Goal: Information Seeking & Learning: Learn about a topic

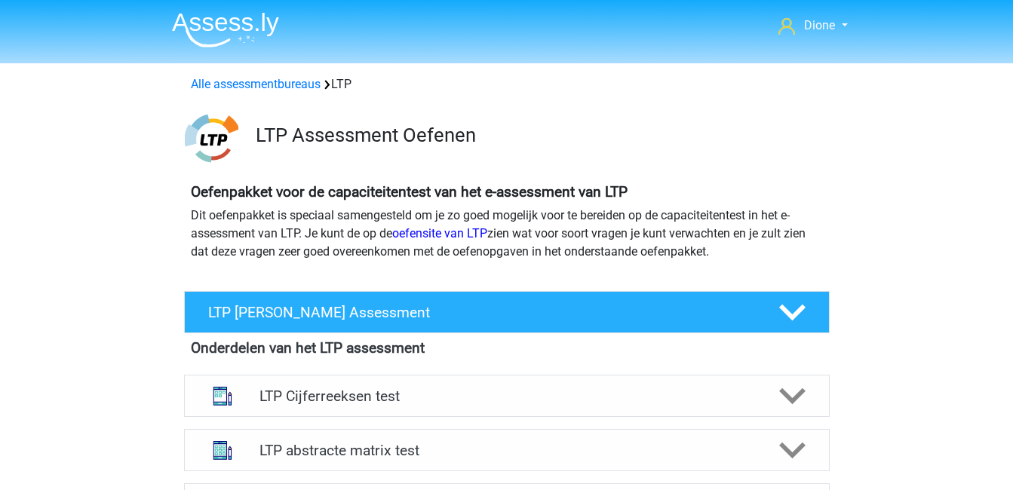
scroll to position [931, 0]
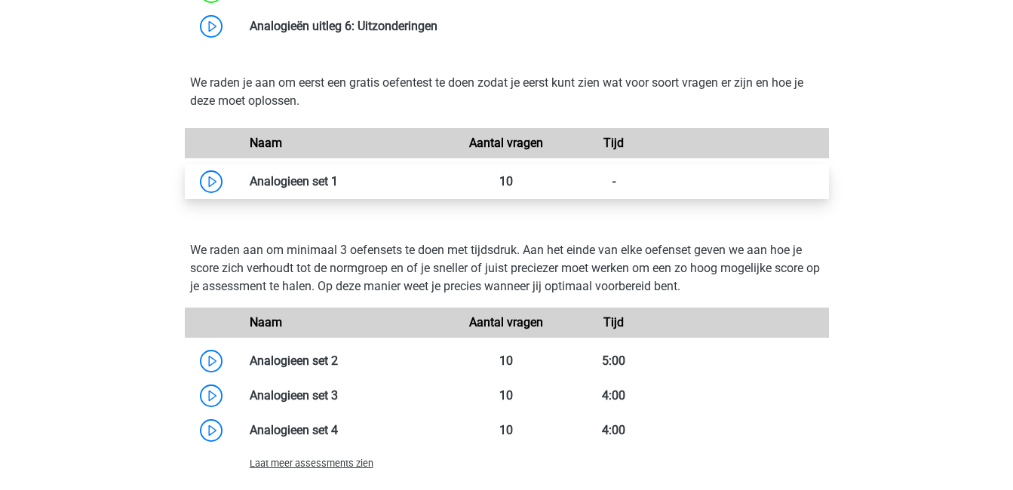
click at [338, 182] on link at bounding box center [338, 181] width 0 height 14
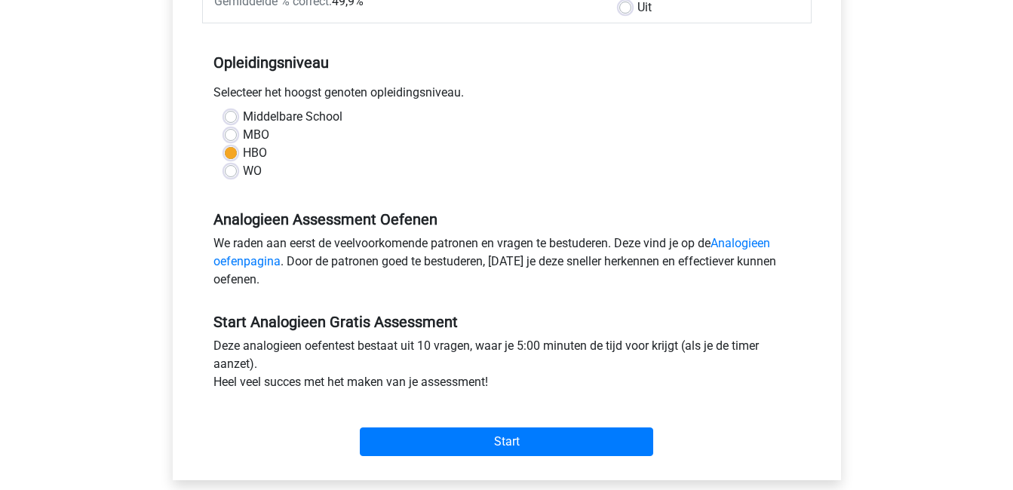
scroll to position [276, 0]
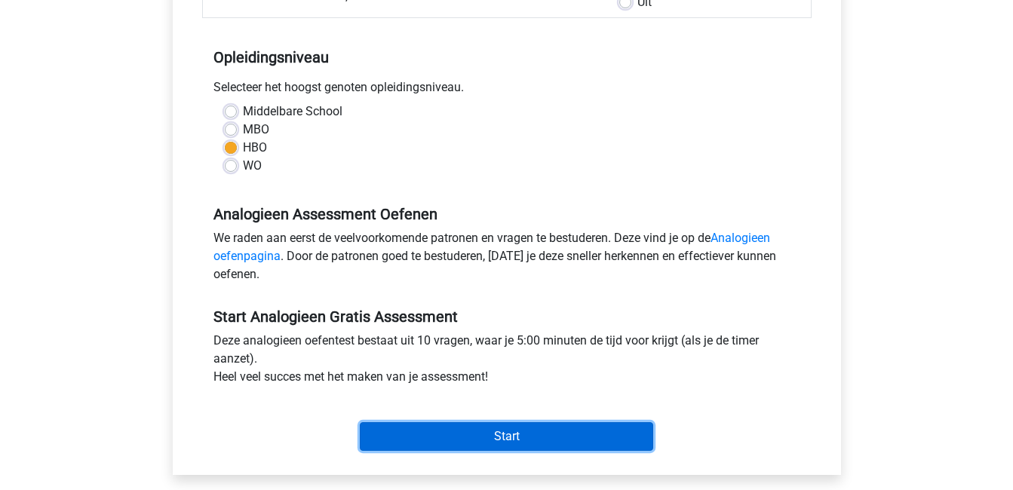
click at [520, 440] on input "Start" at bounding box center [506, 436] width 293 height 29
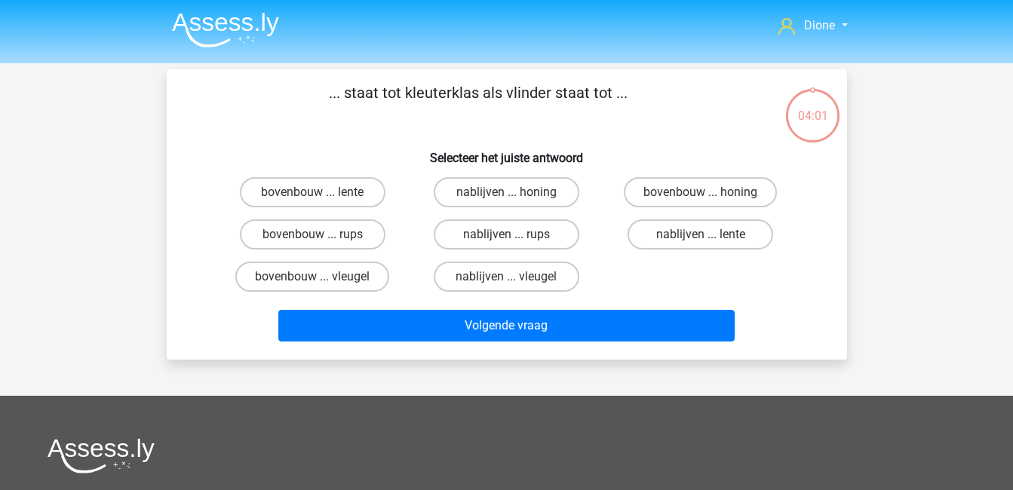
click at [510, 235] on input "nablijven ... rups" at bounding box center [511, 240] width 10 height 10
radio input "true"
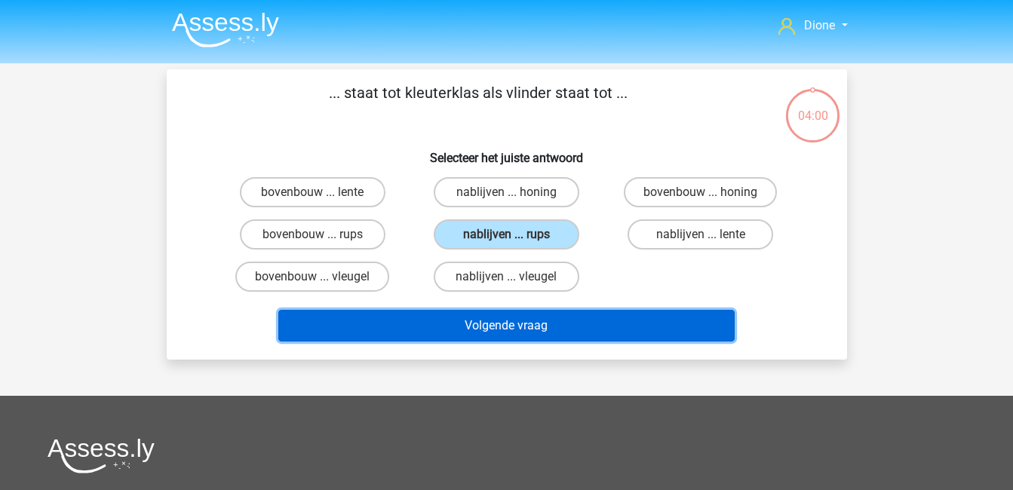
click at [581, 317] on button "Volgende vraag" at bounding box center [506, 326] width 456 height 32
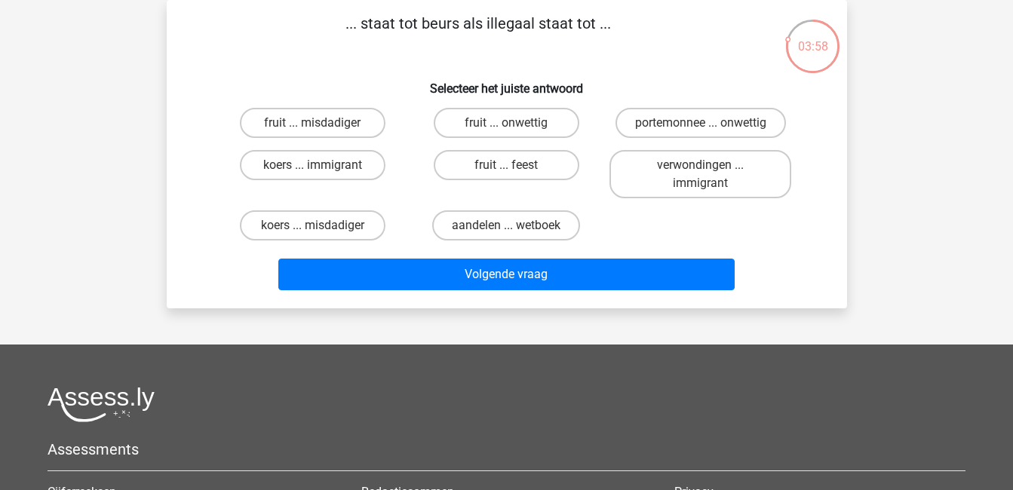
scroll to position [17, 0]
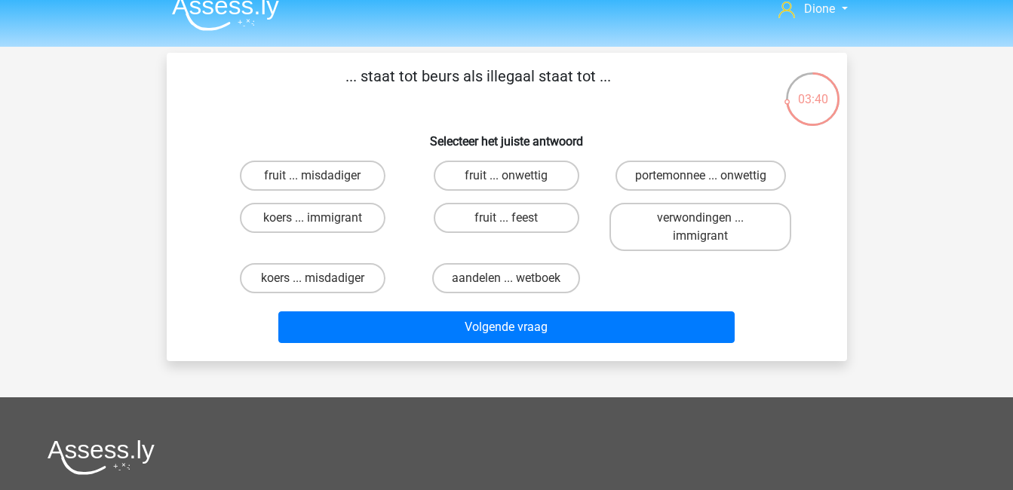
click at [317, 219] on input "koers ... immigrant" at bounding box center [317, 223] width 10 height 10
radio input "true"
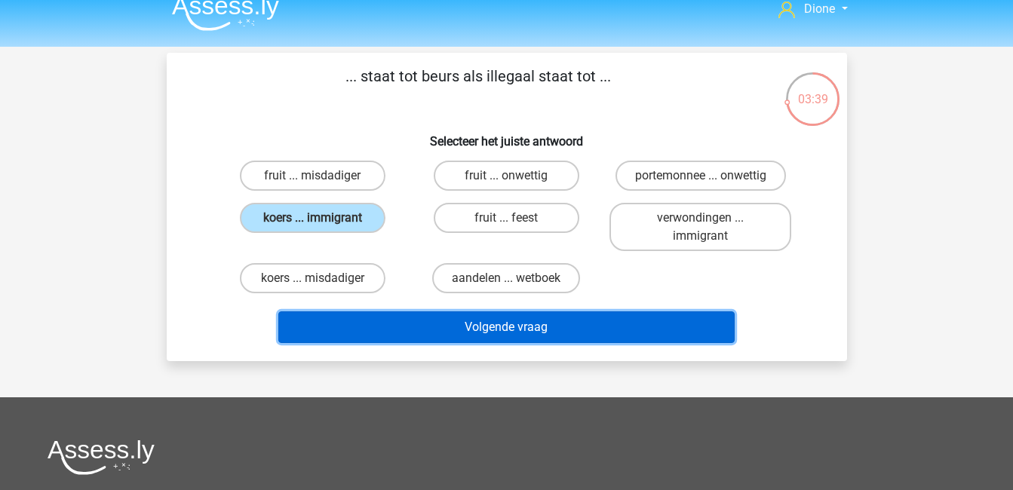
click at [461, 317] on button "Volgende vraag" at bounding box center [506, 327] width 456 height 32
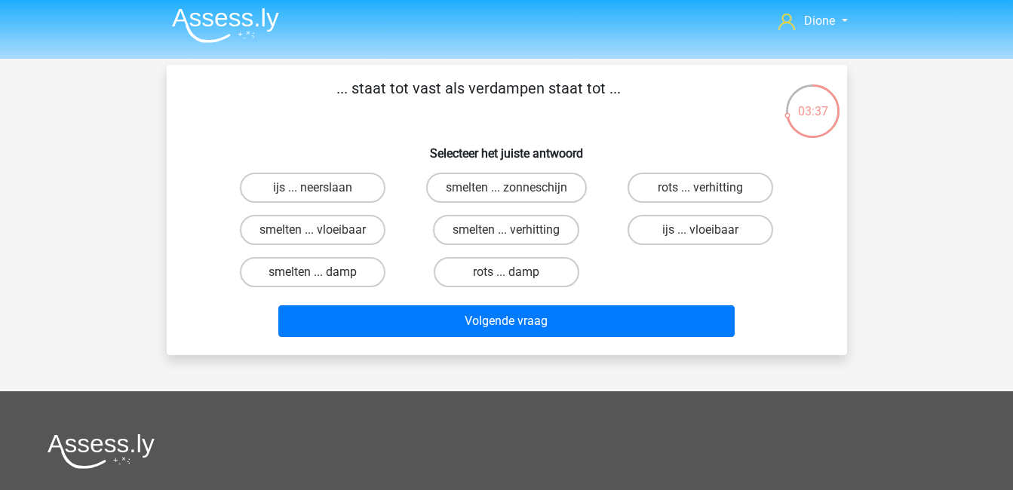
scroll to position [0, 0]
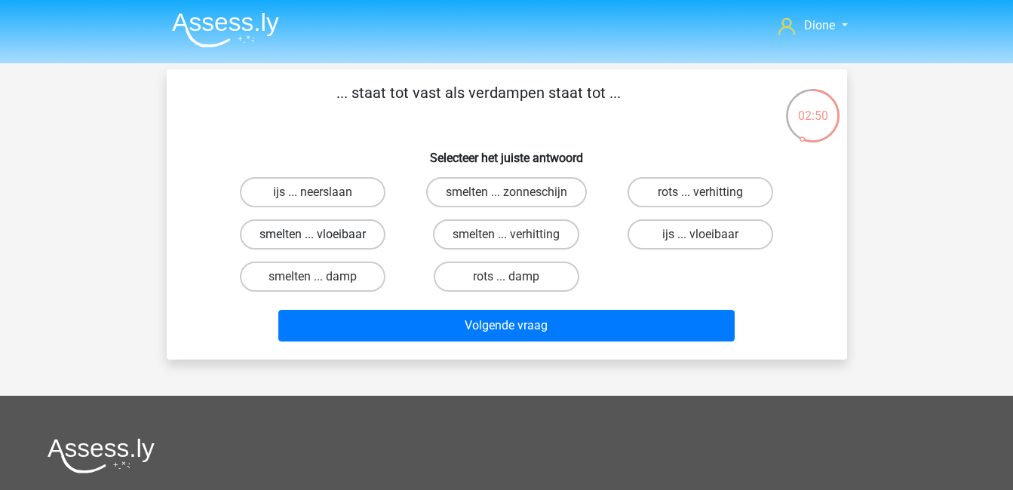
click at [343, 235] on label "smelten ... vloeibaar" at bounding box center [313, 234] width 146 height 30
click at [322, 235] on input "smelten ... vloeibaar" at bounding box center [317, 240] width 10 height 10
radio input "true"
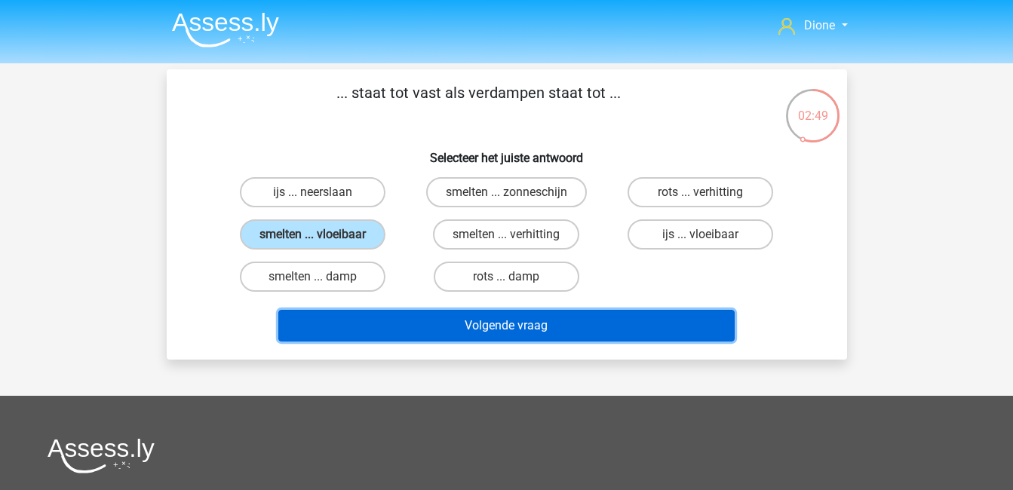
click at [587, 329] on button "Volgende vraag" at bounding box center [506, 326] width 456 height 32
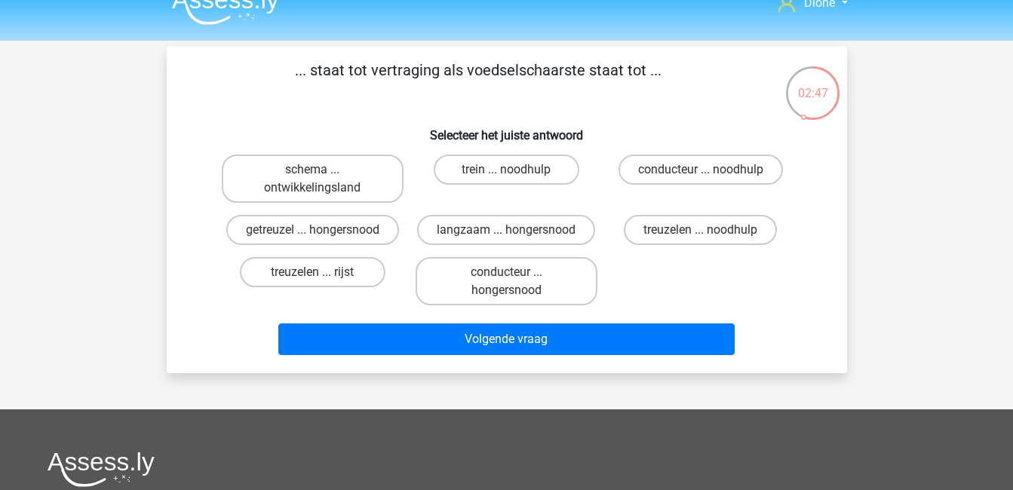
scroll to position [20, 0]
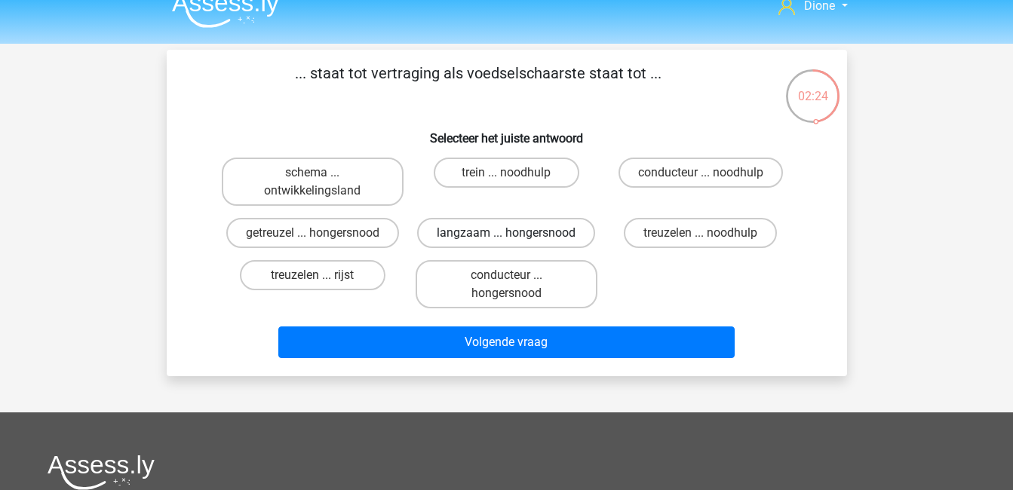
click at [517, 228] on label "langzaam ... hongersnood" at bounding box center [506, 233] width 178 height 30
click at [516, 233] on input "langzaam ... hongersnood" at bounding box center [511, 238] width 10 height 10
radio input "true"
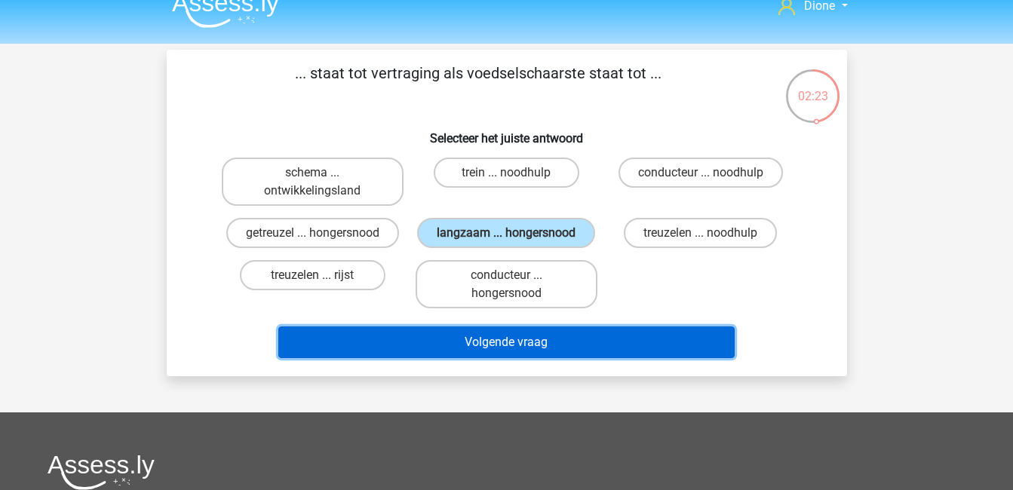
click at [572, 339] on button "Volgende vraag" at bounding box center [506, 343] width 456 height 32
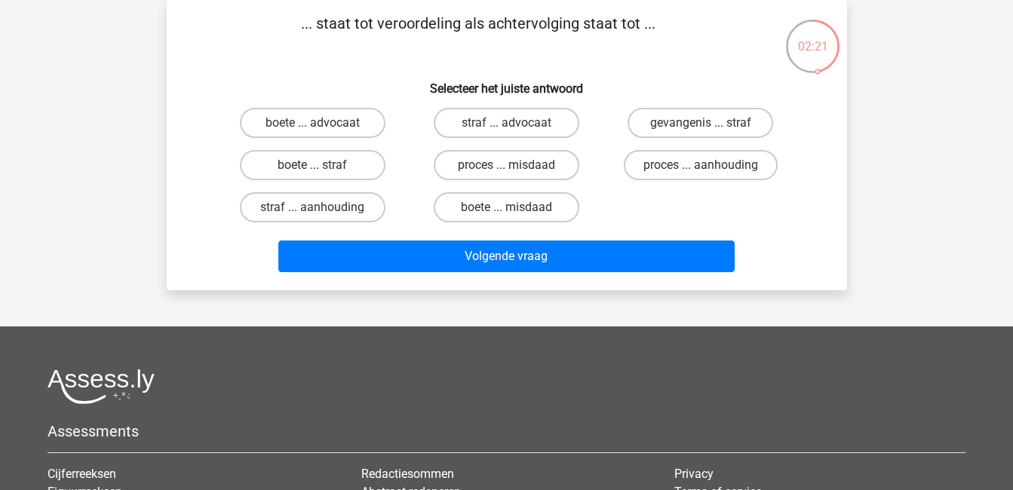
scroll to position [0, 0]
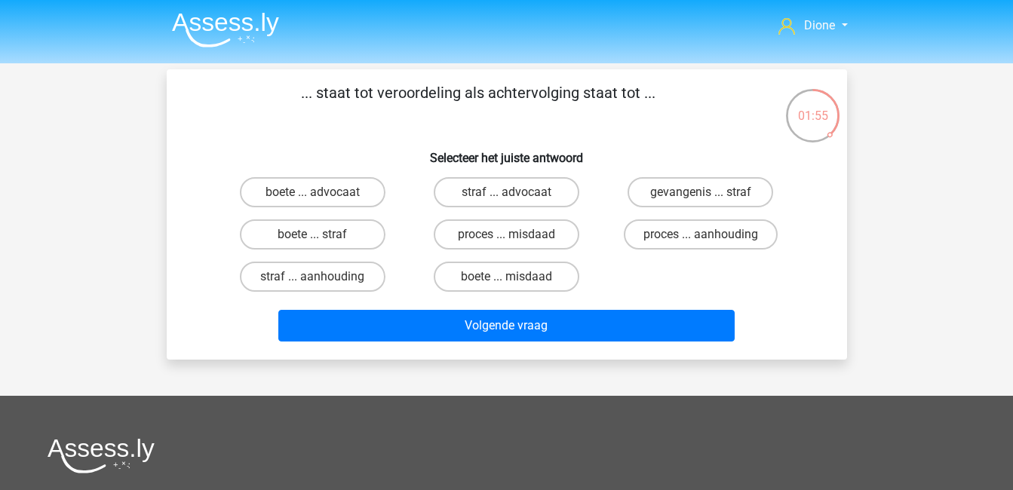
click at [702, 235] on input "proces ... aanhouding" at bounding box center [706, 240] width 10 height 10
radio input "true"
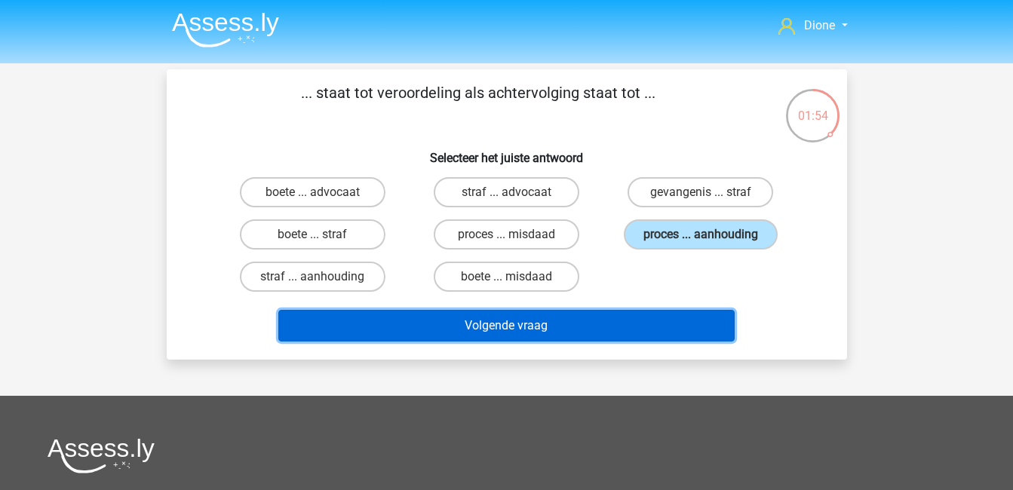
click at [664, 313] on button "Volgende vraag" at bounding box center [506, 326] width 456 height 32
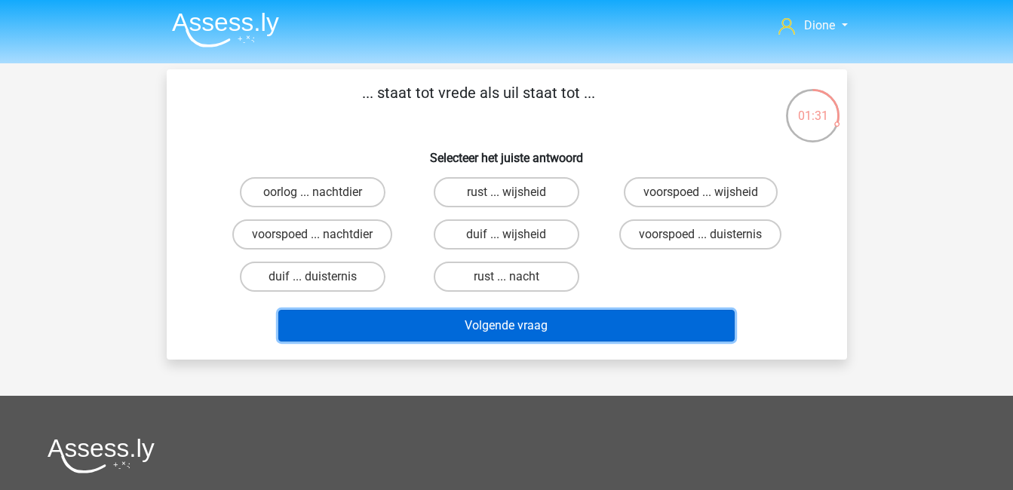
click at [664, 313] on button "Volgende vraag" at bounding box center [506, 326] width 456 height 32
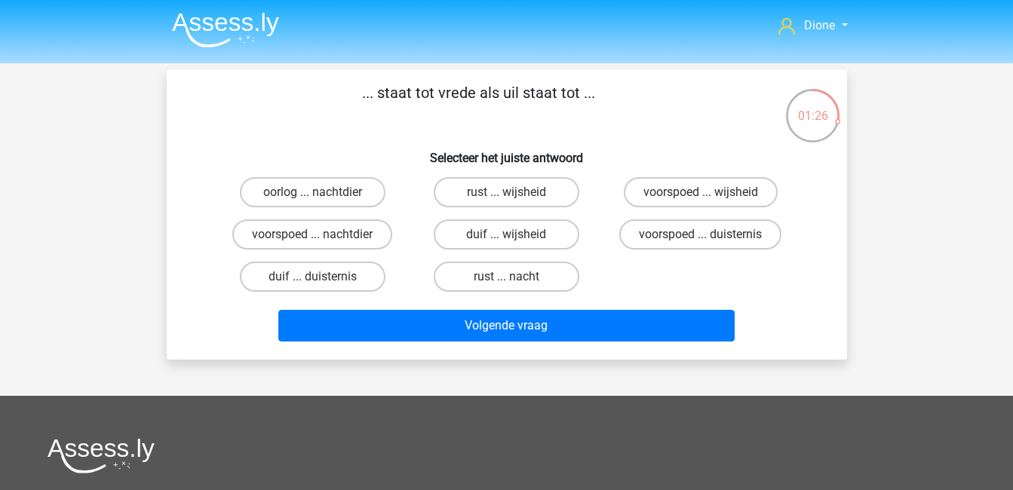
click at [380, 154] on h6 "Selecteer het juiste antwoord" at bounding box center [507, 152] width 632 height 26
click at [537, 274] on label "rust ... nacht" at bounding box center [507, 277] width 146 height 30
click at [516, 277] on input "rust ... nacht" at bounding box center [511, 282] width 10 height 10
radio input "true"
click at [585, 307] on div "Volgende vraag" at bounding box center [507, 323] width 632 height 50
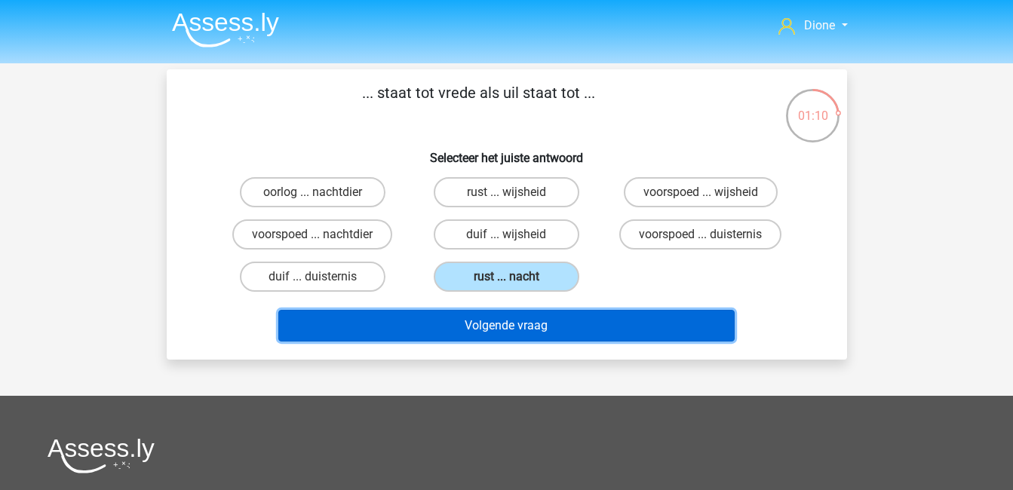
click at [596, 321] on button "Volgende vraag" at bounding box center [506, 326] width 456 height 32
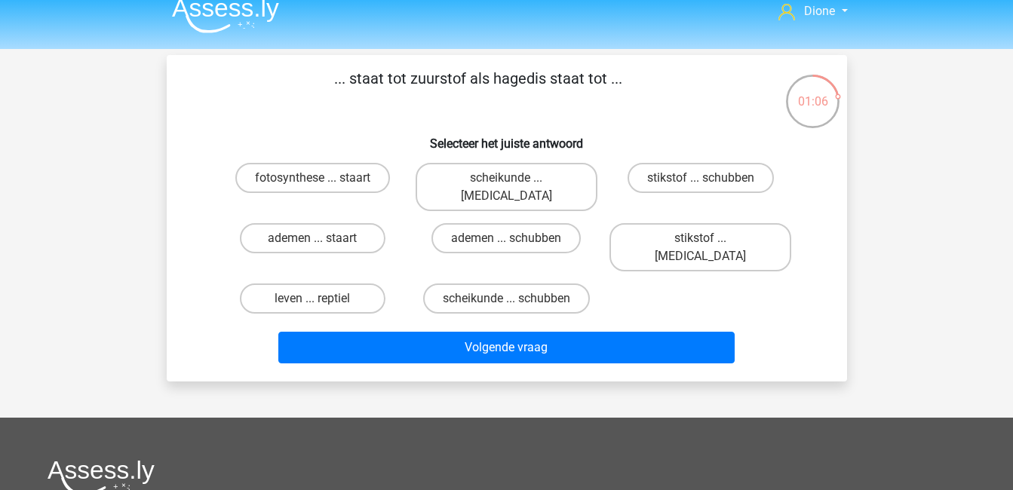
scroll to position [14, 0]
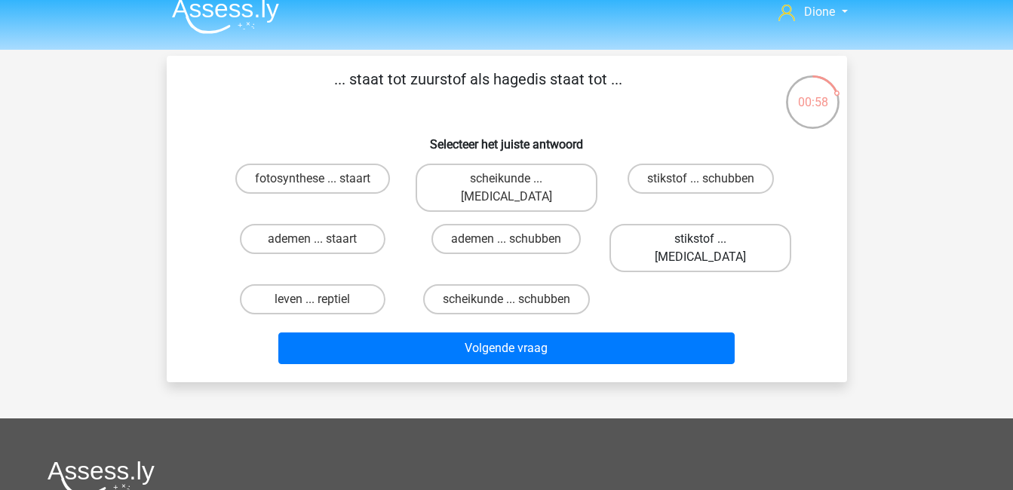
click at [667, 224] on label "stikstof ... krokodil" at bounding box center [700, 248] width 182 height 48
click at [701, 239] on input "stikstof ... krokodil" at bounding box center [706, 244] width 10 height 10
radio input "true"
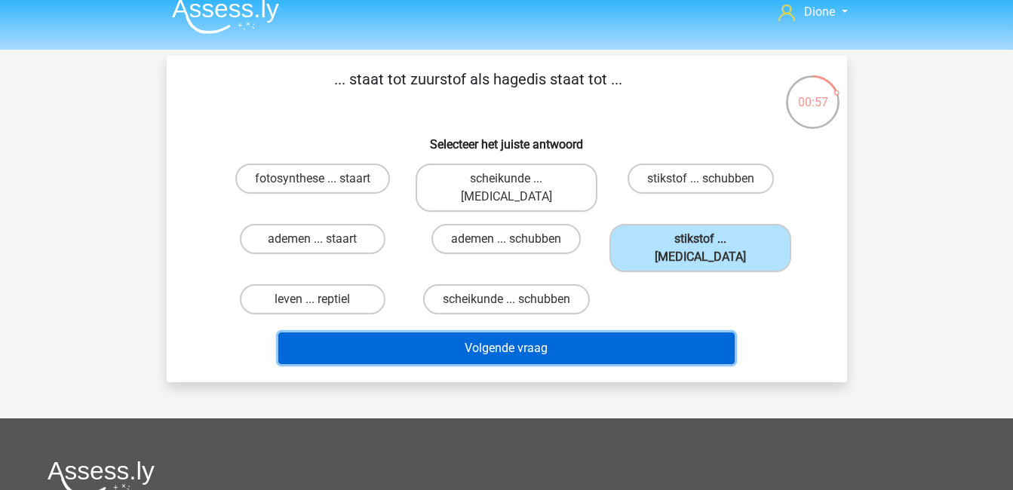
click at [679, 333] on button "Volgende vraag" at bounding box center [506, 349] width 456 height 32
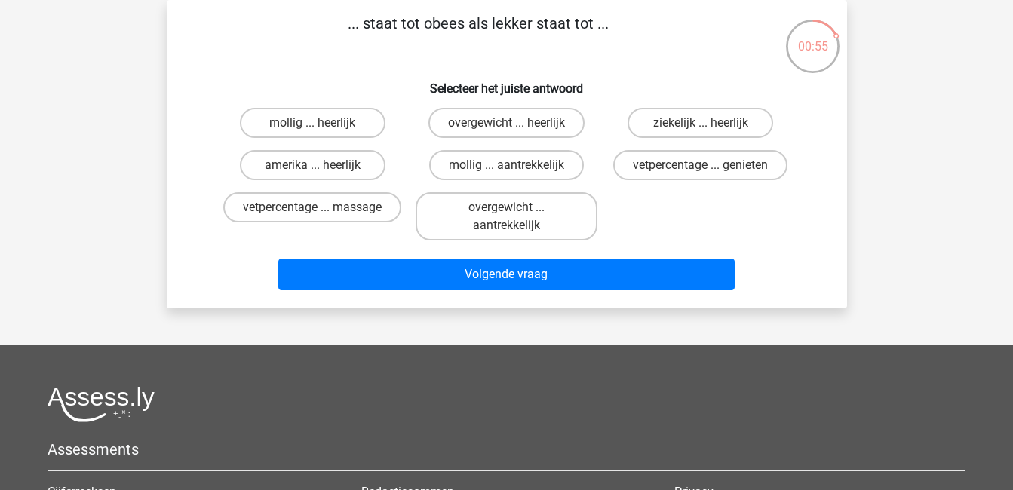
scroll to position [0, 0]
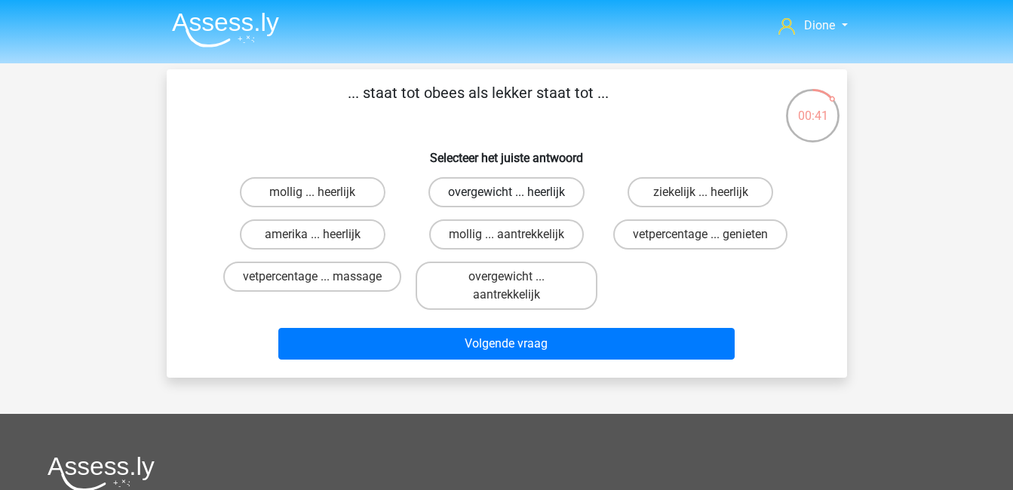
click at [539, 189] on label "overgewicht ... heerlijk" at bounding box center [506, 192] width 156 height 30
click at [516, 192] on input "overgewicht ... heerlijk" at bounding box center [511, 197] width 10 height 10
radio input "true"
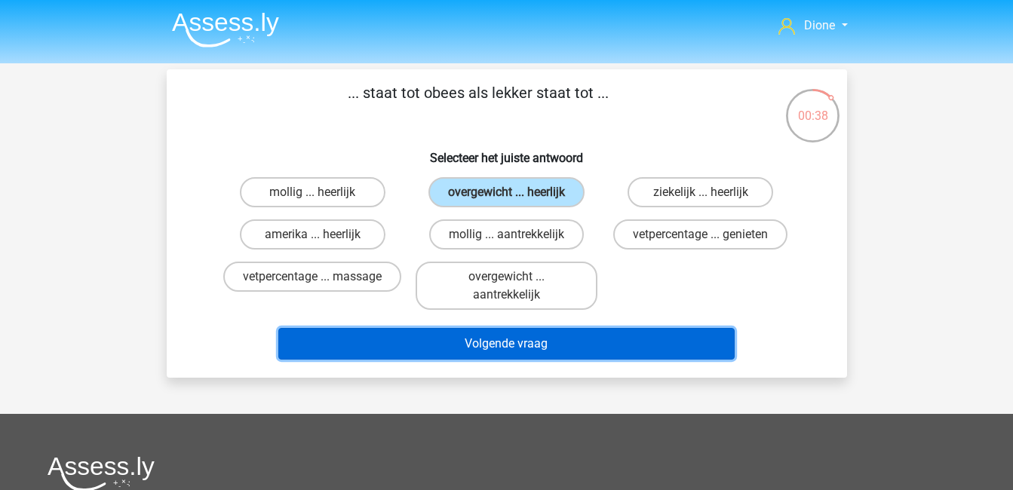
click at [606, 331] on button "Volgende vraag" at bounding box center [506, 344] width 456 height 32
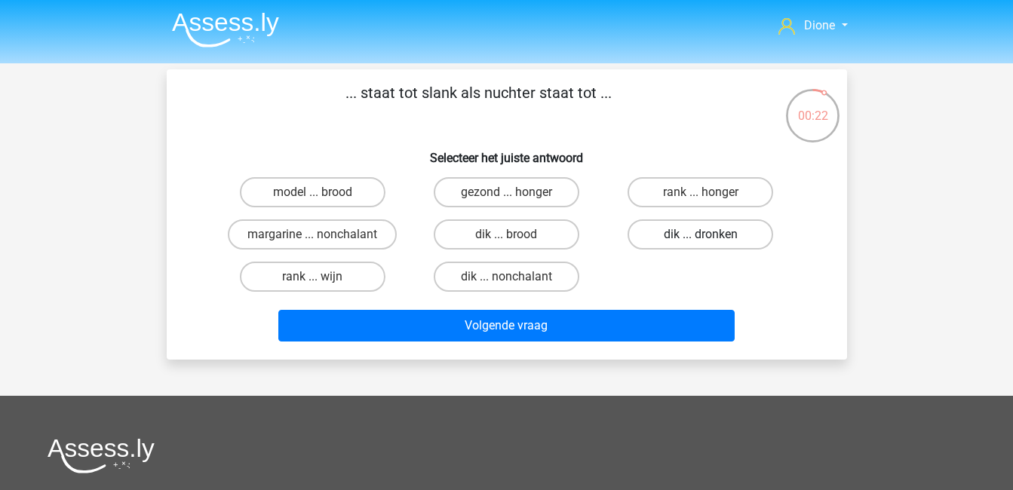
click at [691, 235] on label "dik ... dronken" at bounding box center [700, 234] width 146 height 30
click at [701, 235] on input "dik ... dronken" at bounding box center [706, 240] width 10 height 10
radio input "true"
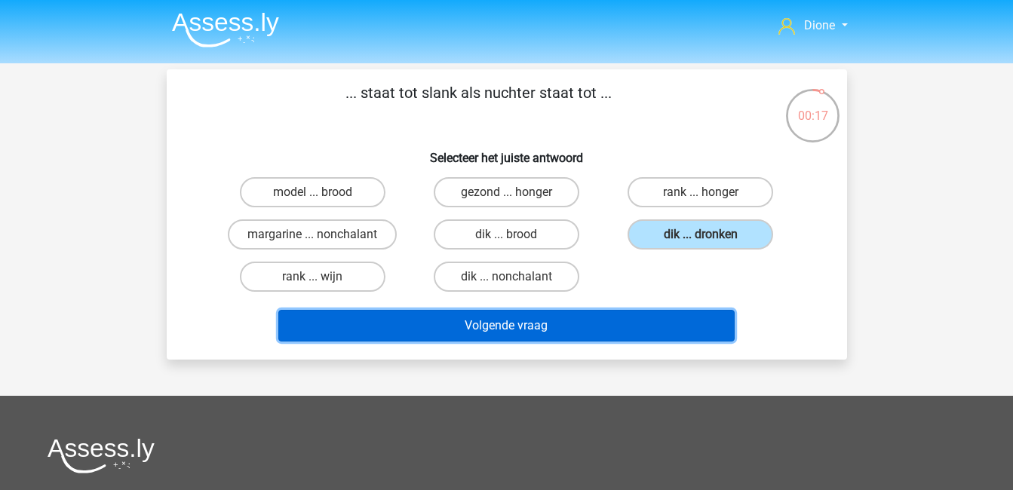
click at [623, 321] on button "Volgende vraag" at bounding box center [506, 326] width 456 height 32
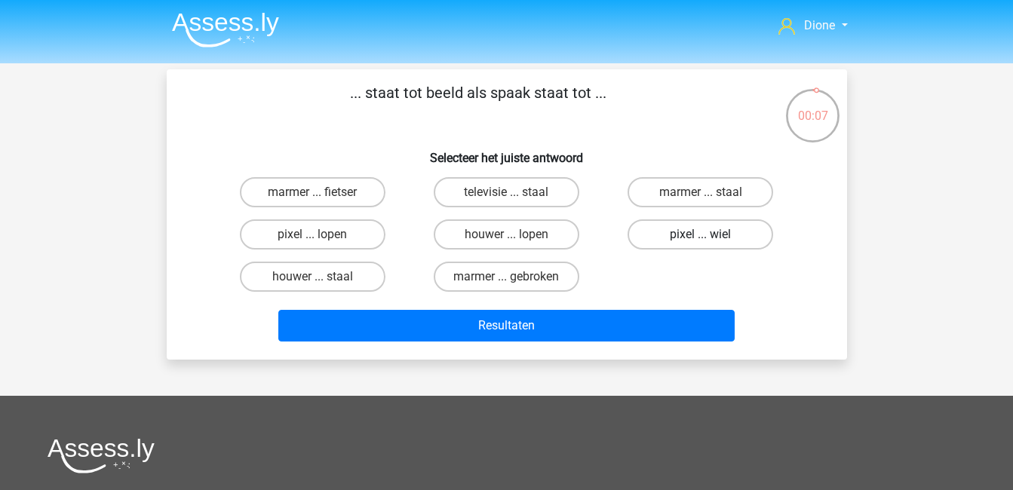
click at [657, 231] on label "pixel ... wiel" at bounding box center [700, 234] width 146 height 30
click at [701, 235] on input "pixel ... wiel" at bounding box center [706, 240] width 10 height 10
radio input "true"
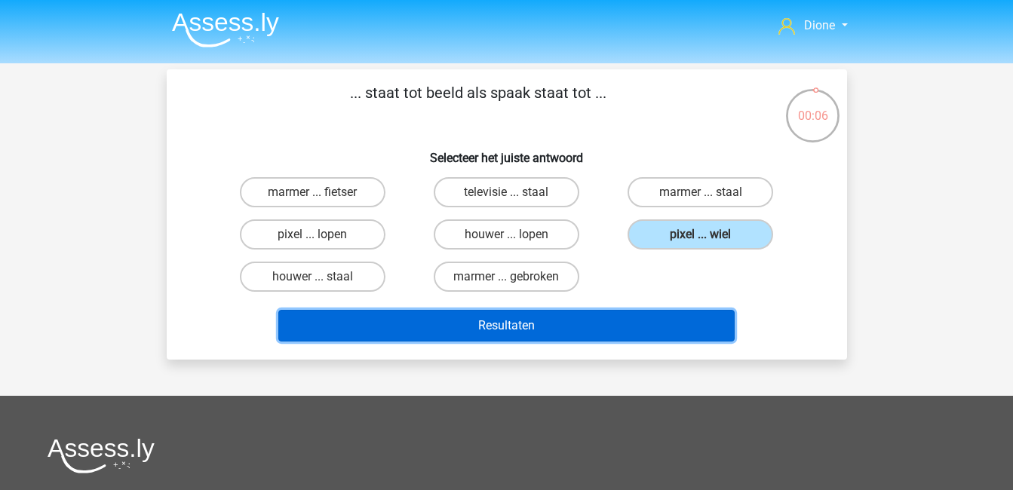
click at [659, 323] on button "Resultaten" at bounding box center [506, 326] width 456 height 32
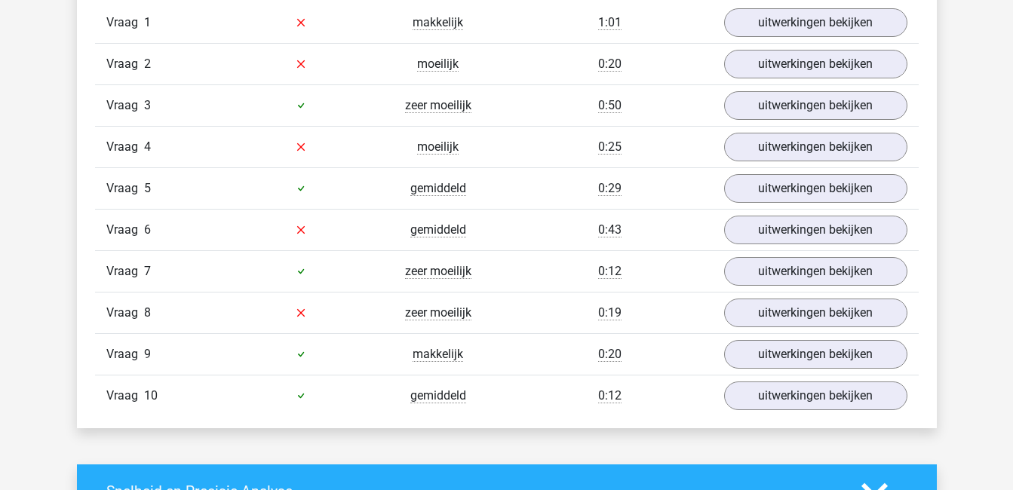
scroll to position [1037, 0]
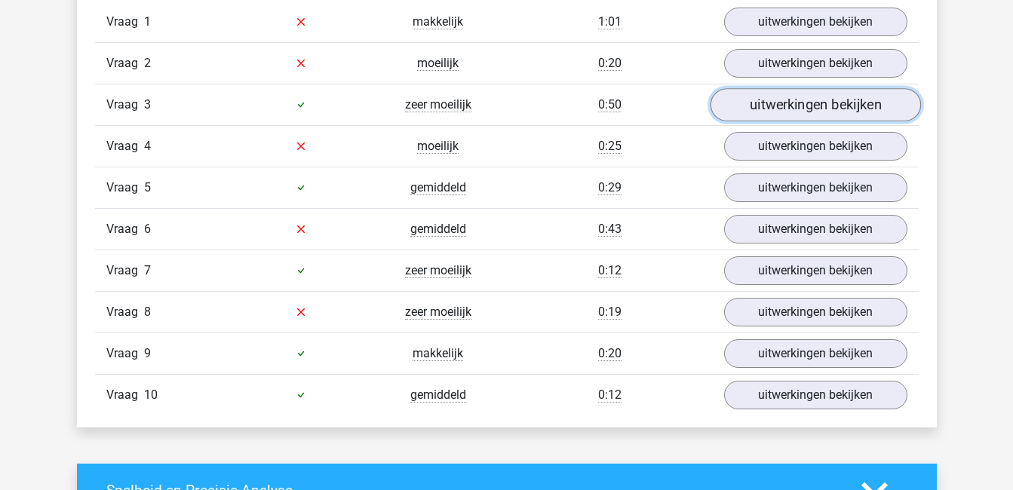
click at [780, 109] on link "uitwerkingen bekijken" at bounding box center [815, 104] width 210 height 33
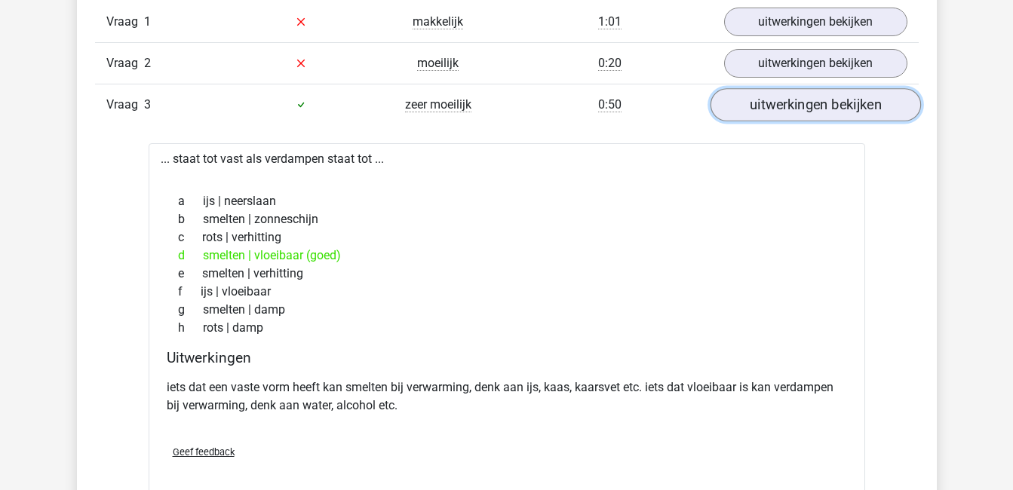
click at [780, 109] on link "uitwerkingen bekijken" at bounding box center [815, 104] width 210 height 33
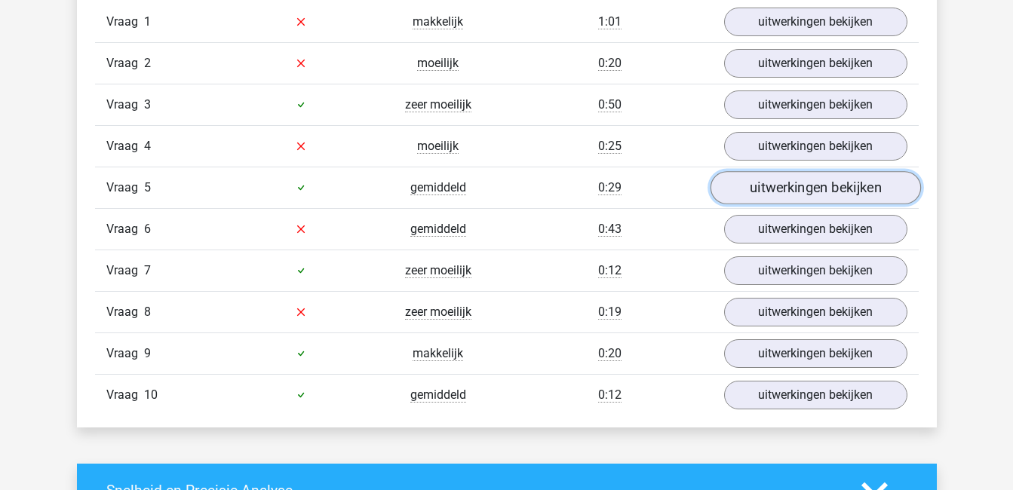
click at [760, 180] on link "uitwerkingen bekijken" at bounding box center [815, 187] width 210 height 33
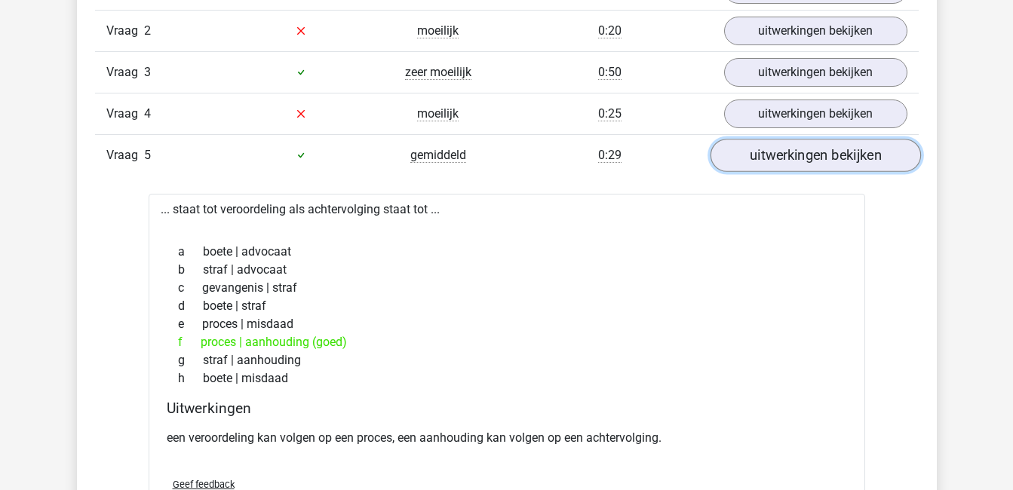
scroll to position [1071, 0]
click at [770, 162] on link "uitwerkingen bekijken" at bounding box center [815, 153] width 210 height 33
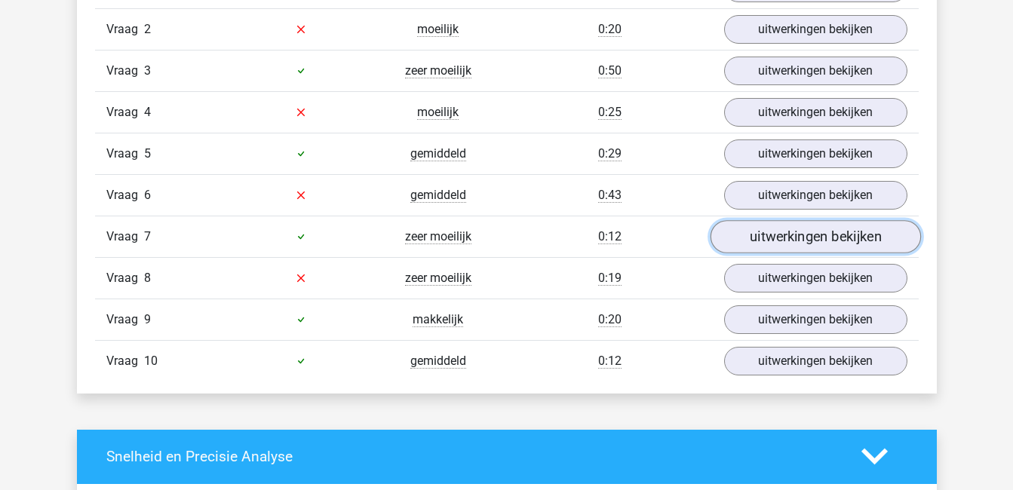
click at [782, 236] on link "uitwerkingen bekijken" at bounding box center [815, 236] width 210 height 33
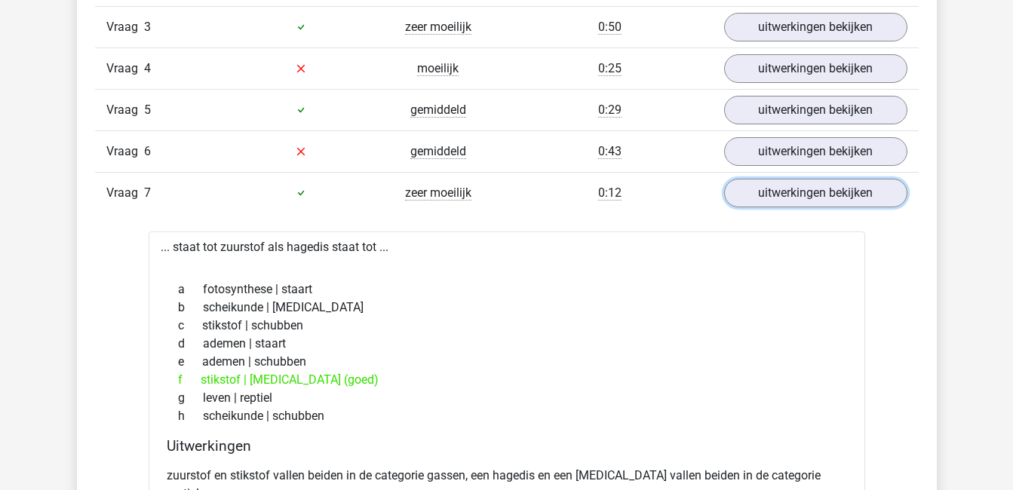
scroll to position [1118, 0]
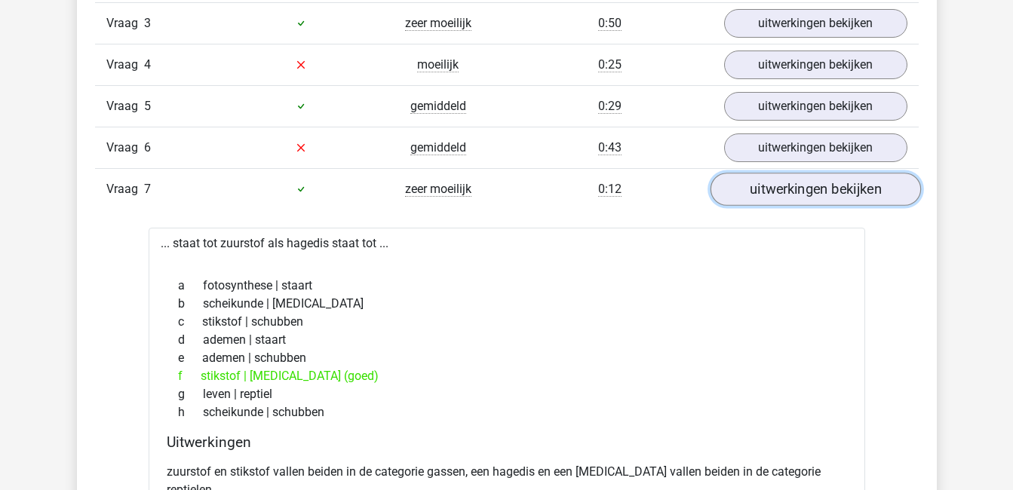
click at [837, 197] on link "uitwerkingen bekijken" at bounding box center [815, 189] width 210 height 33
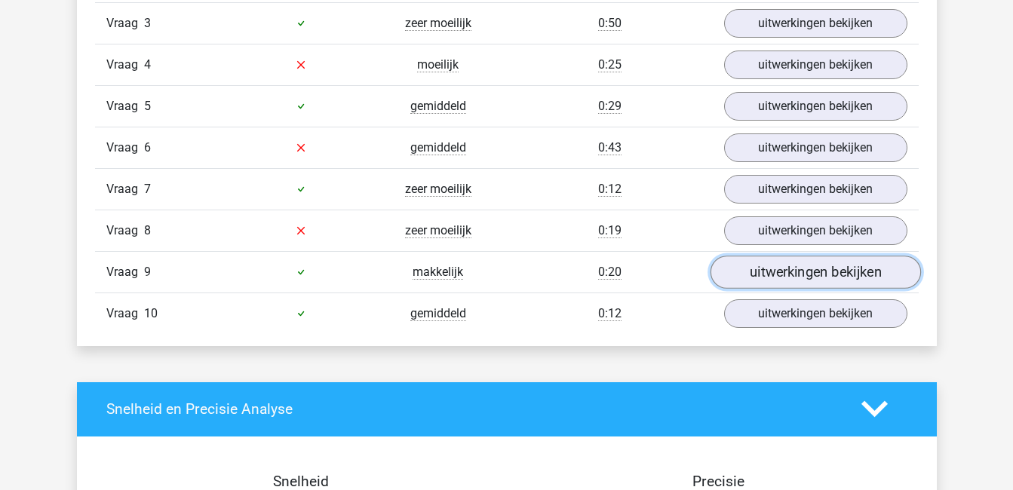
click at [821, 265] on link "uitwerkingen bekijken" at bounding box center [815, 272] width 210 height 33
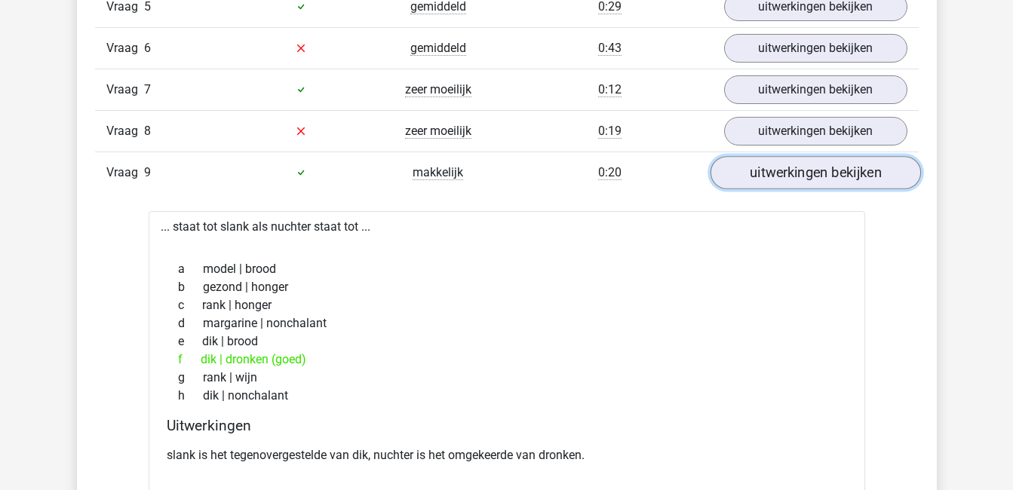
scroll to position [1220, 0]
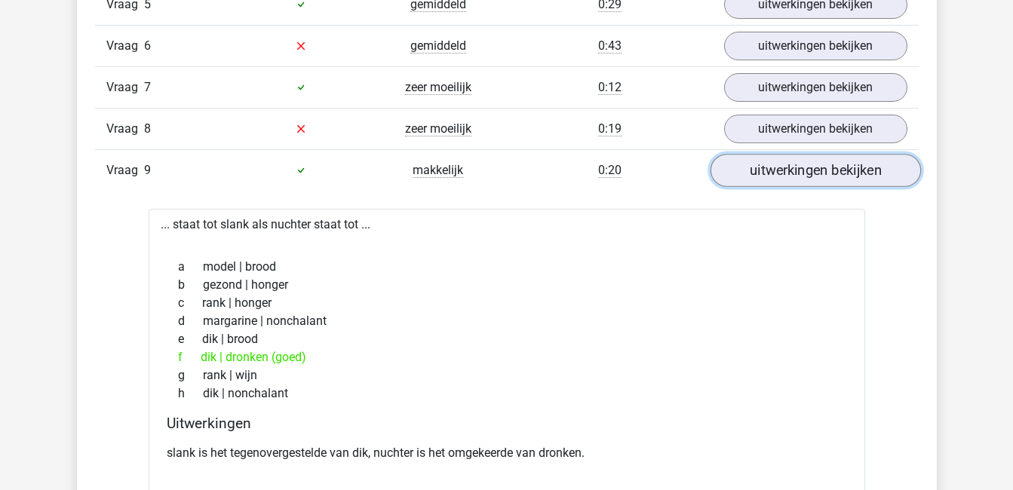
click at [818, 170] on link "uitwerkingen bekijken" at bounding box center [815, 170] width 210 height 33
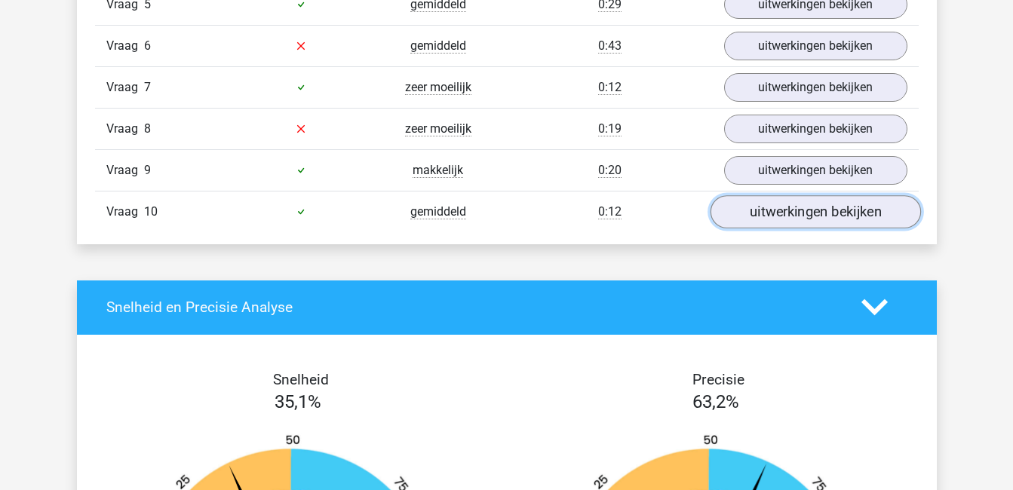
click at [824, 215] on link "uitwerkingen bekijken" at bounding box center [815, 211] width 210 height 33
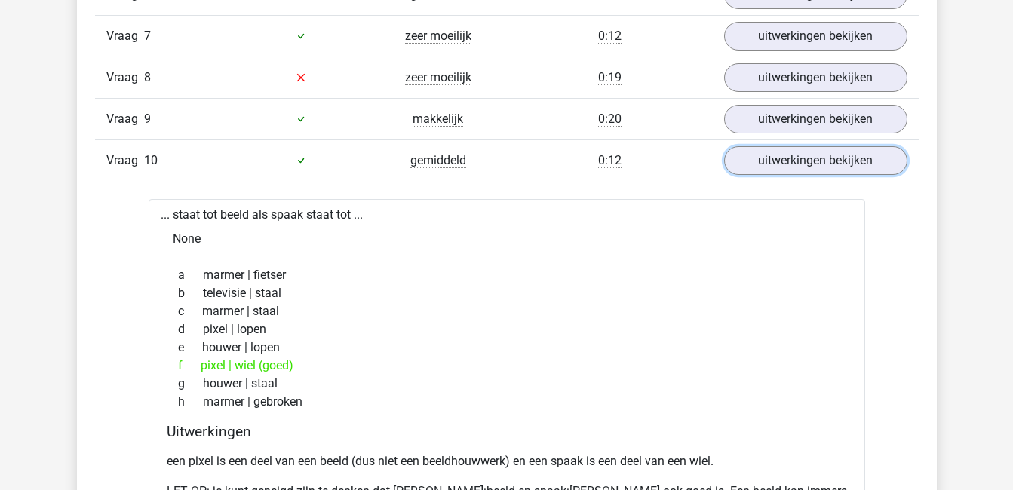
scroll to position [1273, 0]
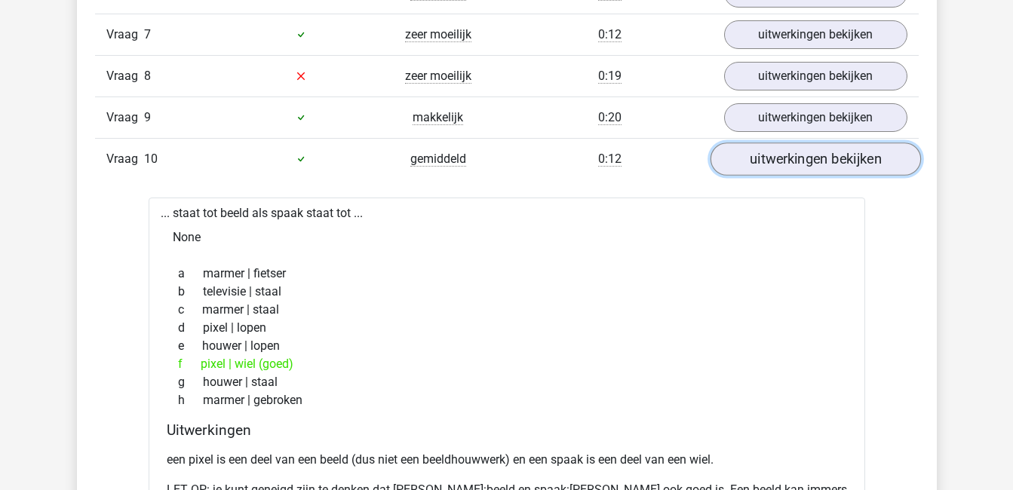
click at [814, 164] on link "uitwerkingen bekijken" at bounding box center [815, 159] width 210 height 33
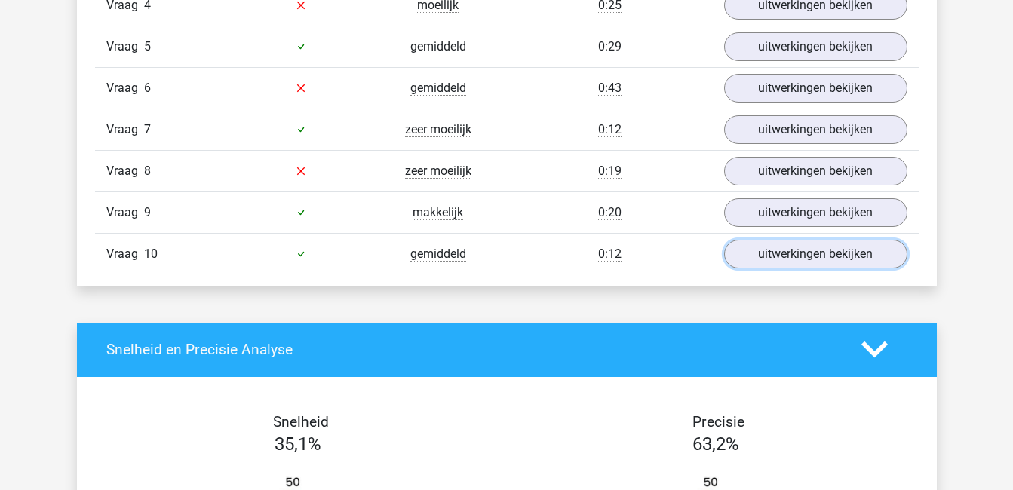
scroll to position [1177, 0]
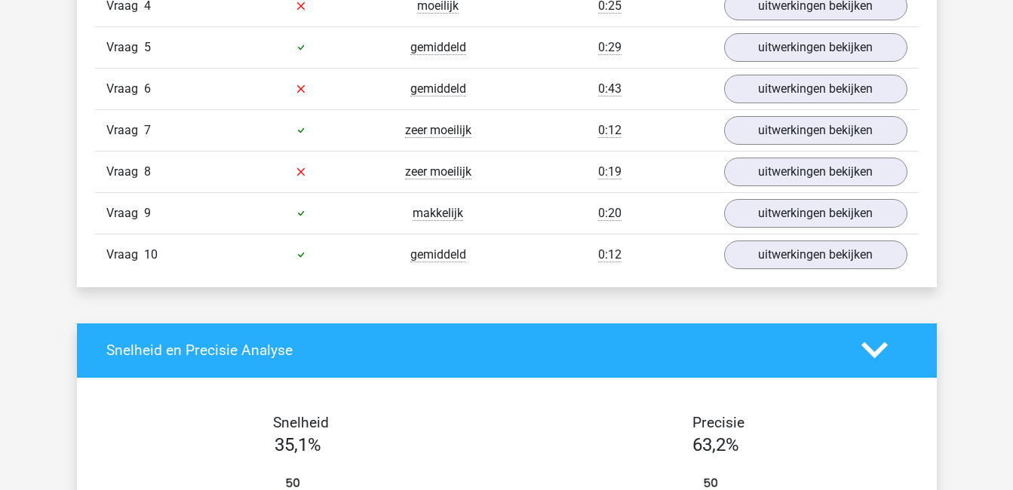
click at [882, 340] on icon at bounding box center [874, 350] width 26 height 26
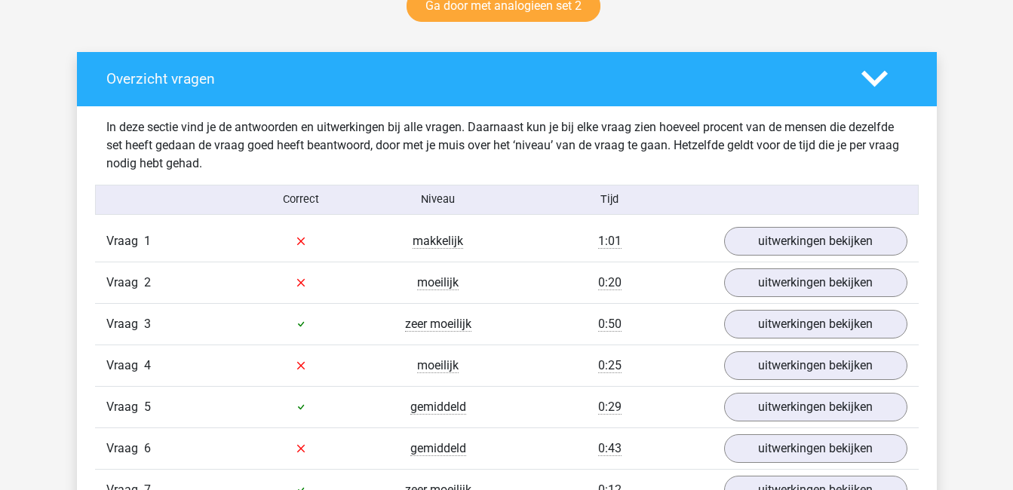
scroll to position [813, 0]
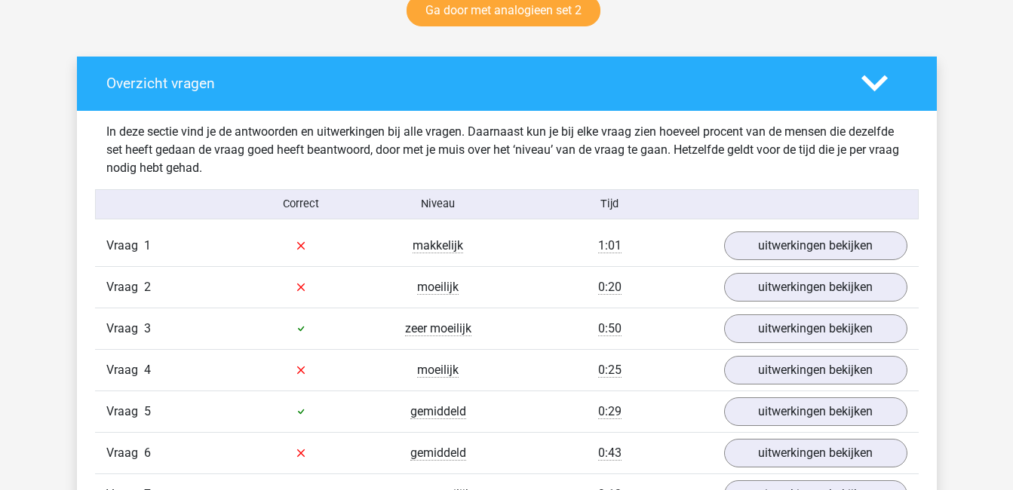
click at [874, 81] on icon at bounding box center [874, 83] width 26 height 26
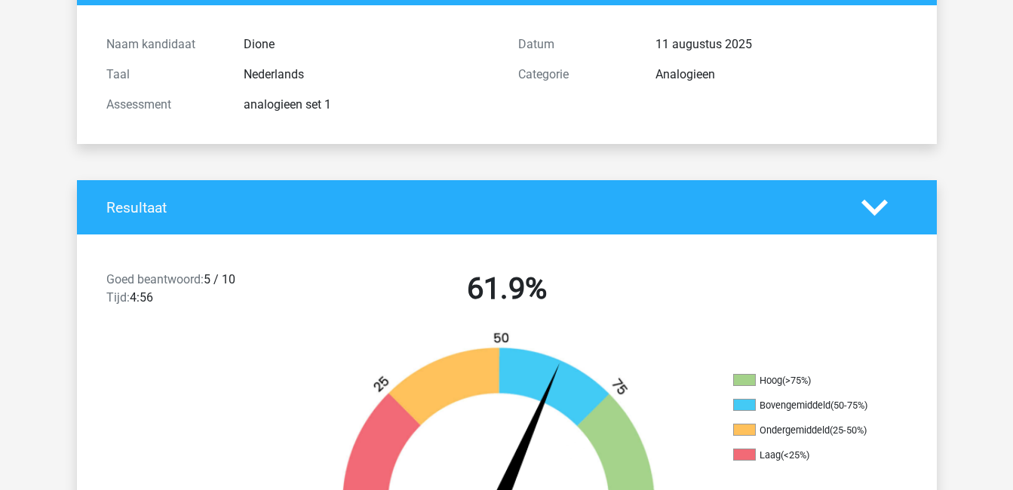
scroll to position [148, 0]
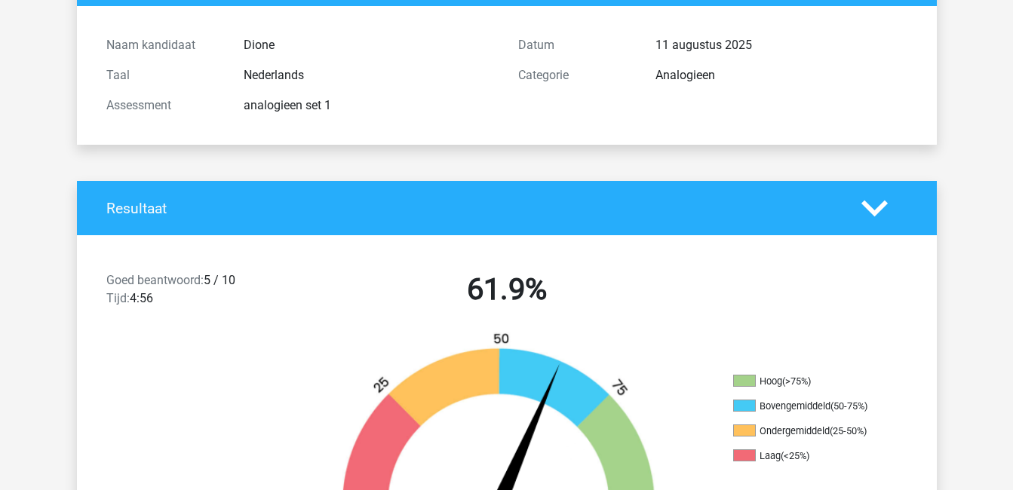
click at [887, 201] on icon at bounding box center [874, 208] width 26 height 26
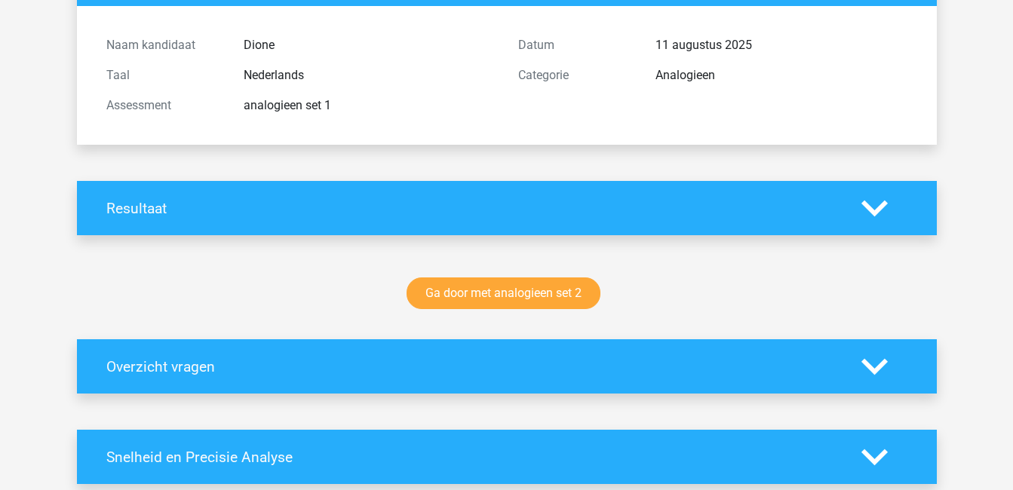
scroll to position [0, 0]
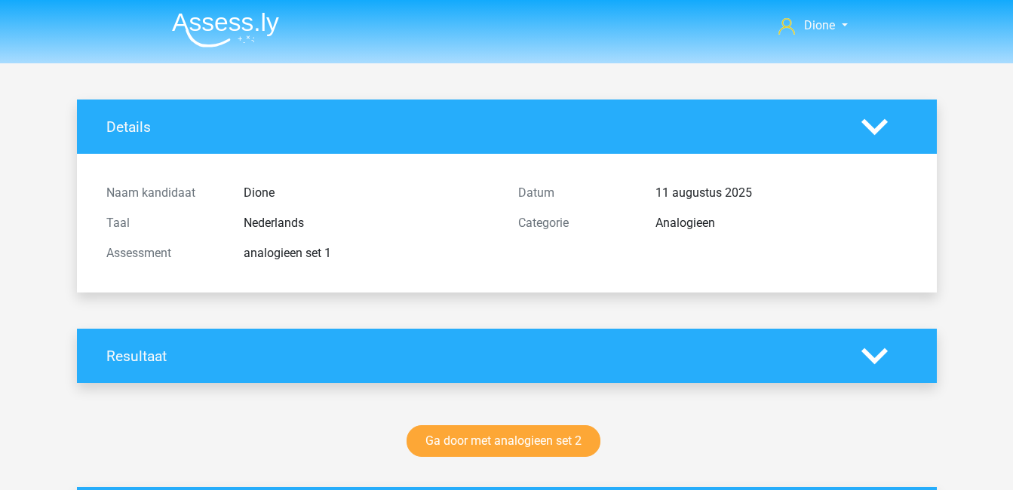
click at [871, 122] on icon at bounding box center [874, 127] width 26 height 26
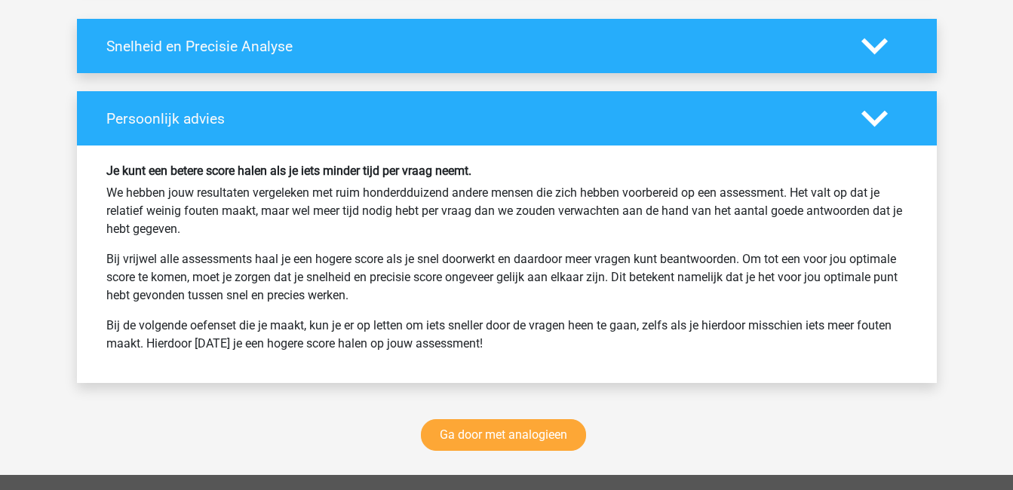
scroll to position [417, 0]
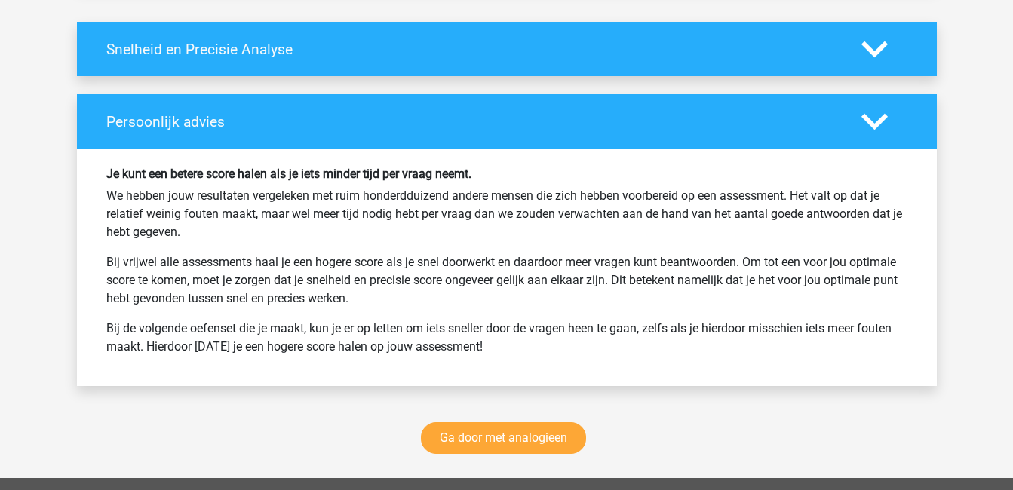
click at [874, 115] on icon at bounding box center [874, 122] width 26 height 26
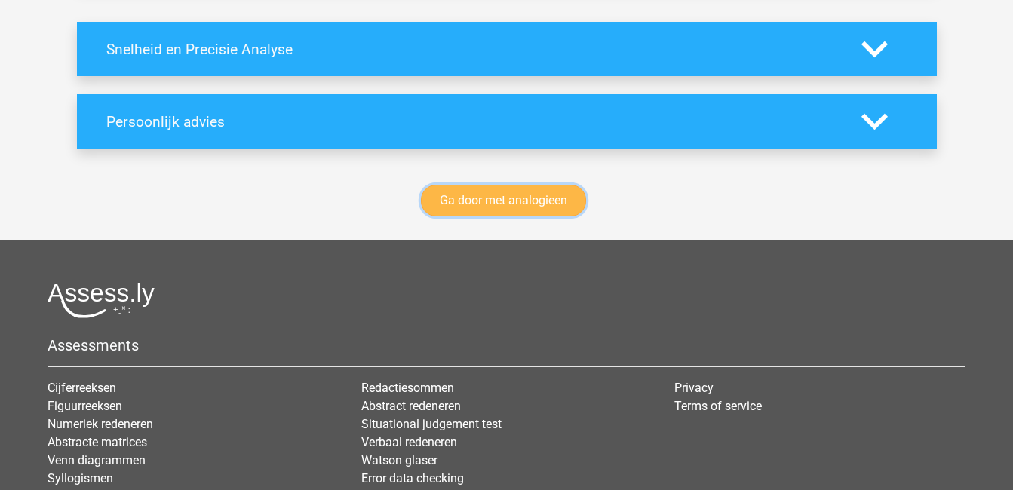
click at [530, 204] on link "Ga door met analogieen" at bounding box center [503, 201] width 165 height 32
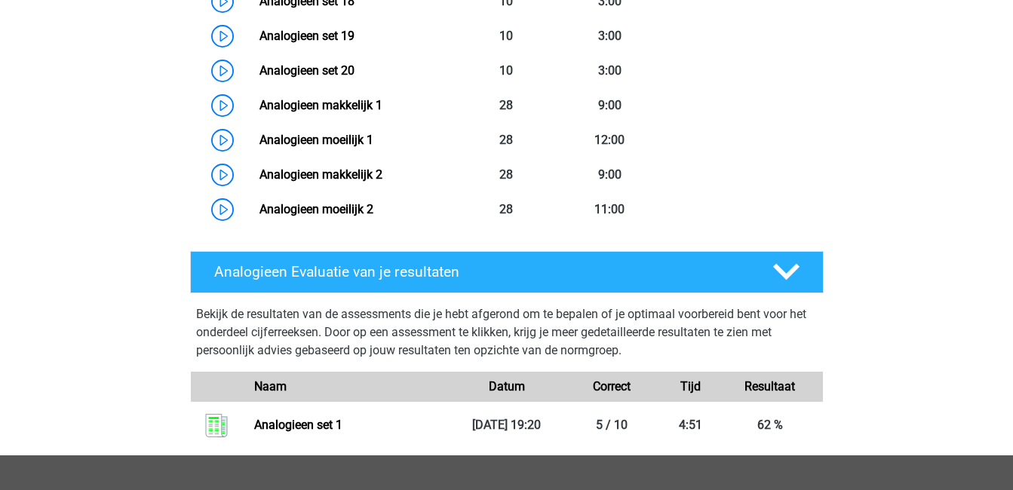
scroll to position [1370, 0]
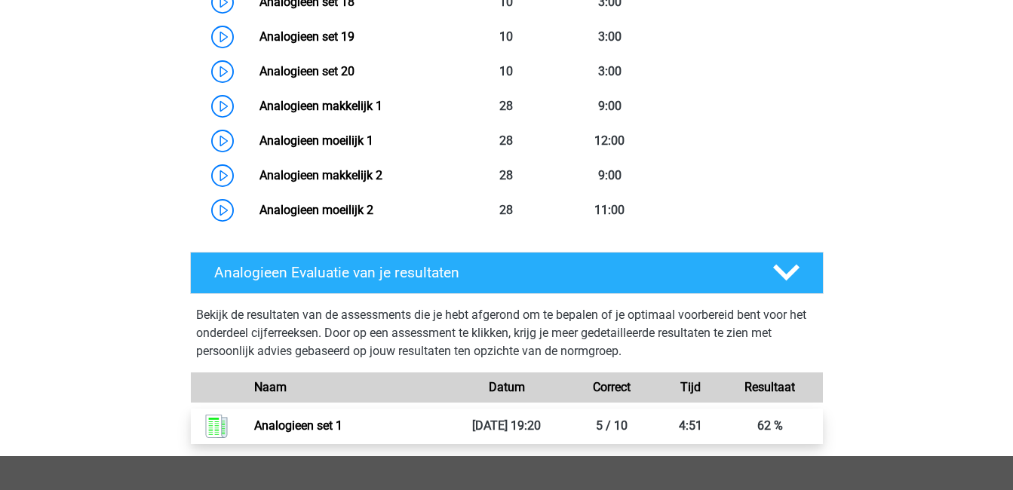
click at [342, 431] on link "Analogieen set 1" at bounding box center [298, 426] width 88 height 14
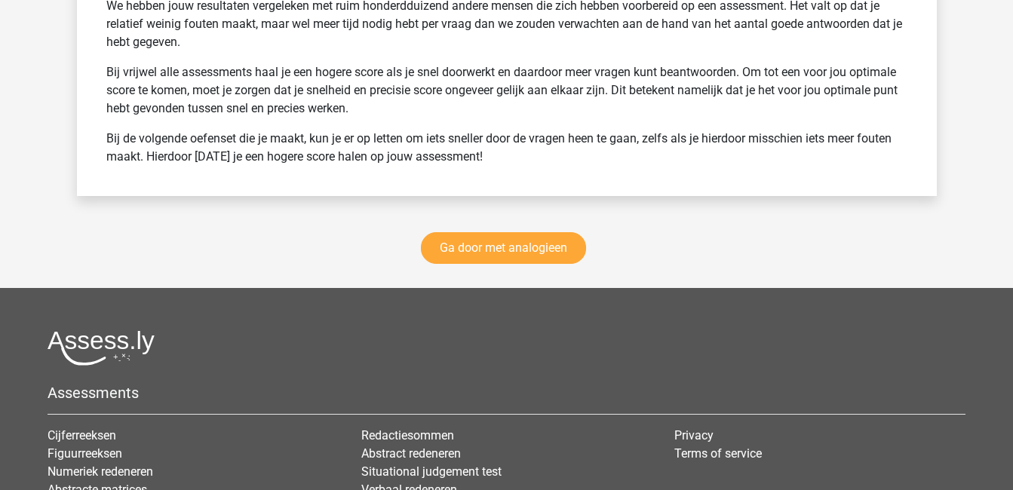
scroll to position [2104, 0]
click at [551, 248] on link "Ga door met analogieen" at bounding box center [503, 247] width 165 height 32
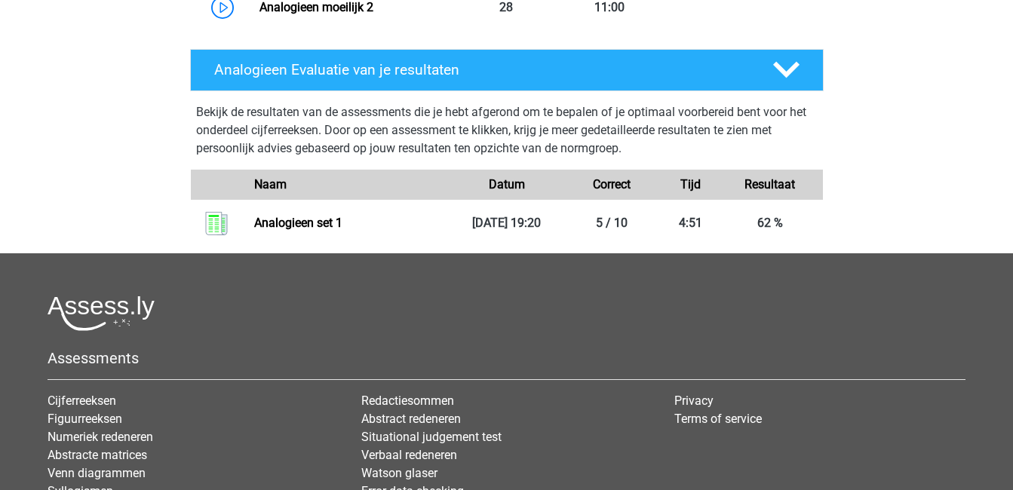
scroll to position [1572, 0]
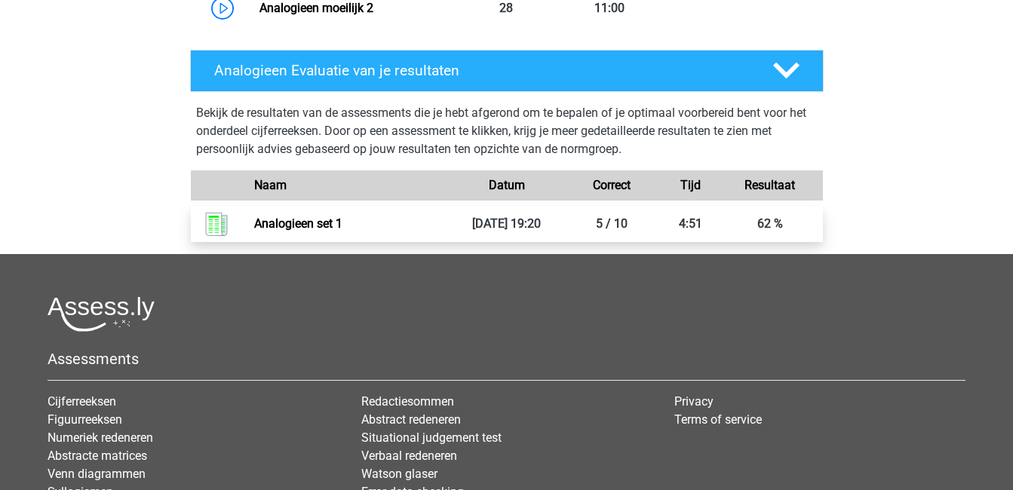
click at [320, 225] on link "Analogieen set 1" at bounding box center [298, 223] width 88 height 14
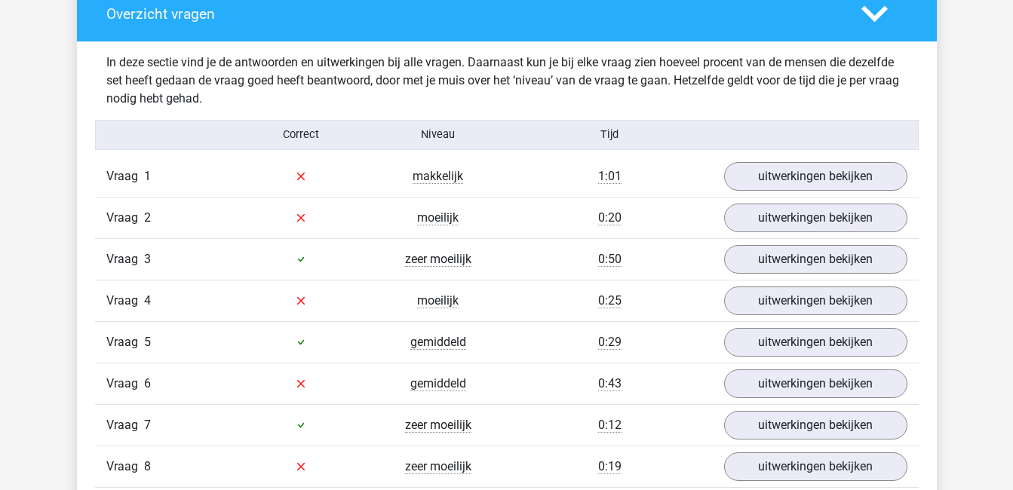
scroll to position [883, 0]
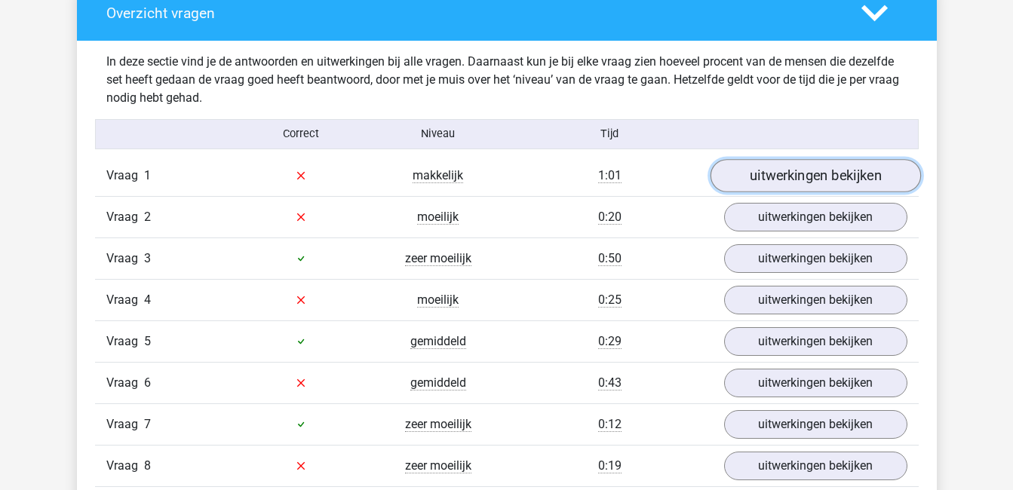
click at [771, 171] on link "uitwerkingen bekijken" at bounding box center [815, 175] width 210 height 33
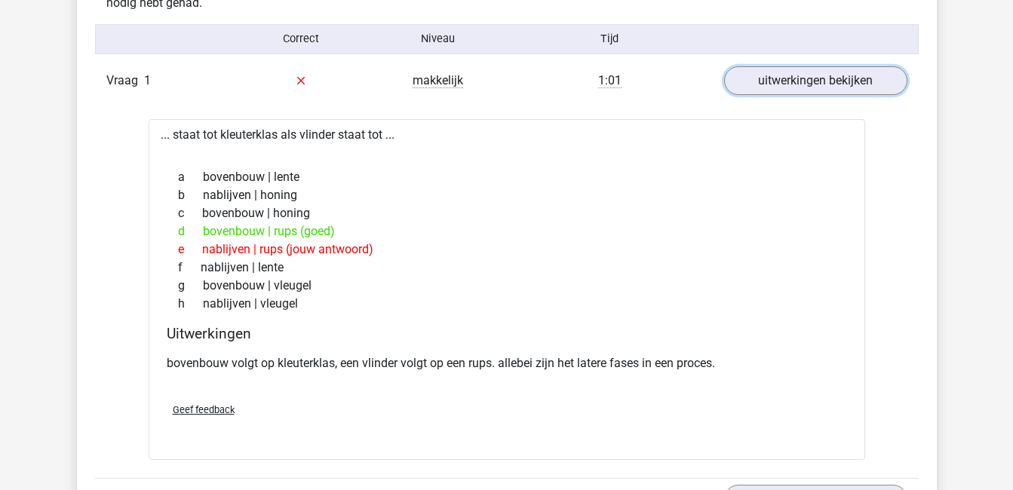
scroll to position [980, 0]
click at [788, 75] on link "uitwerkingen bekijken" at bounding box center [815, 79] width 210 height 33
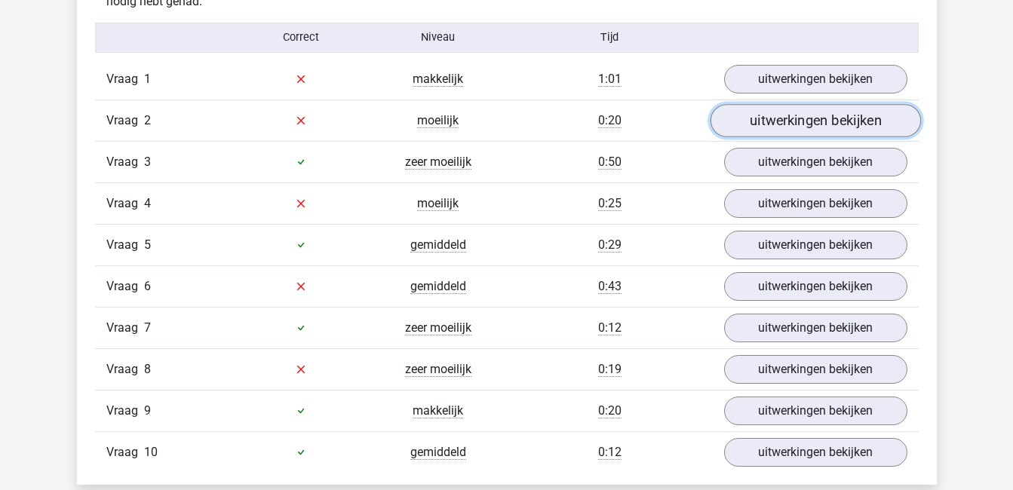
click at [808, 116] on link "uitwerkingen bekijken" at bounding box center [815, 120] width 210 height 33
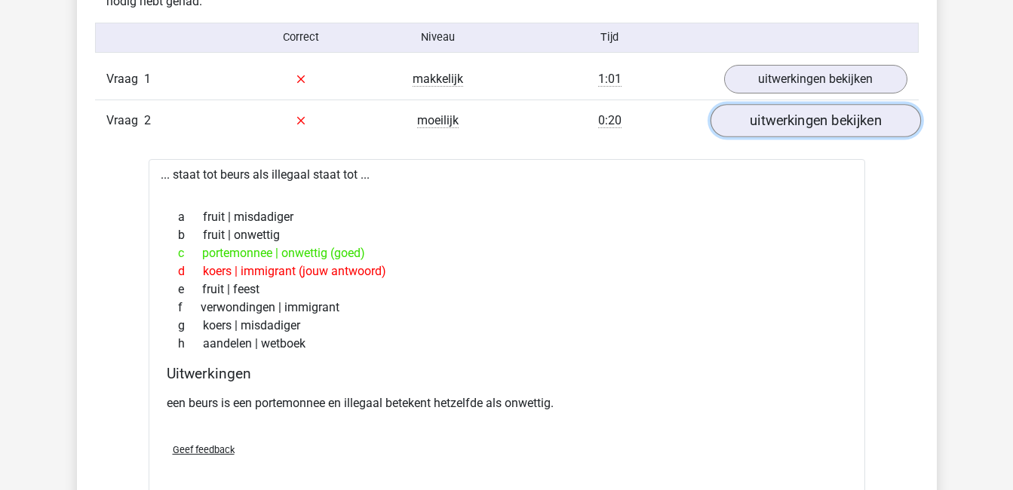
click at [822, 133] on link "uitwerkingen bekijken" at bounding box center [815, 120] width 210 height 33
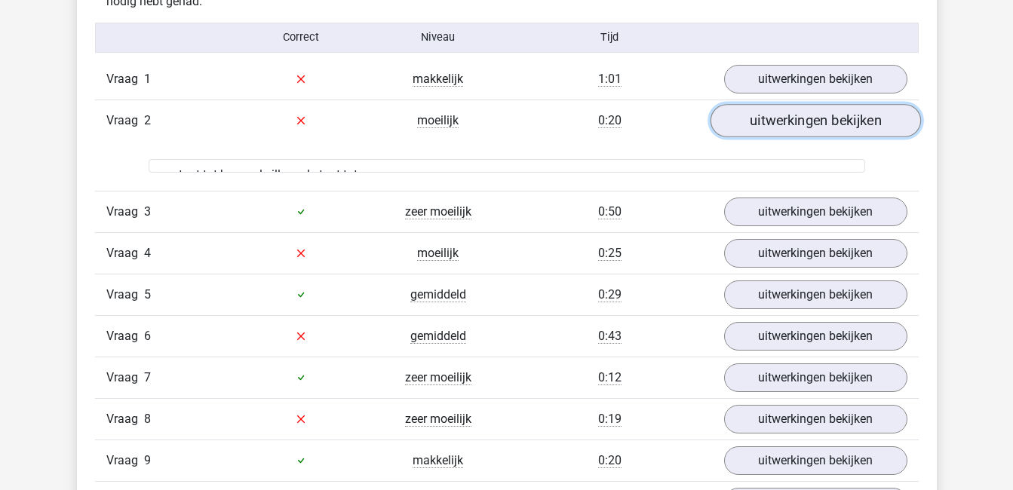
click at [822, 133] on link "uitwerkingen bekijken" at bounding box center [815, 120] width 210 height 33
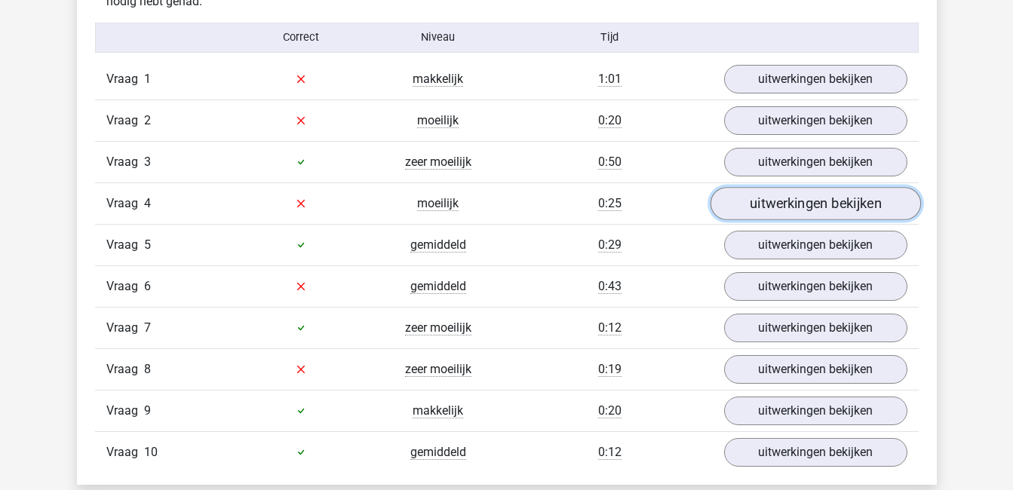
click at [830, 200] on link "uitwerkingen bekijken" at bounding box center [815, 203] width 210 height 33
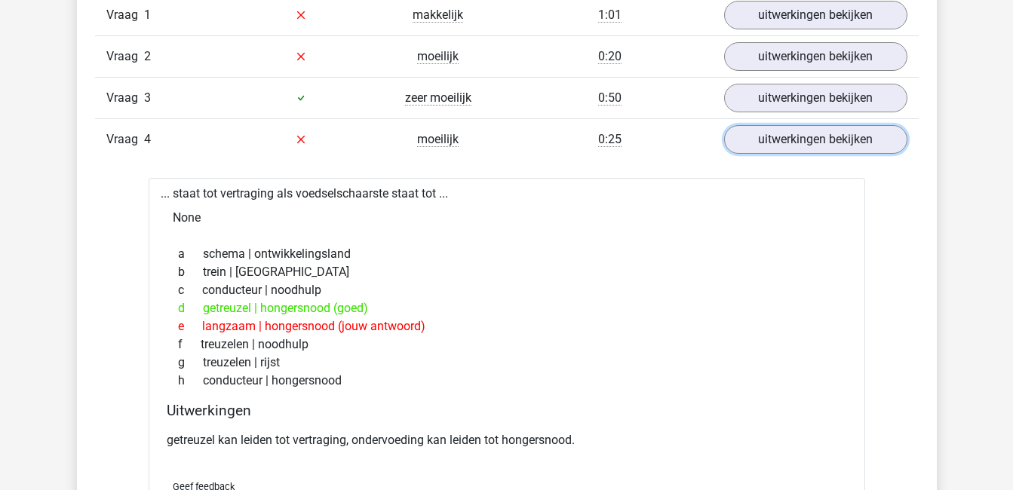
scroll to position [1044, 0]
drag, startPoint x: 779, startPoint y: 310, endPoint x: 641, endPoint y: 401, distance: 165.4
click at [641, 401] on div "... staat tot vertraging als voedselschaarste staat tot ... None a schema | ont…" at bounding box center [507, 356] width 716 height 359
drag, startPoint x: 641, startPoint y: 401, endPoint x: 548, endPoint y: 379, distance: 95.5
click at [548, 379] on div "h conducteur | hongersnood" at bounding box center [507, 380] width 680 height 18
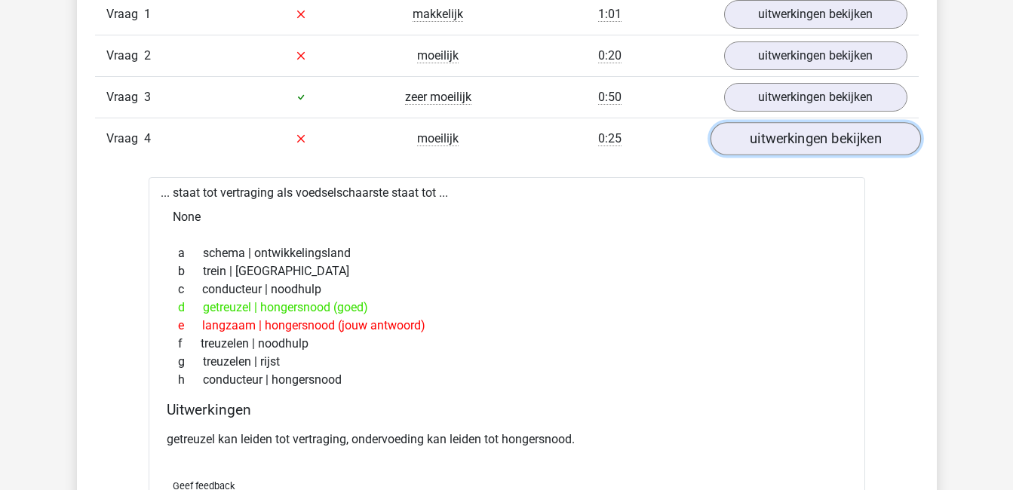
click at [780, 140] on link "uitwerkingen bekijken" at bounding box center [815, 138] width 210 height 33
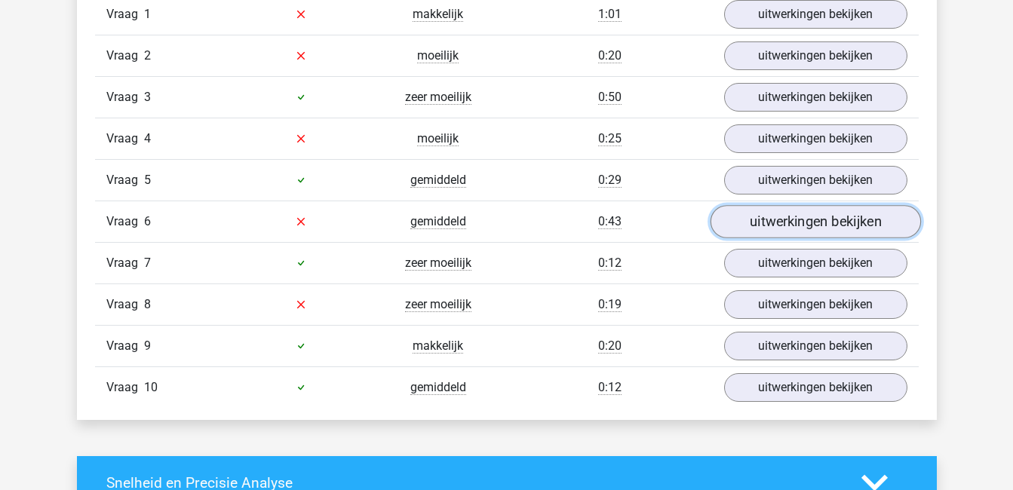
click at [781, 220] on link "uitwerkingen bekijken" at bounding box center [815, 221] width 210 height 33
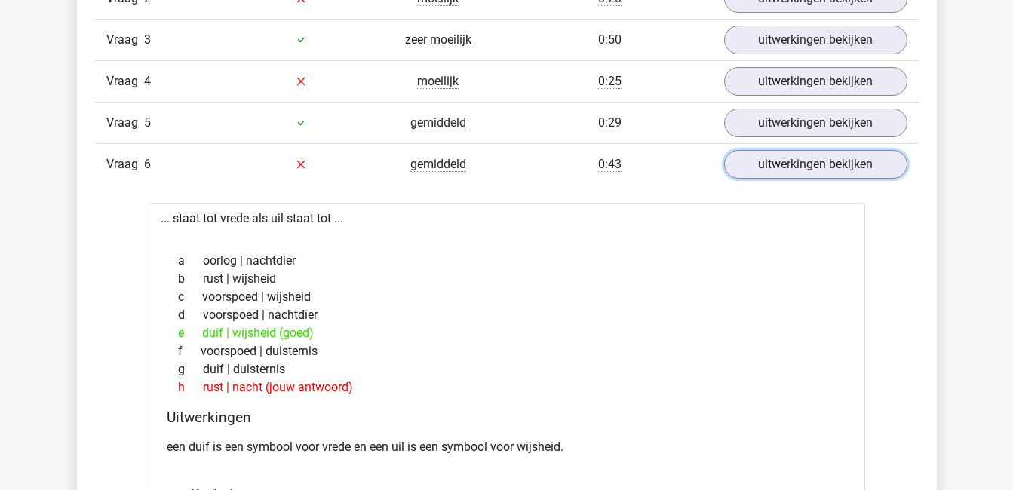
scroll to position [1102, 0]
click at [777, 159] on link "uitwerkingen bekijken" at bounding box center [815, 163] width 210 height 33
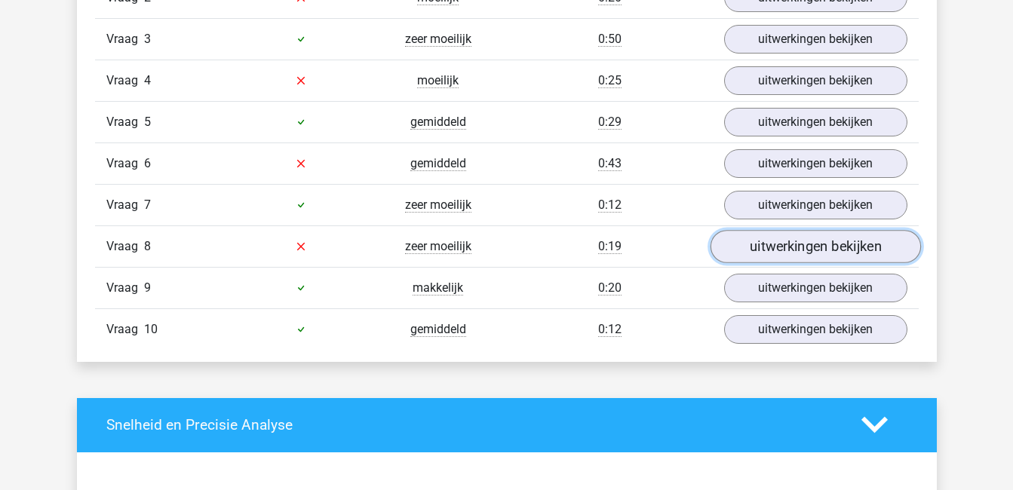
click at [777, 245] on link "uitwerkingen bekijken" at bounding box center [815, 246] width 210 height 33
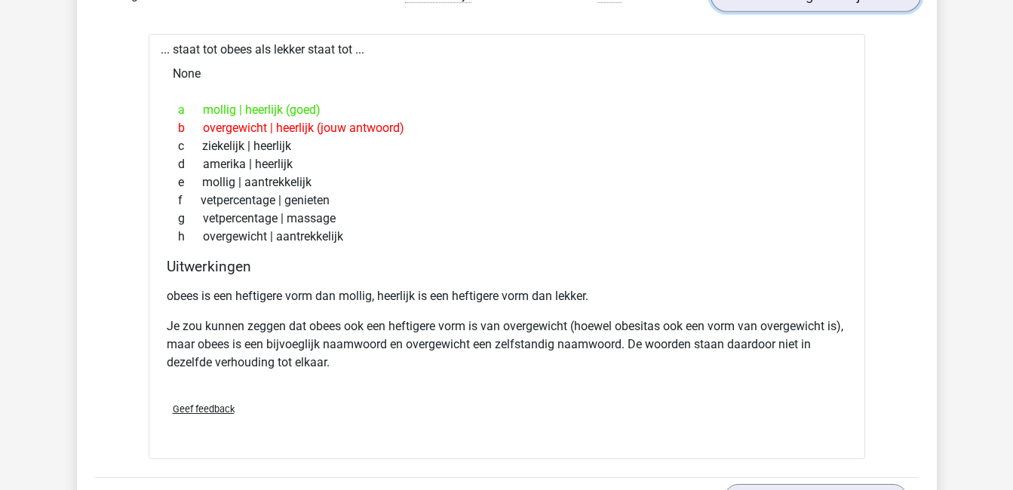
scroll to position [1166, 0]
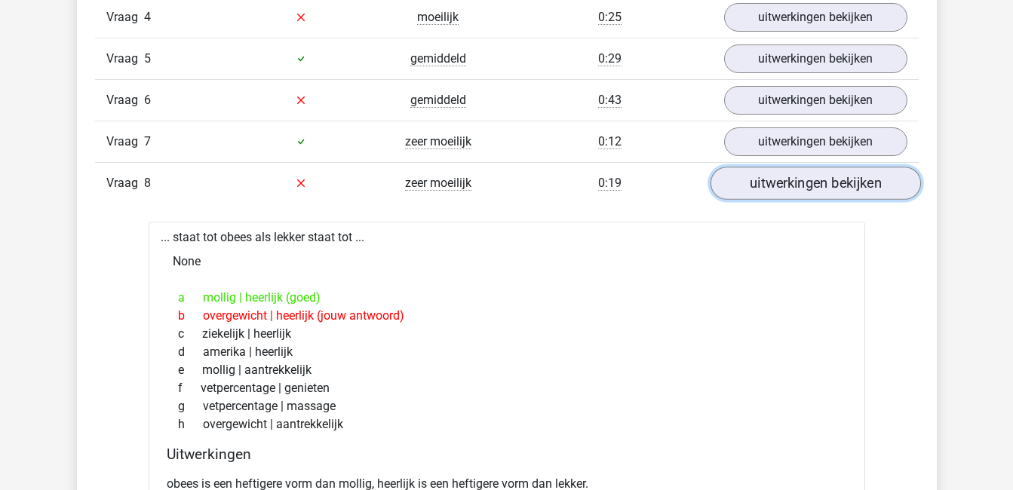
click at [790, 176] on link "uitwerkingen bekijken" at bounding box center [815, 183] width 210 height 33
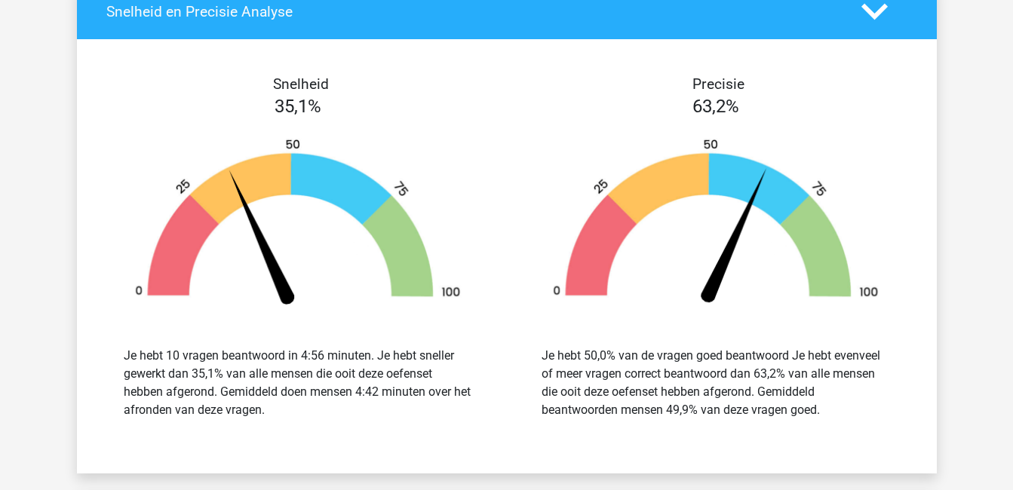
scroll to position [1516, 0]
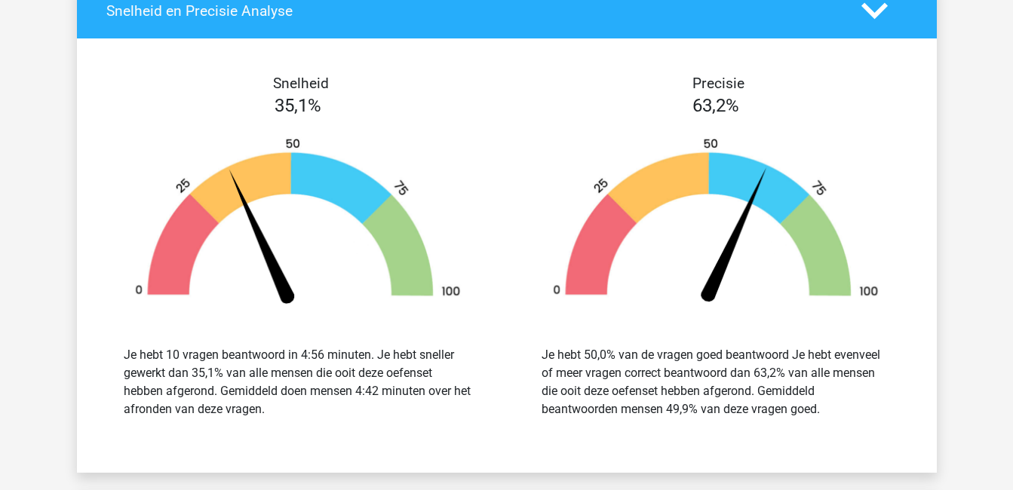
click at [888, 11] on div at bounding box center [884, 11] width 69 height 26
click at [872, 14] on polygon at bounding box center [874, 11] width 26 height 17
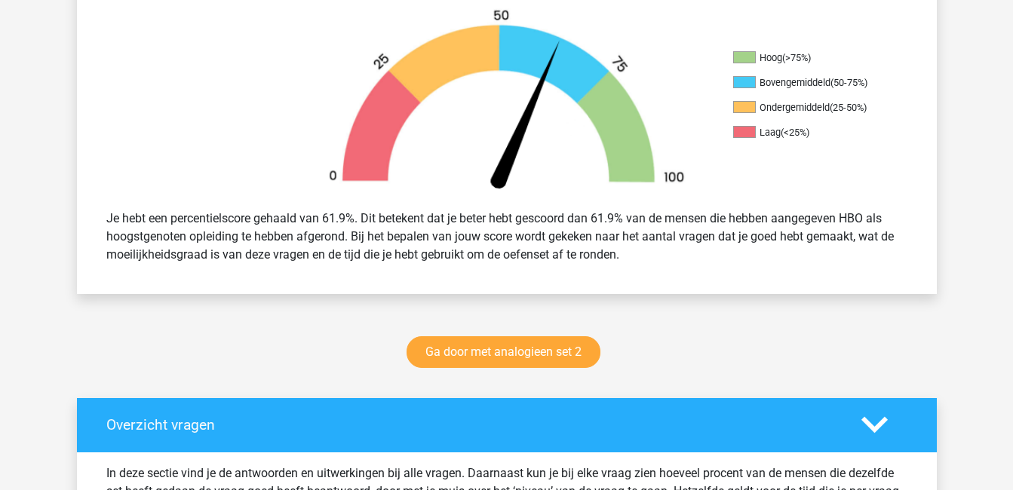
scroll to position [471, 0]
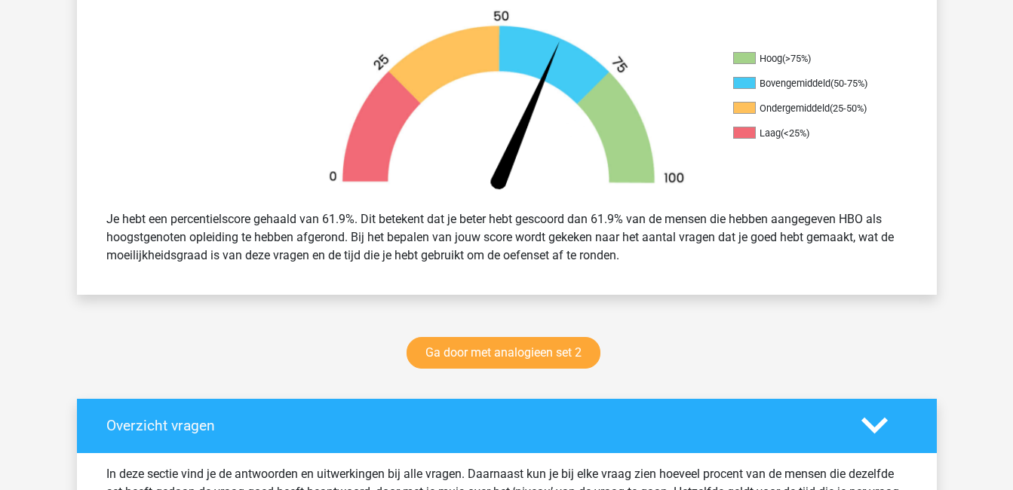
click at [875, 419] on icon at bounding box center [874, 425] width 26 height 26
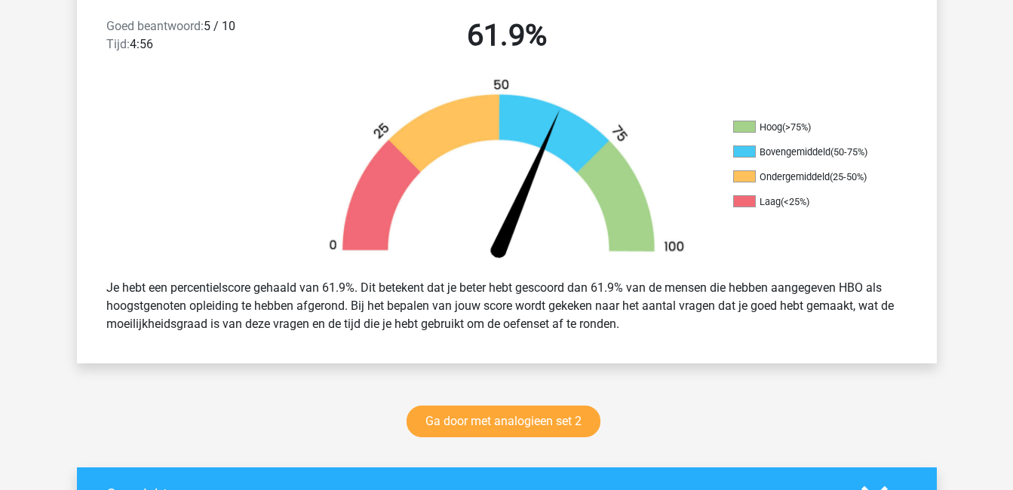
scroll to position [403, 0]
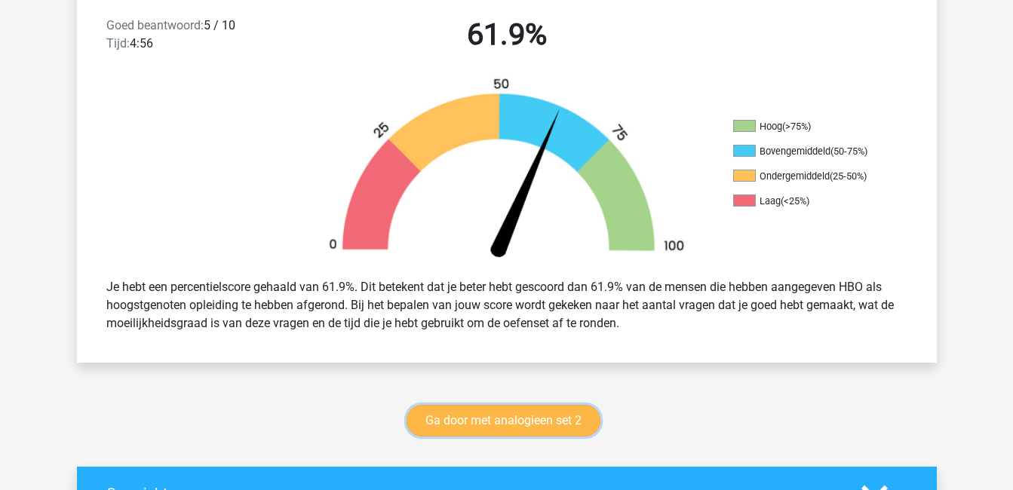
click at [538, 415] on link "Ga door met analogieen set 2" at bounding box center [503, 421] width 194 height 32
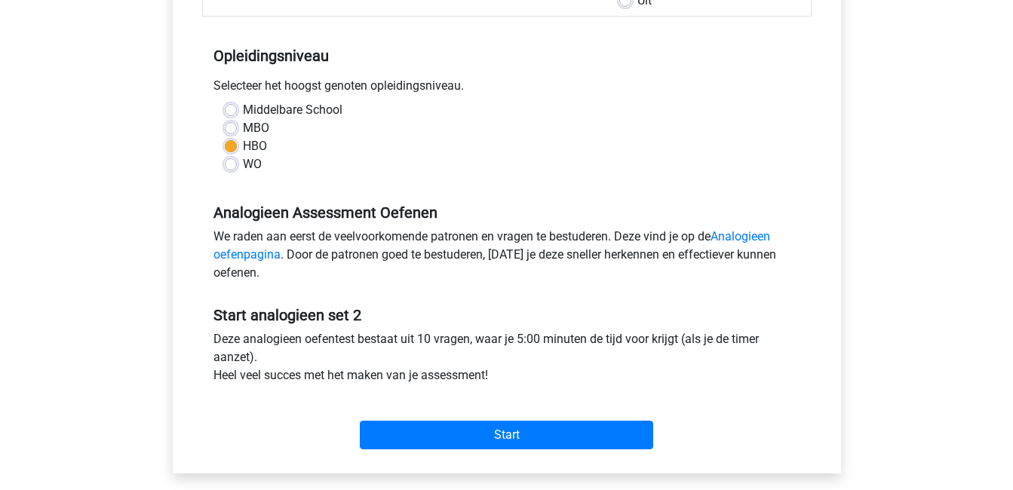
scroll to position [278, 0]
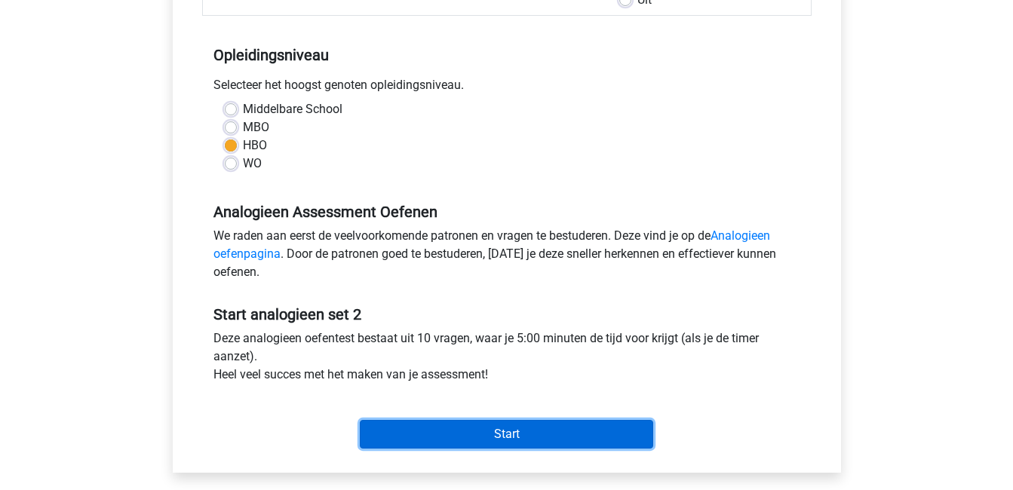
click at [535, 429] on input "Start" at bounding box center [506, 434] width 293 height 29
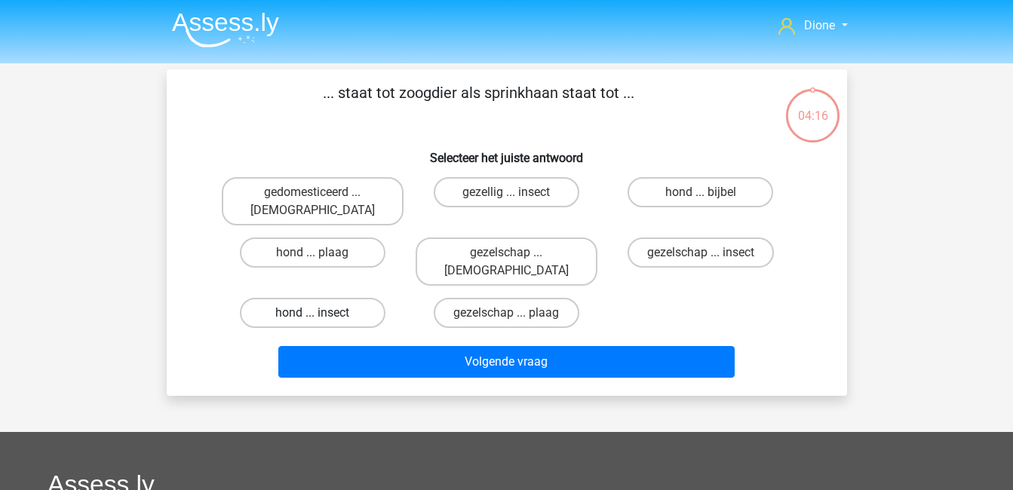
click at [305, 298] on label "hond ... insect" at bounding box center [313, 313] width 146 height 30
click at [312, 313] on input "hond ... insect" at bounding box center [317, 318] width 10 height 10
radio input "true"
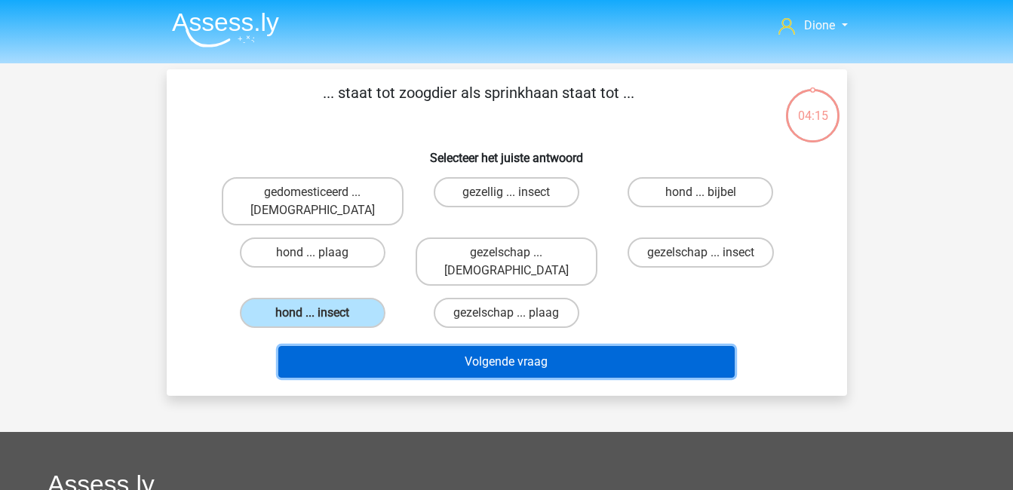
click at [406, 346] on button "Volgende vraag" at bounding box center [506, 362] width 456 height 32
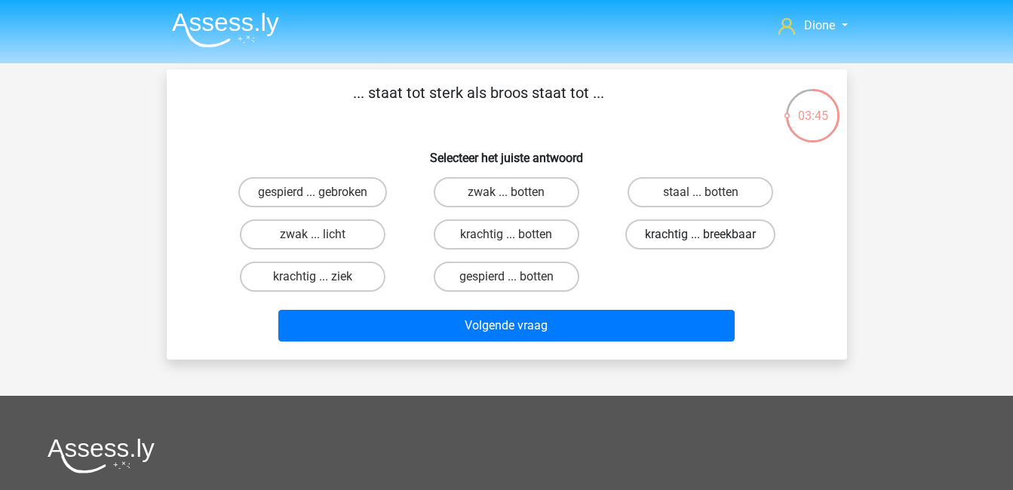
click at [673, 239] on label "krachtig ... breekbaar" at bounding box center [700, 234] width 150 height 30
click at [701, 239] on input "krachtig ... breekbaar" at bounding box center [706, 240] width 10 height 10
radio input "true"
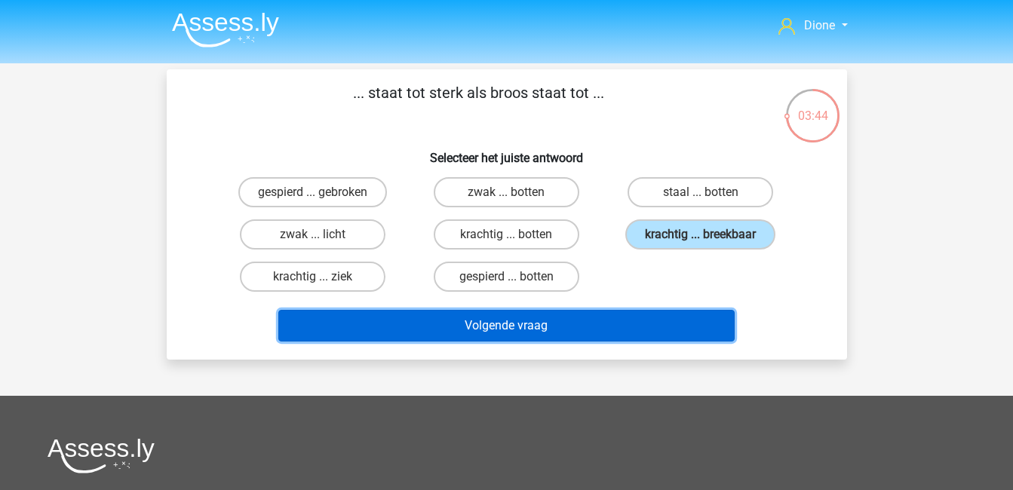
click at [650, 324] on button "Volgende vraag" at bounding box center [506, 326] width 456 height 32
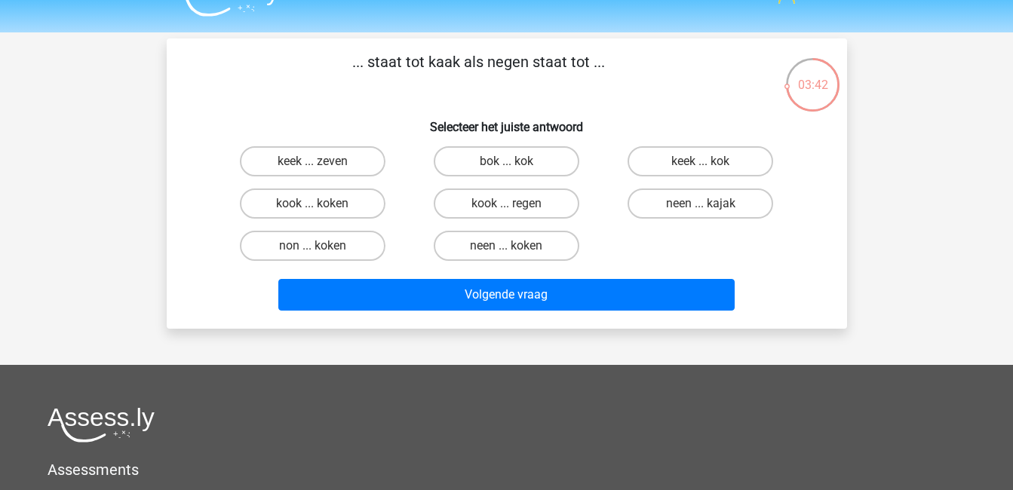
scroll to position [30, 0]
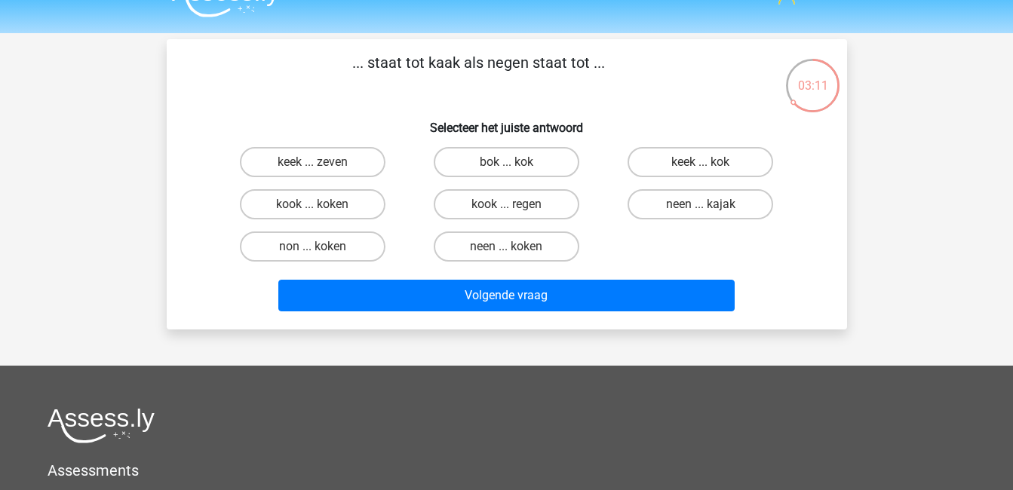
click at [707, 163] on input "keek ... kok" at bounding box center [706, 167] width 10 height 10
radio input "true"
click at [342, 161] on label "keek ... zeven" at bounding box center [313, 162] width 146 height 30
click at [322, 162] on input "keek ... zeven" at bounding box center [317, 167] width 10 height 10
radio input "true"
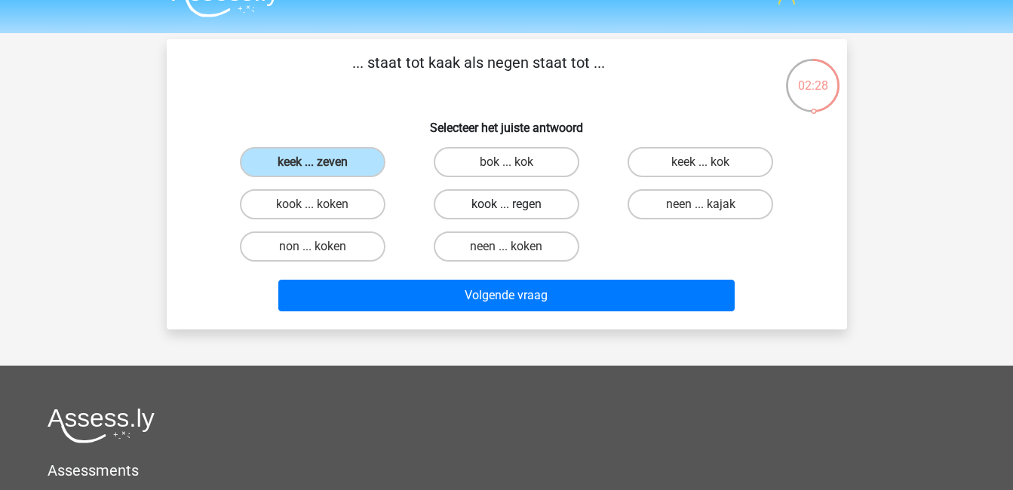
click at [529, 209] on label "kook ... regen" at bounding box center [507, 204] width 146 height 30
click at [516, 209] on input "kook ... regen" at bounding box center [511, 209] width 10 height 10
radio input "true"
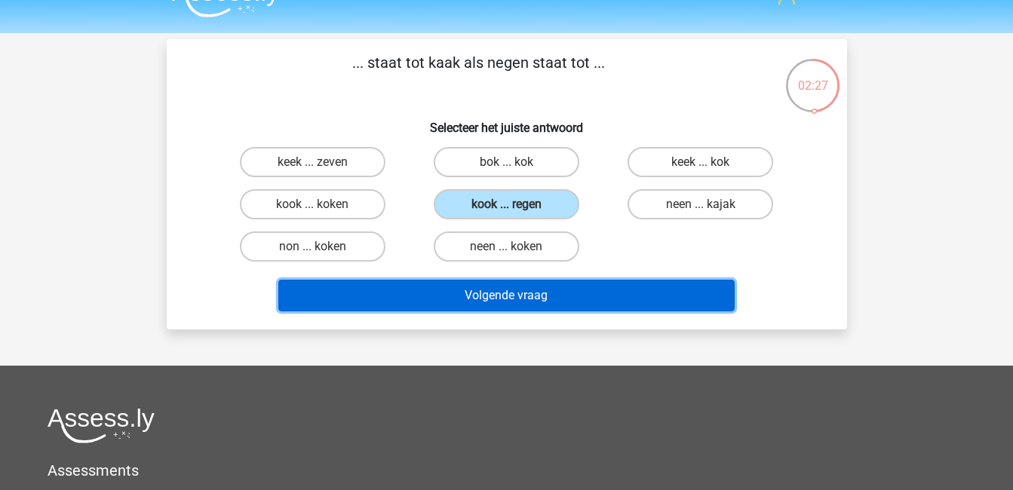
click at [564, 284] on button "Volgende vraag" at bounding box center [506, 296] width 456 height 32
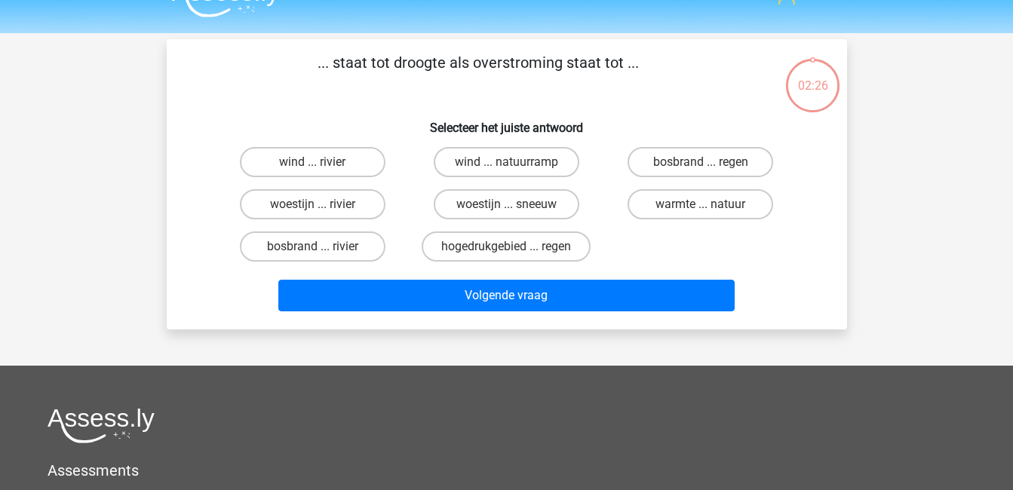
scroll to position [69, 0]
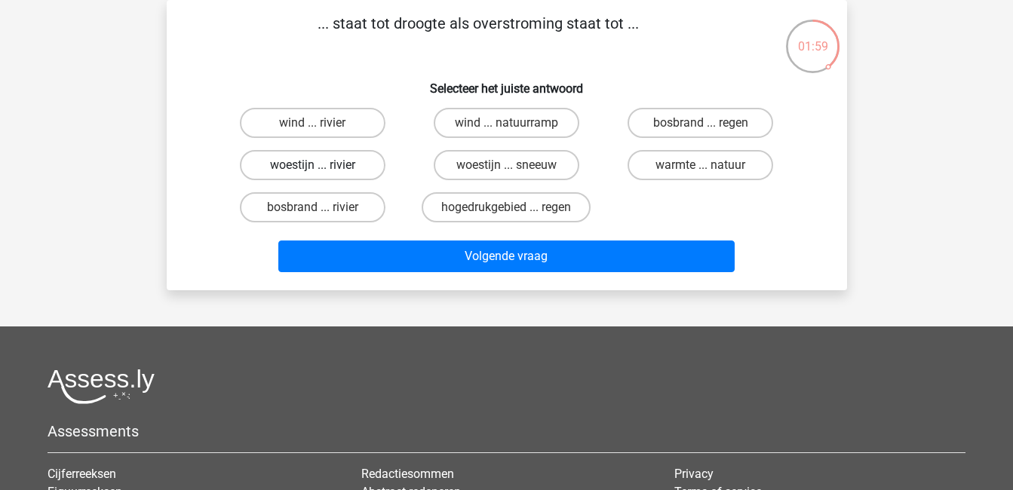
click at [356, 161] on label "woestijn ... rivier" at bounding box center [313, 165] width 146 height 30
click at [322, 165] on input "woestijn ... rivier" at bounding box center [317, 170] width 10 height 10
radio input "true"
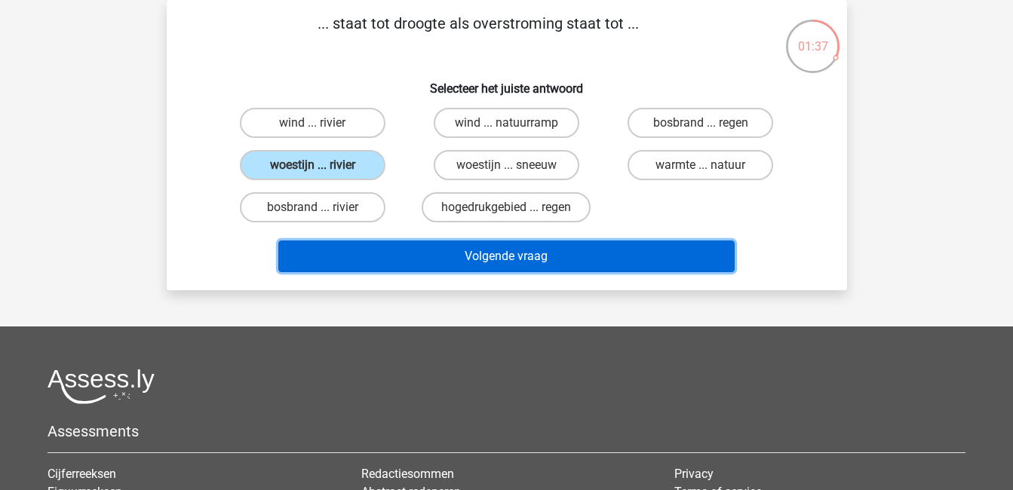
click at [458, 256] on button "Volgende vraag" at bounding box center [506, 257] width 456 height 32
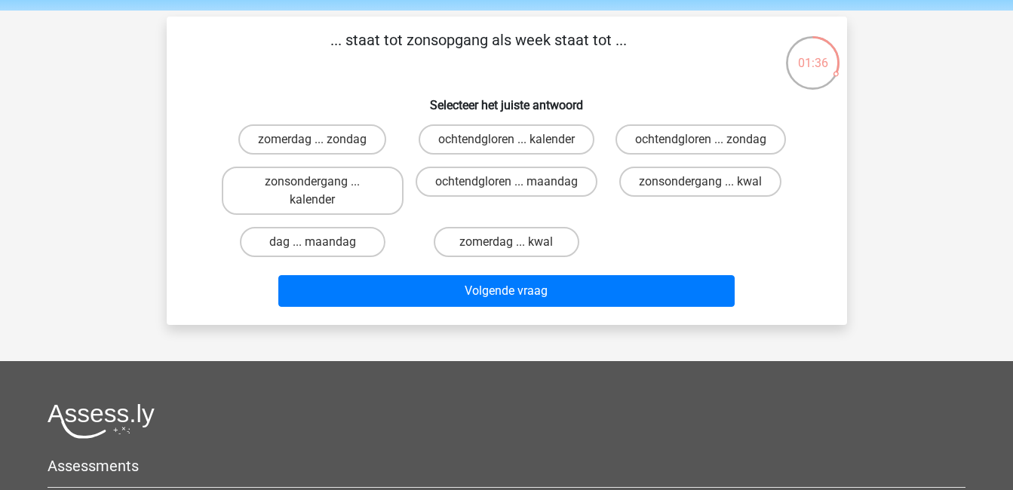
scroll to position [52, 0]
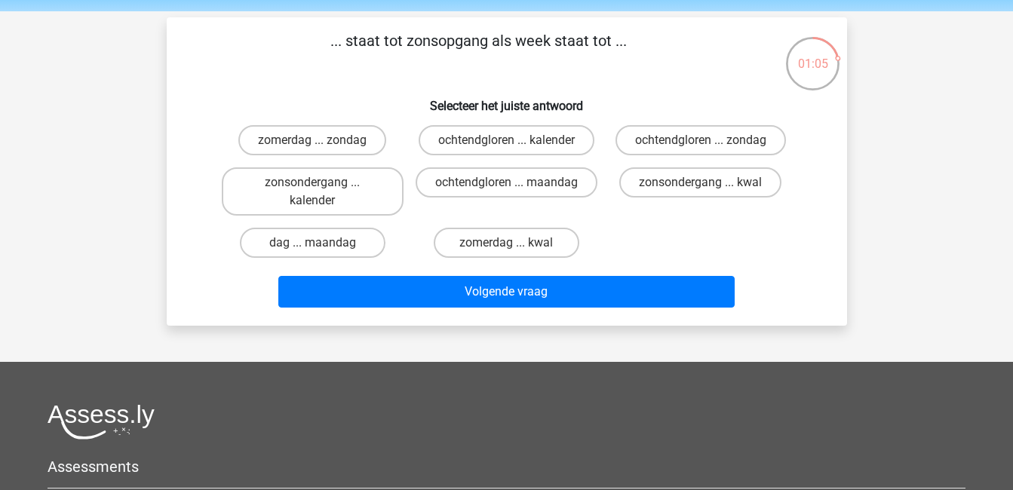
click at [312, 192] on input "zonsondergang ... kalender" at bounding box center [317, 187] width 10 height 10
radio input "true"
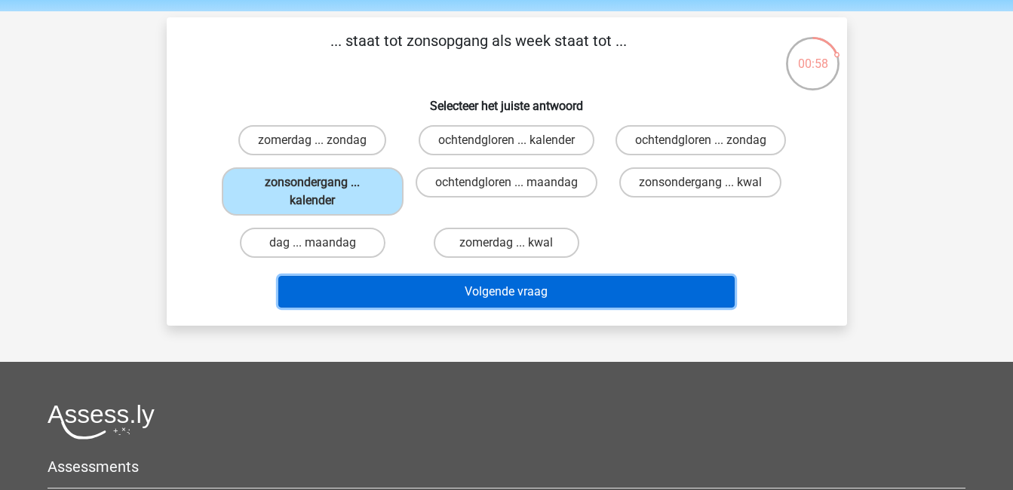
click at [498, 293] on button "Volgende vraag" at bounding box center [506, 292] width 456 height 32
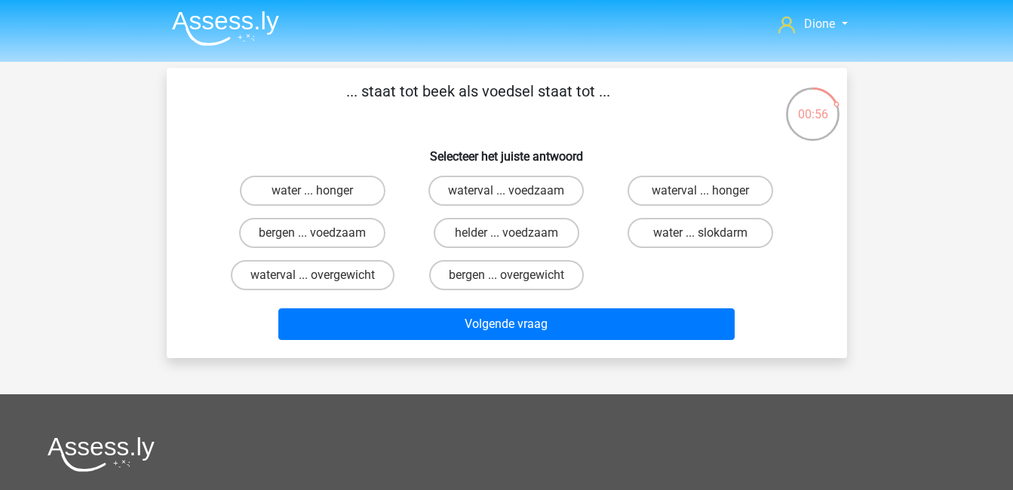
scroll to position [0, 0]
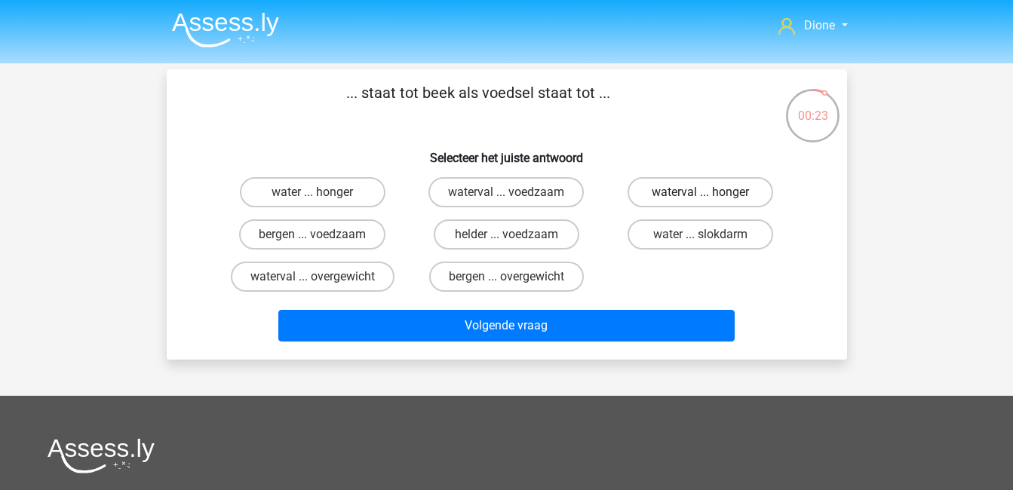
click at [652, 194] on label "waterval ... honger" at bounding box center [700, 192] width 146 height 30
click at [701, 194] on input "waterval ... honger" at bounding box center [706, 197] width 10 height 10
radio input "true"
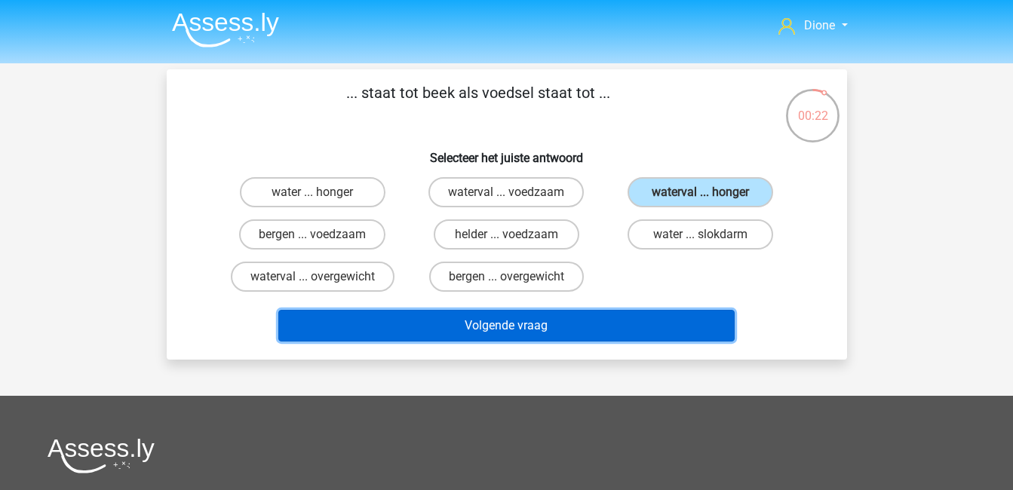
click at [645, 339] on button "Volgende vraag" at bounding box center [506, 326] width 456 height 32
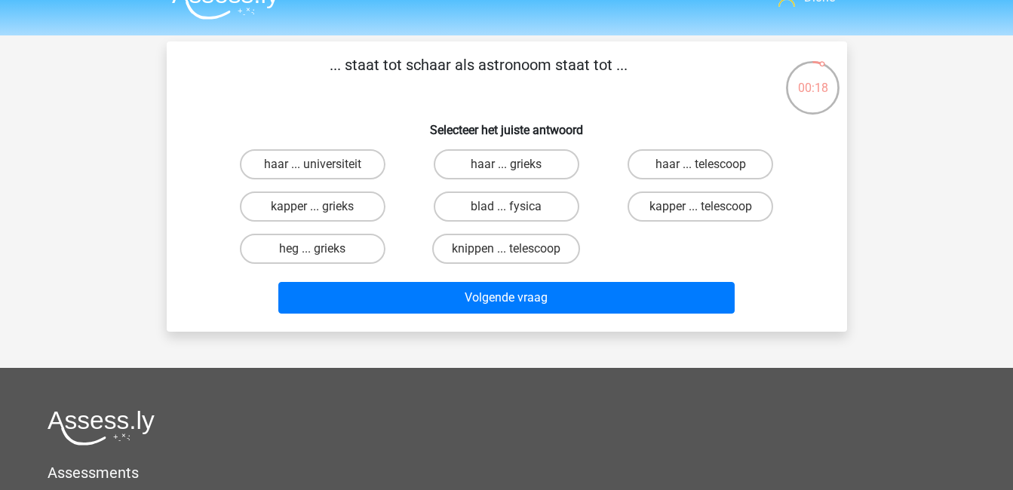
scroll to position [26, 0]
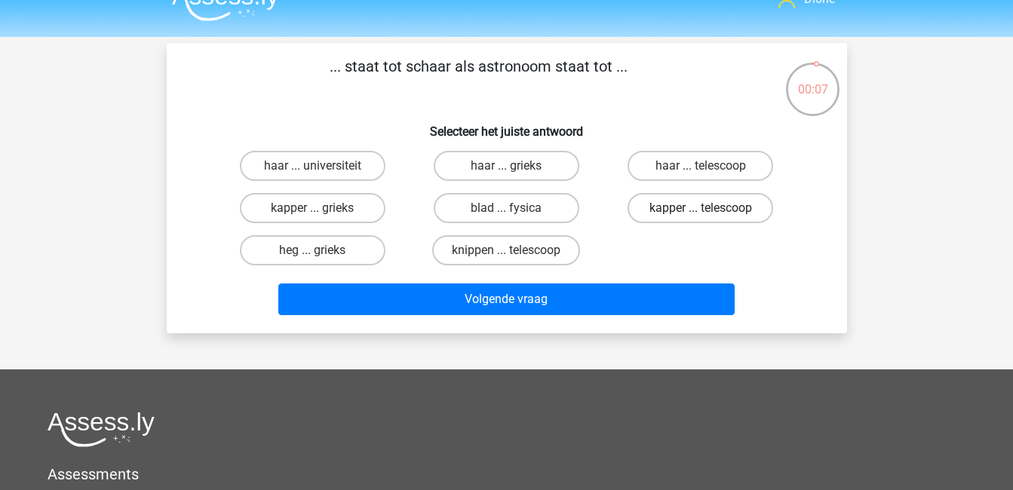
click at [728, 206] on label "kapper ... telescoop" at bounding box center [700, 208] width 146 height 30
click at [710, 208] on input "kapper ... telescoop" at bounding box center [706, 213] width 10 height 10
radio input "true"
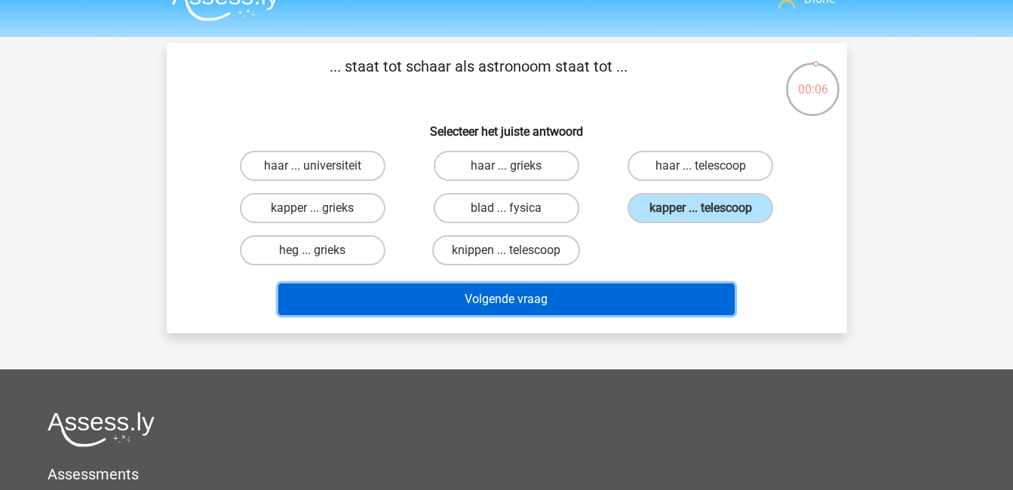
click at [685, 292] on button "Volgende vraag" at bounding box center [506, 300] width 456 height 32
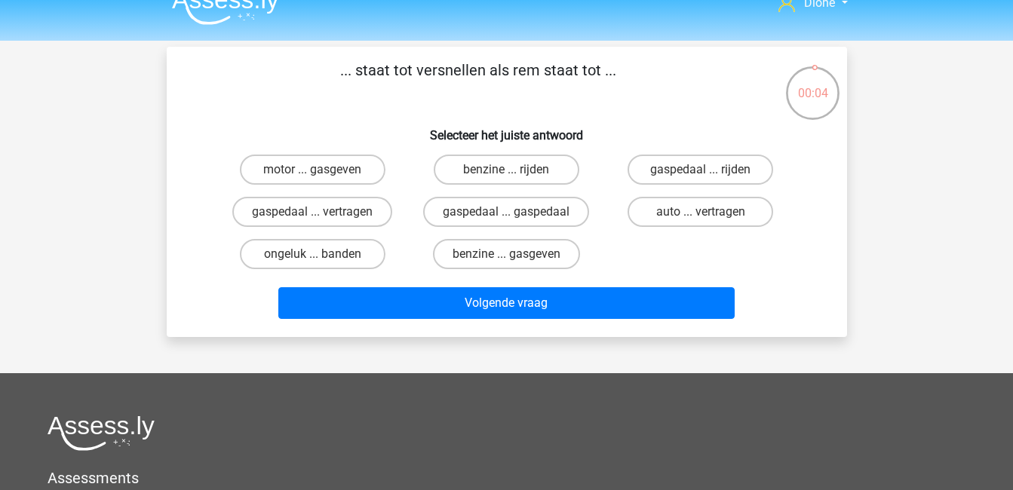
scroll to position [22, 0]
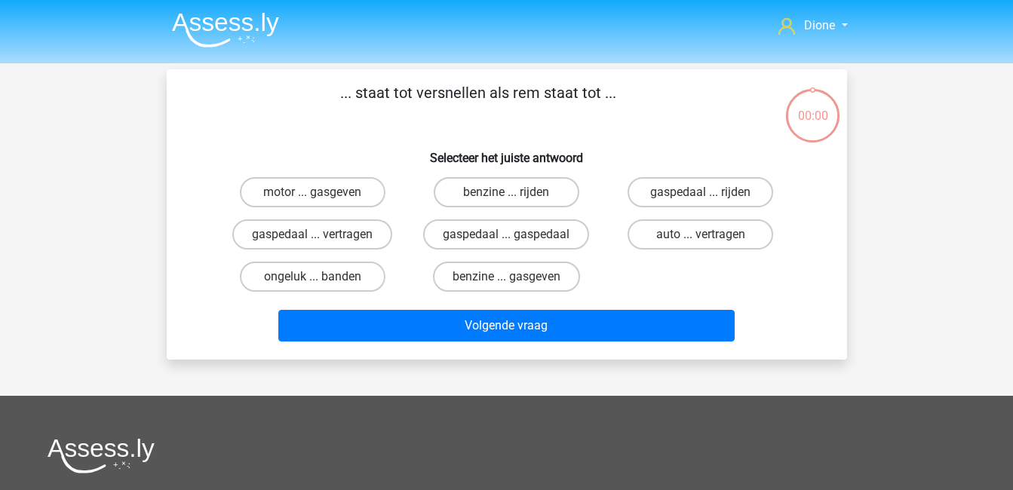
scroll to position [22, 0]
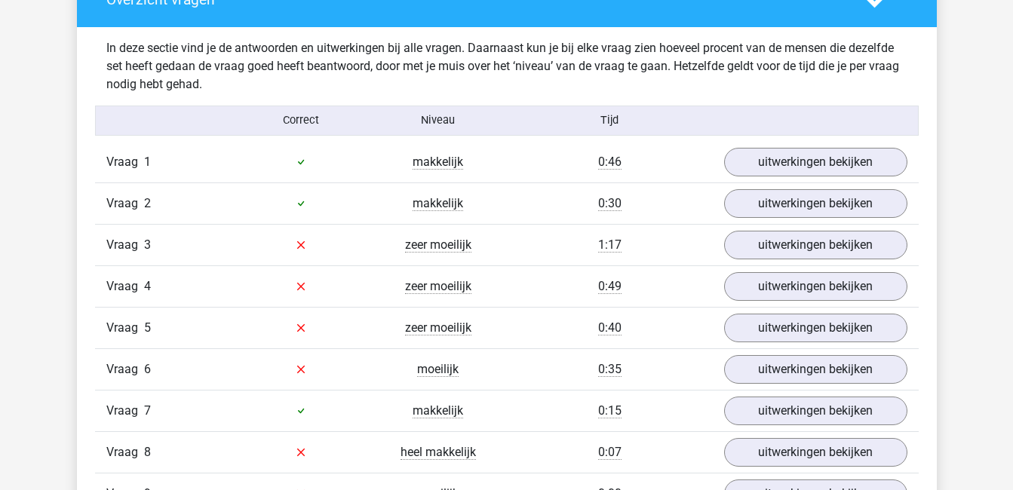
scroll to position [894, 0]
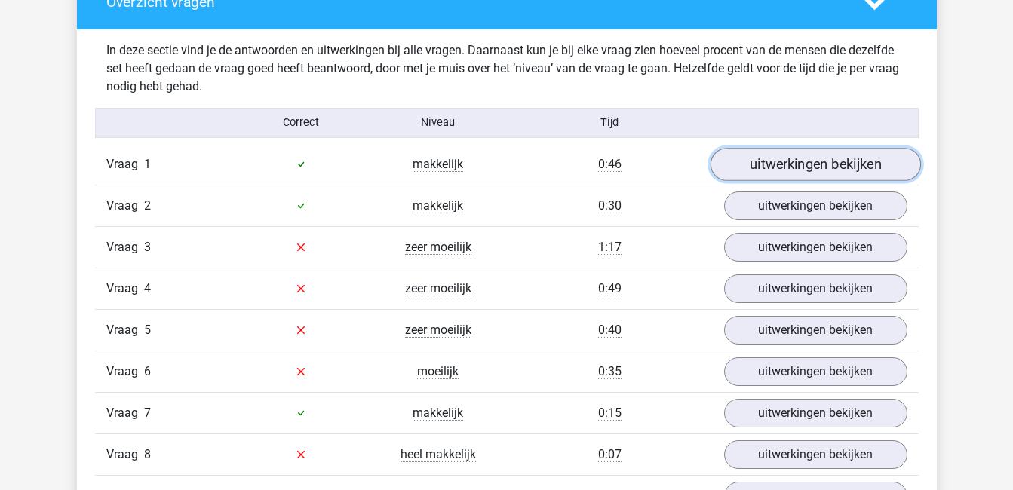
click at [857, 164] on link "uitwerkingen bekijken" at bounding box center [815, 164] width 210 height 33
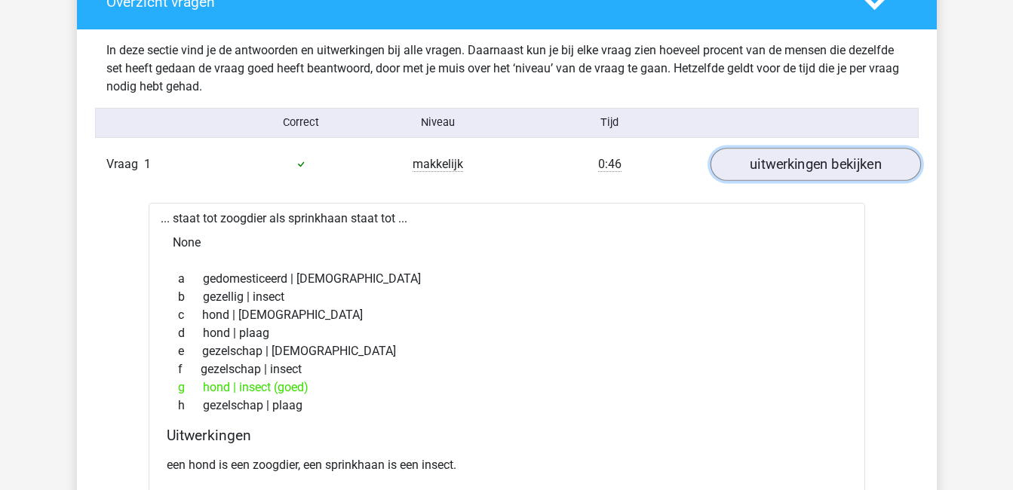
click at [846, 167] on link "uitwerkingen bekijken" at bounding box center [815, 164] width 210 height 33
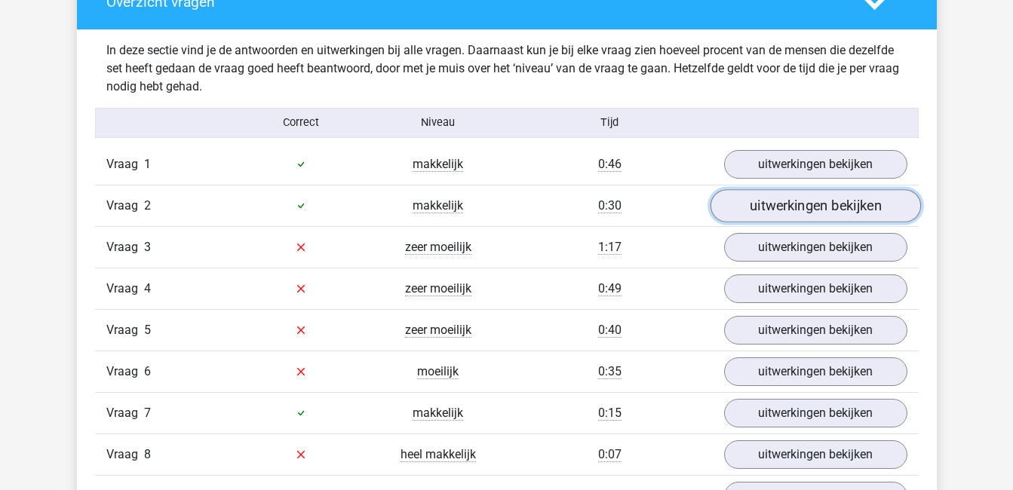
click at [845, 197] on link "uitwerkingen bekijken" at bounding box center [815, 205] width 210 height 33
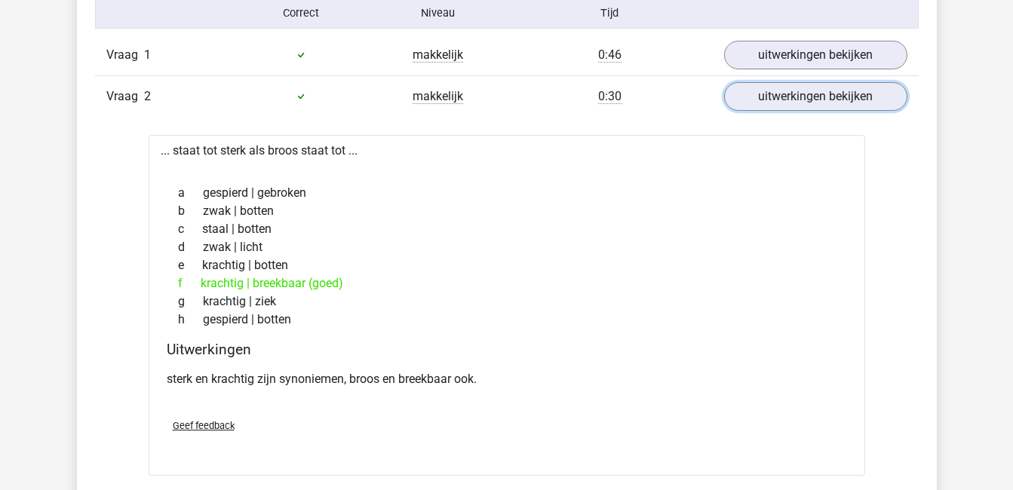
scroll to position [1005, 0]
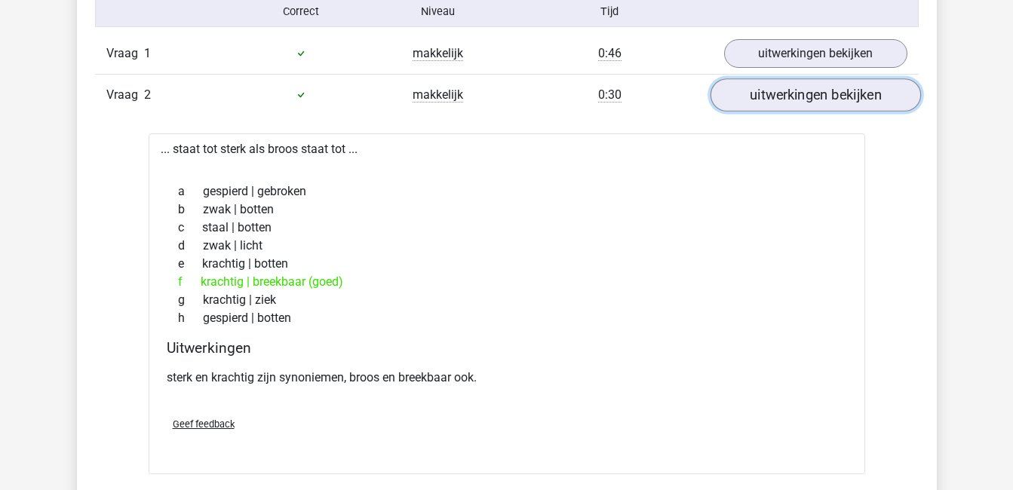
click at [800, 100] on link "uitwerkingen bekijken" at bounding box center [815, 94] width 210 height 33
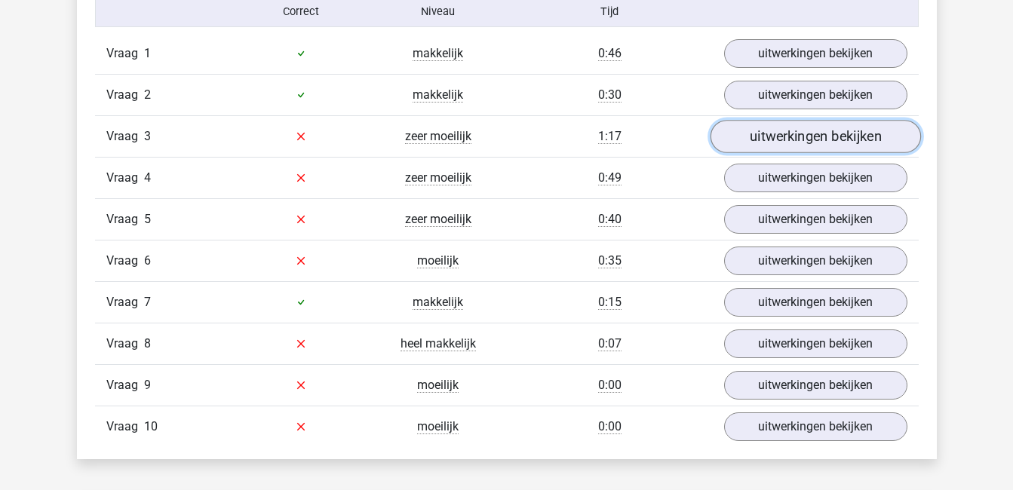
click at [790, 136] on link "uitwerkingen bekijken" at bounding box center [815, 136] width 210 height 33
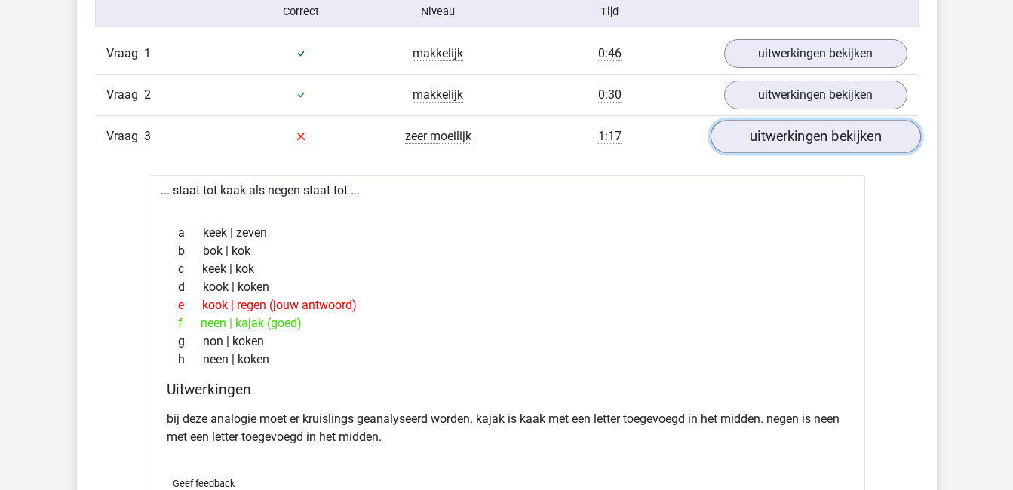
click at [790, 136] on link "uitwerkingen bekijken" at bounding box center [815, 136] width 210 height 33
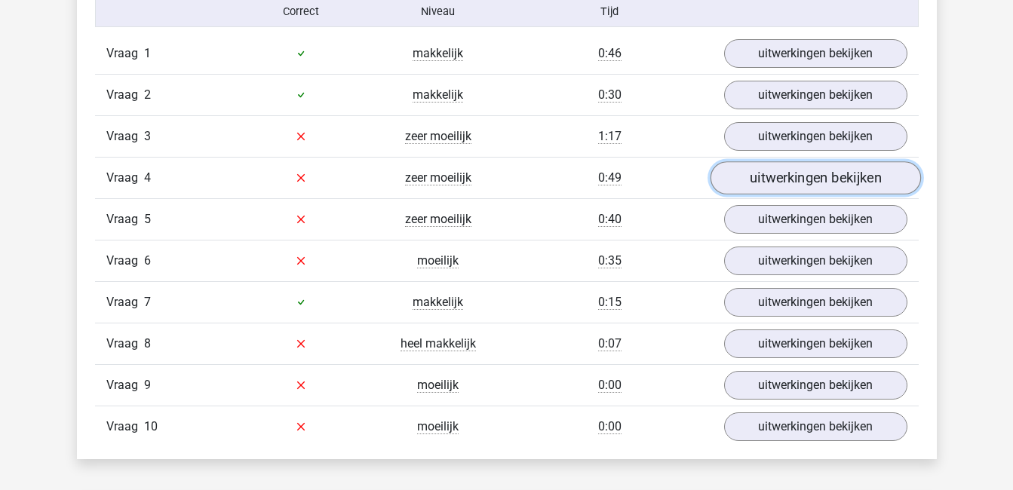
click at [798, 172] on link "uitwerkingen bekijken" at bounding box center [815, 177] width 210 height 33
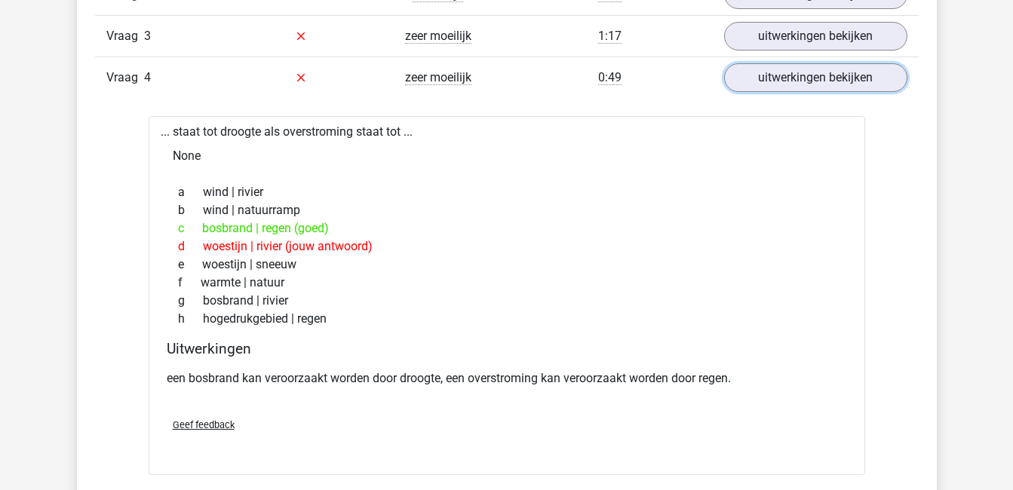
scroll to position [1093, 0]
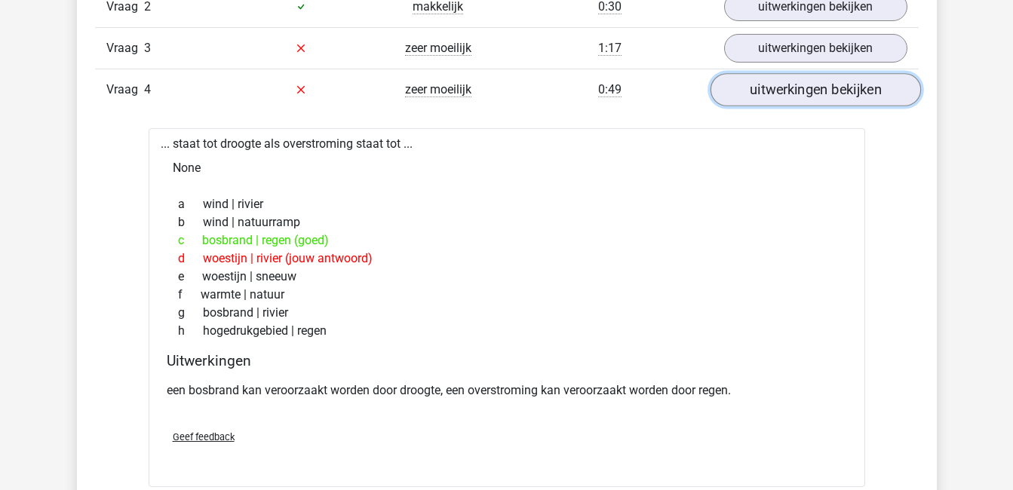
click at [765, 88] on link "uitwerkingen bekijken" at bounding box center [815, 89] width 210 height 33
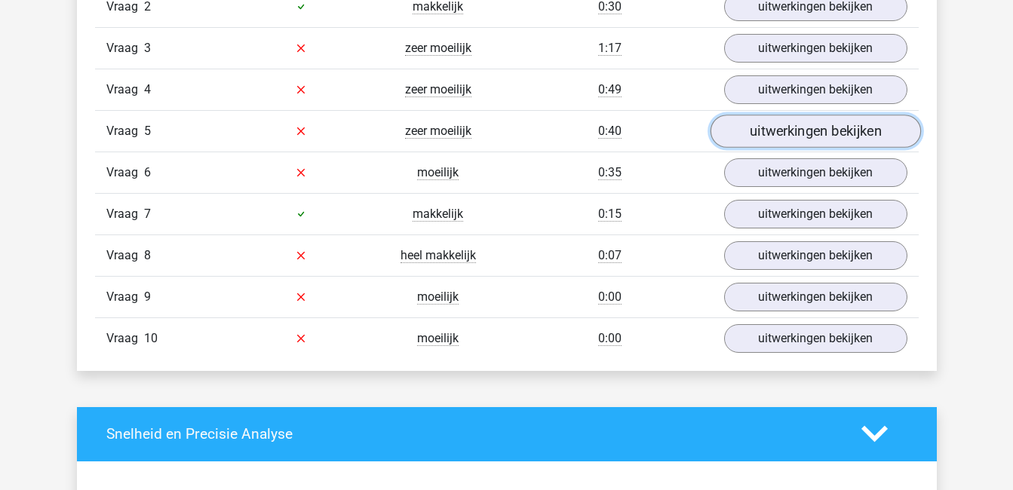
click at [778, 124] on link "uitwerkingen bekijken" at bounding box center [815, 131] width 210 height 33
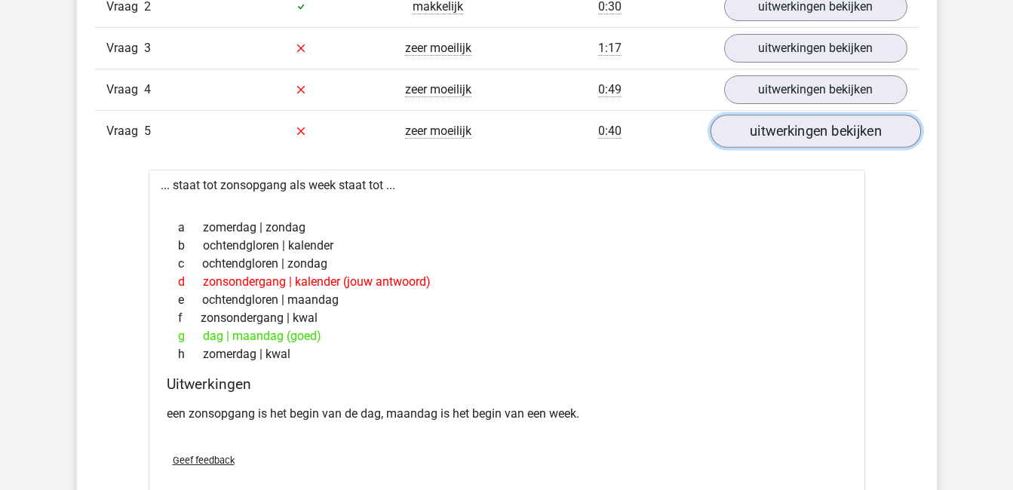
click at [784, 119] on link "uitwerkingen bekijken" at bounding box center [815, 131] width 210 height 33
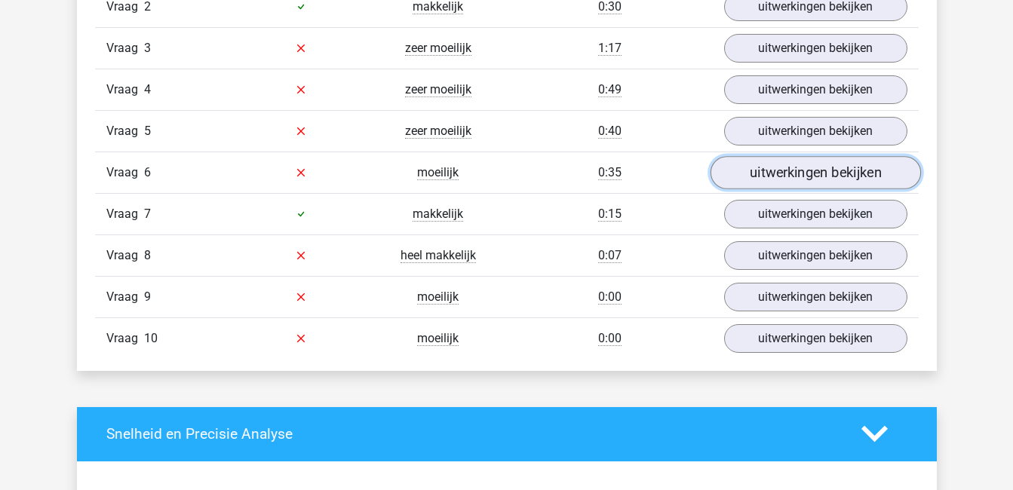
click at [795, 167] on link "uitwerkingen bekijken" at bounding box center [815, 172] width 210 height 33
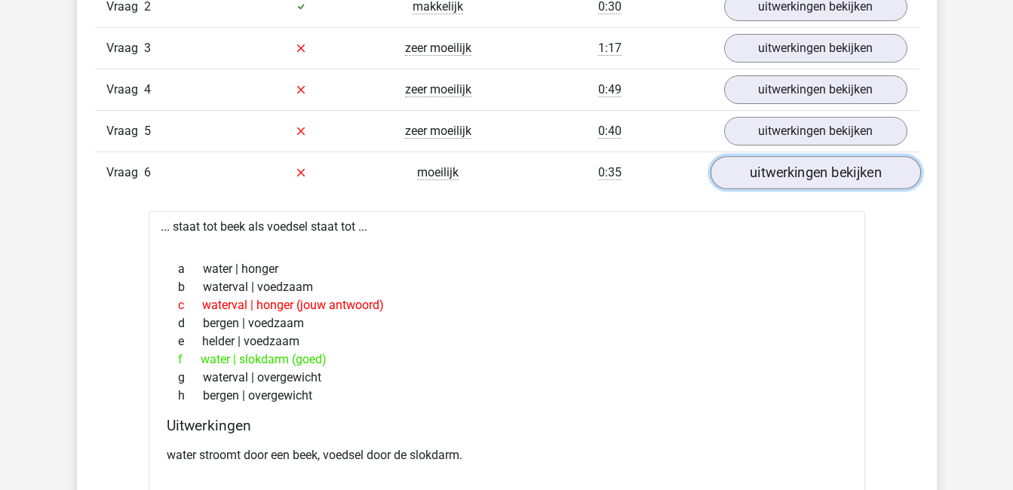
click at [792, 176] on link "uitwerkingen bekijken" at bounding box center [815, 172] width 210 height 33
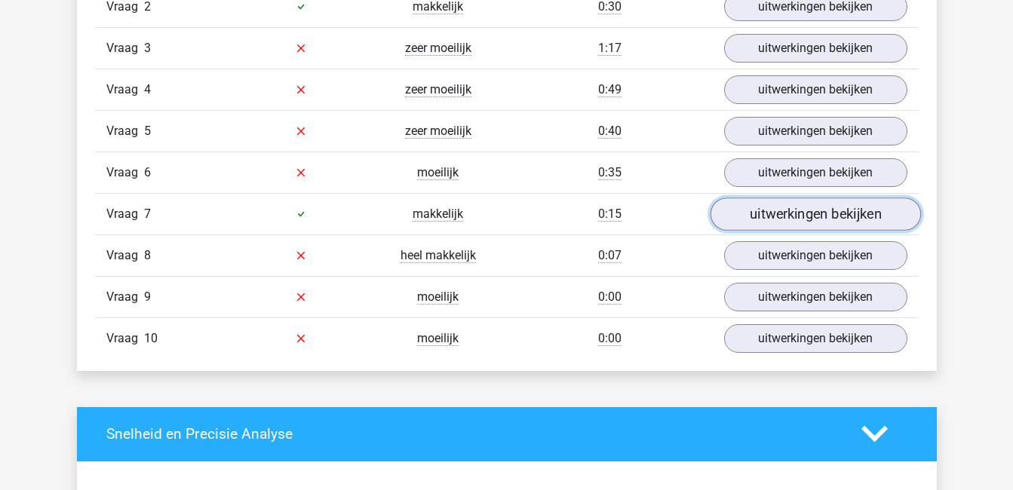
click at [799, 212] on link "uitwerkingen bekijken" at bounding box center [815, 214] width 210 height 33
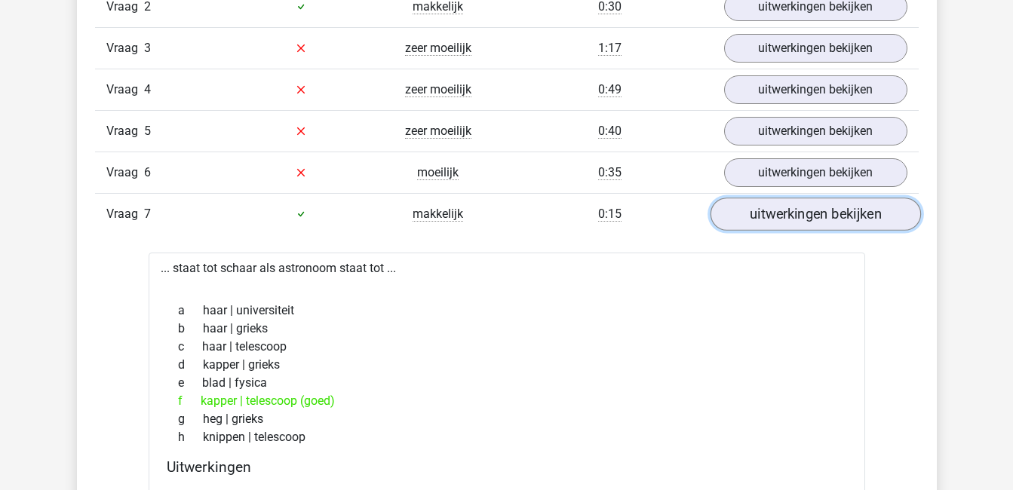
click at [799, 212] on link "uitwerkingen bekijken" at bounding box center [815, 214] width 210 height 33
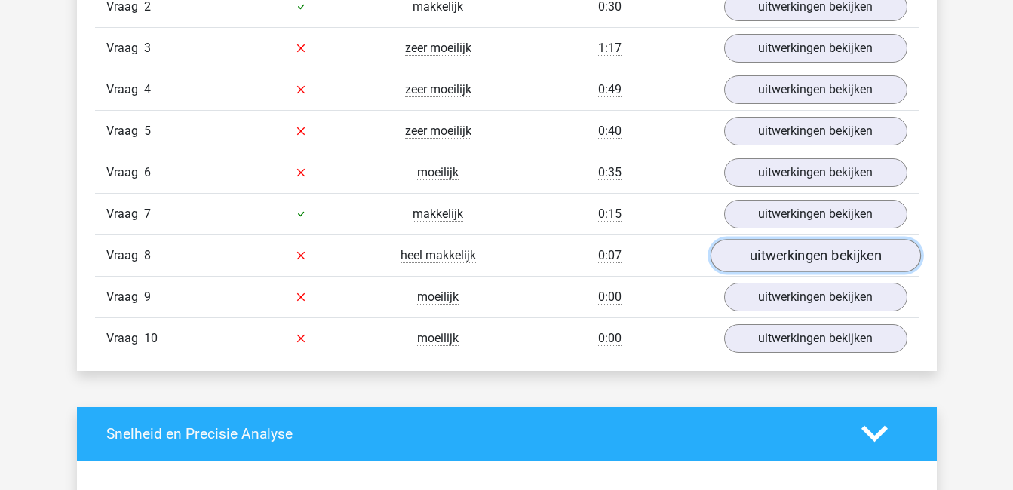
click at [804, 255] on link "uitwerkingen bekijken" at bounding box center [815, 255] width 210 height 33
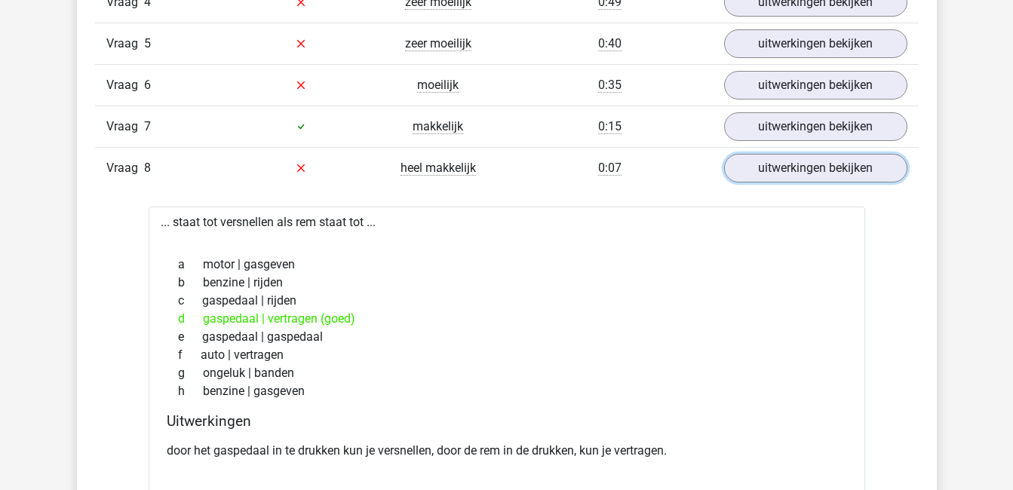
scroll to position [1179, 0]
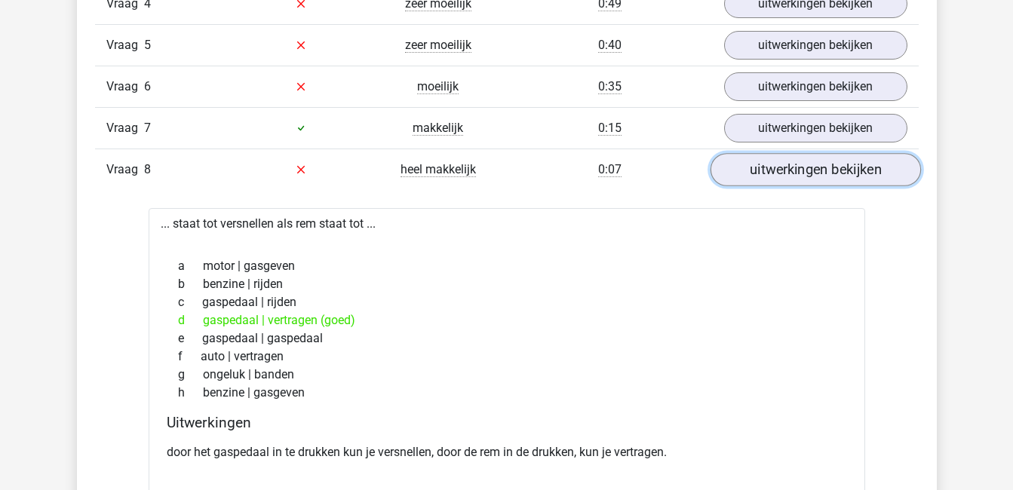
click at [842, 173] on link "uitwerkingen bekijken" at bounding box center [815, 169] width 210 height 33
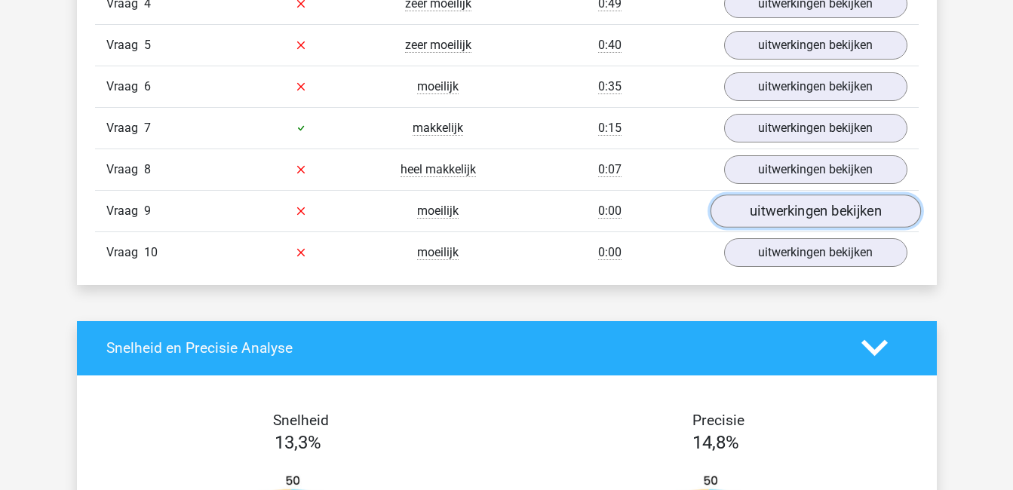
click at [830, 204] on link "uitwerkingen bekijken" at bounding box center [815, 211] width 210 height 33
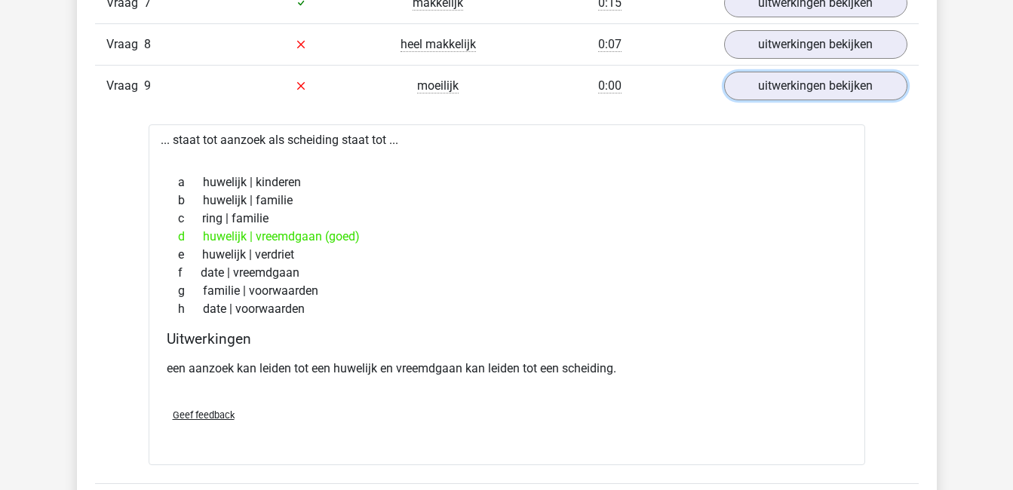
scroll to position [1323, 0]
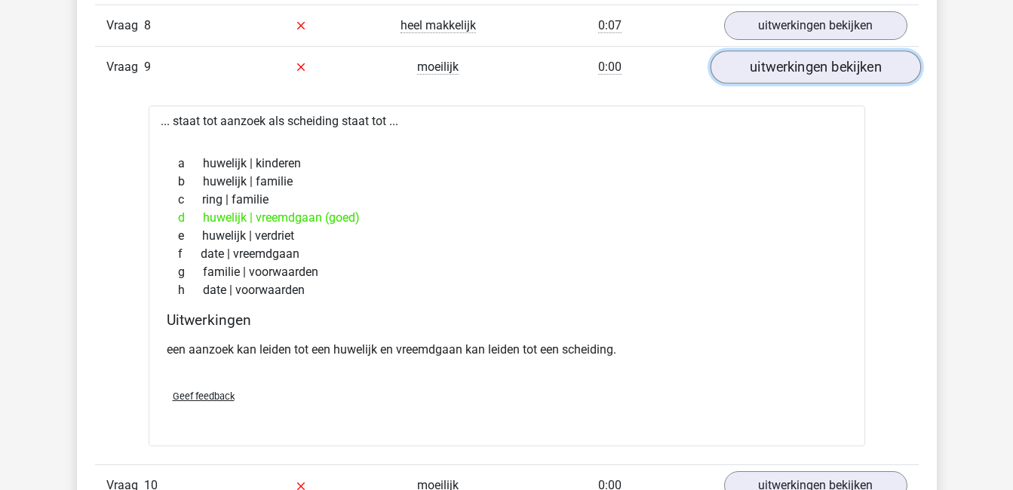
click at [870, 61] on link "uitwerkingen bekijken" at bounding box center [815, 67] width 210 height 33
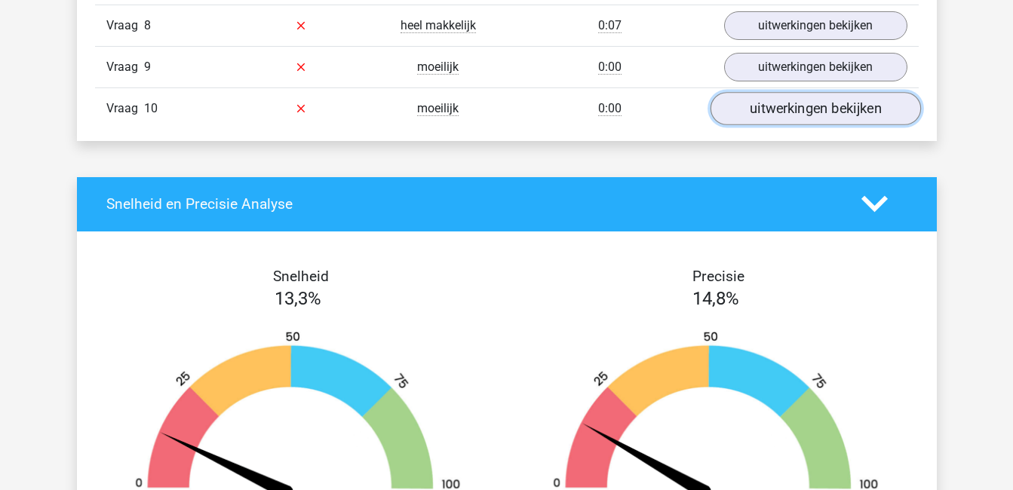
click at [857, 113] on link "uitwerkingen bekijken" at bounding box center [815, 108] width 210 height 33
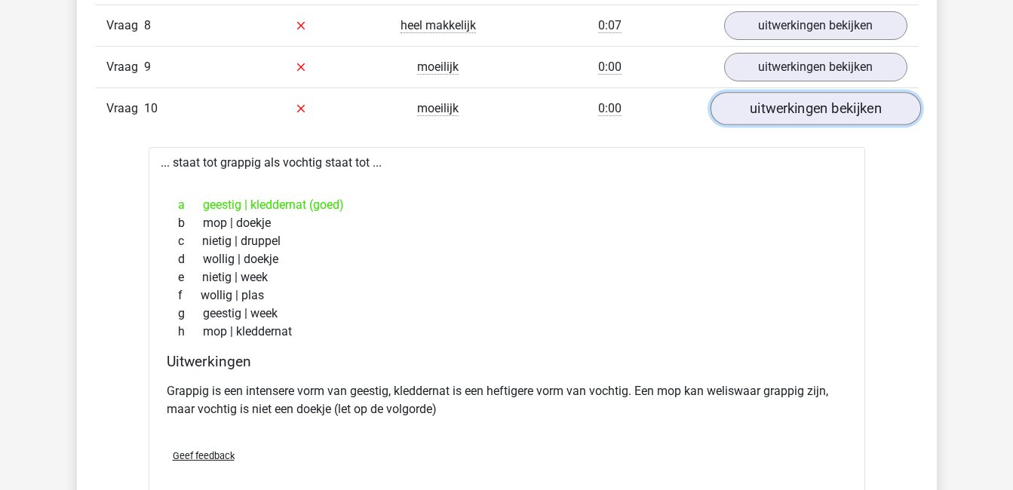
click at [857, 113] on link "uitwerkingen bekijken" at bounding box center [815, 108] width 210 height 33
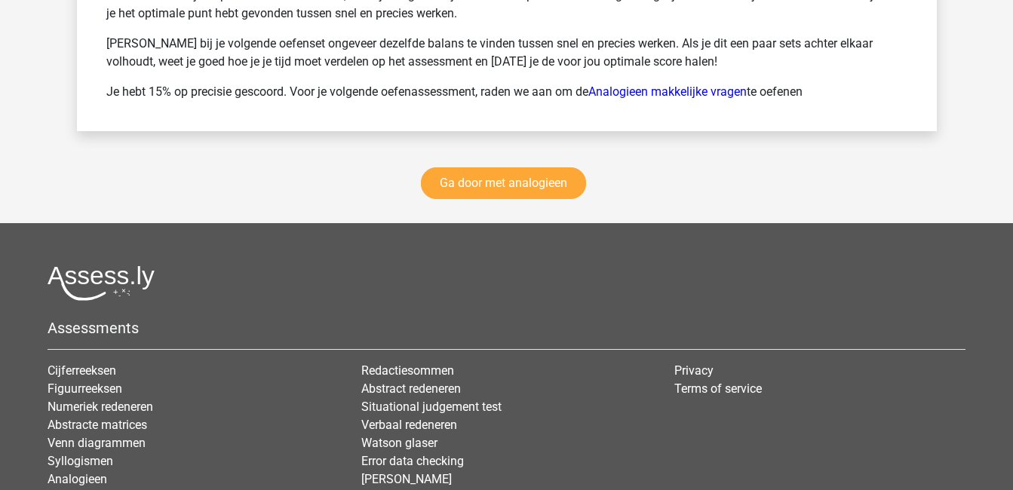
scroll to position [2179, 0]
click at [522, 183] on link "Ga door met analogieen" at bounding box center [503, 184] width 165 height 32
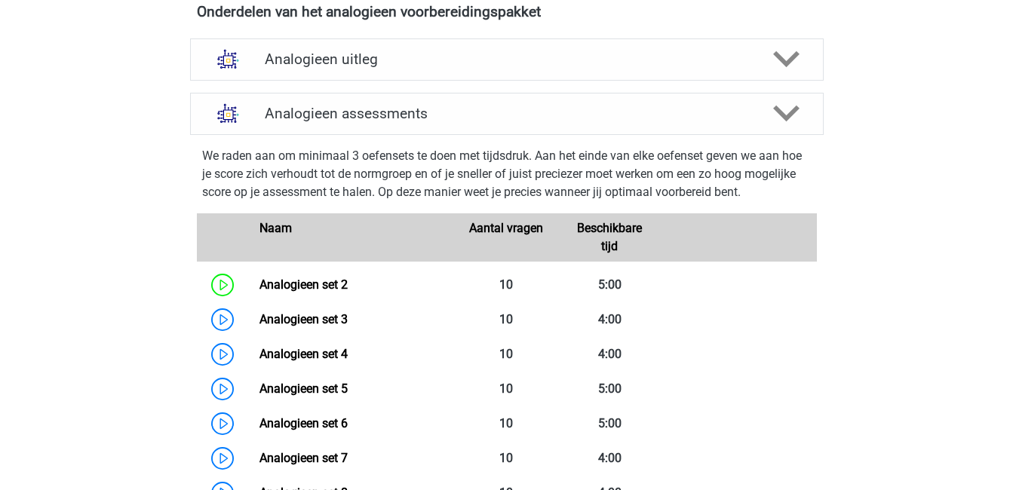
scroll to position [535, 0]
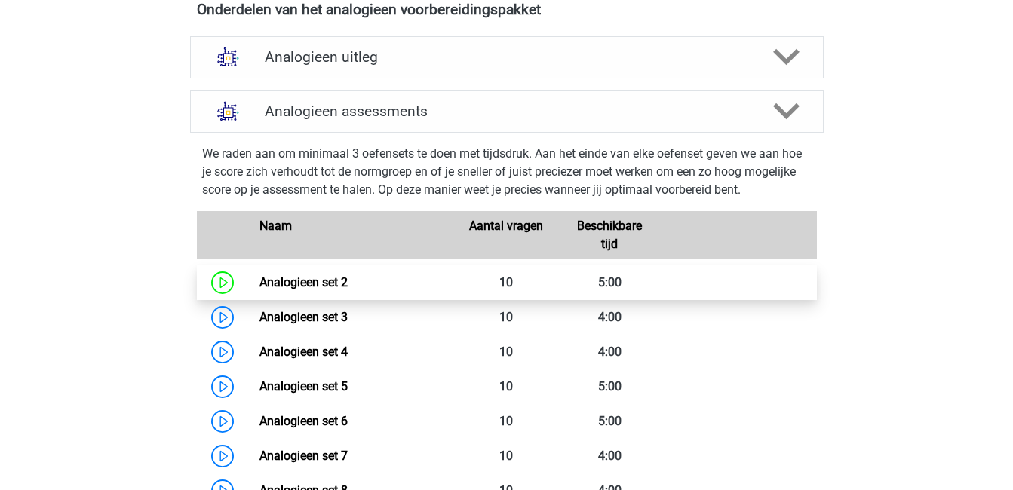
click at [348, 283] on link "Analogieen set 2" at bounding box center [303, 282] width 88 height 14
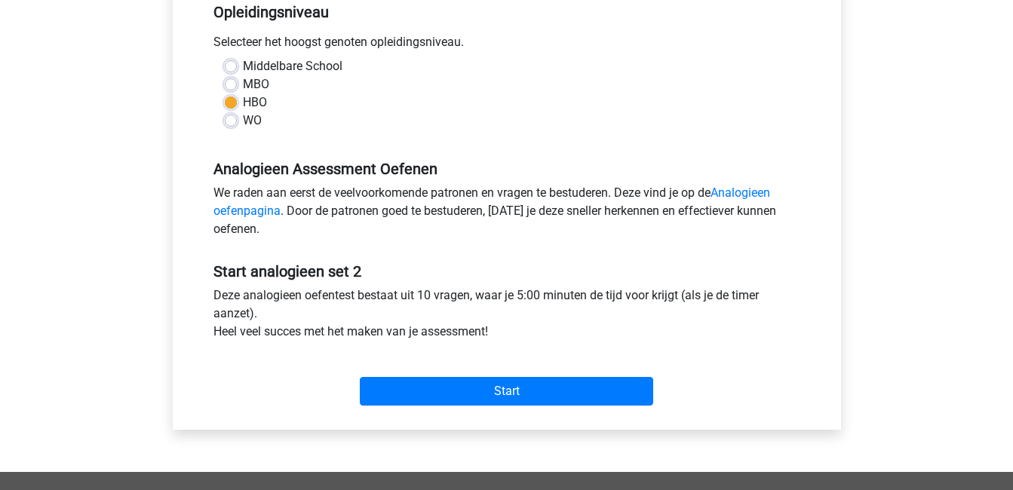
scroll to position [322, 0]
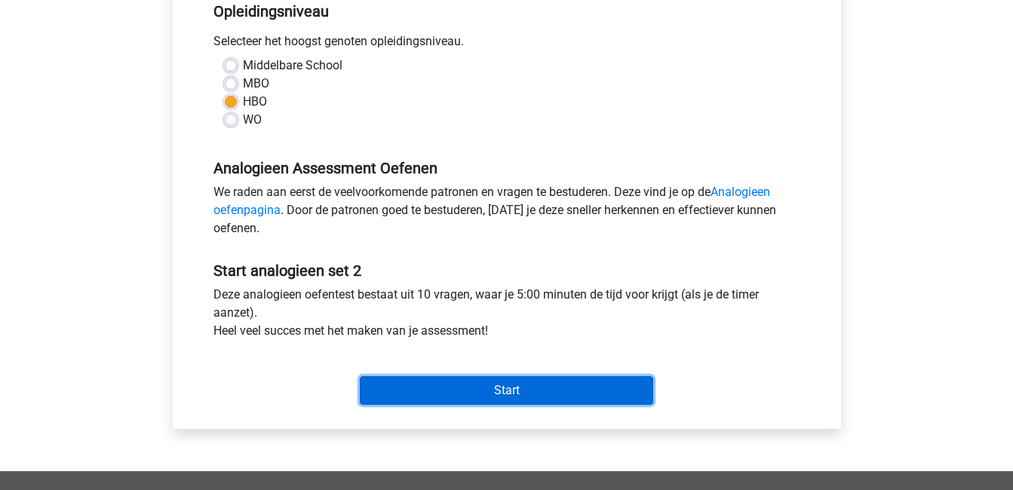
click at [523, 391] on input "Start" at bounding box center [506, 390] width 293 height 29
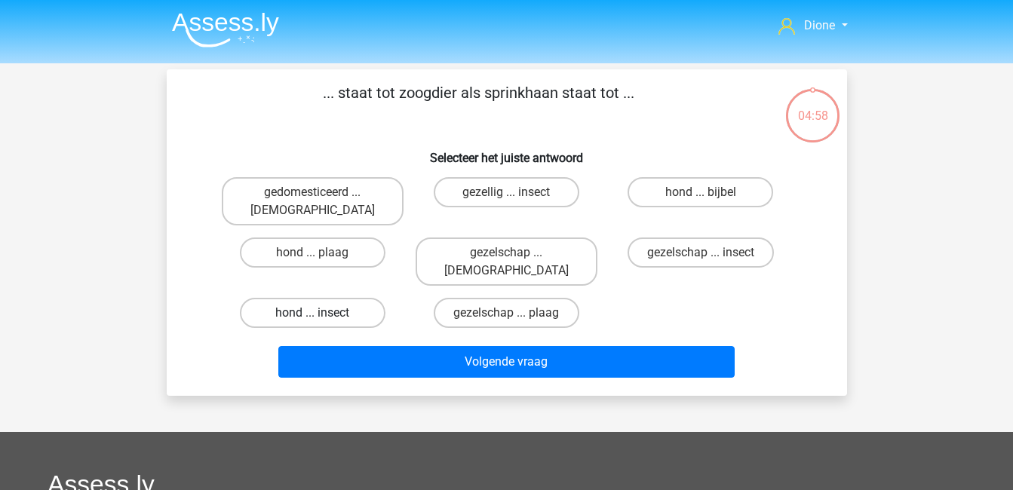
click at [339, 298] on label "hond ... insect" at bounding box center [313, 313] width 146 height 30
click at [322, 313] on input "hond ... insect" at bounding box center [317, 318] width 10 height 10
radio input "true"
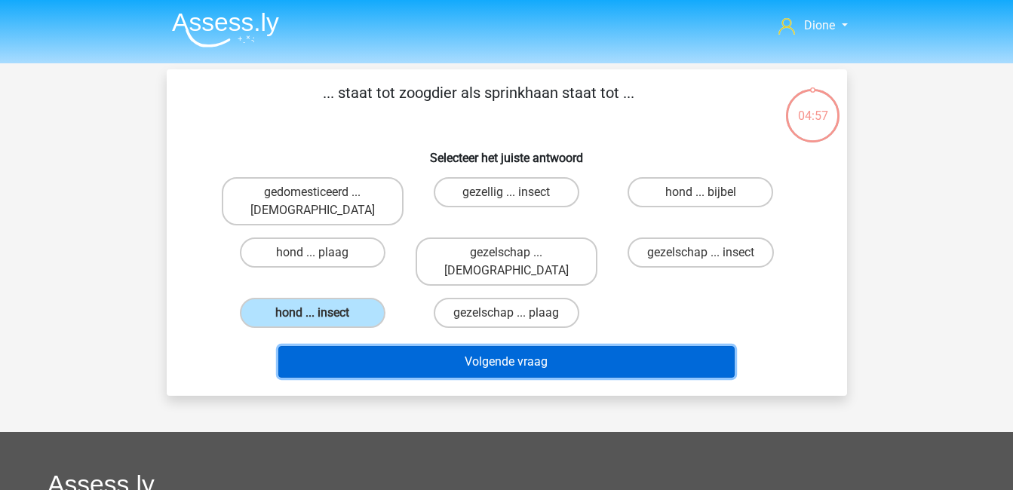
click at [400, 346] on button "Volgende vraag" at bounding box center [506, 362] width 456 height 32
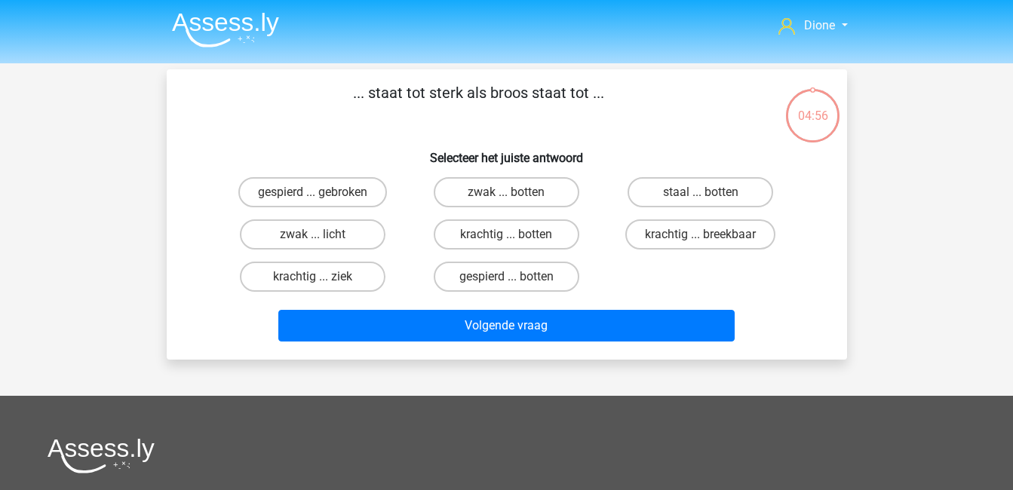
scroll to position [69, 0]
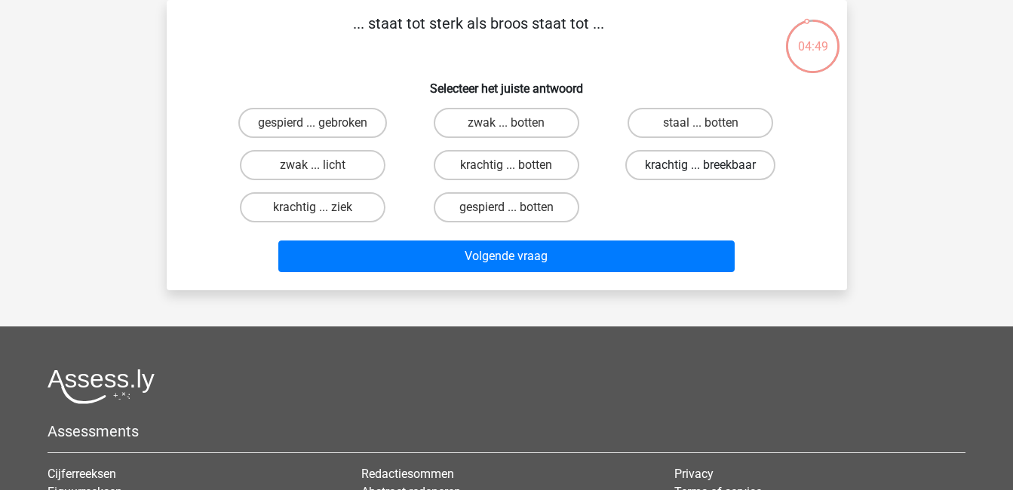
click at [712, 168] on label "krachtig ... breekbaar" at bounding box center [700, 165] width 150 height 30
click at [710, 168] on input "krachtig ... breekbaar" at bounding box center [706, 170] width 10 height 10
radio input "true"
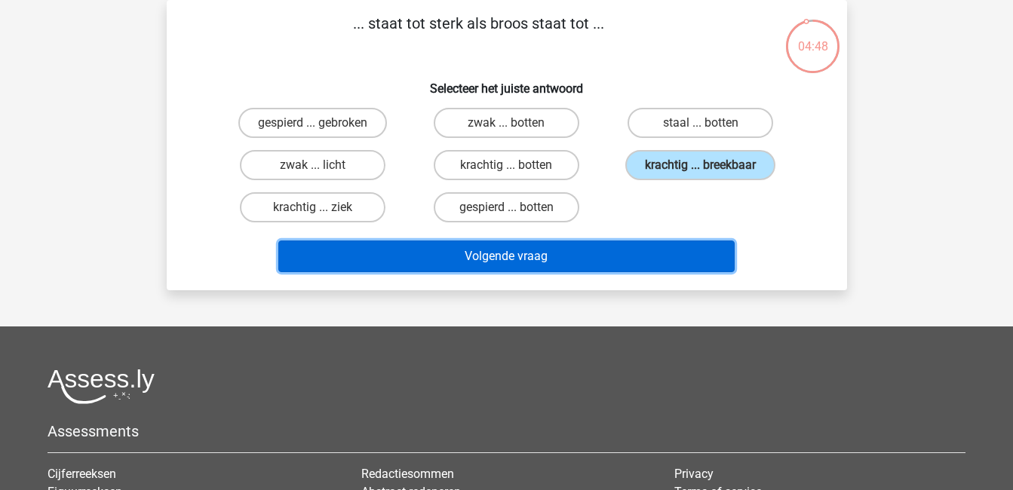
click at [677, 256] on button "Volgende vraag" at bounding box center [506, 257] width 456 height 32
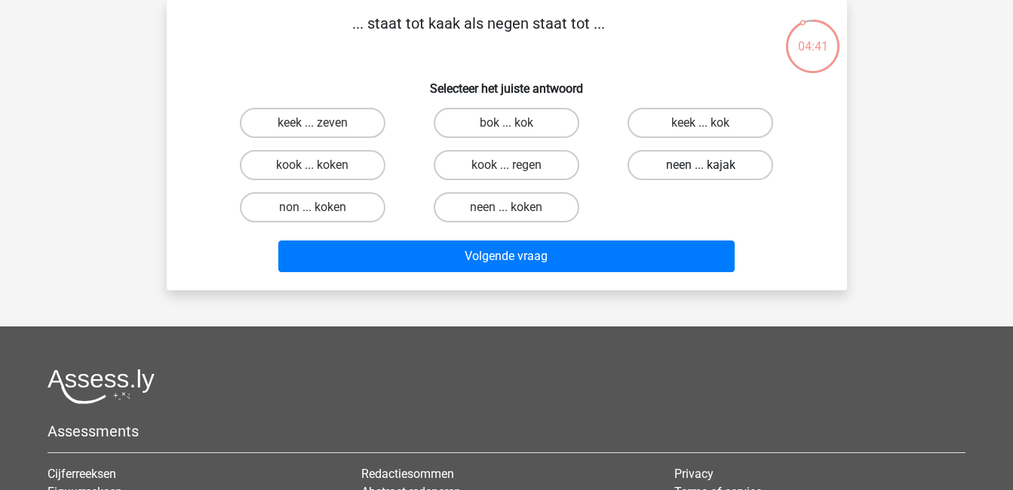
click at [679, 164] on label "neen ... kajak" at bounding box center [700, 165] width 146 height 30
click at [701, 165] on input "neen ... kajak" at bounding box center [706, 170] width 10 height 10
radio input "true"
click at [679, 164] on label "neen ... kajak" at bounding box center [700, 165] width 146 height 30
click at [701, 165] on input "neen ... kajak" at bounding box center [706, 170] width 10 height 10
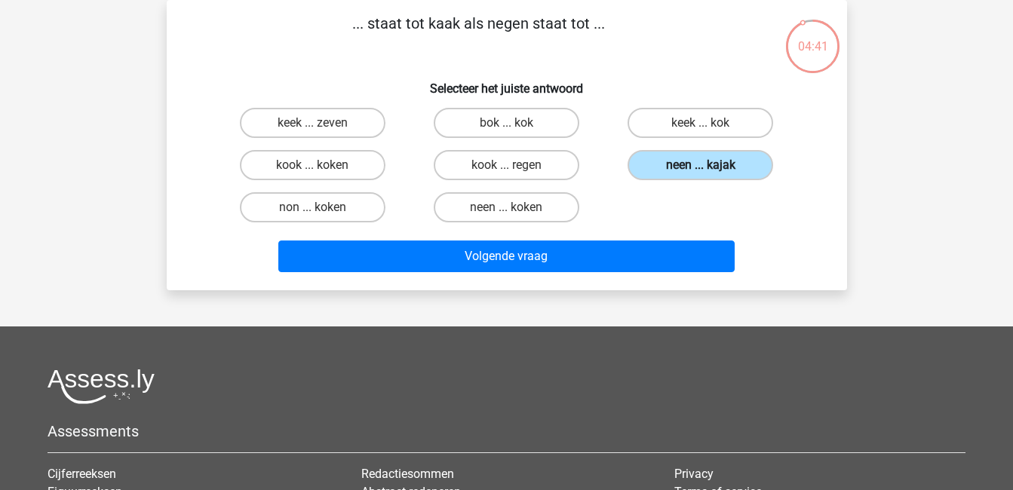
click at [679, 164] on label "neen ... kajak" at bounding box center [700, 165] width 146 height 30
click at [701, 165] on input "neen ... kajak" at bounding box center [706, 170] width 10 height 10
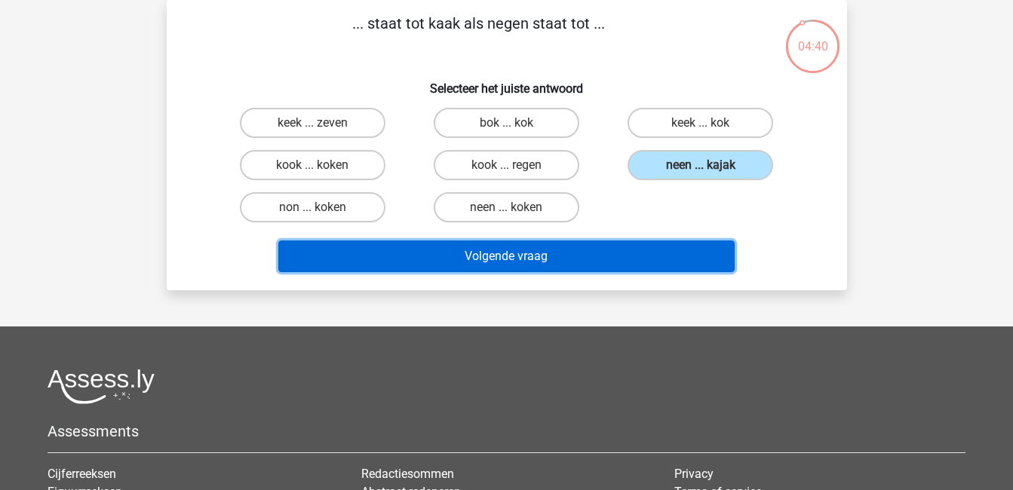
click at [708, 252] on button "Volgende vraag" at bounding box center [506, 257] width 456 height 32
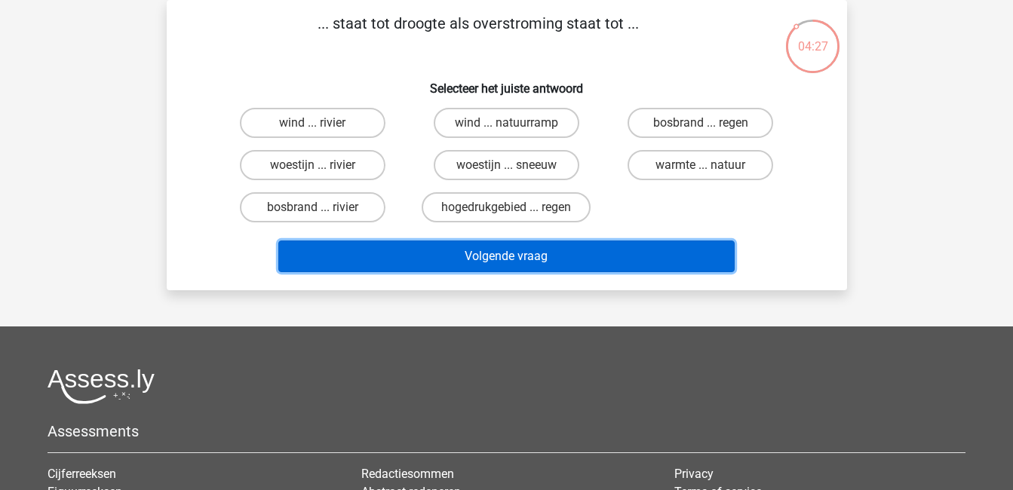
click at [708, 252] on button "Volgende vraag" at bounding box center [506, 257] width 456 height 32
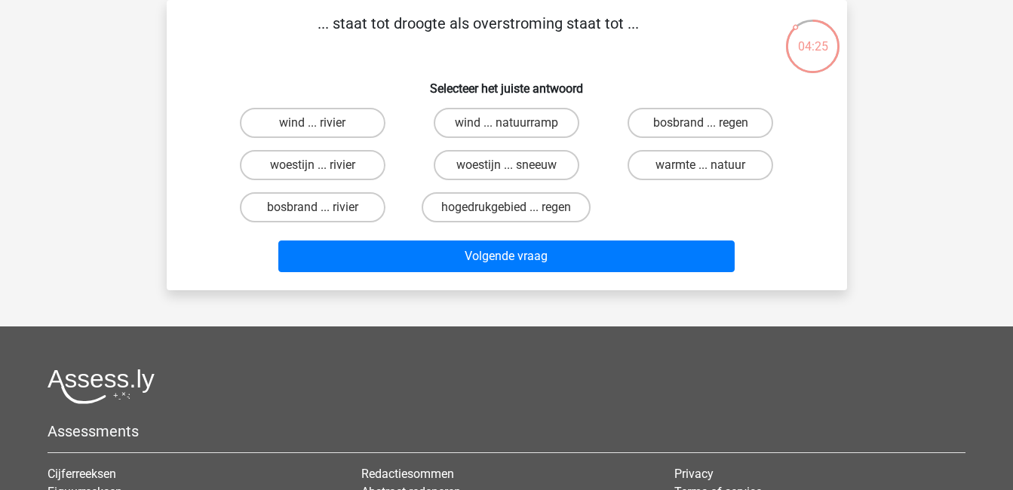
click at [693, 203] on div "wind ... rivier wind ... natuurramp bosbrand ... regen woestijn ... rivier woes…" at bounding box center [507, 165] width 582 height 127
click at [674, 118] on label "bosbrand ... regen" at bounding box center [700, 123] width 146 height 30
click at [701, 123] on input "bosbrand ... regen" at bounding box center [706, 128] width 10 height 10
radio input "true"
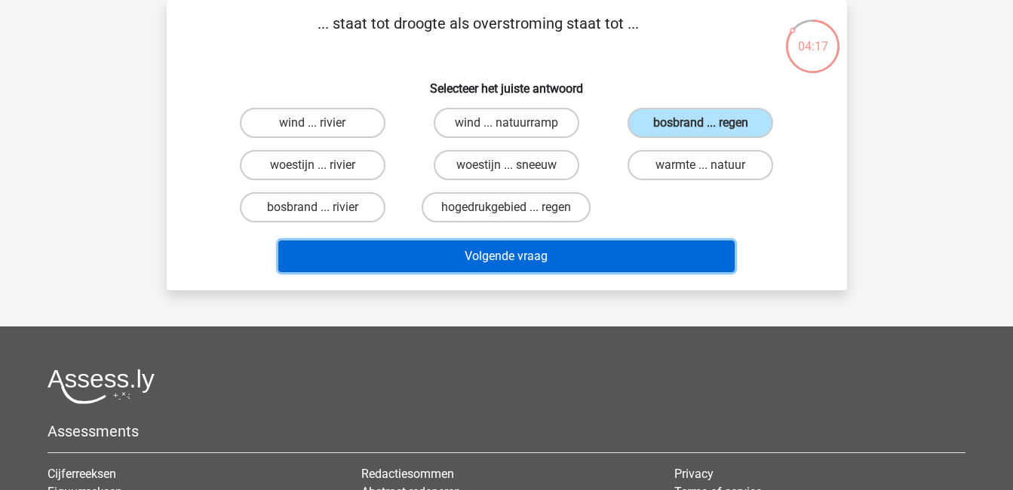
click at [633, 243] on button "Volgende vraag" at bounding box center [506, 257] width 456 height 32
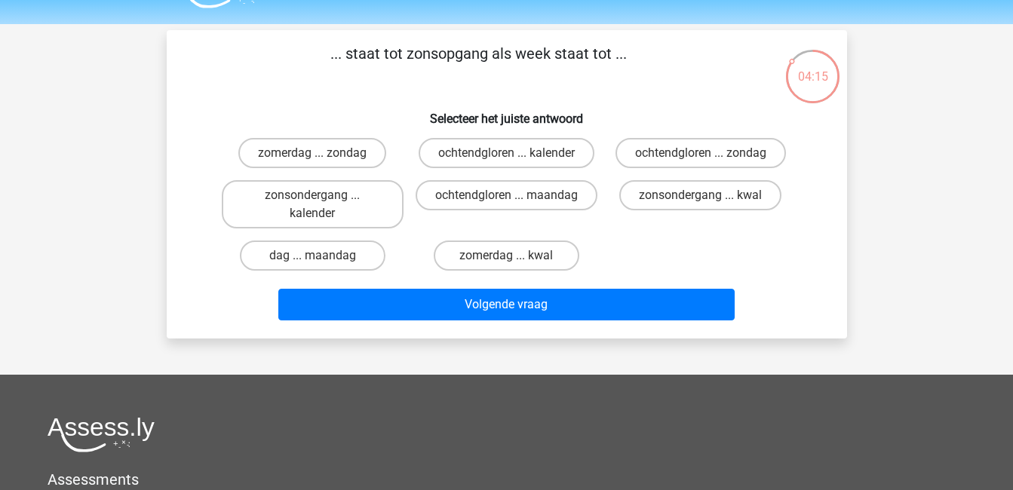
scroll to position [36, 0]
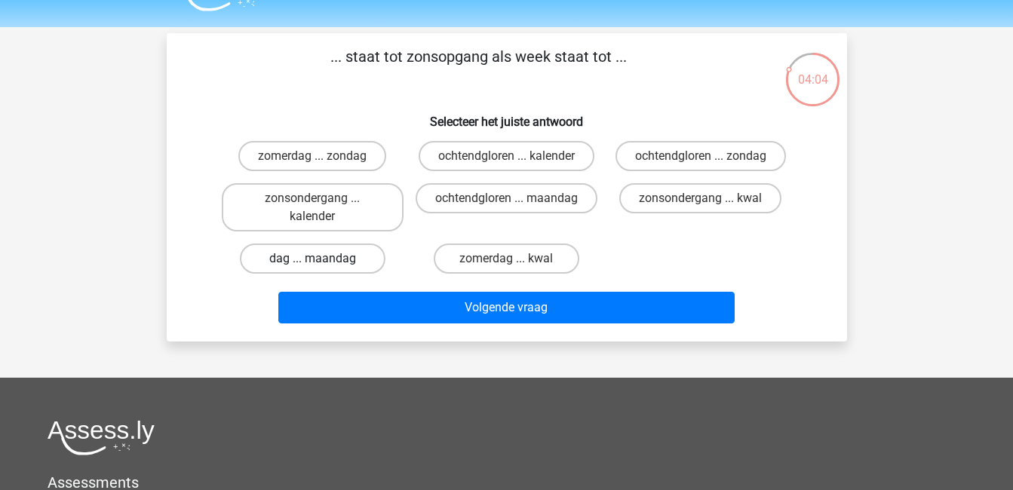
click at [342, 262] on label "dag ... maandag" at bounding box center [313, 259] width 146 height 30
click at [322, 262] on input "dag ... maandag" at bounding box center [317, 264] width 10 height 10
radio input "true"
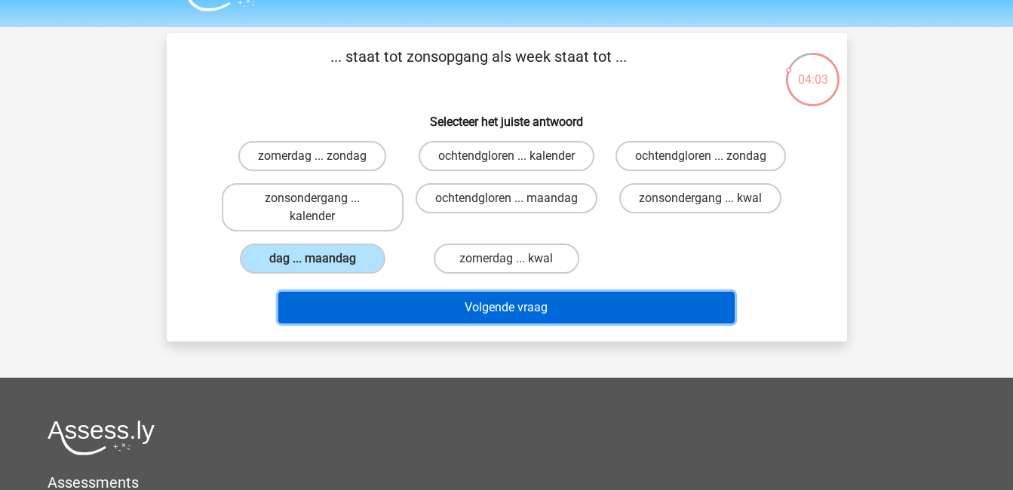
click at [512, 315] on button "Volgende vraag" at bounding box center [506, 308] width 456 height 32
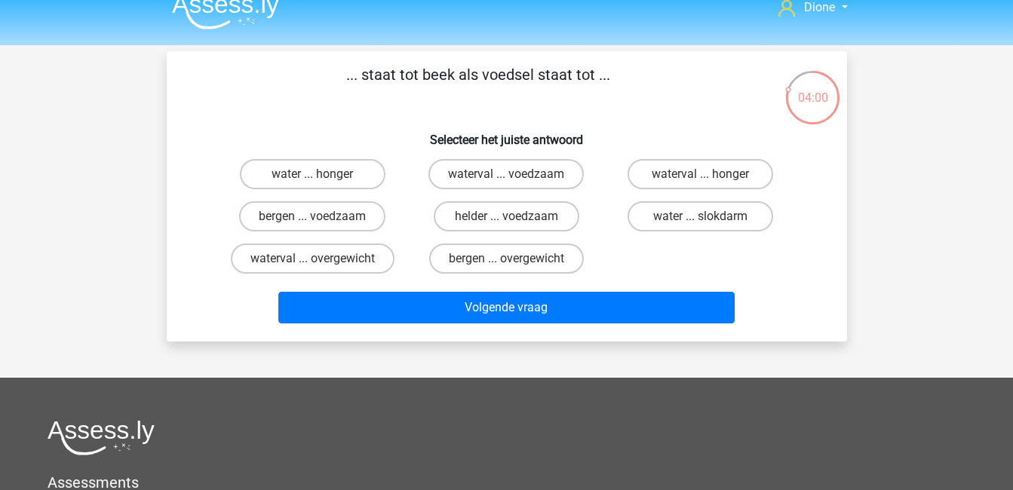
scroll to position [17, 0]
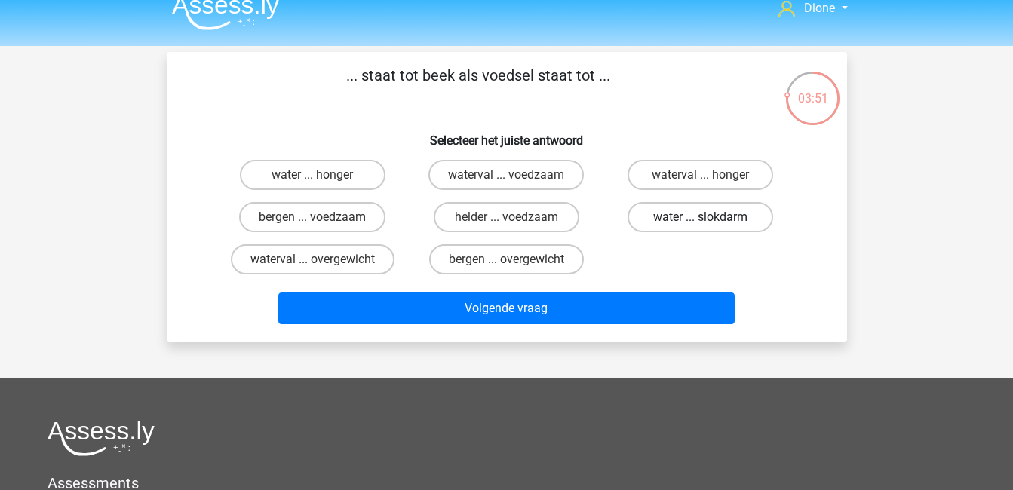
click at [651, 215] on label "water ... slokdarm" at bounding box center [700, 217] width 146 height 30
click at [701, 217] on input "water ... slokdarm" at bounding box center [706, 222] width 10 height 10
radio input "true"
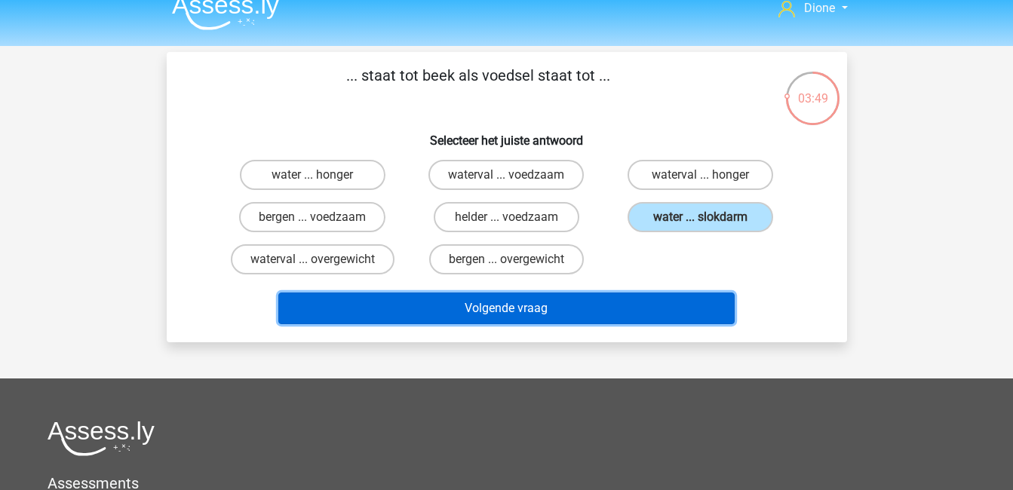
click at [665, 313] on button "Volgende vraag" at bounding box center [506, 309] width 456 height 32
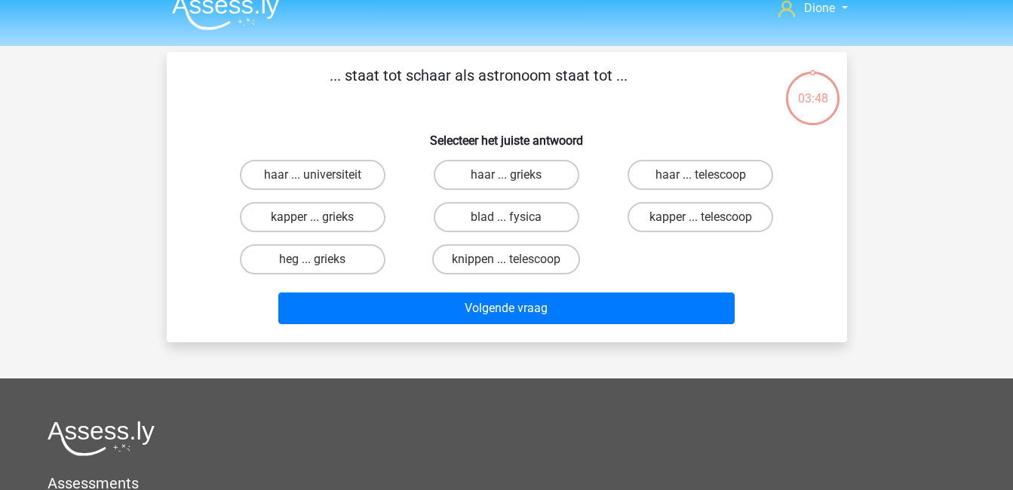
scroll to position [69, 0]
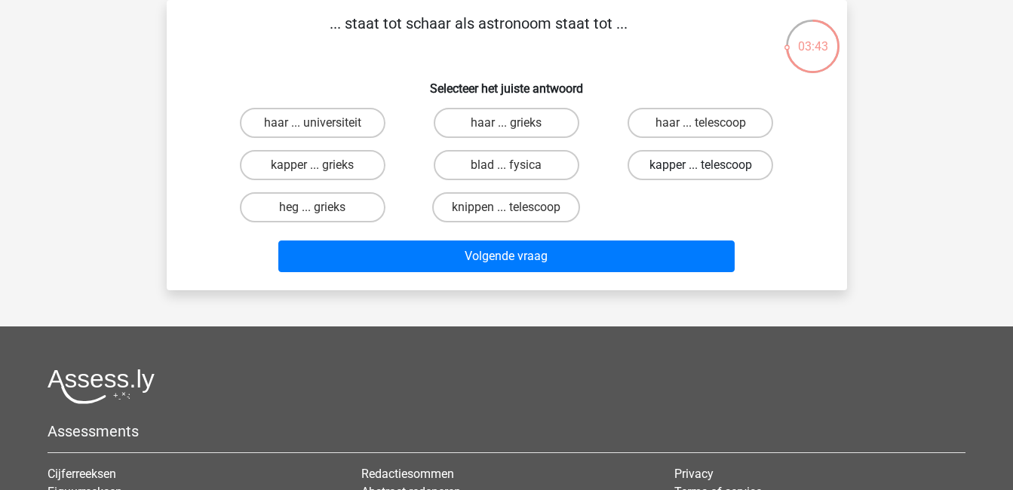
click at [696, 169] on label "kapper ... telescoop" at bounding box center [700, 165] width 146 height 30
click at [701, 169] on input "kapper ... telescoop" at bounding box center [706, 170] width 10 height 10
radio input "true"
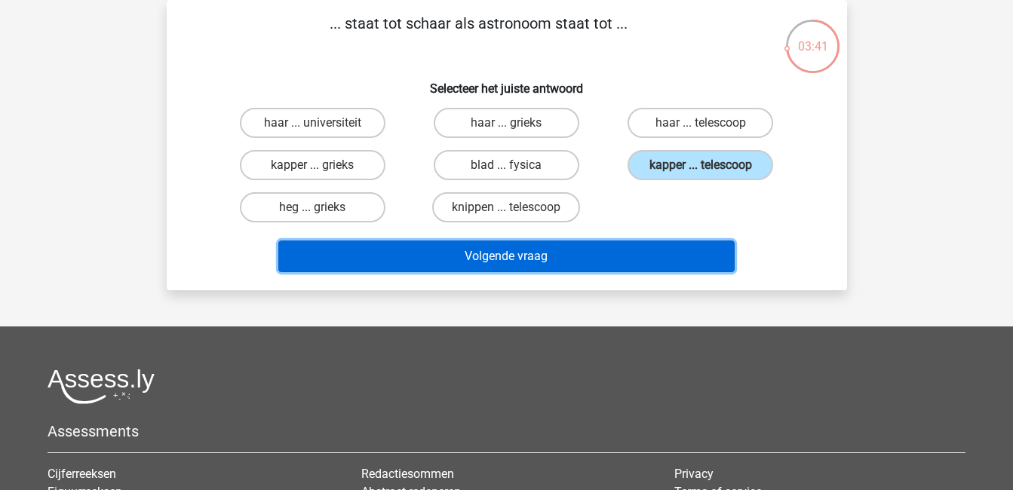
click at [694, 254] on button "Volgende vraag" at bounding box center [506, 257] width 456 height 32
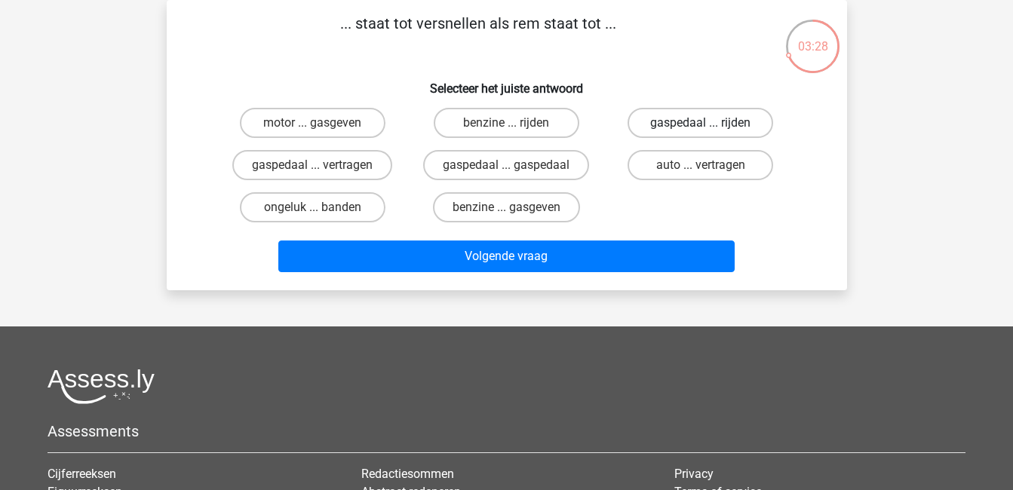
click at [692, 124] on label "gaspedaal ... rijden" at bounding box center [700, 123] width 146 height 30
click at [701, 124] on input "gaspedaal ... rijden" at bounding box center [706, 128] width 10 height 10
radio input "true"
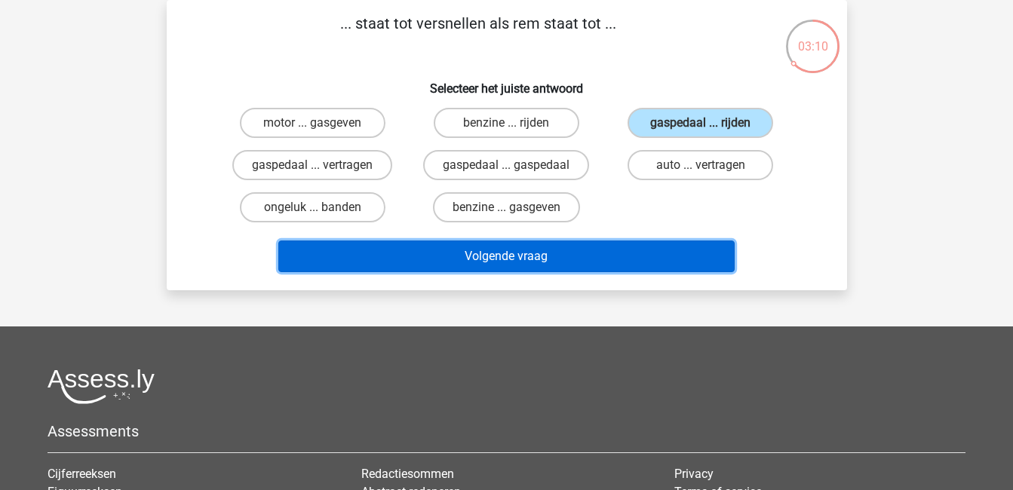
click at [687, 247] on button "Volgende vraag" at bounding box center [506, 257] width 456 height 32
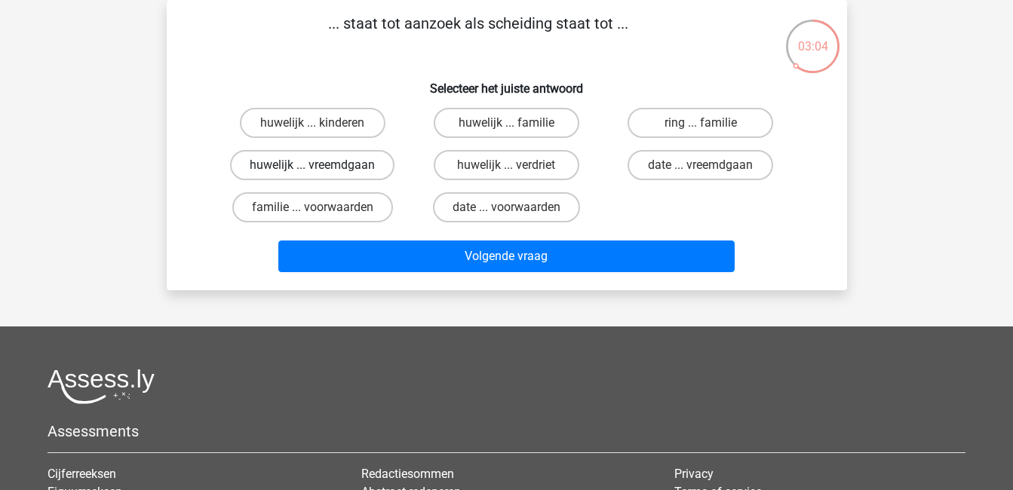
click at [347, 167] on label "huwelijk ... vreemdgaan" at bounding box center [312, 165] width 164 height 30
click at [322, 167] on input "huwelijk ... vreemdgaan" at bounding box center [317, 170] width 10 height 10
radio input "true"
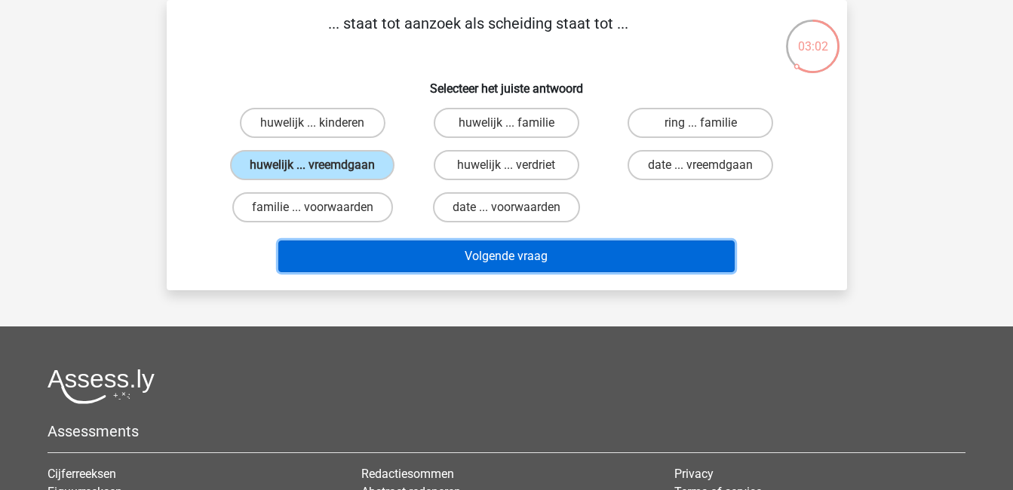
click at [504, 254] on button "Volgende vraag" at bounding box center [506, 257] width 456 height 32
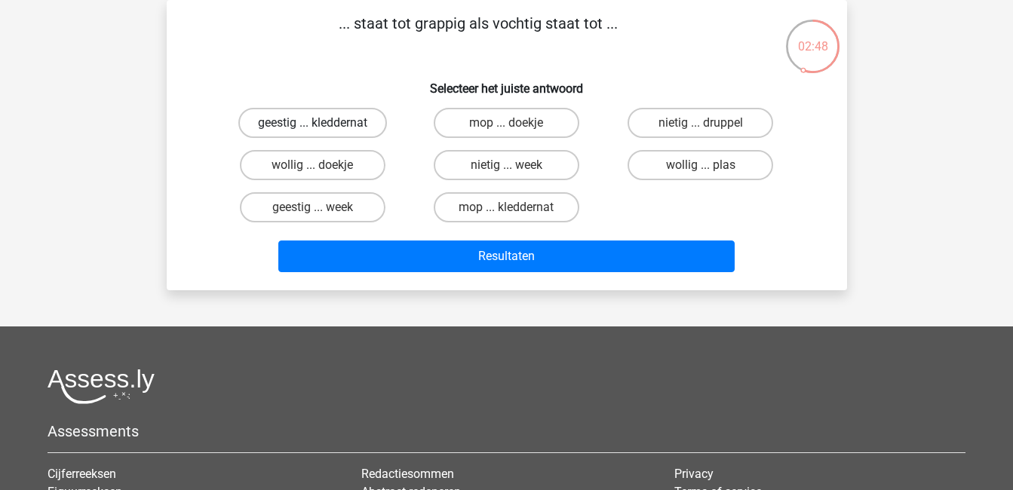
click at [359, 125] on label "geestig ... kleddernat" at bounding box center [312, 123] width 149 height 30
click at [322, 125] on input "geestig ... kleddernat" at bounding box center [317, 128] width 10 height 10
radio input "true"
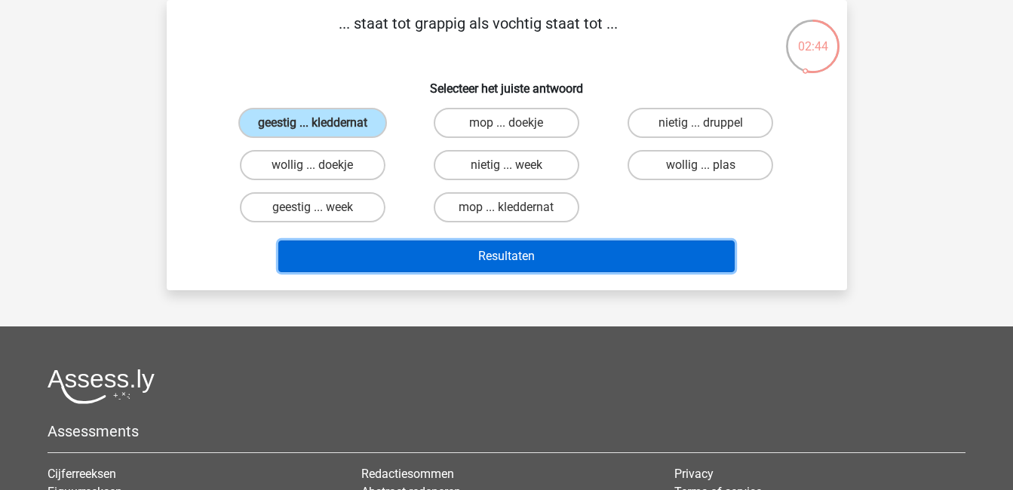
click at [471, 251] on button "Resultaten" at bounding box center [506, 257] width 456 height 32
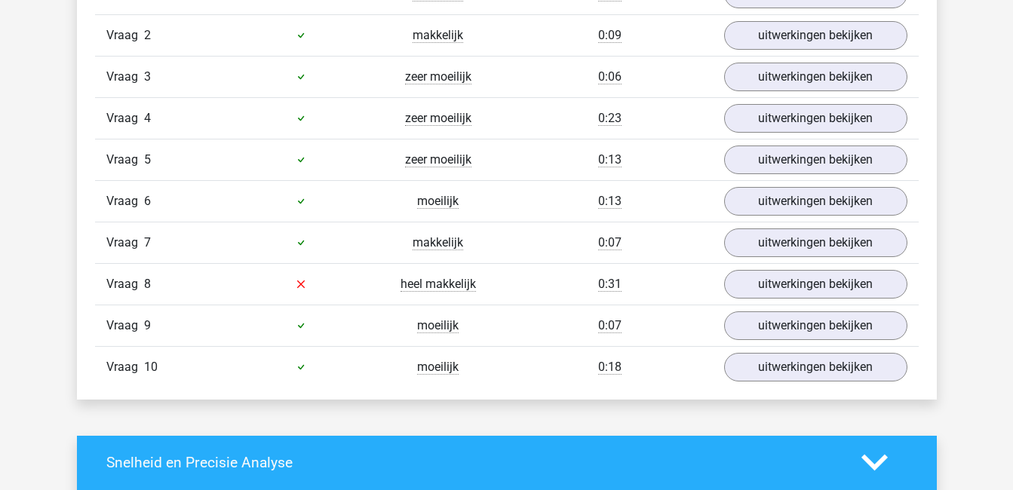
scroll to position [1066, 0]
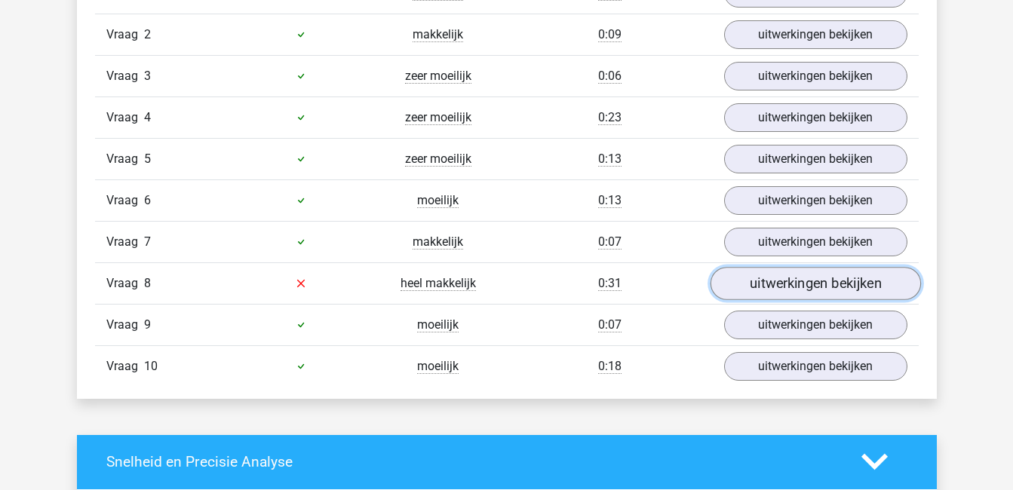
click at [790, 288] on link "uitwerkingen bekijken" at bounding box center [815, 283] width 210 height 33
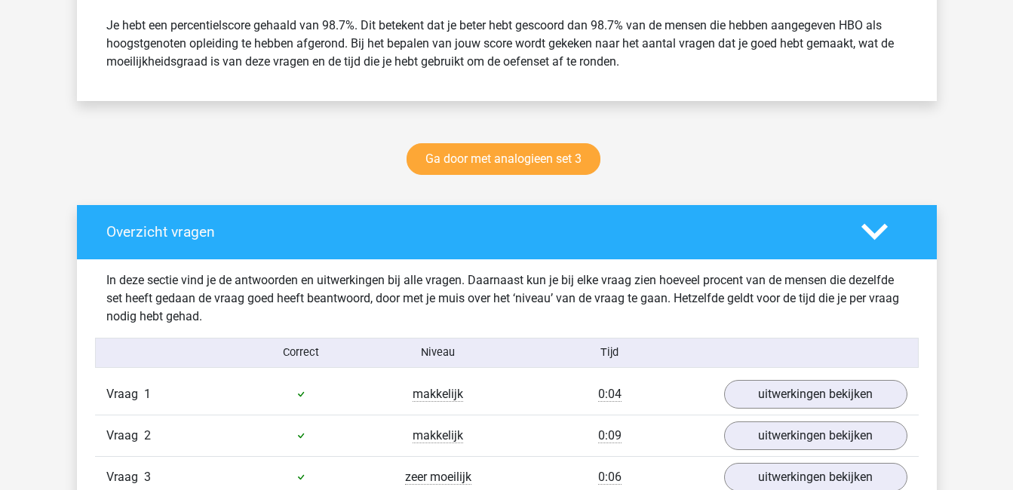
scroll to position [665, 0]
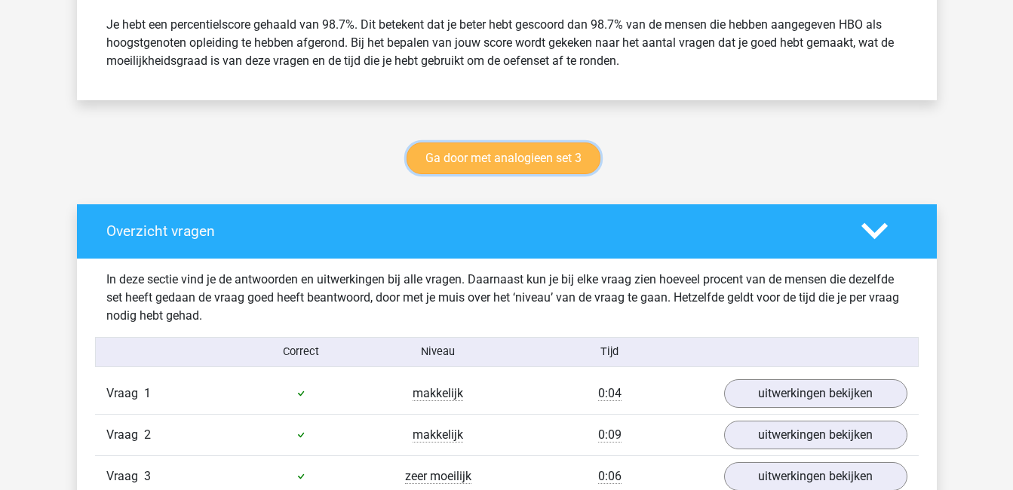
click at [547, 153] on link "Ga door met analogieen set 3" at bounding box center [503, 159] width 194 height 32
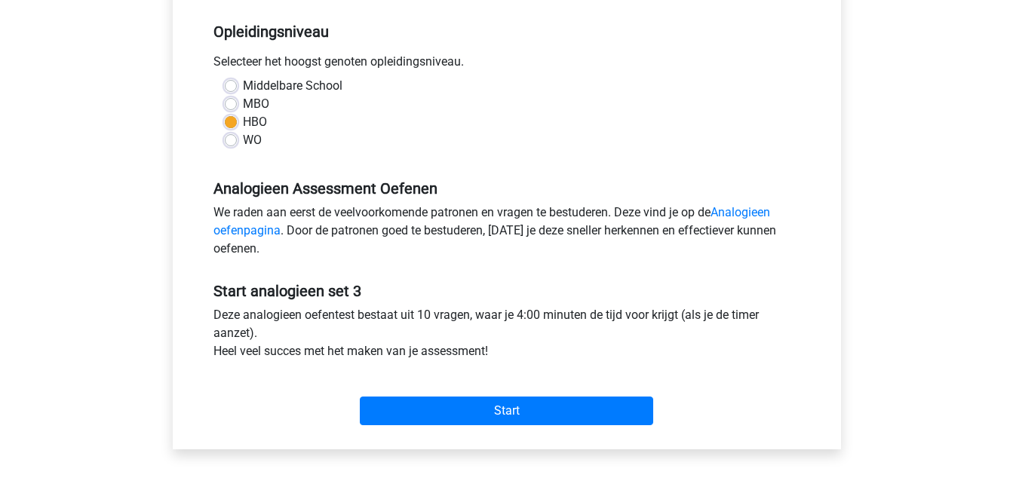
scroll to position [302, 0]
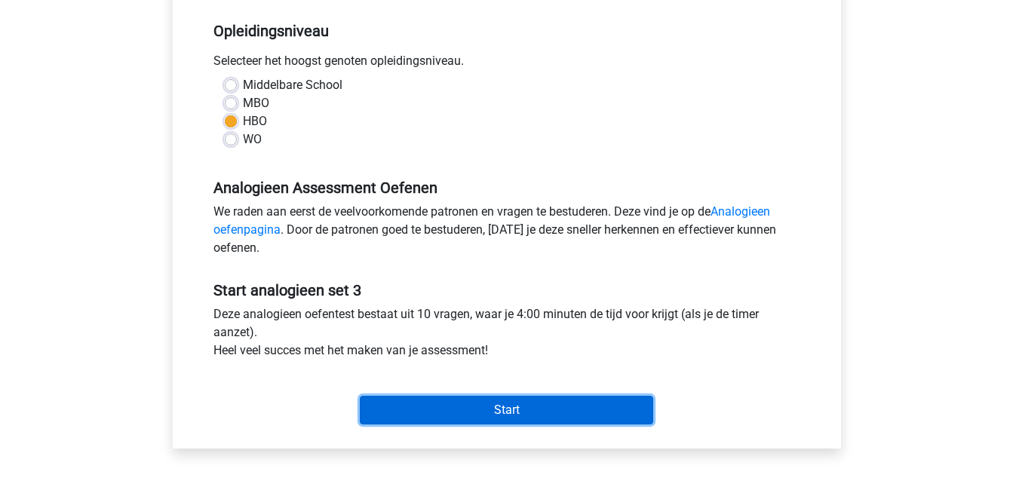
click at [575, 401] on input "Start" at bounding box center [506, 410] width 293 height 29
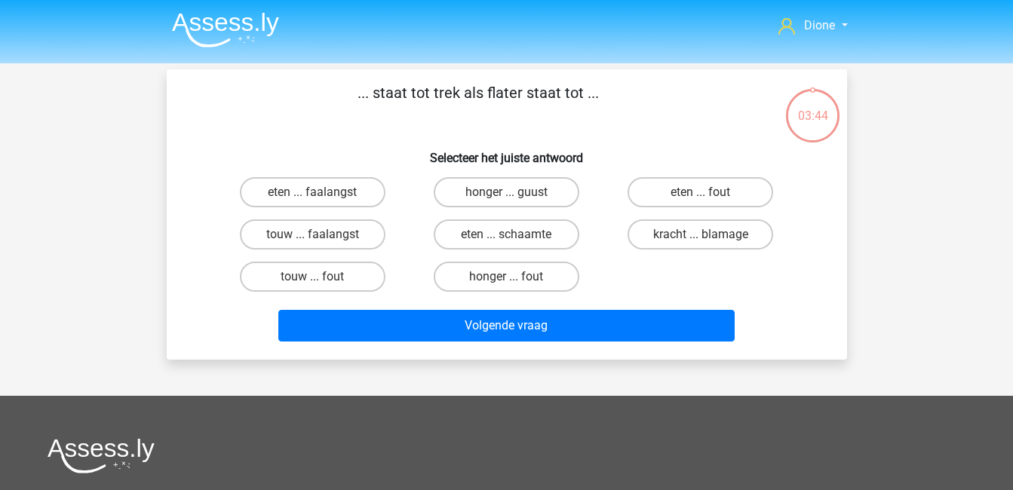
click at [513, 192] on input "honger ... guust" at bounding box center [511, 197] width 10 height 10
radio input "true"
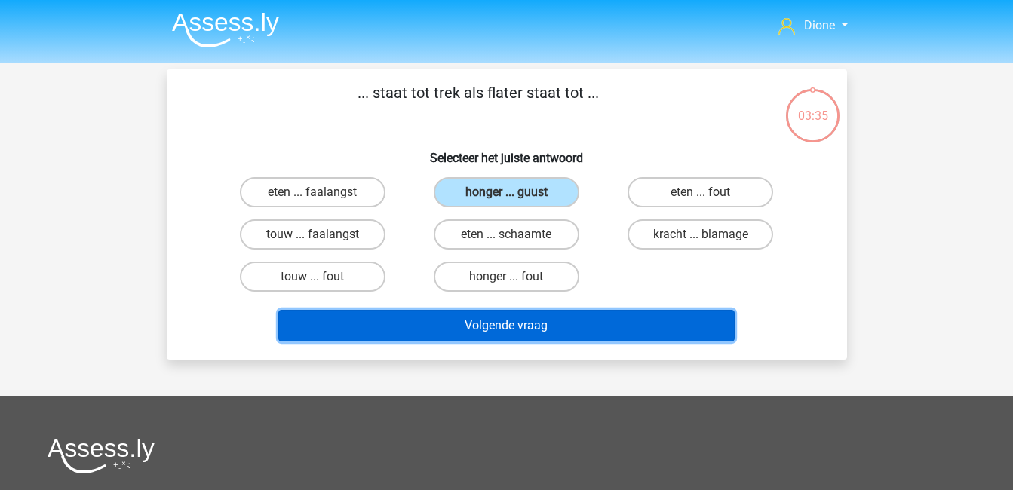
click at [532, 321] on button "Volgende vraag" at bounding box center [506, 326] width 456 height 32
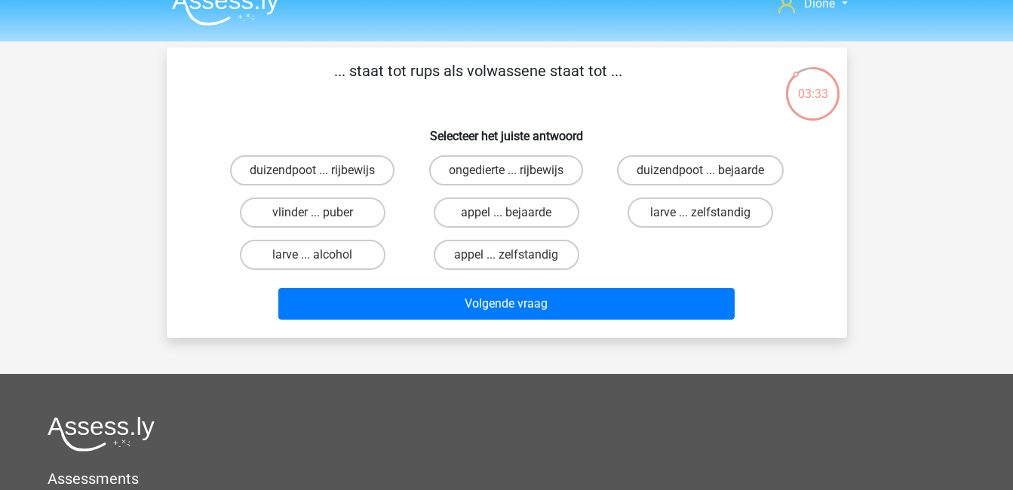
scroll to position [20, 0]
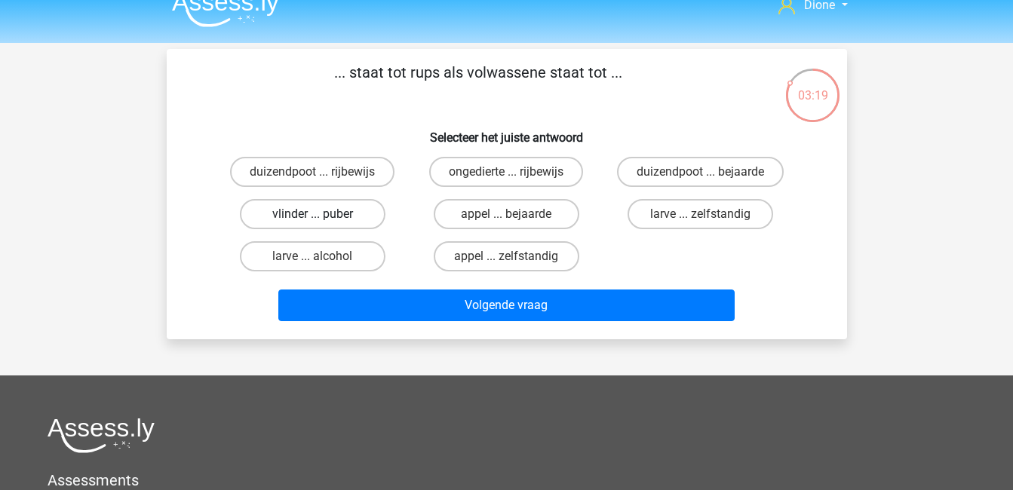
click at [338, 220] on label "vlinder ... puber" at bounding box center [313, 214] width 146 height 30
click at [322, 220] on input "vlinder ... puber" at bounding box center [317, 219] width 10 height 10
radio input "true"
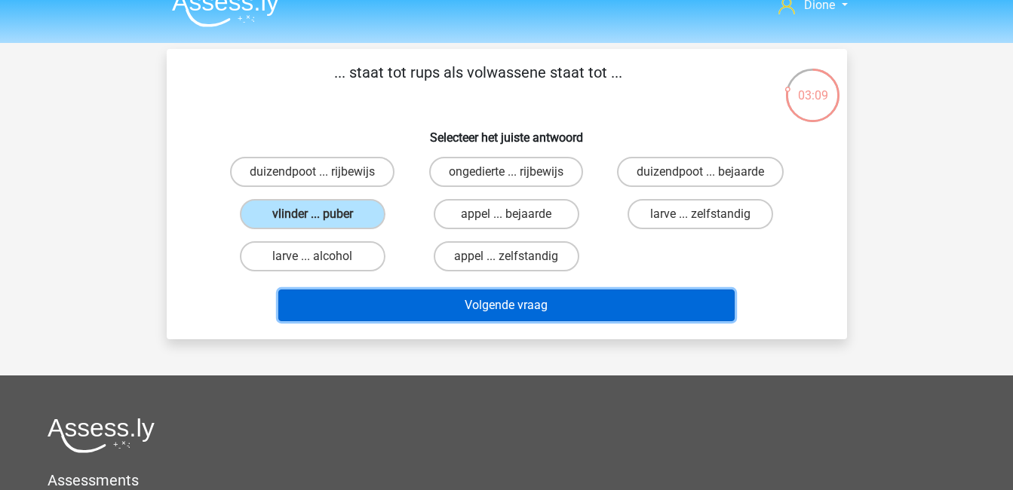
click at [545, 305] on button "Volgende vraag" at bounding box center [506, 306] width 456 height 32
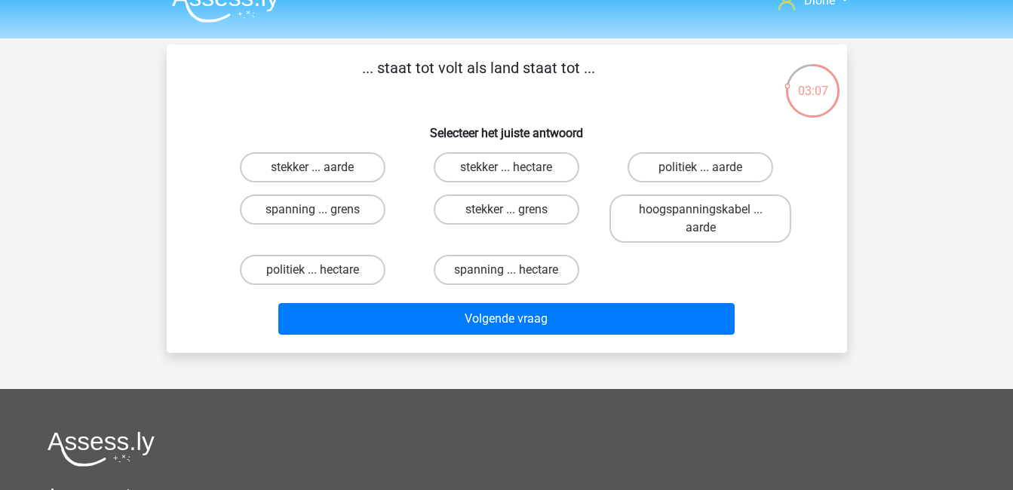
scroll to position [23, 0]
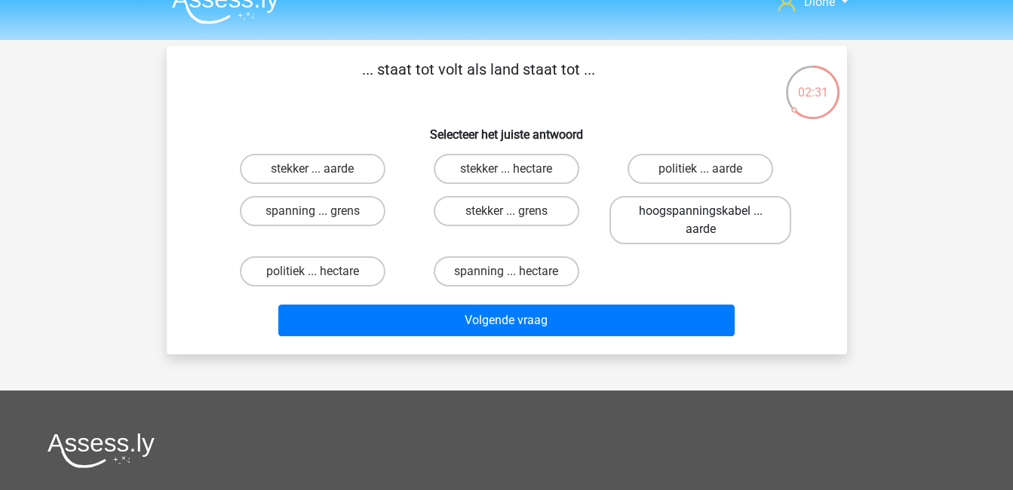
click at [646, 214] on label "hoogspanningskabel ... aarde" at bounding box center [700, 220] width 182 height 48
click at [701, 214] on input "hoogspanningskabel ... aarde" at bounding box center [706, 216] width 10 height 10
radio input "true"
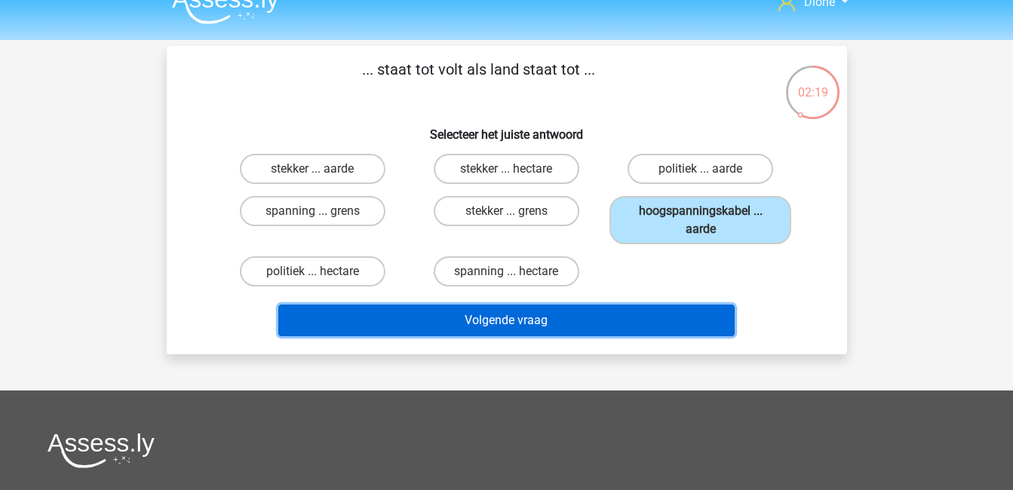
click at [675, 314] on button "Volgende vraag" at bounding box center [506, 321] width 456 height 32
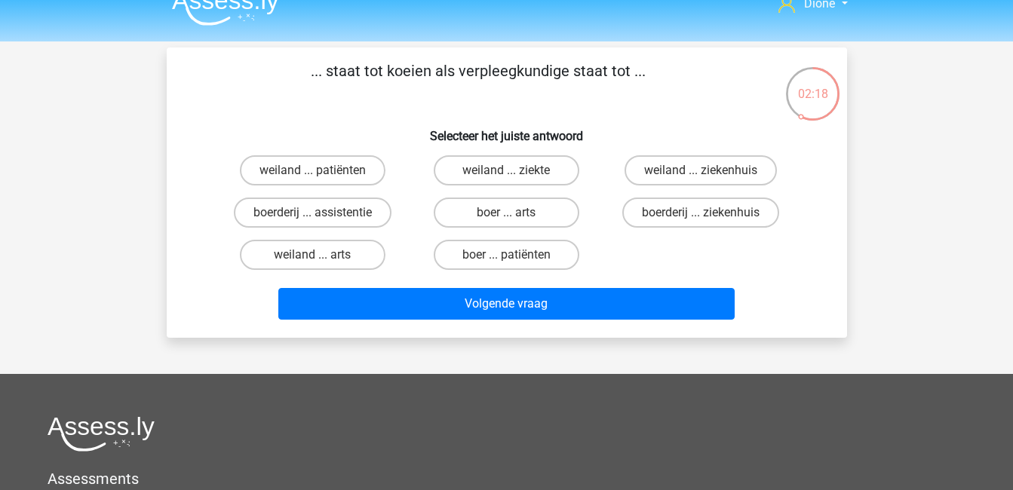
scroll to position [21, 0]
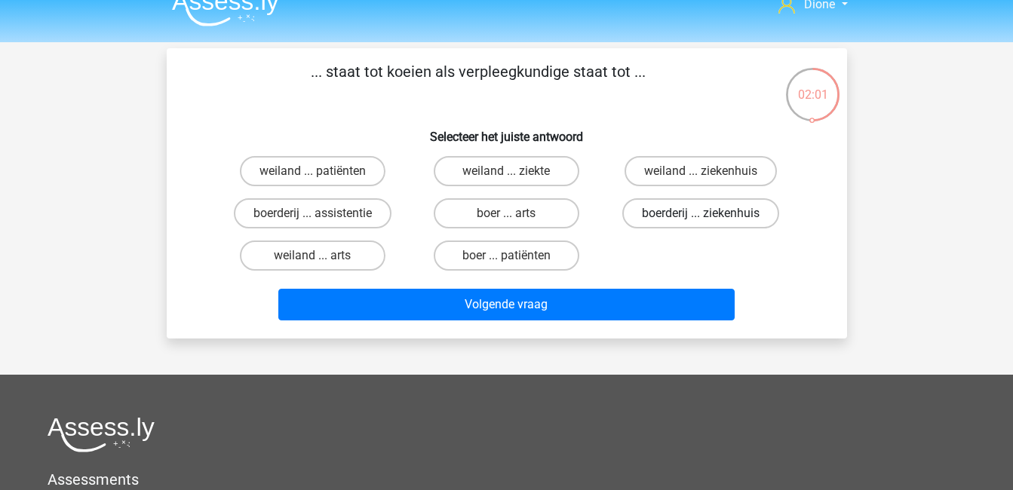
click at [682, 203] on label "boerderij ... ziekenhuis" at bounding box center [700, 213] width 157 height 30
click at [701, 213] on input "boerderij ... ziekenhuis" at bounding box center [706, 218] width 10 height 10
radio input "true"
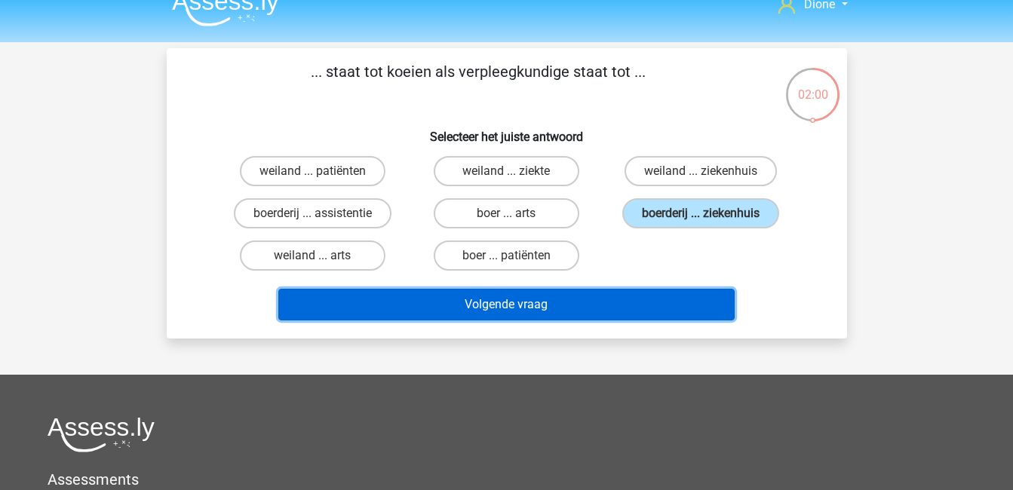
click at [690, 304] on button "Volgende vraag" at bounding box center [506, 305] width 456 height 32
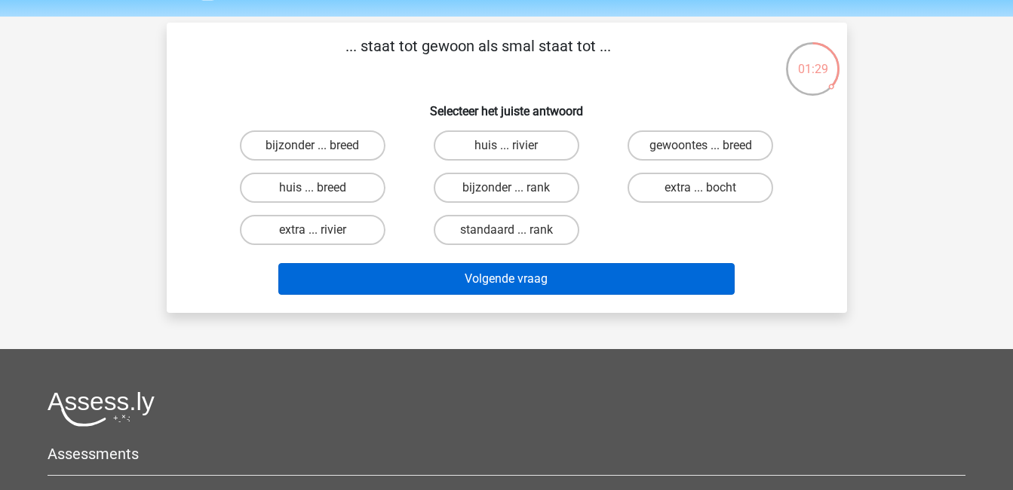
scroll to position [46, 0]
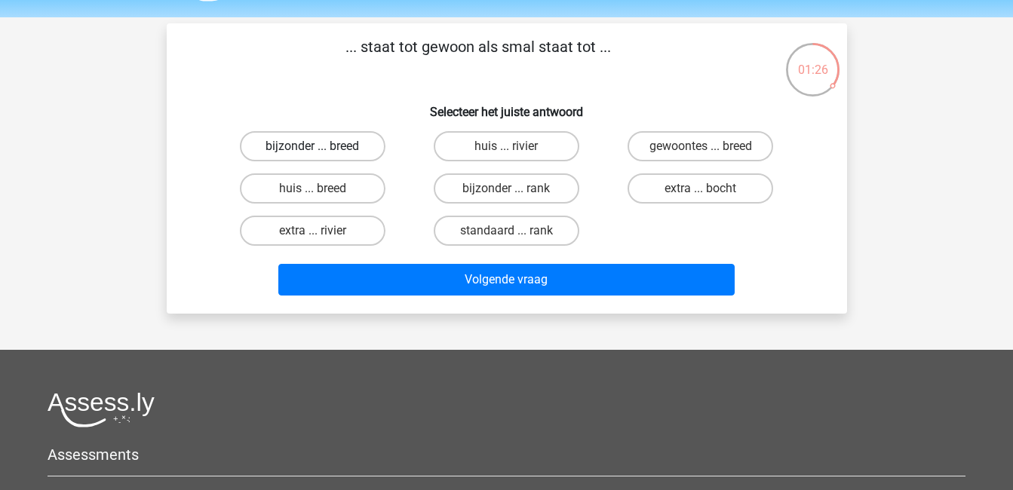
click at [311, 150] on label "bijzonder ... breed" at bounding box center [313, 146] width 146 height 30
click at [312, 150] on input "bijzonder ... breed" at bounding box center [317, 151] width 10 height 10
radio input "true"
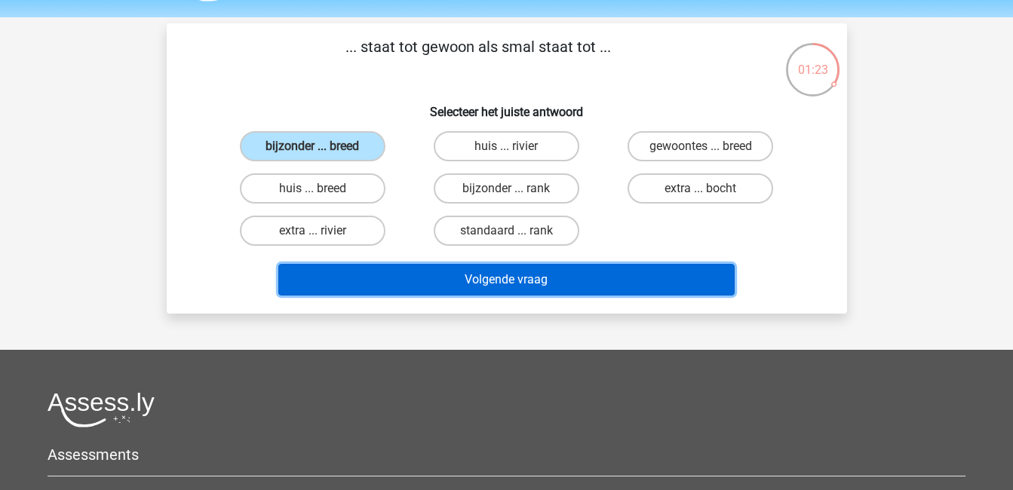
click at [455, 268] on button "Volgende vraag" at bounding box center [506, 280] width 456 height 32
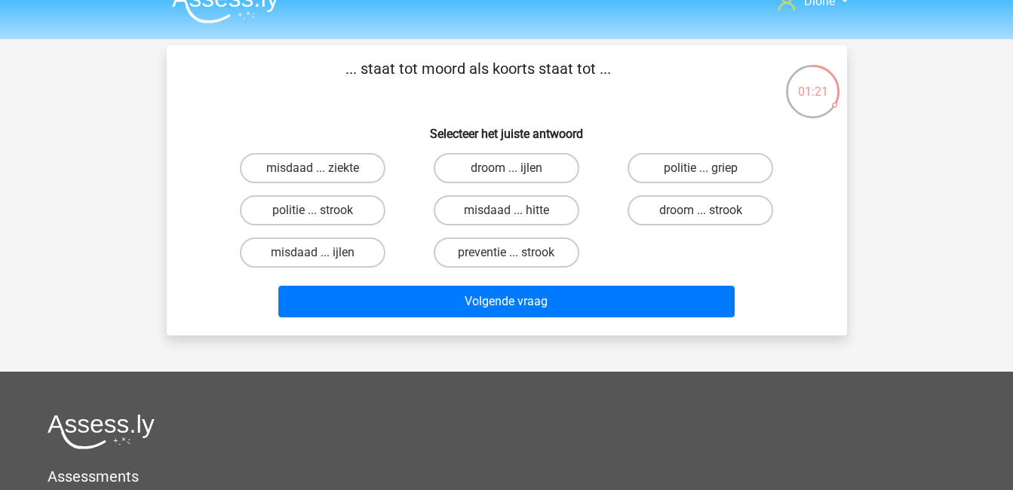
scroll to position [23, 0]
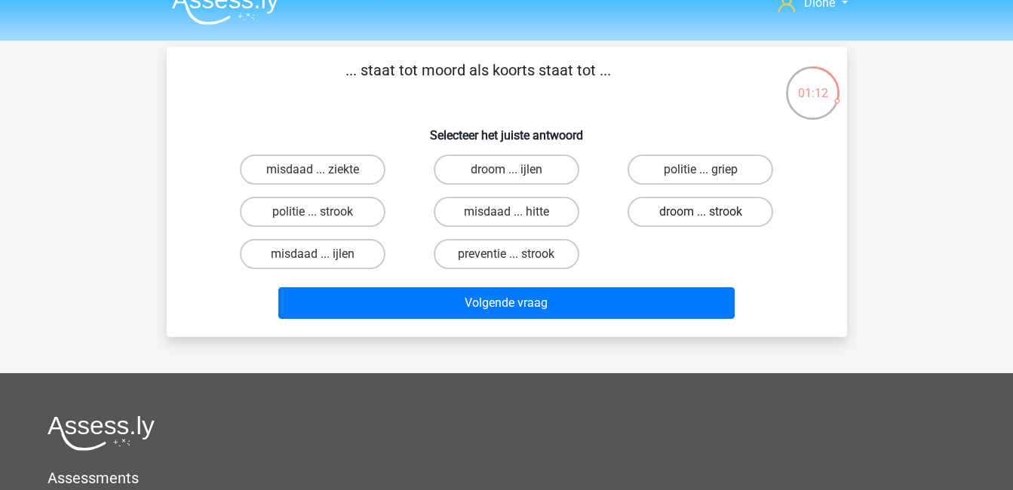
click at [698, 207] on label "droom ... strook" at bounding box center [700, 212] width 146 height 30
click at [701, 212] on input "droom ... strook" at bounding box center [706, 217] width 10 height 10
radio input "true"
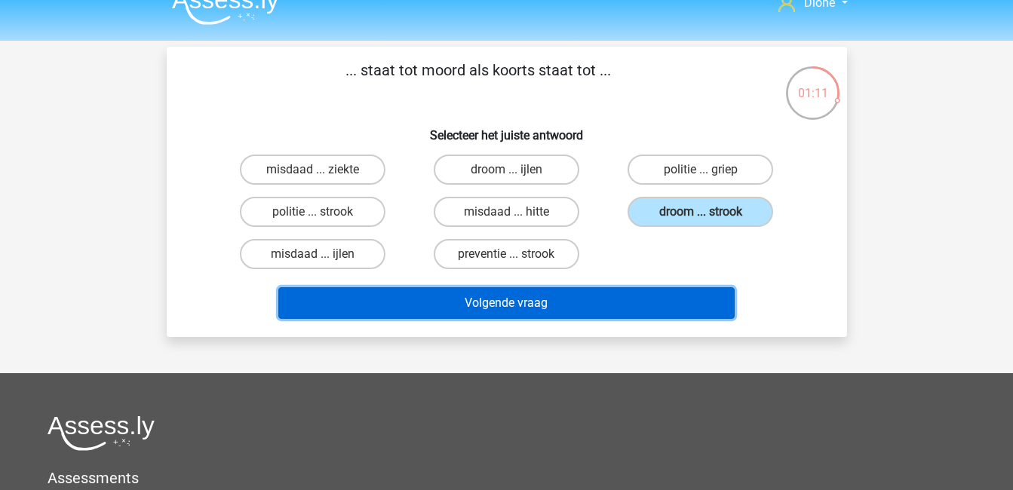
click at [704, 293] on button "Volgende vraag" at bounding box center [506, 303] width 456 height 32
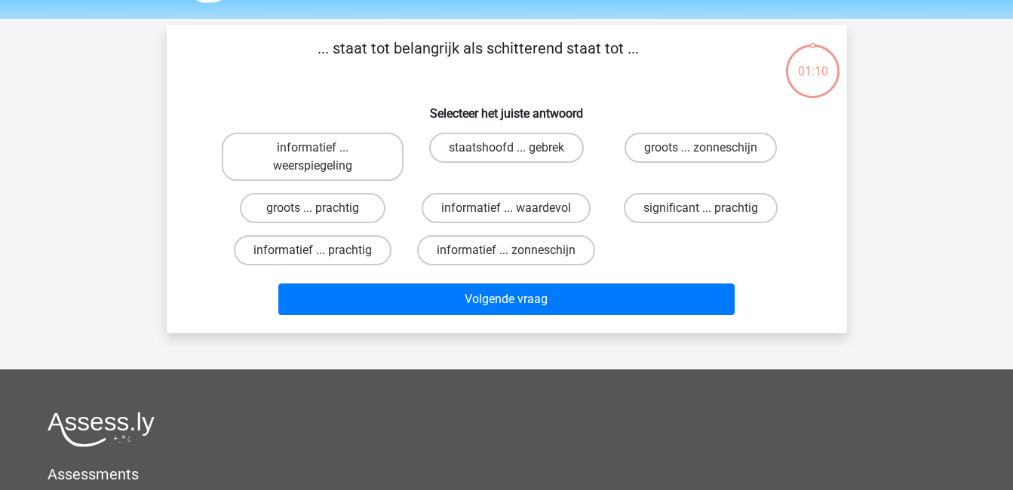
scroll to position [41, 0]
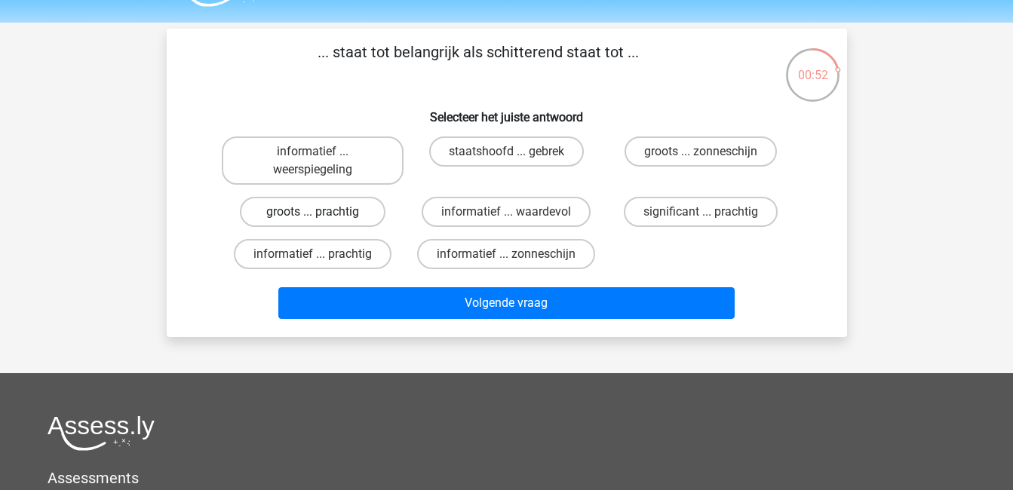
click at [340, 210] on label "groots ... prachtig" at bounding box center [313, 212] width 146 height 30
click at [322, 212] on input "groots ... prachtig" at bounding box center [317, 217] width 10 height 10
radio input "true"
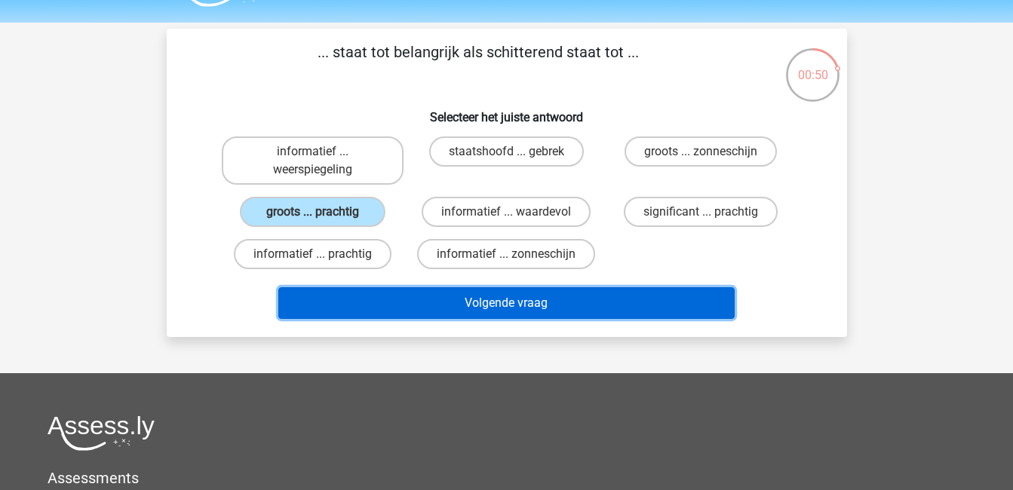
click at [534, 296] on button "Volgende vraag" at bounding box center [506, 303] width 456 height 32
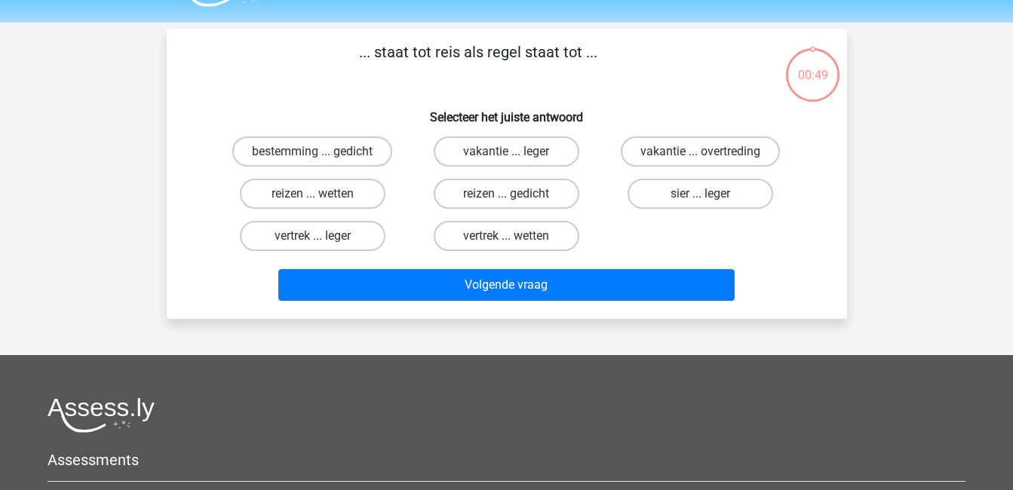
scroll to position [69, 0]
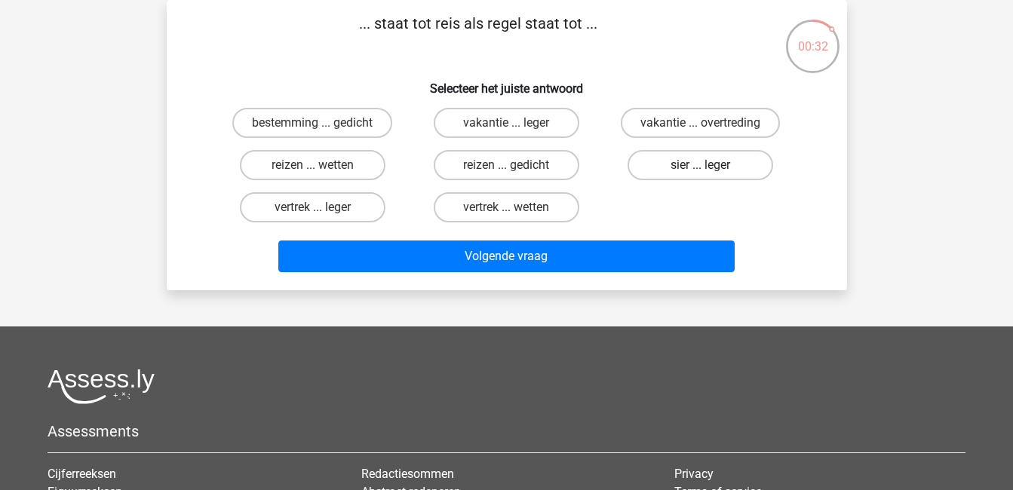
click at [698, 167] on label "sier ... leger" at bounding box center [700, 165] width 146 height 30
click at [701, 167] on input "sier ... leger" at bounding box center [706, 170] width 10 height 10
radio input "true"
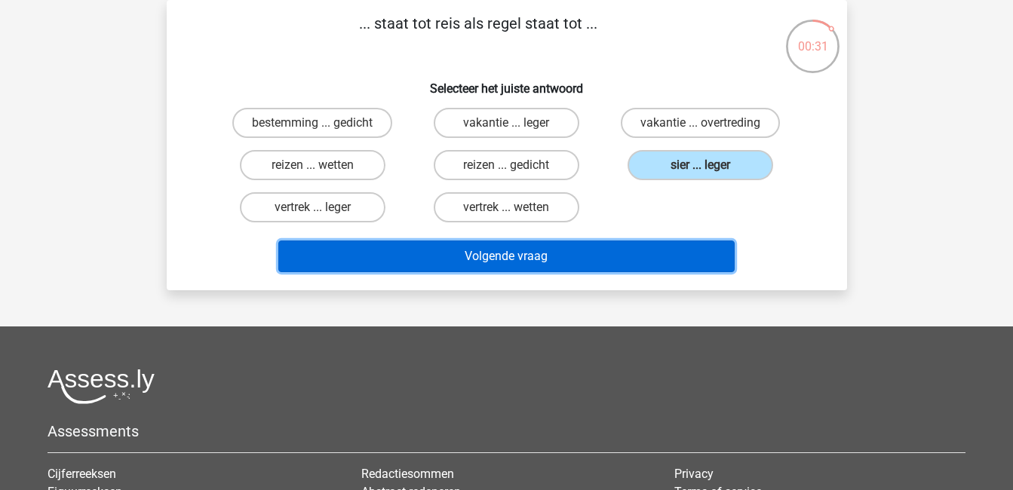
click at [679, 253] on button "Volgende vraag" at bounding box center [506, 257] width 456 height 32
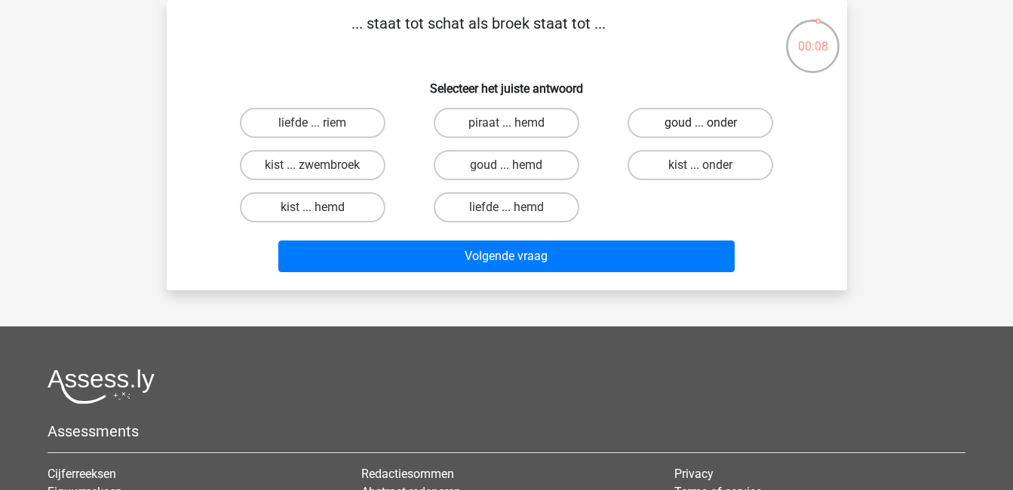
click at [682, 128] on label "goud ... onder" at bounding box center [700, 123] width 146 height 30
click at [701, 128] on input "goud ... onder" at bounding box center [706, 128] width 10 height 10
radio input "true"
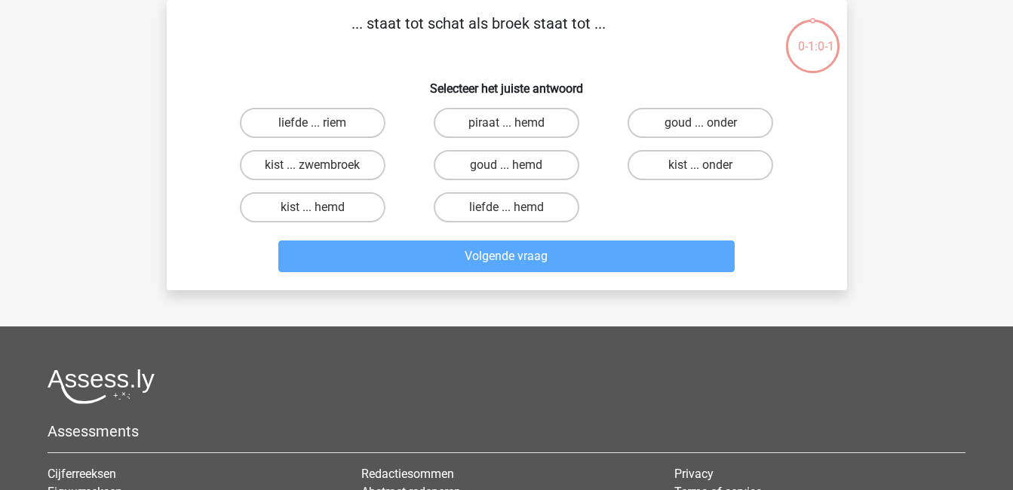
scroll to position [38, 0]
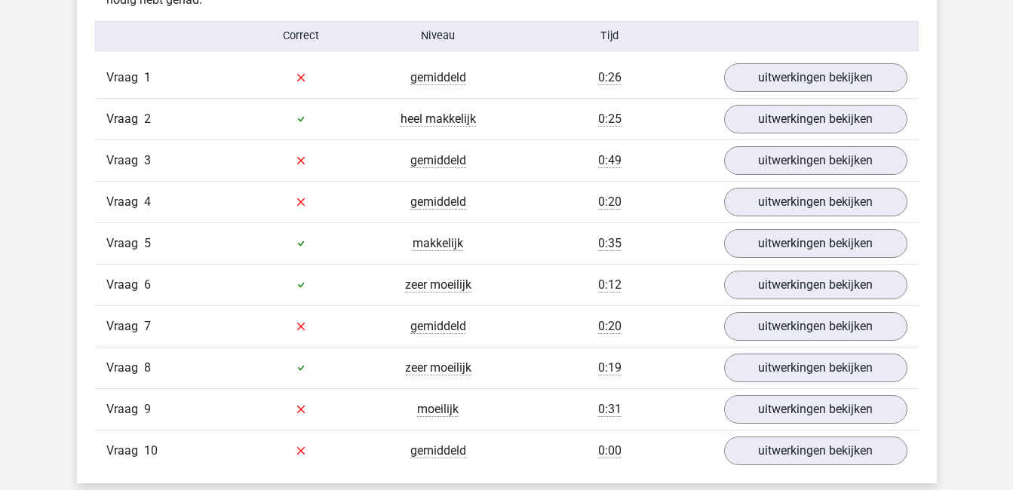
scroll to position [980, 0]
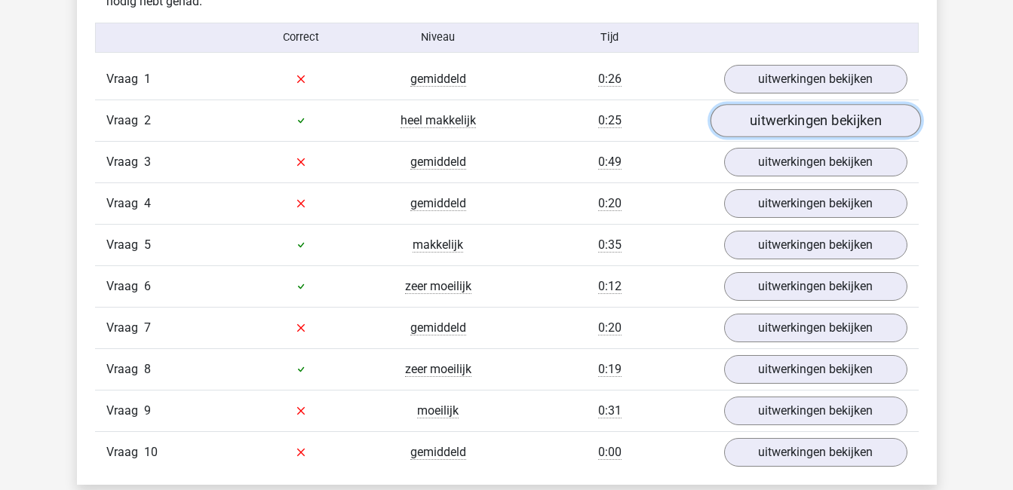
click at [777, 127] on link "uitwerkingen bekijken" at bounding box center [815, 120] width 210 height 33
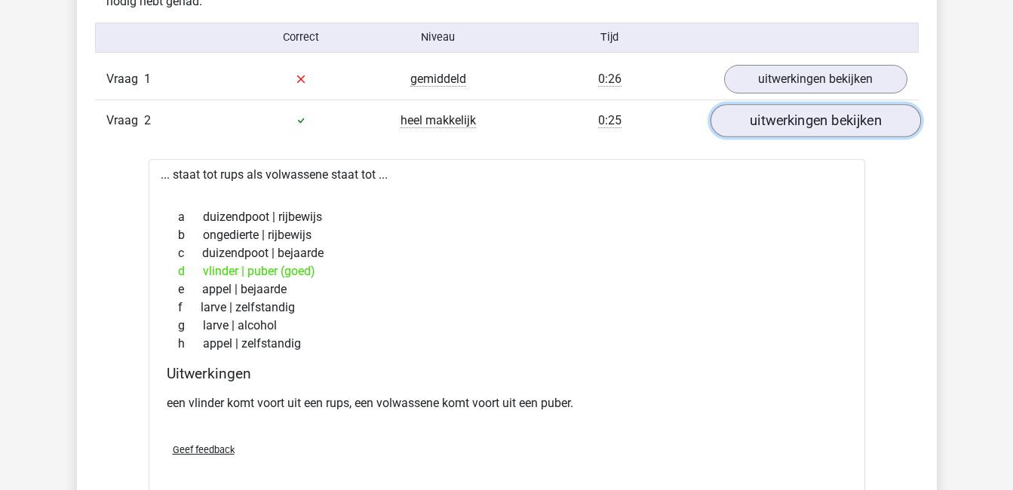
click link "uitwerkingen bekijken"
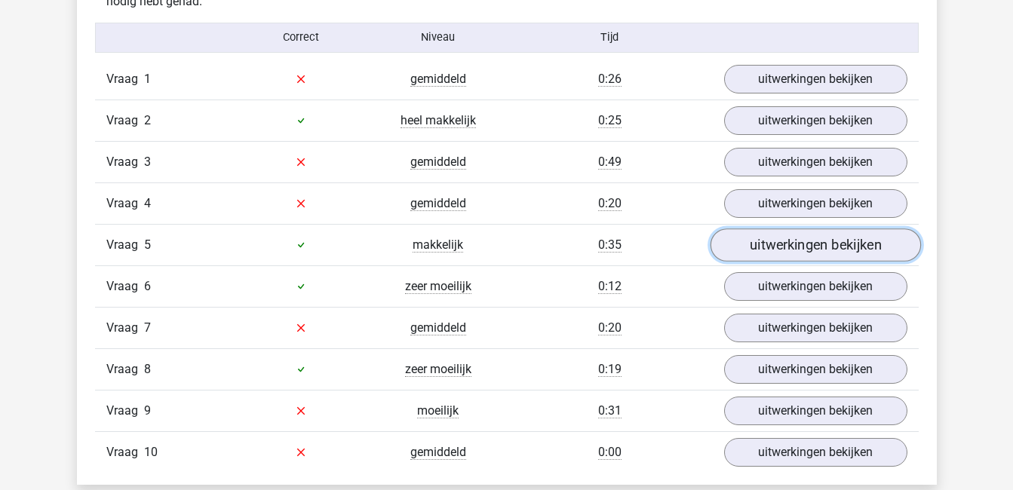
click link "uitwerkingen bekijken"
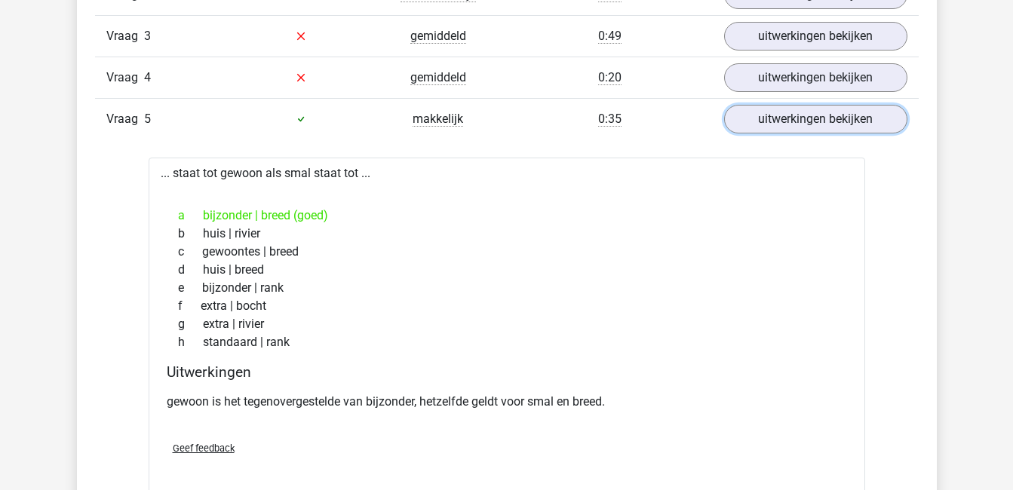
scroll to position [1106, 0]
click link "uitwerkingen bekijken"
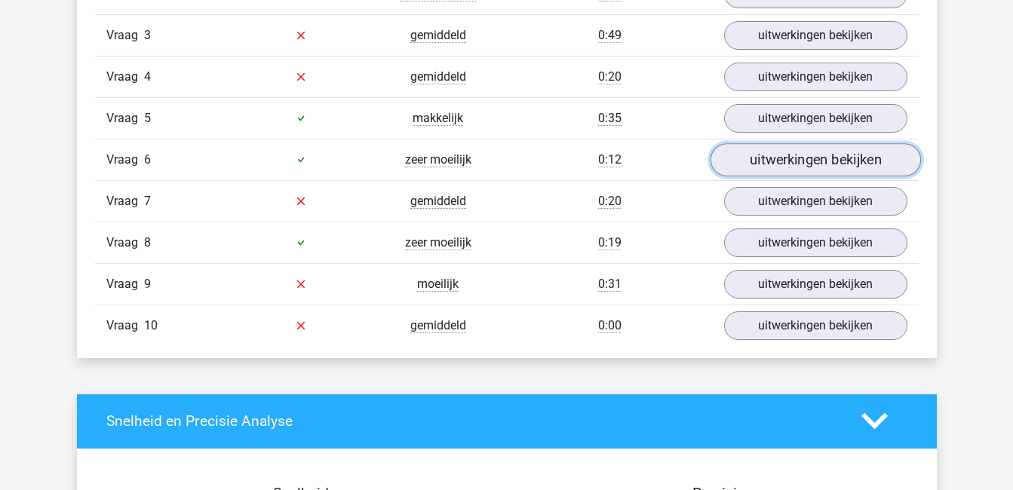
click link "uitwerkingen bekijken"
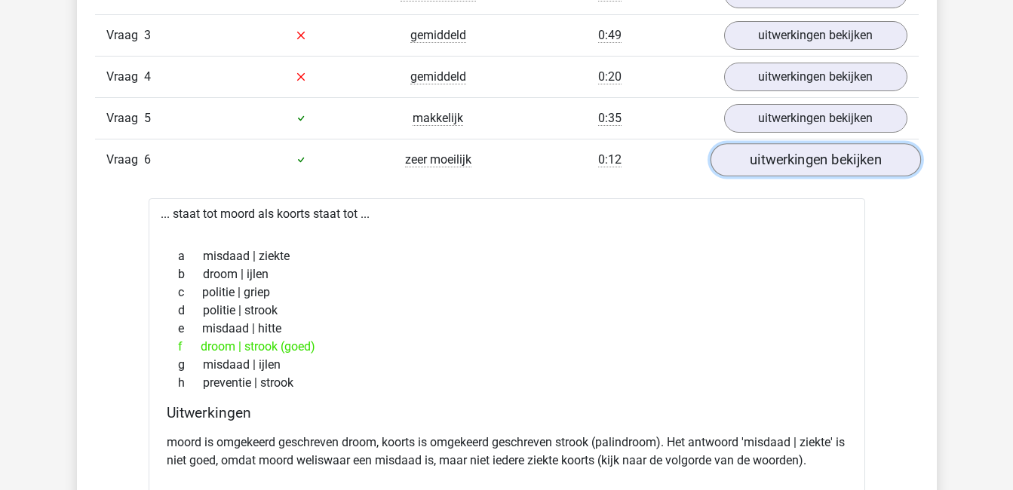
click link "uitwerkingen bekijken"
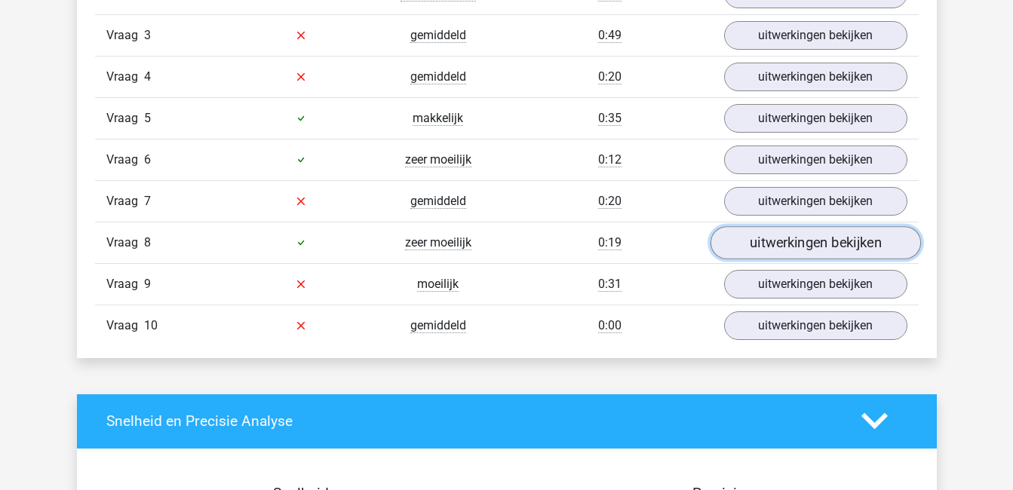
click link "uitwerkingen bekijken"
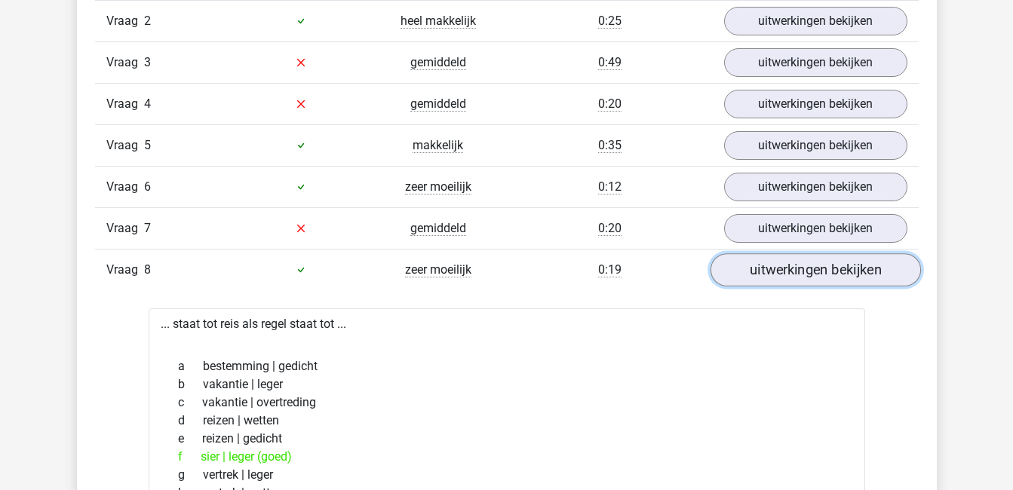
scroll to position [1075, 0]
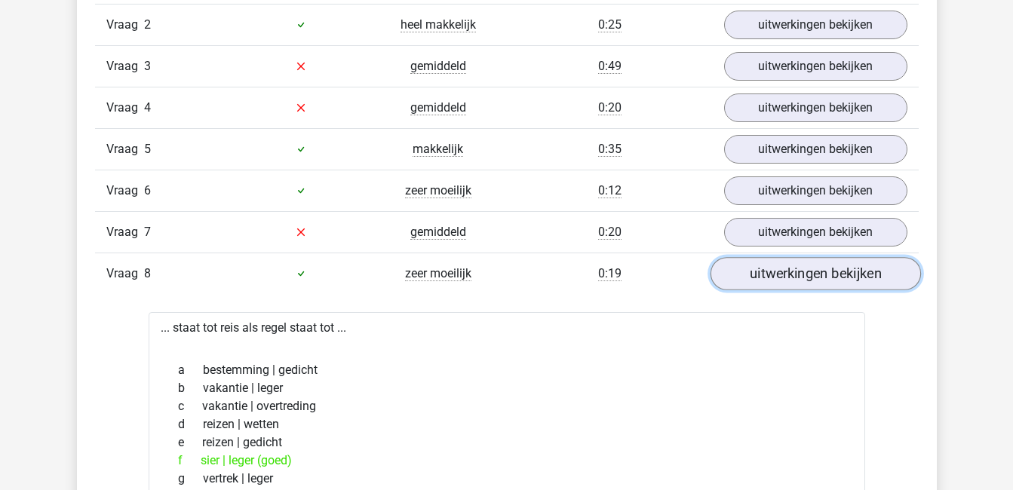
click link "uitwerkingen bekijken"
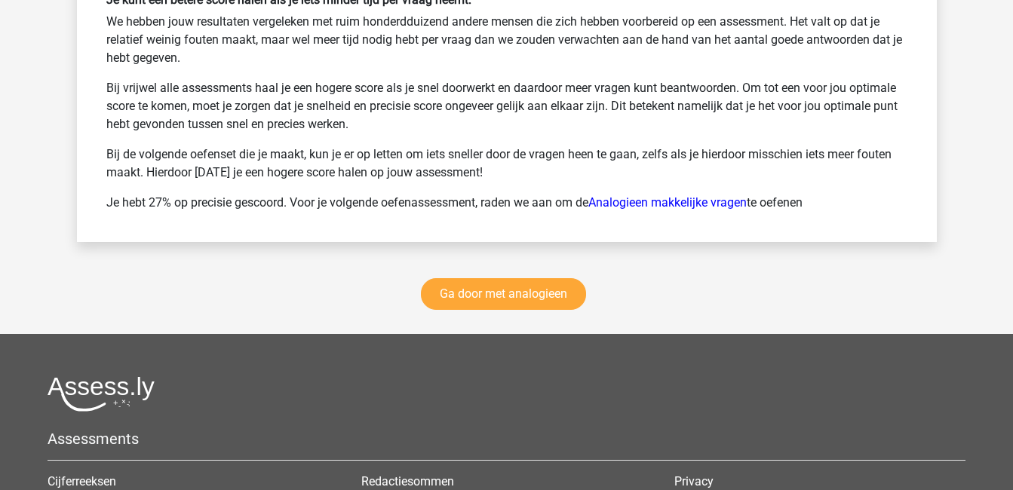
scroll to position [2088, 0]
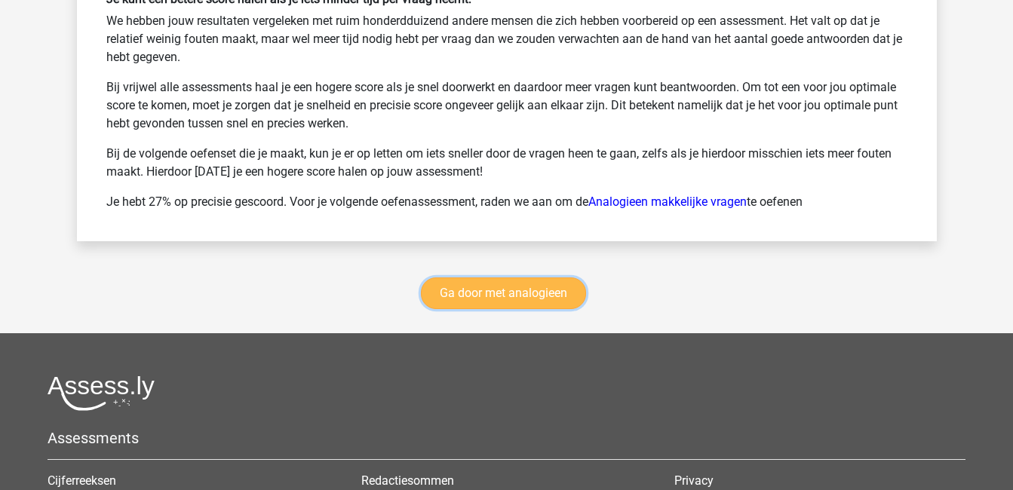
click link "Ga door met analogieen"
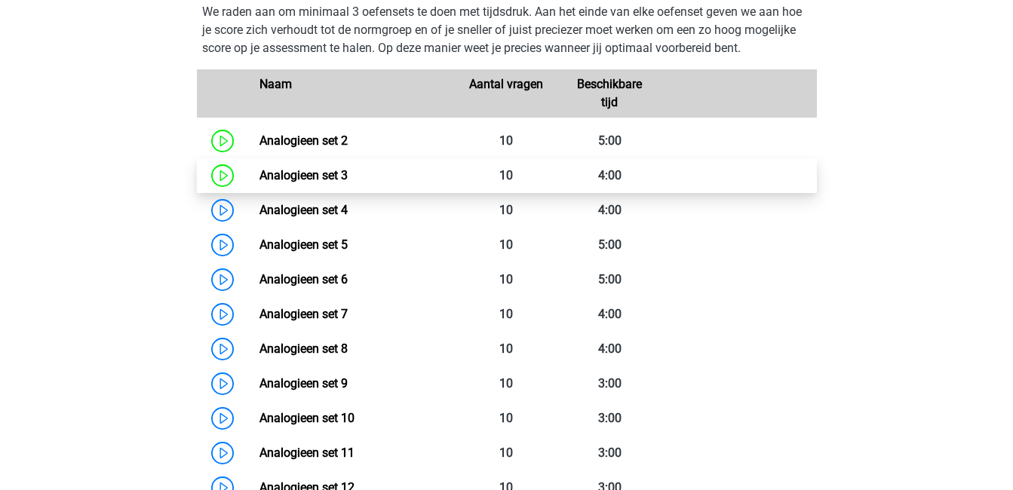
scroll to position [675, 0]
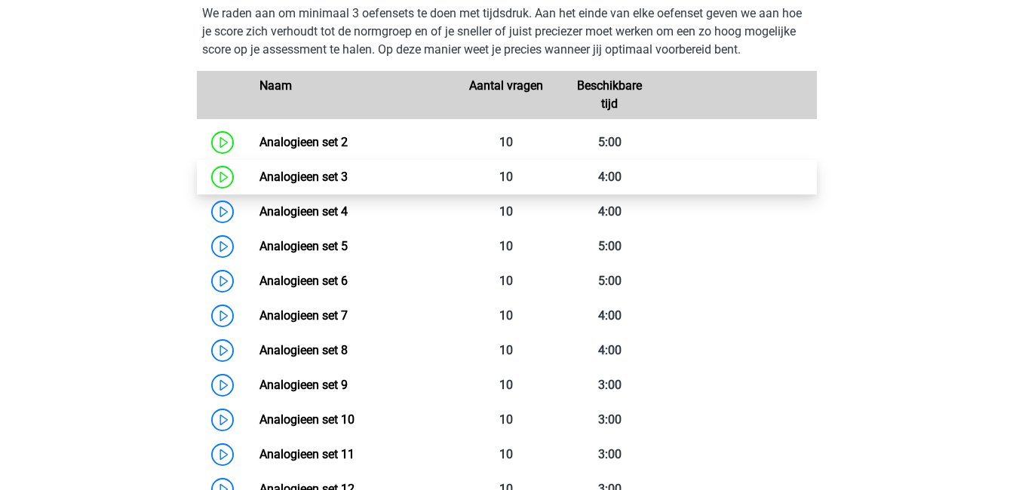
click at [309, 171] on link "Analogieen set 3" at bounding box center [303, 177] width 88 height 14
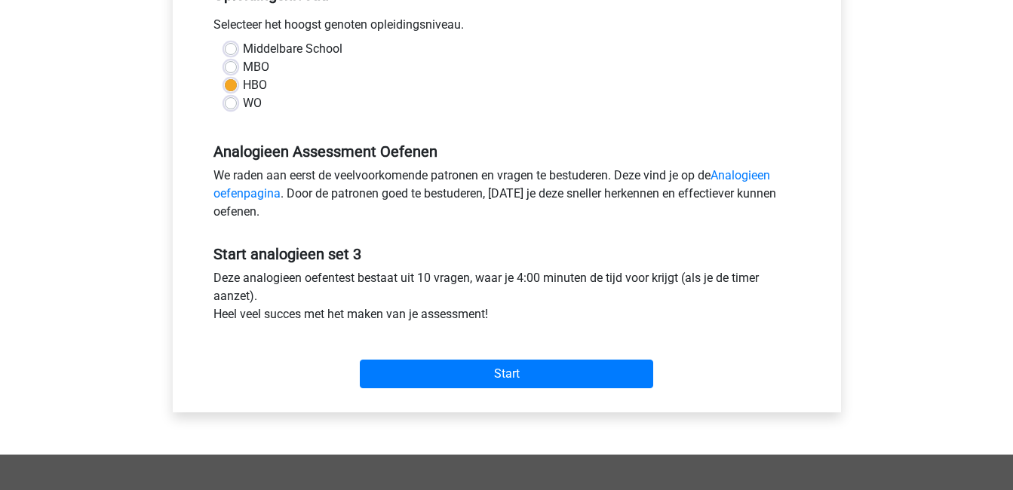
scroll to position [338, 0]
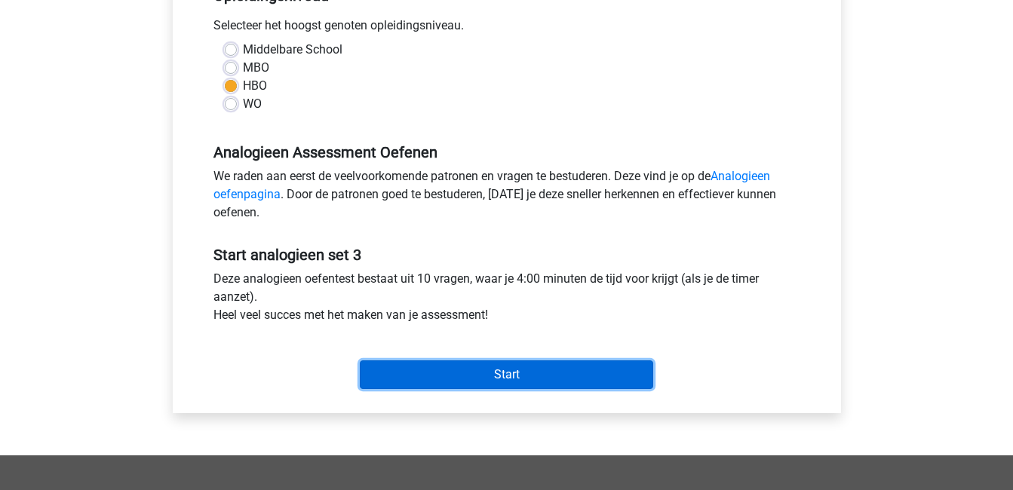
click at [478, 372] on input "Start" at bounding box center [506, 374] width 293 height 29
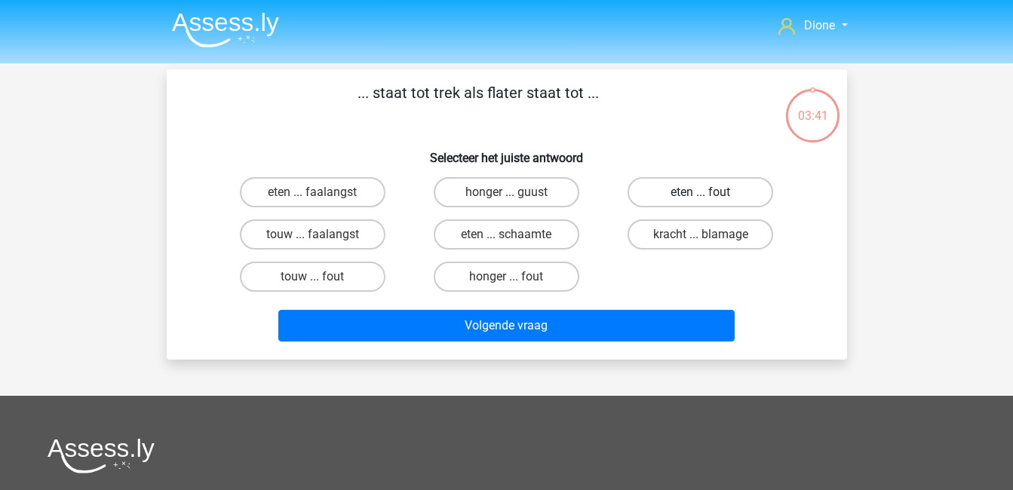
click at [672, 192] on label "eten ... fout" at bounding box center [700, 192] width 146 height 30
click at [701, 192] on input "eten ... fout" at bounding box center [706, 197] width 10 height 10
radio input "true"
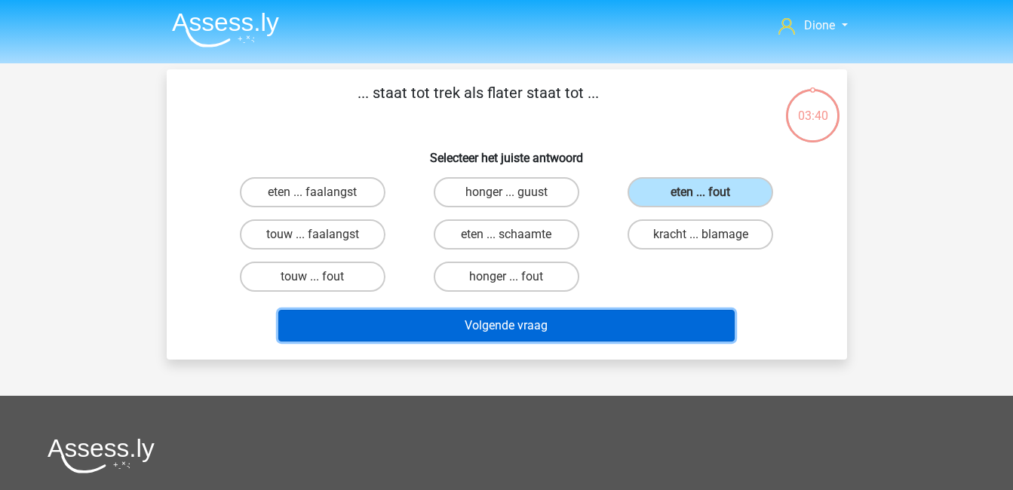
click at [682, 322] on button "Volgende vraag" at bounding box center [506, 326] width 456 height 32
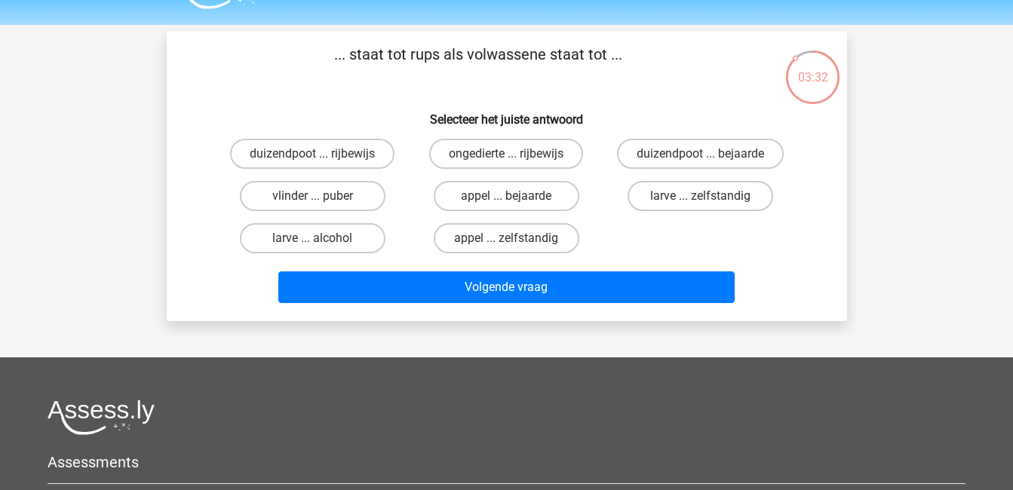
scroll to position [35, 0]
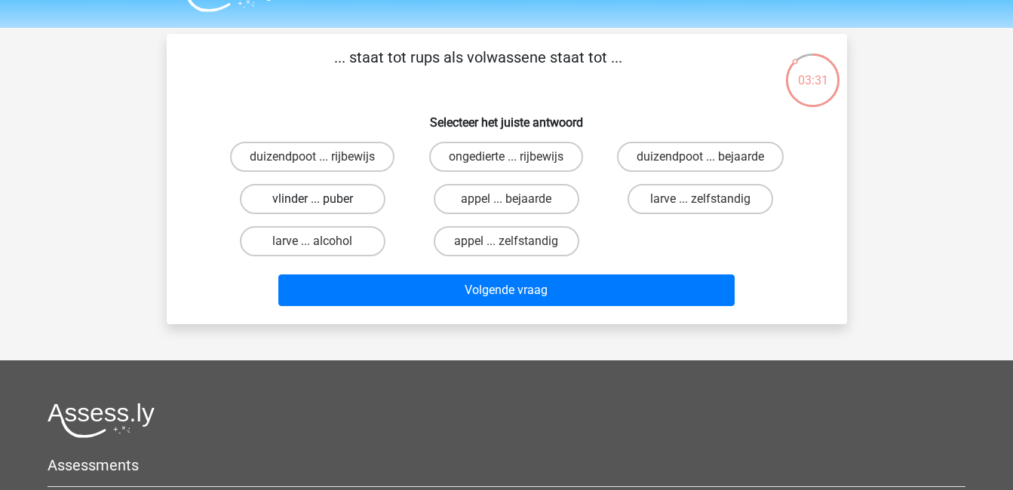
click at [285, 190] on label "vlinder ... puber" at bounding box center [313, 199] width 146 height 30
click at [312, 199] on input "vlinder ... puber" at bounding box center [317, 204] width 10 height 10
radio input "true"
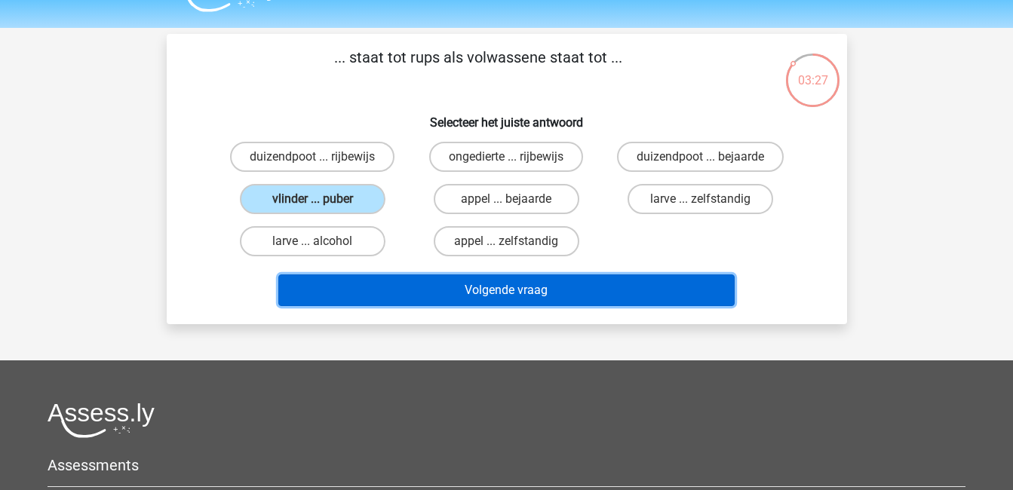
click at [483, 279] on button "Volgende vraag" at bounding box center [506, 290] width 456 height 32
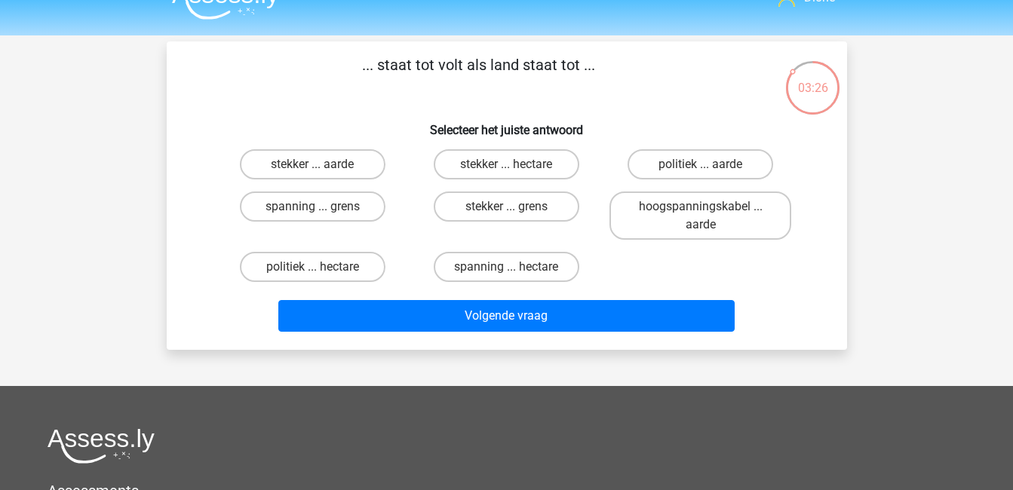
scroll to position [26, 0]
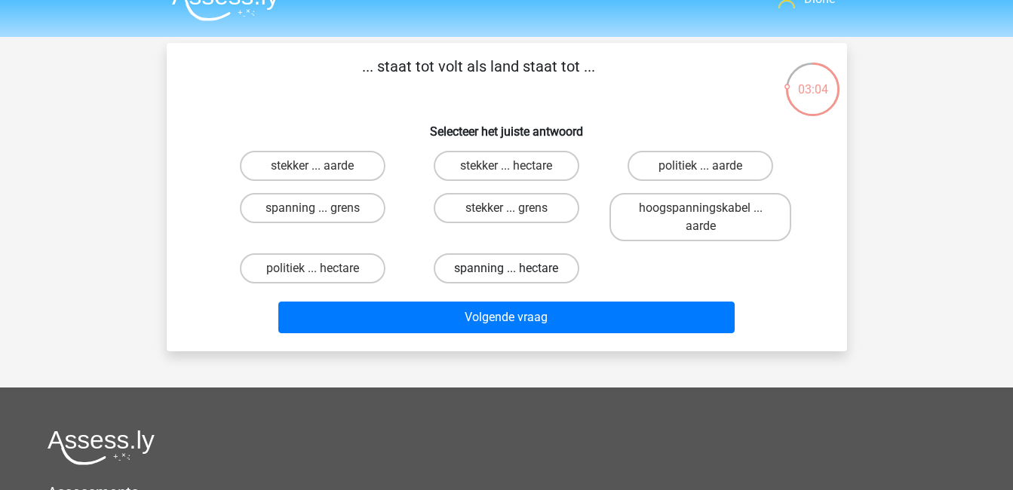
click at [500, 264] on label "spanning ... hectare" at bounding box center [507, 268] width 146 height 30
click at [506, 268] on input "spanning ... hectare" at bounding box center [511, 273] width 10 height 10
radio input "true"
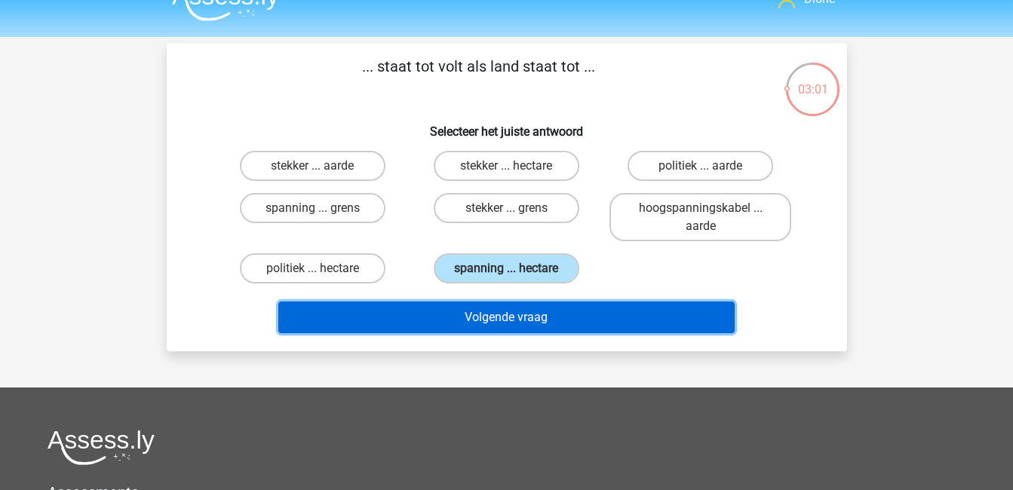
click at [569, 319] on button "Volgende vraag" at bounding box center [506, 318] width 456 height 32
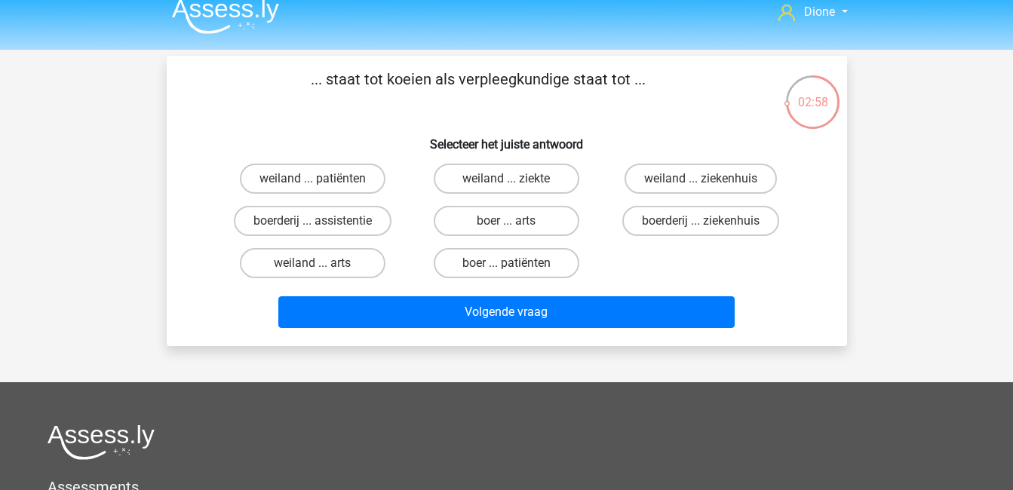
scroll to position [0, 0]
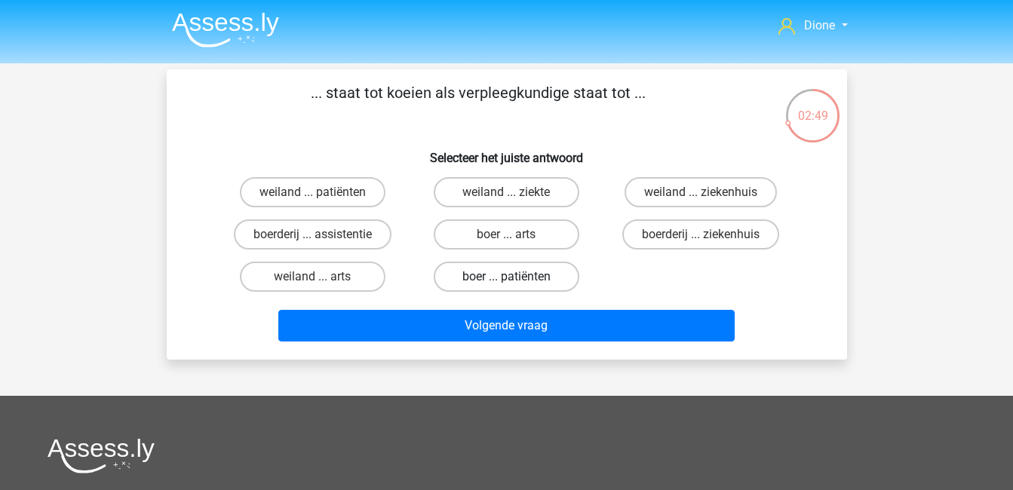
click at [507, 271] on label "boer ... patiënten" at bounding box center [507, 277] width 146 height 30
click at [507, 277] on input "boer ... patiënten" at bounding box center [511, 282] width 10 height 10
radio input "true"
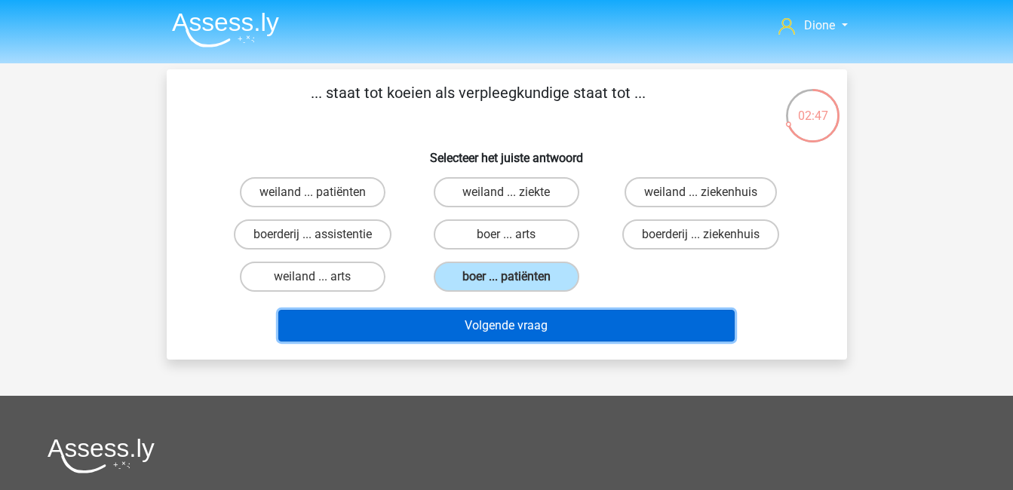
click at [570, 322] on button "Volgende vraag" at bounding box center [506, 326] width 456 height 32
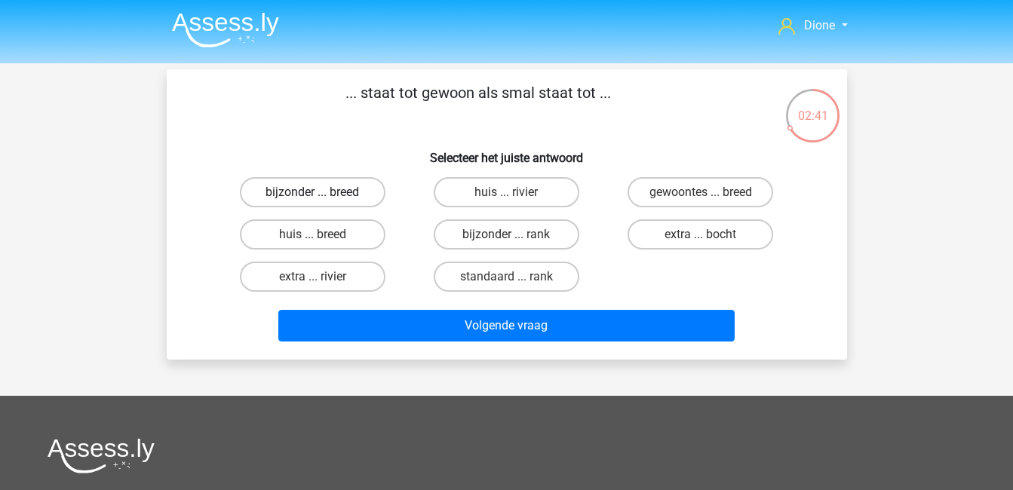
click at [306, 195] on label "bijzonder ... breed" at bounding box center [313, 192] width 146 height 30
click at [312, 195] on input "bijzonder ... breed" at bounding box center [317, 197] width 10 height 10
radio input "true"
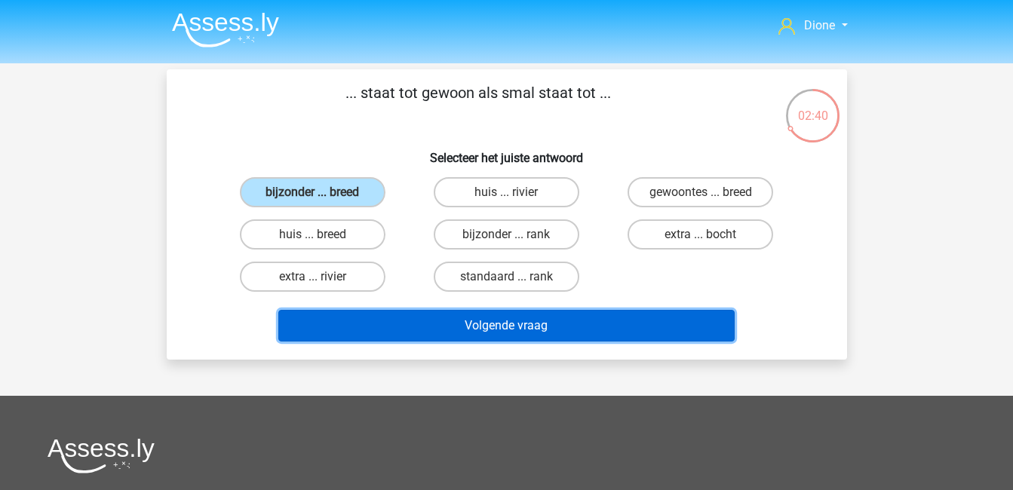
click at [560, 325] on button "Volgende vraag" at bounding box center [506, 326] width 456 height 32
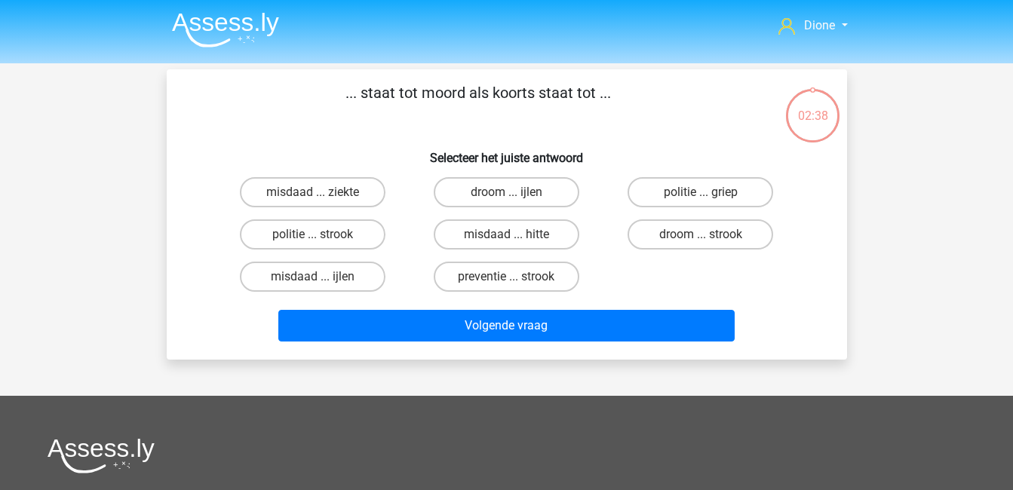
scroll to position [69, 0]
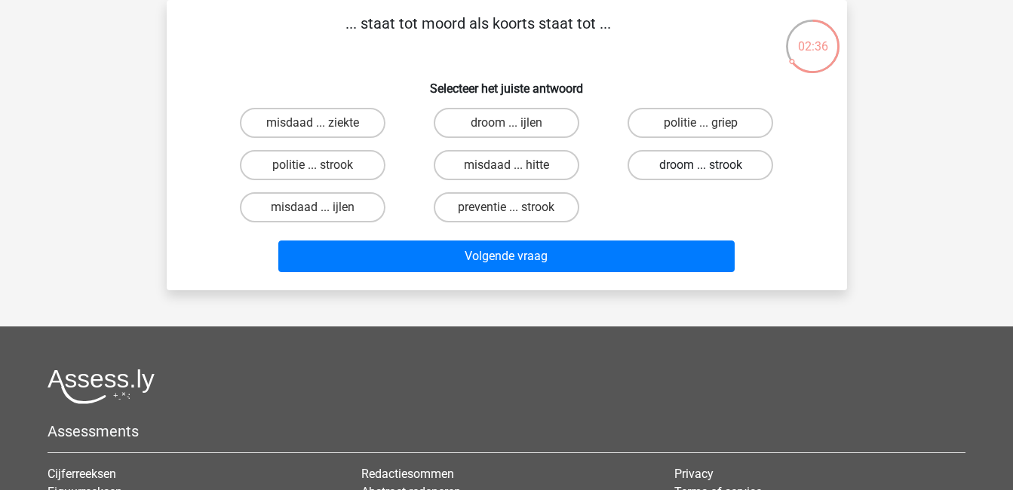
click at [716, 167] on label "droom ... strook" at bounding box center [700, 165] width 146 height 30
click at [710, 167] on input "droom ... strook" at bounding box center [706, 170] width 10 height 10
radio input "true"
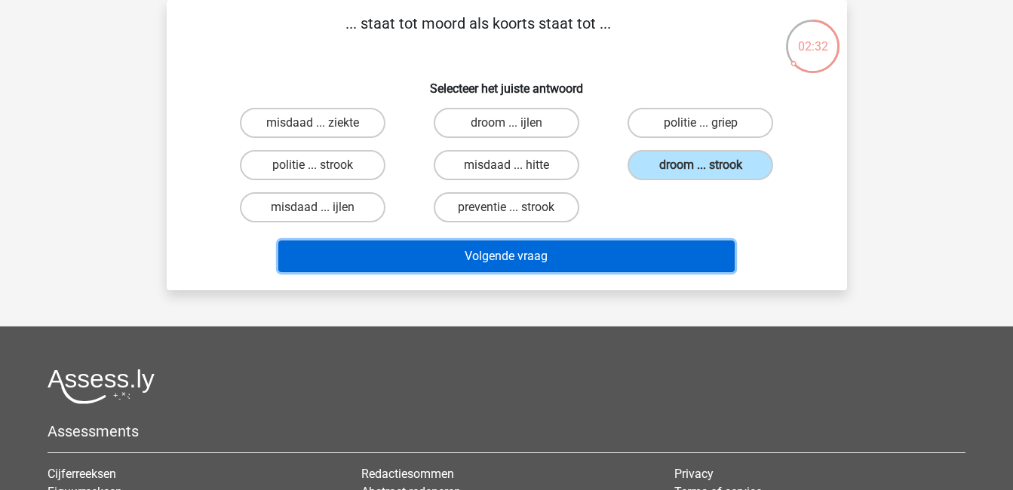
click at [700, 250] on button "Volgende vraag" at bounding box center [506, 257] width 456 height 32
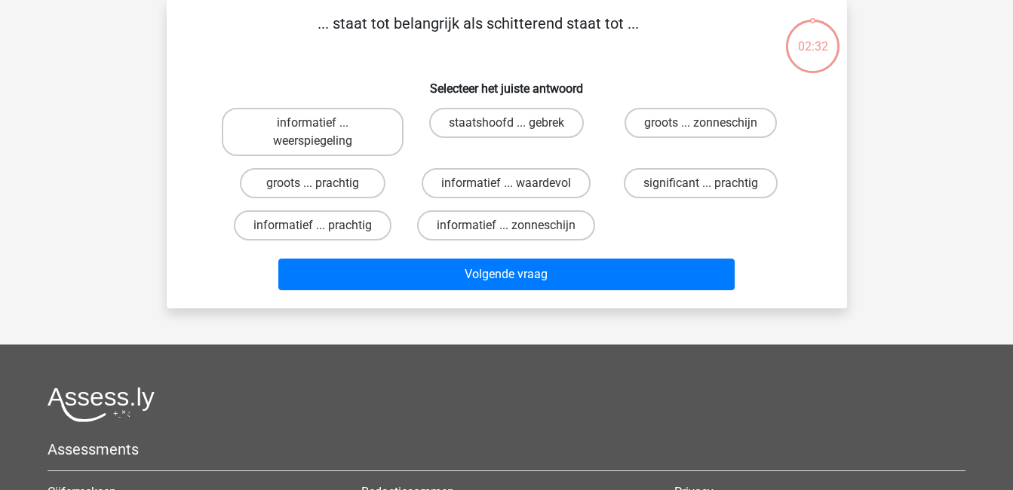
scroll to position [0, 0]
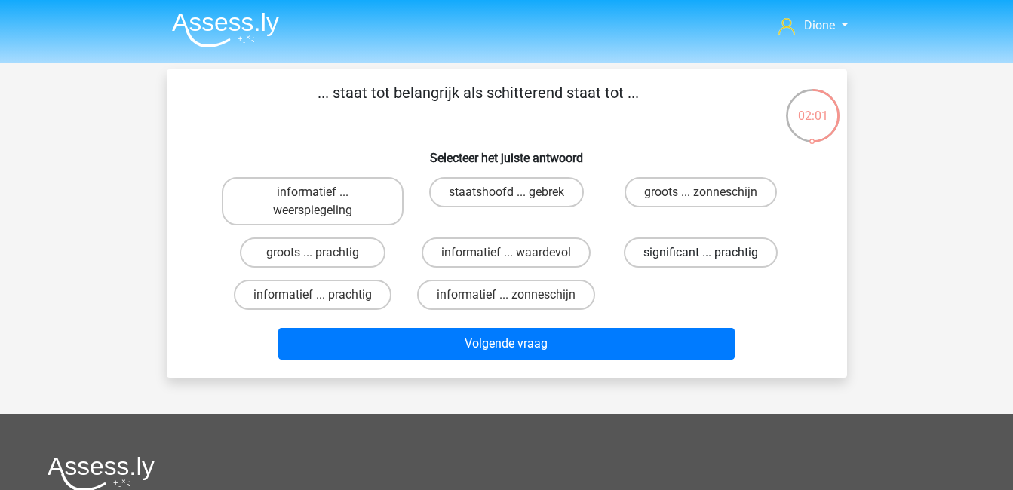
click at [716, 250] on label "significant ... prachtig" at bounding box center [701, 253] width 154 height 30
click at [710, 253] on input "significant ... prachtig" at bounding box center [706, 258] width 10 height 10
radio input "true"
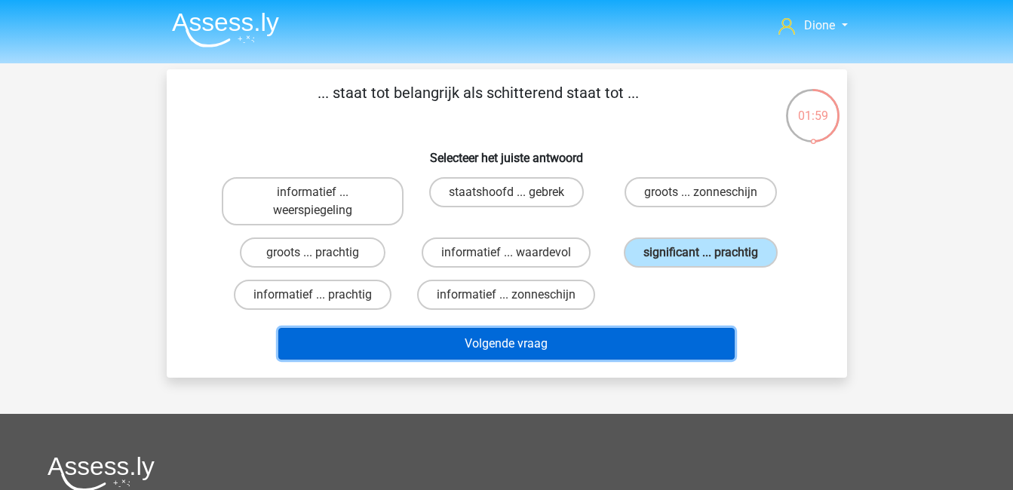
click at [680, 342] on button "Volgende vraag" at bounding box center [506, 344] width 456 height 32
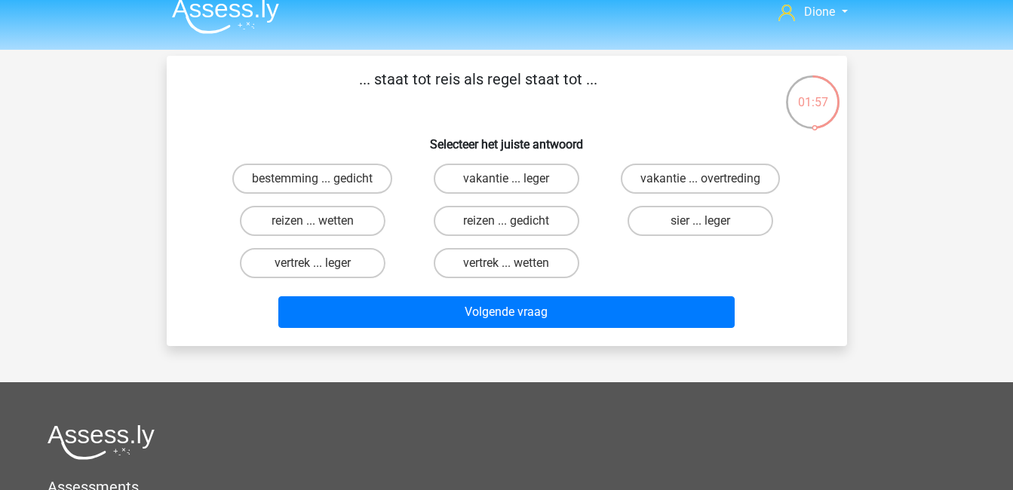
scroll to position [13, 0]
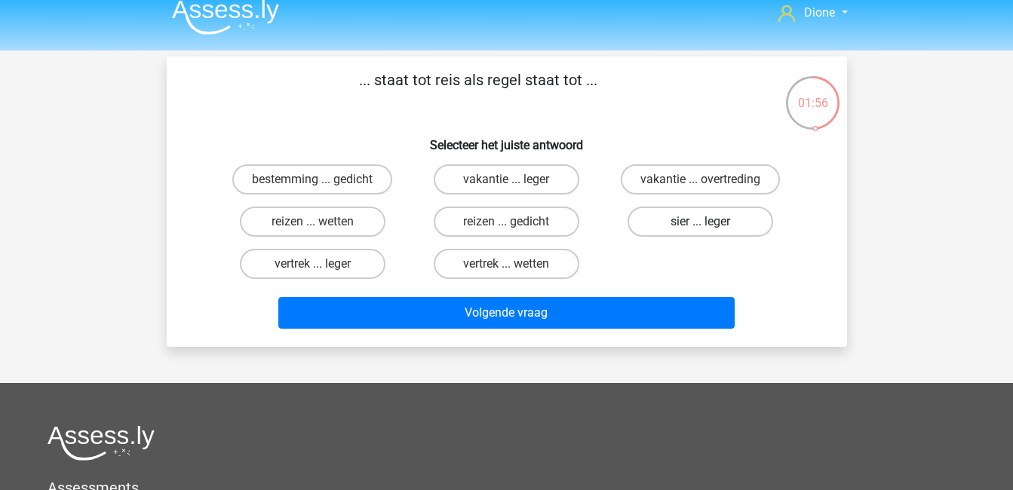
click at [698, 221] on label "sier ... leger" at bounding box center [700, 222] width 146 height 30
click at [701, 222] on input "sier ... leger" at bounding box center [706, 227] width 10 height 10
radio input "true"
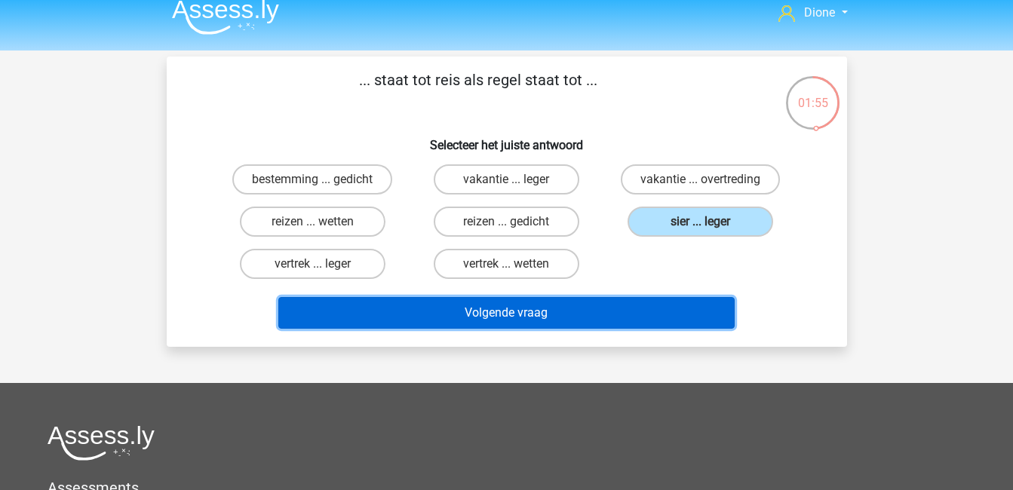
click at [710, 311] on button "Volgende vraag" at bounding box center [506, 313] width 456 height 32
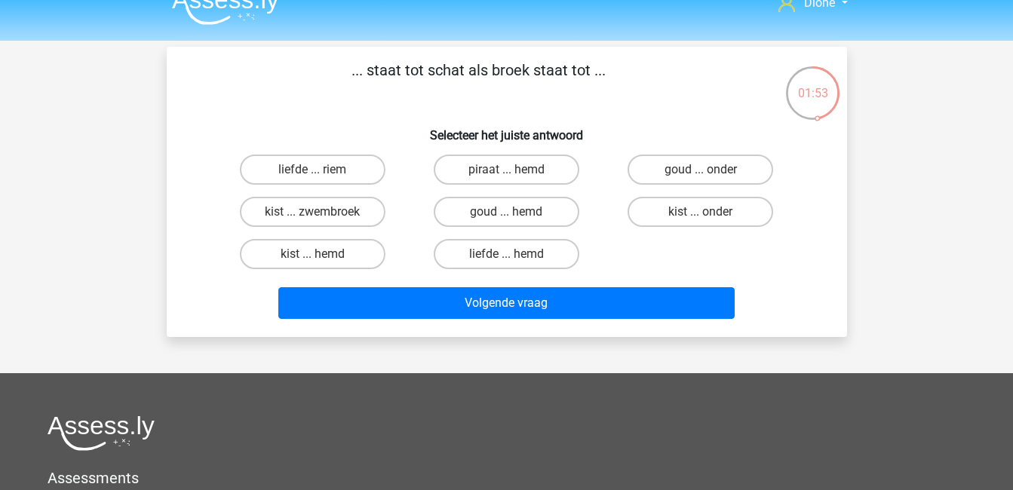
scroll to position [3, 0]
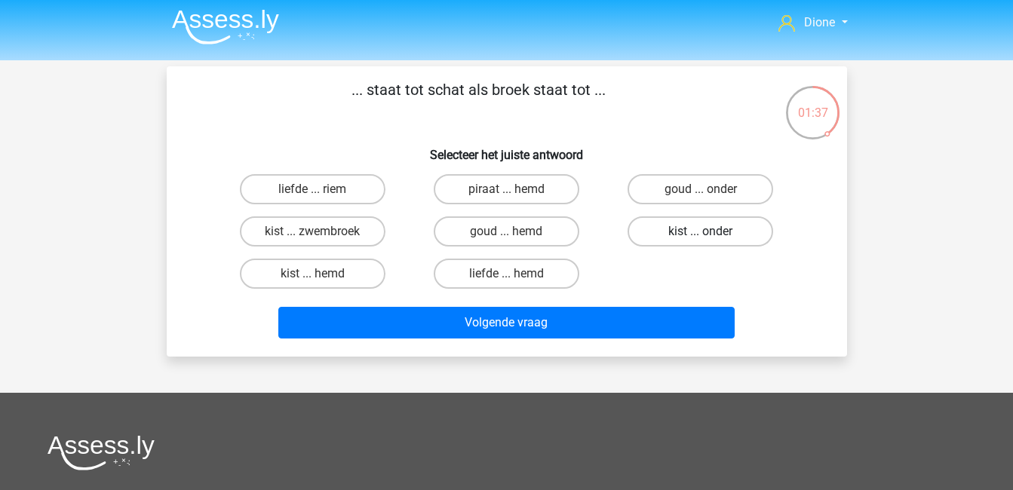
click at [707, 226] on label "kist ... onder" at bounding box center [700, 231] width 146 height 30
click at [707, 231] on input "kist ... onder" at bounding box center [706, 236] width 10 height 10
radio input "true"
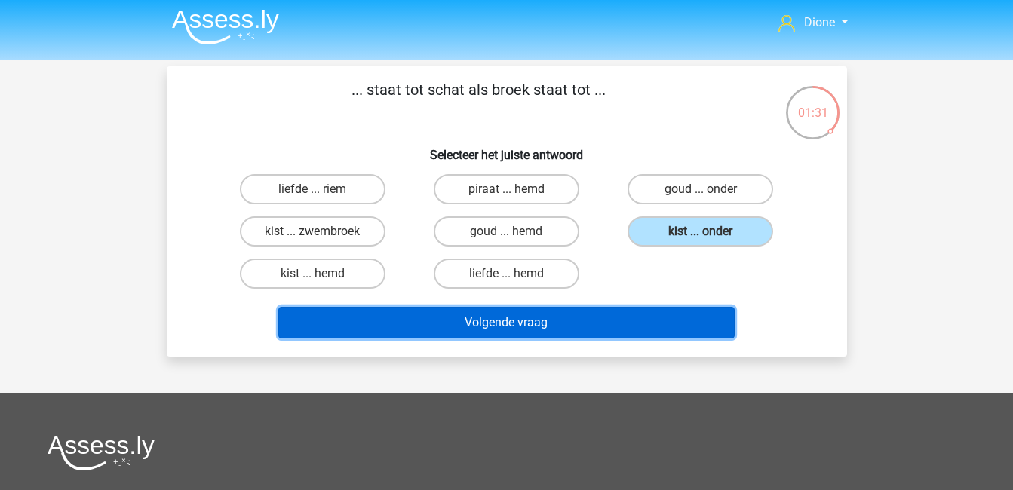
click at [665, 322] on button "Volgende vraag" at bounding box center [506, 323] width 456 height 32
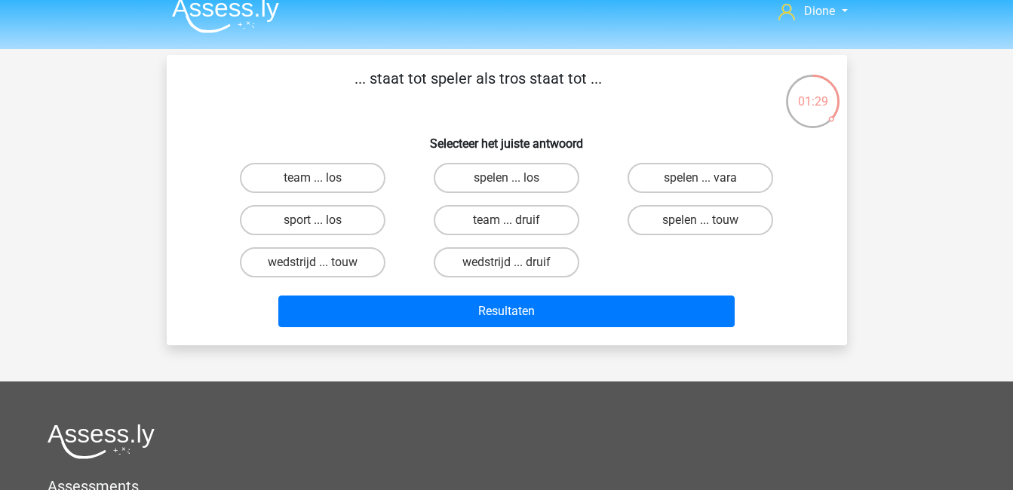
scroll to position [14, 0]
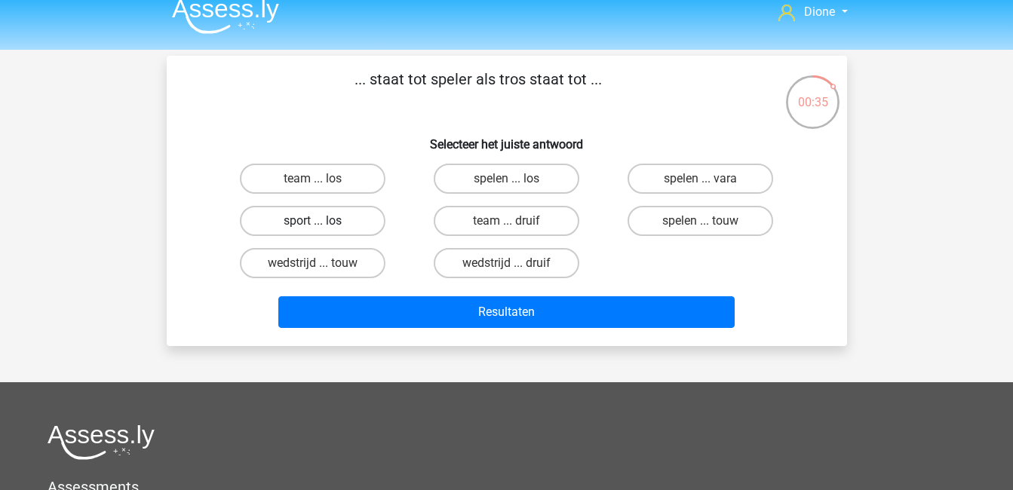
click at [343, 214] on label "sport ... los" at bounding box center [313, 221] width 146 height 30
click at [322, 221] on input "sport ... los" at bounding box center [317, 226] width 10 height 10
radio input "true"
click at [465, 214] on label "team ... druif" at bounding box center [507, 221] width 146 height 30
click at [506, 221] on input "team ... druif" at bounding box center [511, 226] width 10 height 10
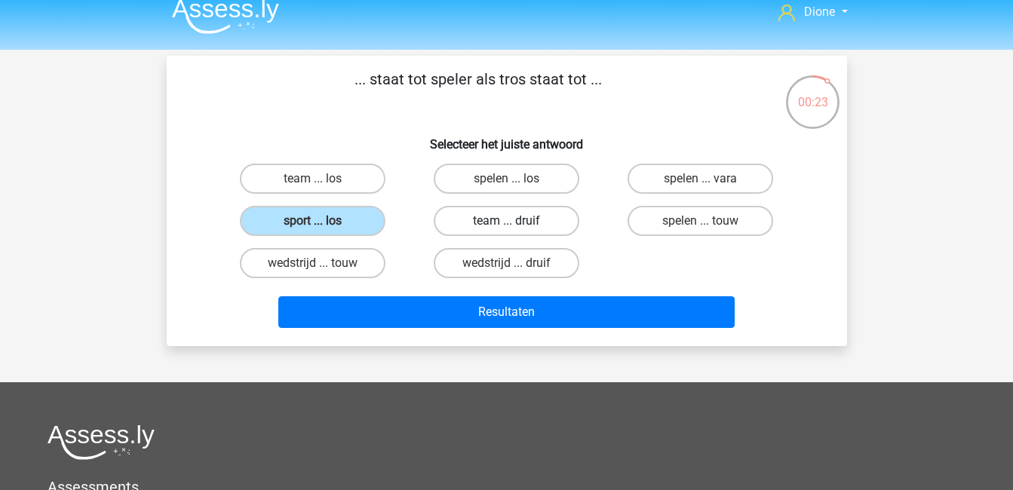
radio input "true"
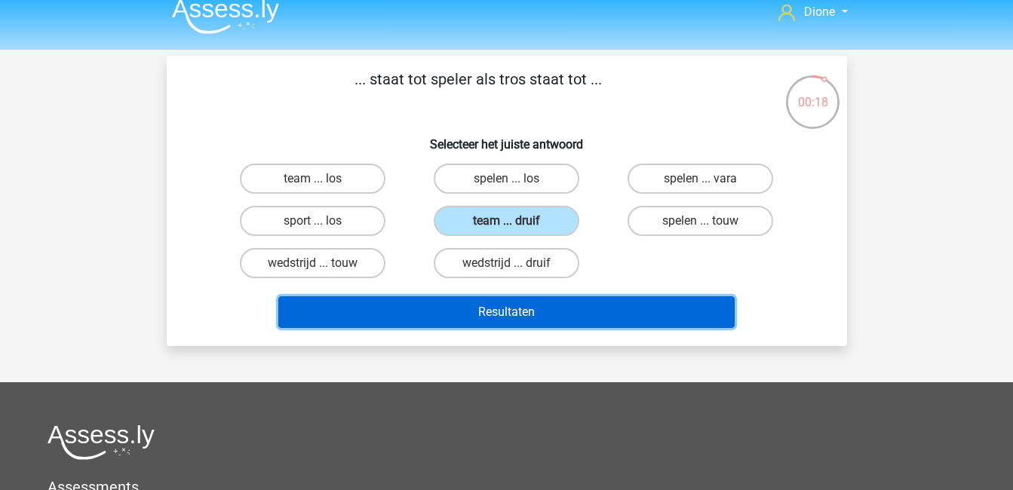
click at [571, 315] on button "Resultaten" at bounding box center [506, 312] width 456 height 32
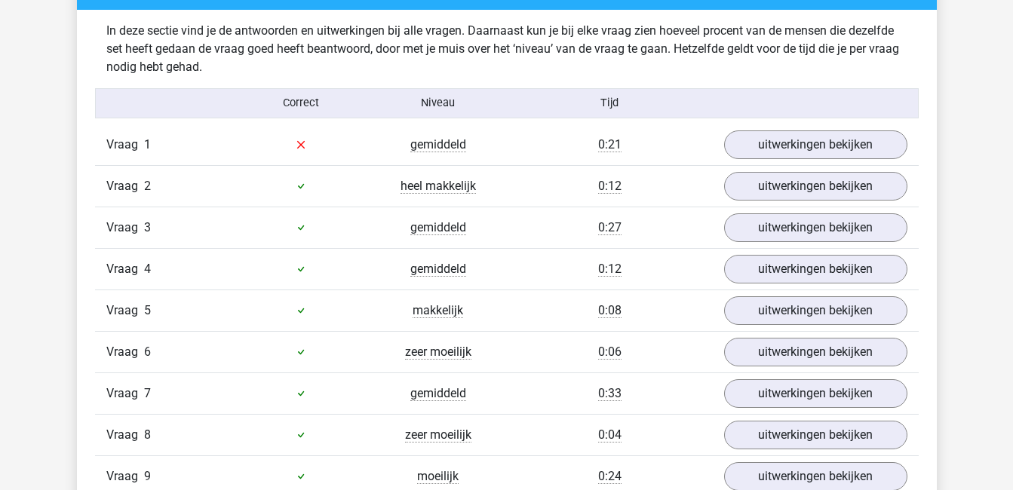
scroll to position [913, 0]
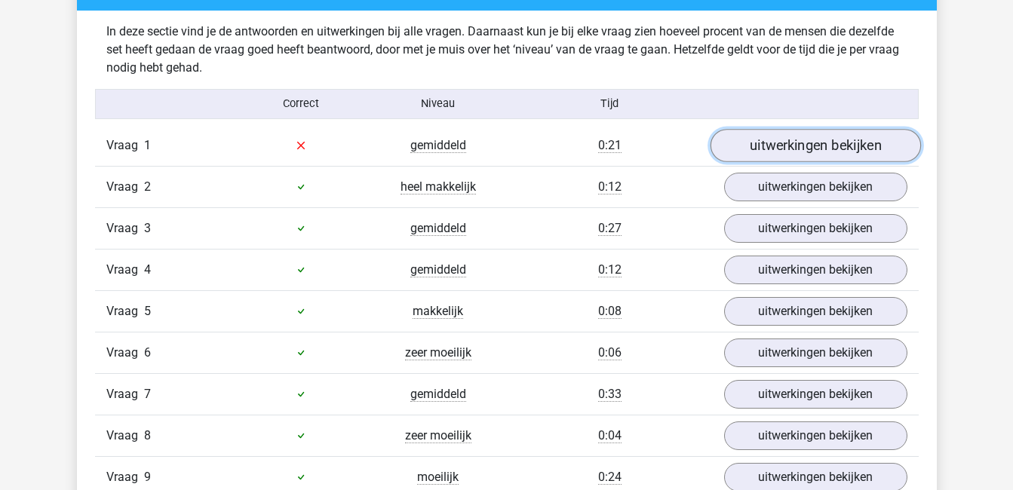
click at [839, 152] on link "uitwerkingen bekijken" at bounding box center [815, 145] width 210 height 33
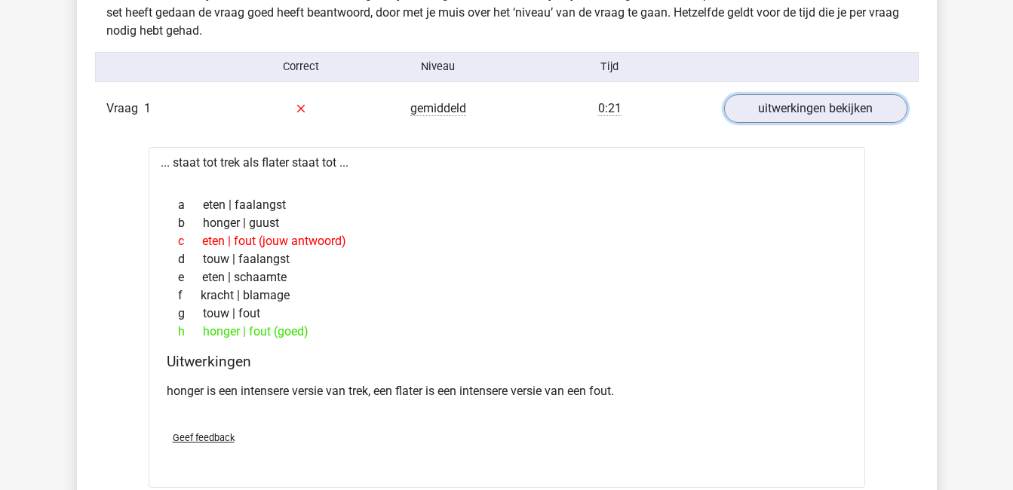
scroll to position [946, 0]
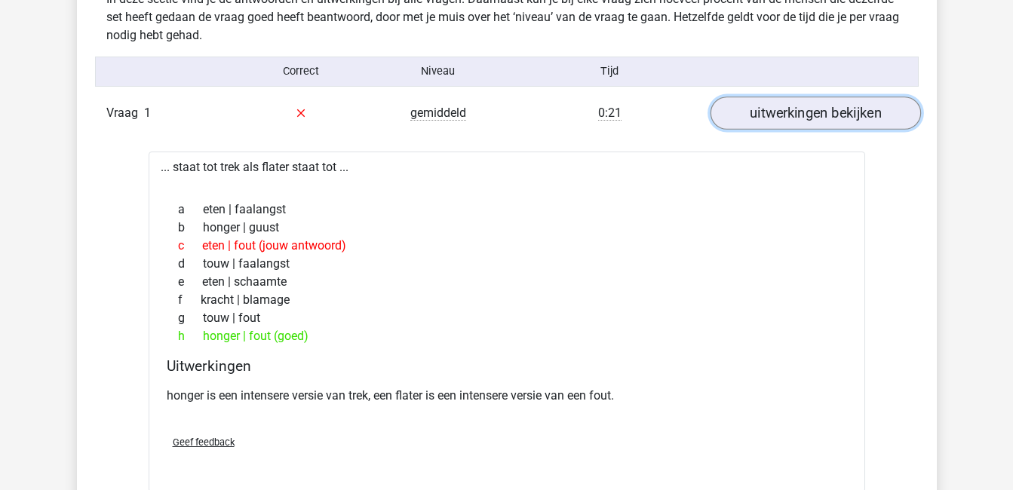
drag, startPoint x: 790, startPoint y: 271, endPoint x: 737, endPoint y: 119, distance: 160.5
click at [737, 119] on link "uitwerkingen bekijken" at bounding box center [815, 113] width 210 height 33
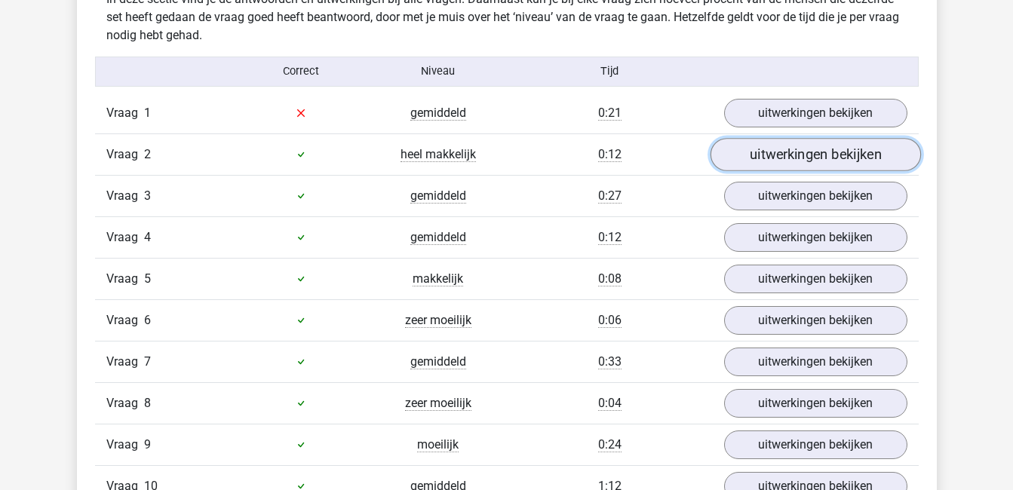
click at [811, 158] on link "uitwerkingen bekijken" at bounding box center [815, 154] width 210 height 33
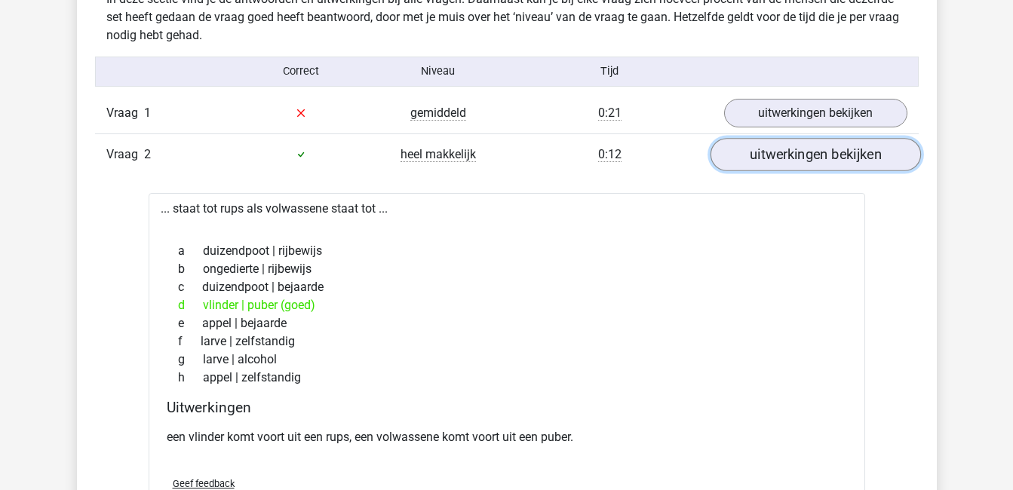
click at [811, 158] on link "uitwerkingen bekijken" at bounding box center [815, 154] width 210 height 33
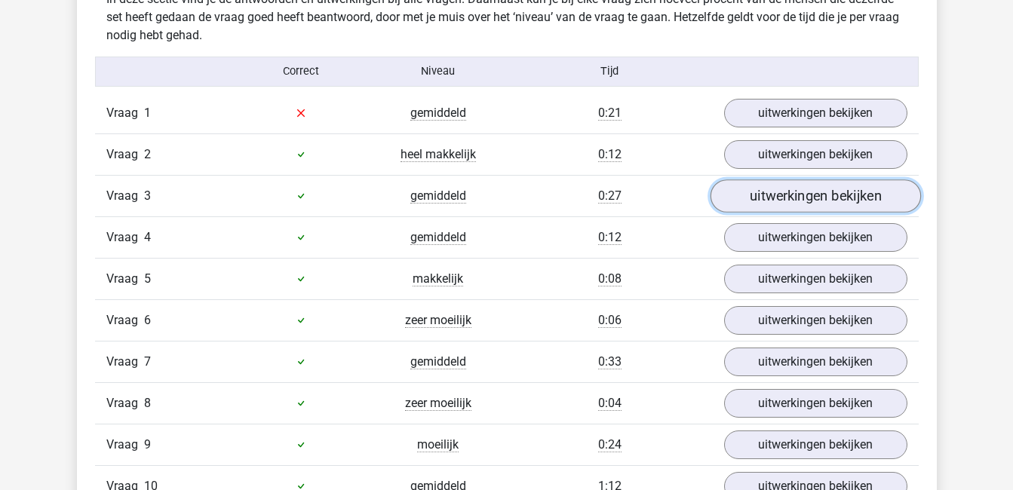
click at [815, 196] on link "uitwerkingen bekijken" at bounding box center [815, 195] width 210 height 33
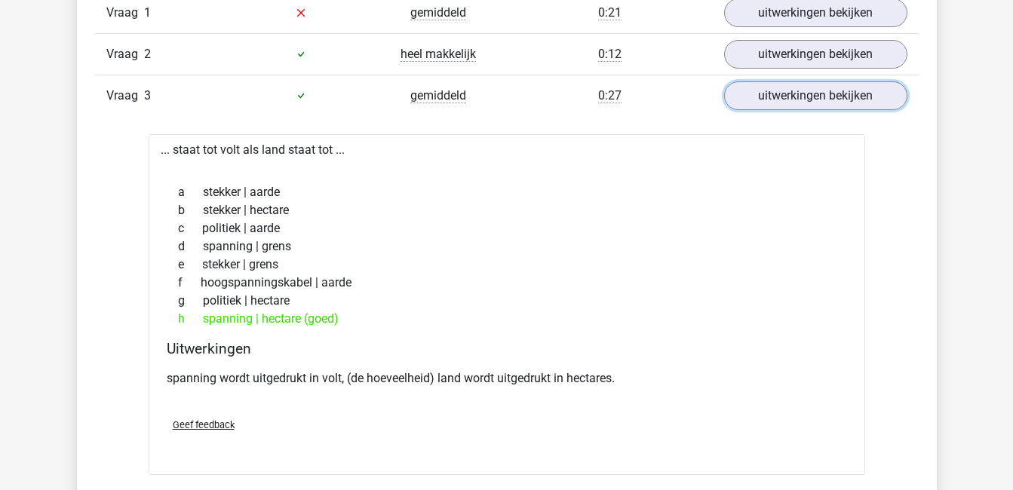
scroll to position [1052, 0]
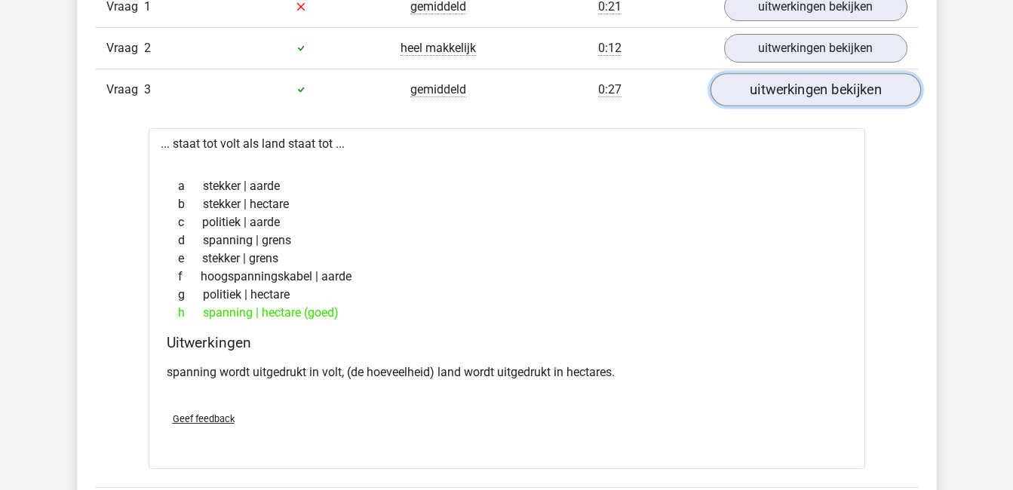
click at [787, 87] on link "uitwerkingen bekijken" at bounding box center [815, 89] width 210 height 33
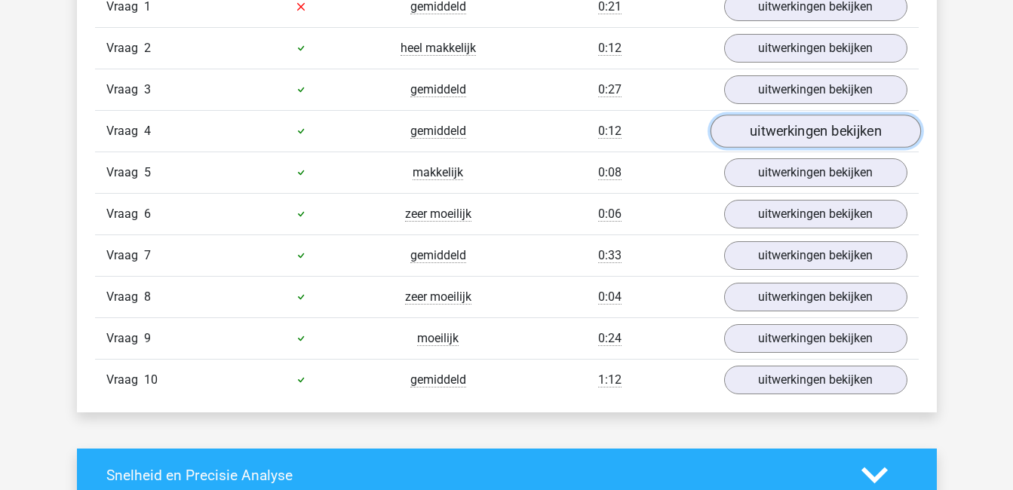
click at [797, 130] on link "uitwerkingen bekijken" at bounding box center [815, 131] width 210 height 33
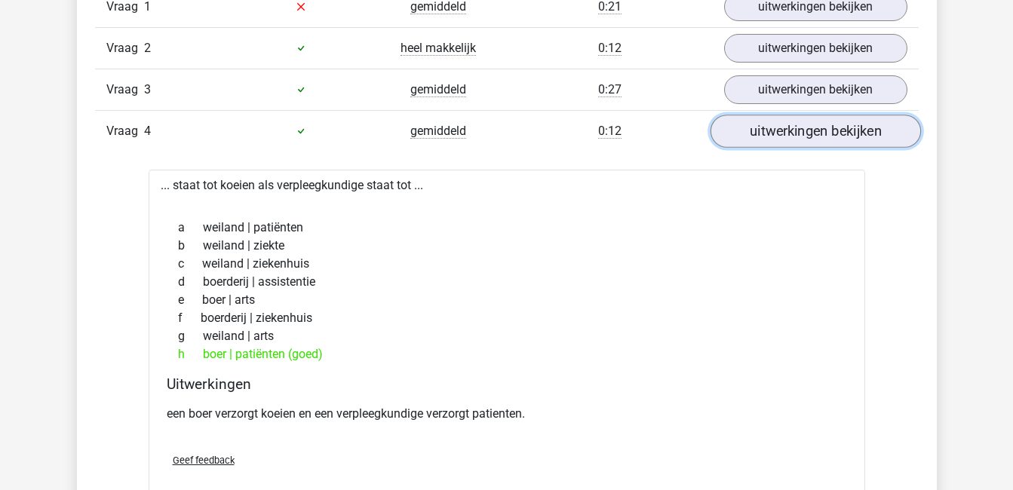
click at [797, 130] on link "uitwerkingen bekijken" at bounding box center [815, 131] width 210 height 33
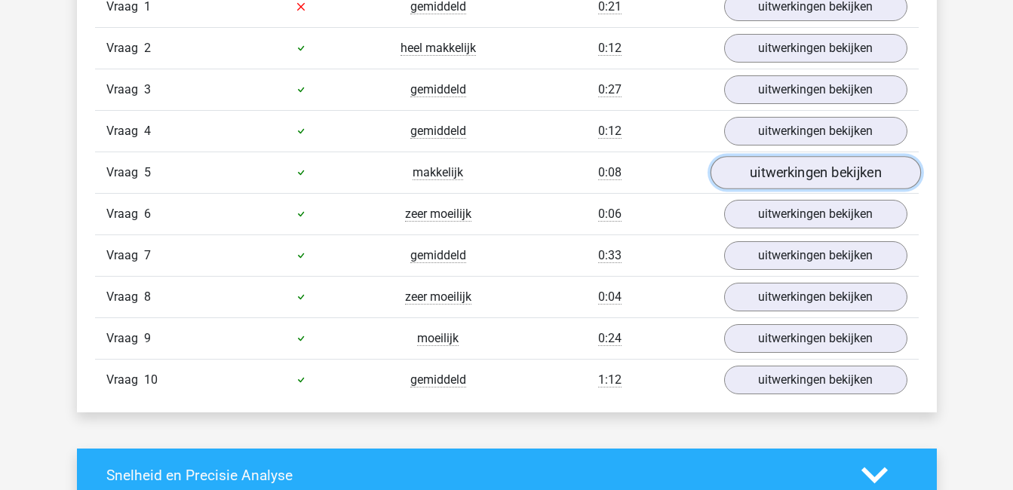
click at [808, 177] on link "uitwerkingen bekijken" at bounding box center [815, 172] width 210 height 33
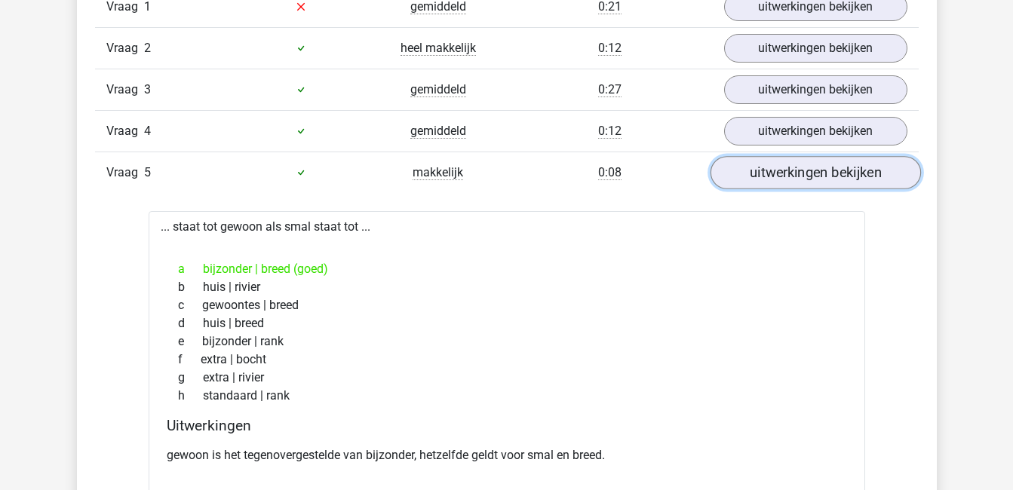
click at [808, 177] on link "uitwerkingen bekijken" at bounding box center [815, 172] width 210 height 33
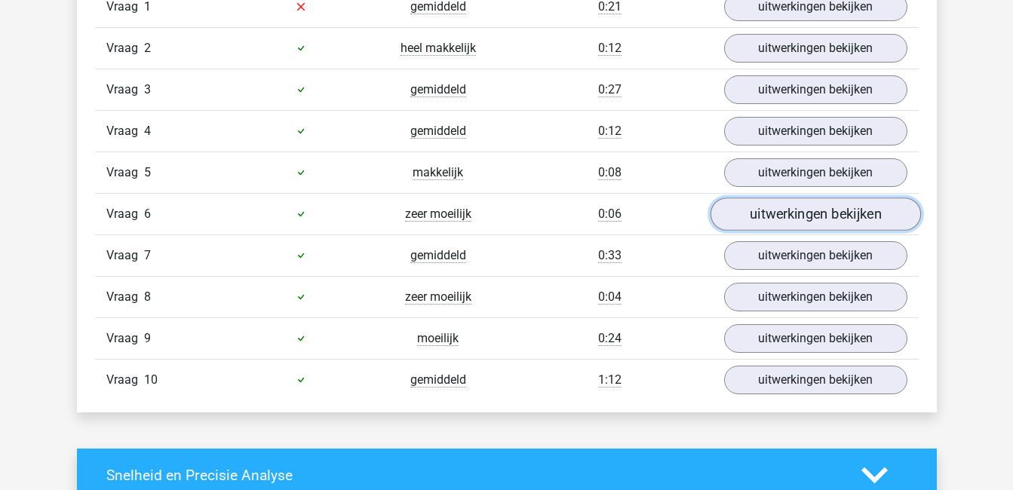
click at [816, 211] on link "uitwerkingen bekijken" at bounding box center [815, 214] width 210 height 33
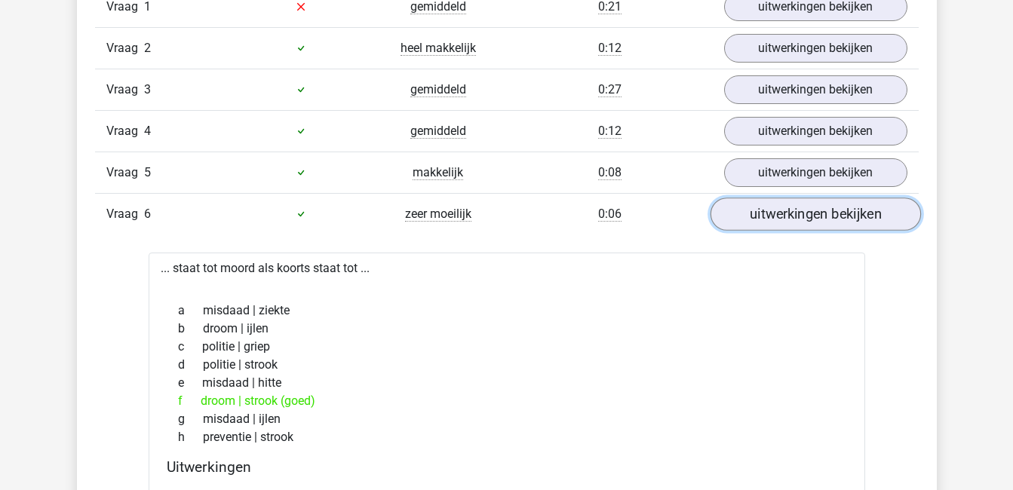
click at [816, 211] on link "uitwerkingen bekijken" at bounding box center [815, 214] width 210 height 33
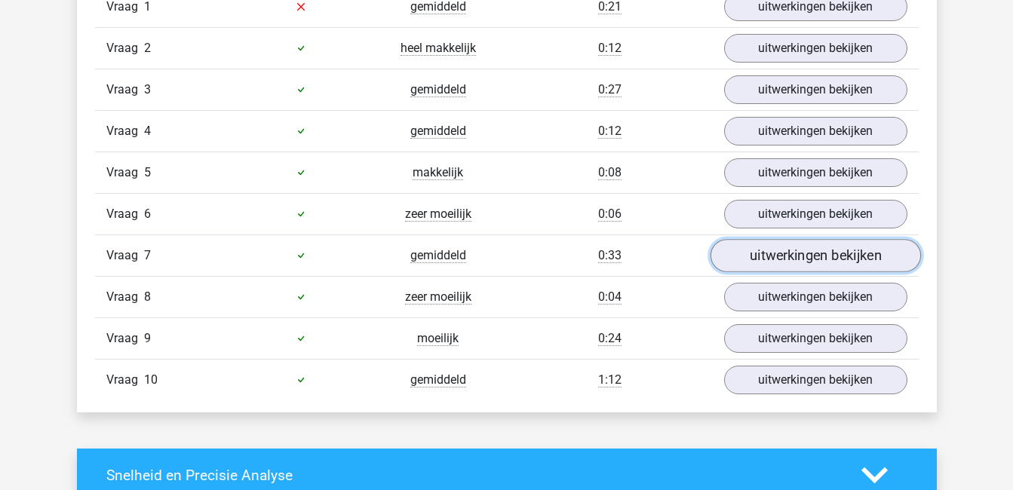
click at [826, 268] on link "uitwerkingen bekijken" at bounding box center [815, 255] width 210 height 33
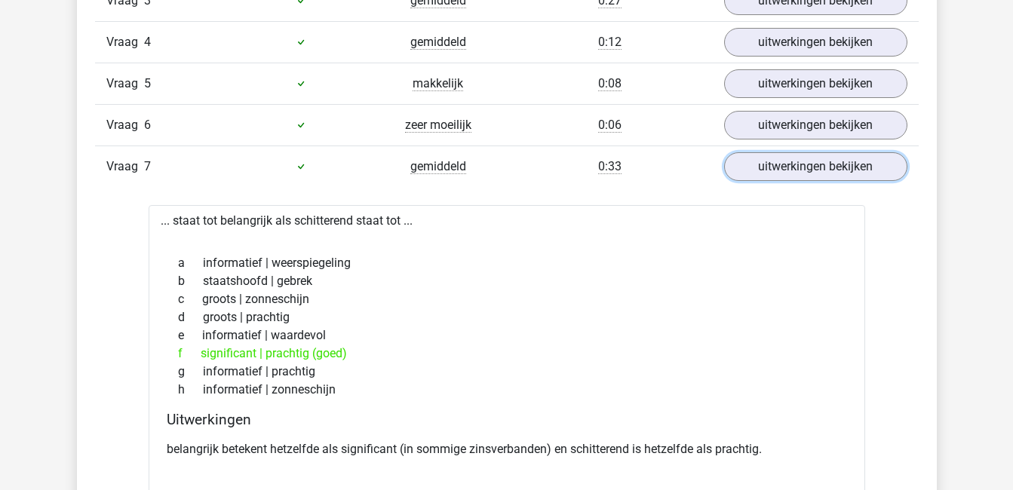
scroll to position [1142, 0]
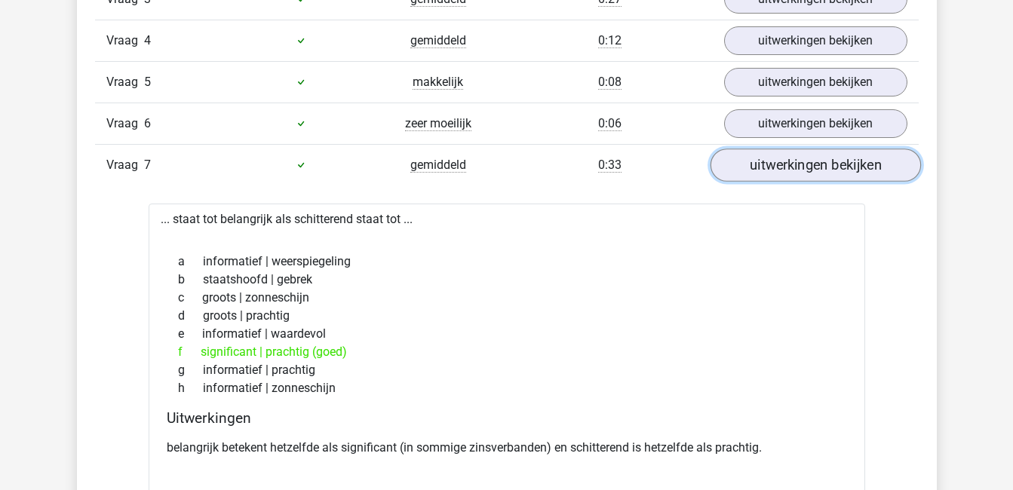
click at [818, 161] on link "uitwerkingen bekijken" at bounding box center [815, 165] width 210 height 33
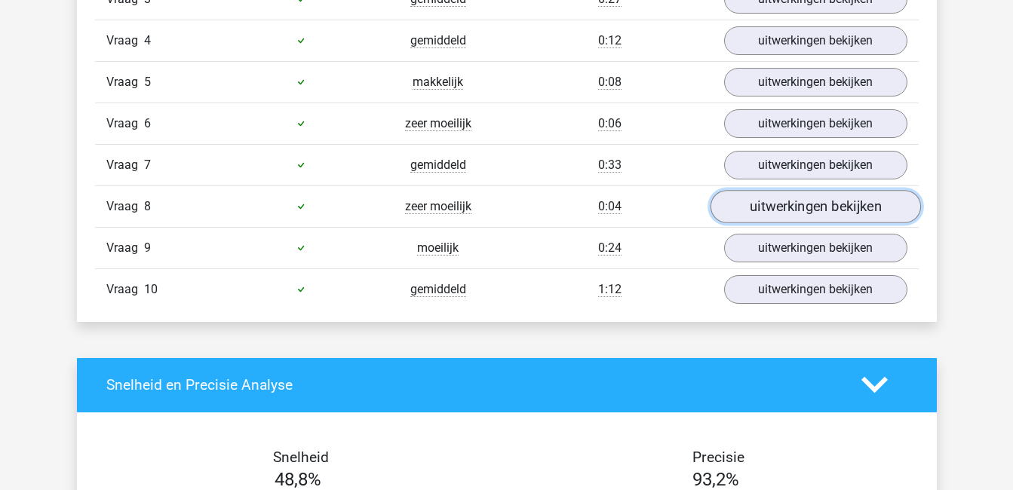
click at [830, 206] on link "uitwerkingen bekijken" at bounding box center [815, 206] width 210 height 33
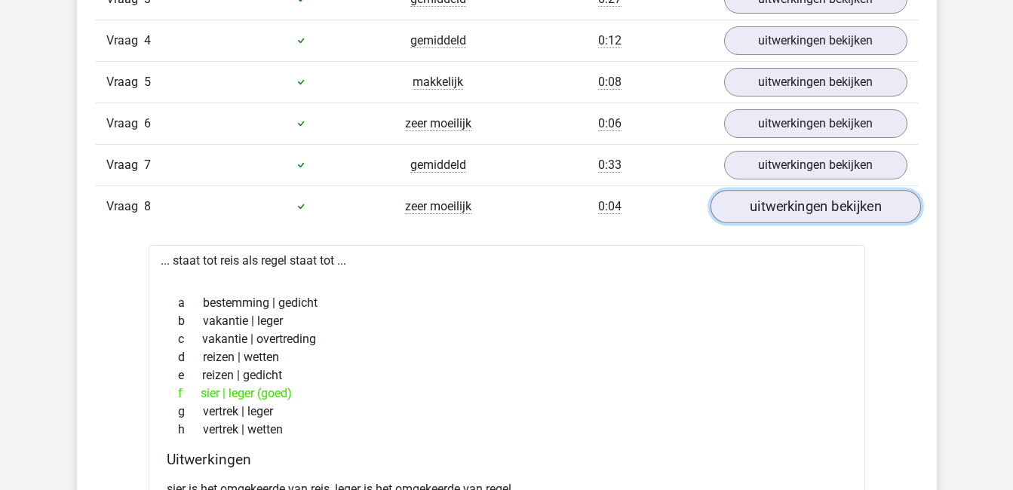
click at [830, 206] on link "uitwerkingen bekijken" at bounding box center [815, 206] width 210 height 33
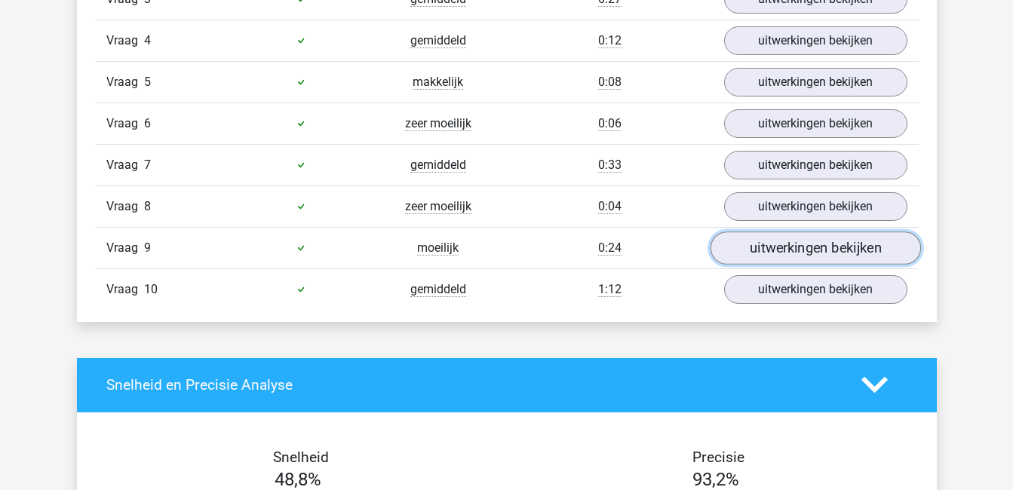
click at [836, 246] on link "uitwerkingen bekijken" at bounding box center [815, 247] width 210 height 33
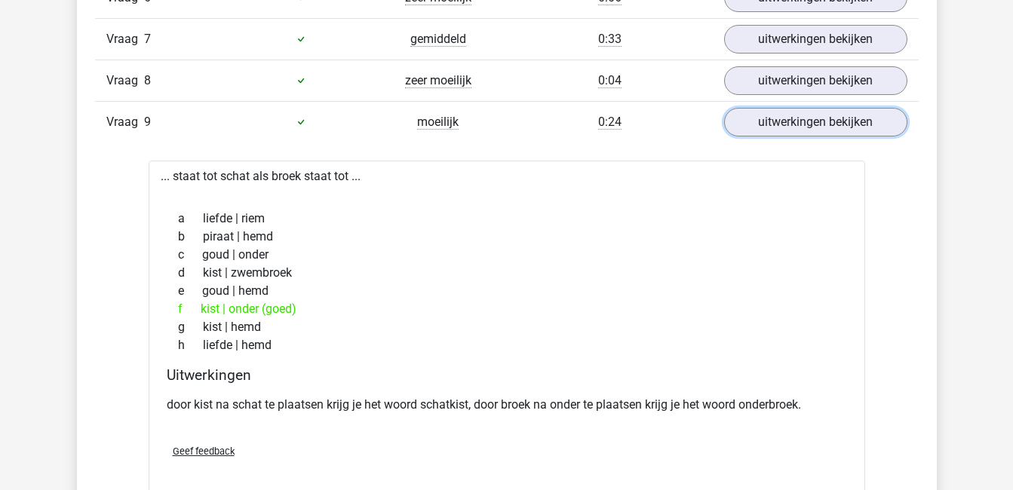
scroll to position [1269, 0]
click at [795, 127] on link "uitwerkingen bekijken" at bounding box center [815, 121] width 210 height 33
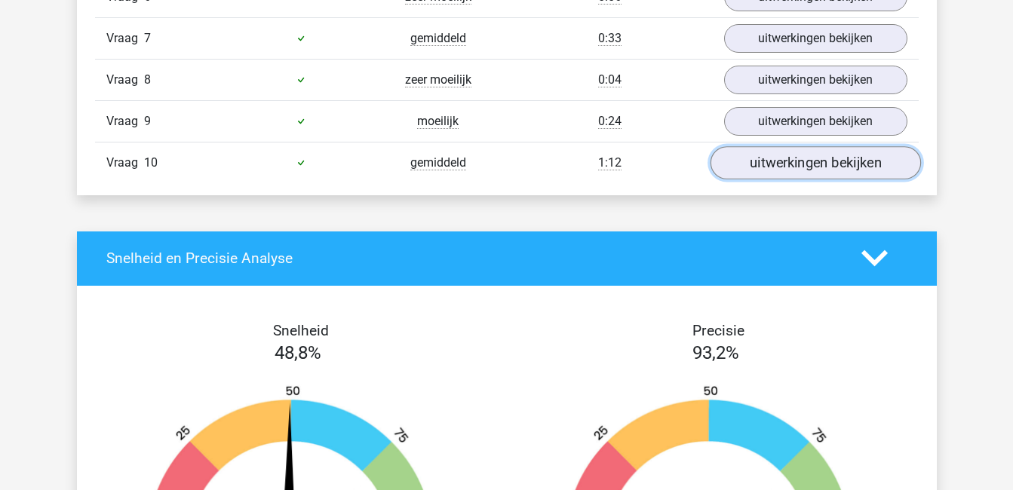
click at [808, 167] on link "uitwerkingen bekijken" at bounding box center [815, 162] width 210 height 33
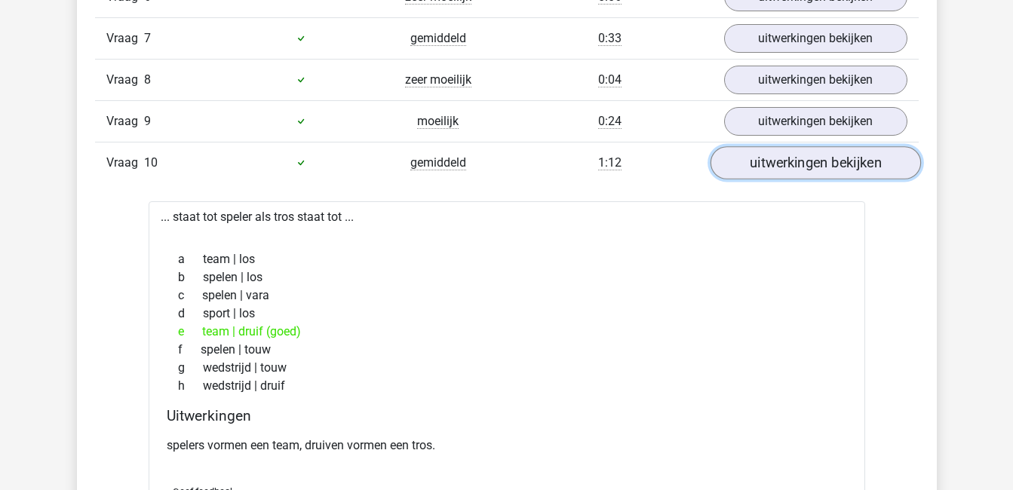
click at [808, 167] on link "uitwerkingen bekijken" at bounding box center [815, 162] width 210 height 33
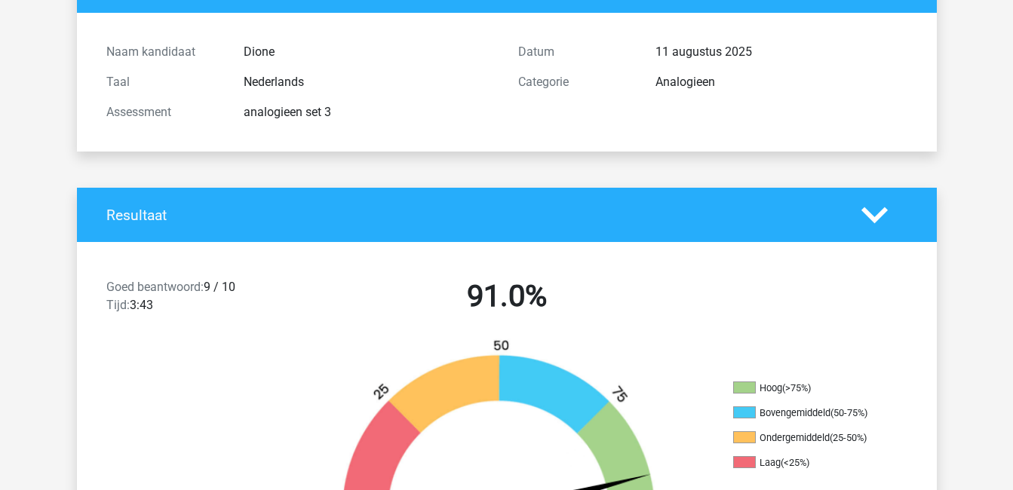
scroll to position [0, 0]
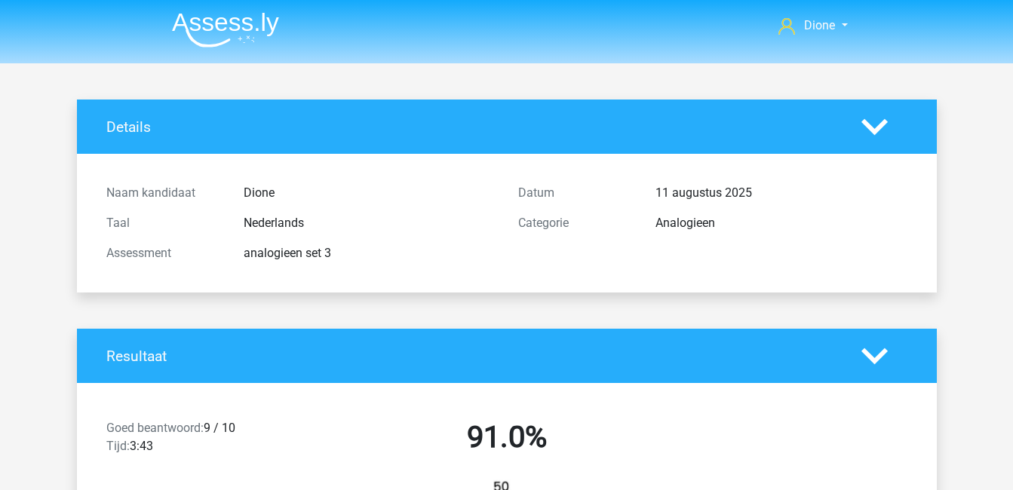
click at [869, 353] on icon at bounding box center [874, 356] width 26 height 26
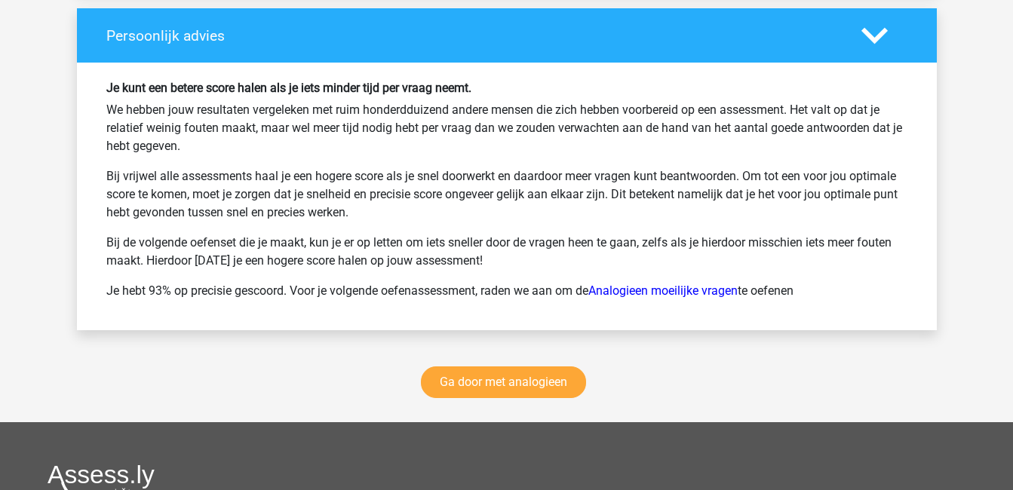
scroll to position [1617, 0]
